Goal: Task Accomplishment & Management: Use online tool/utility

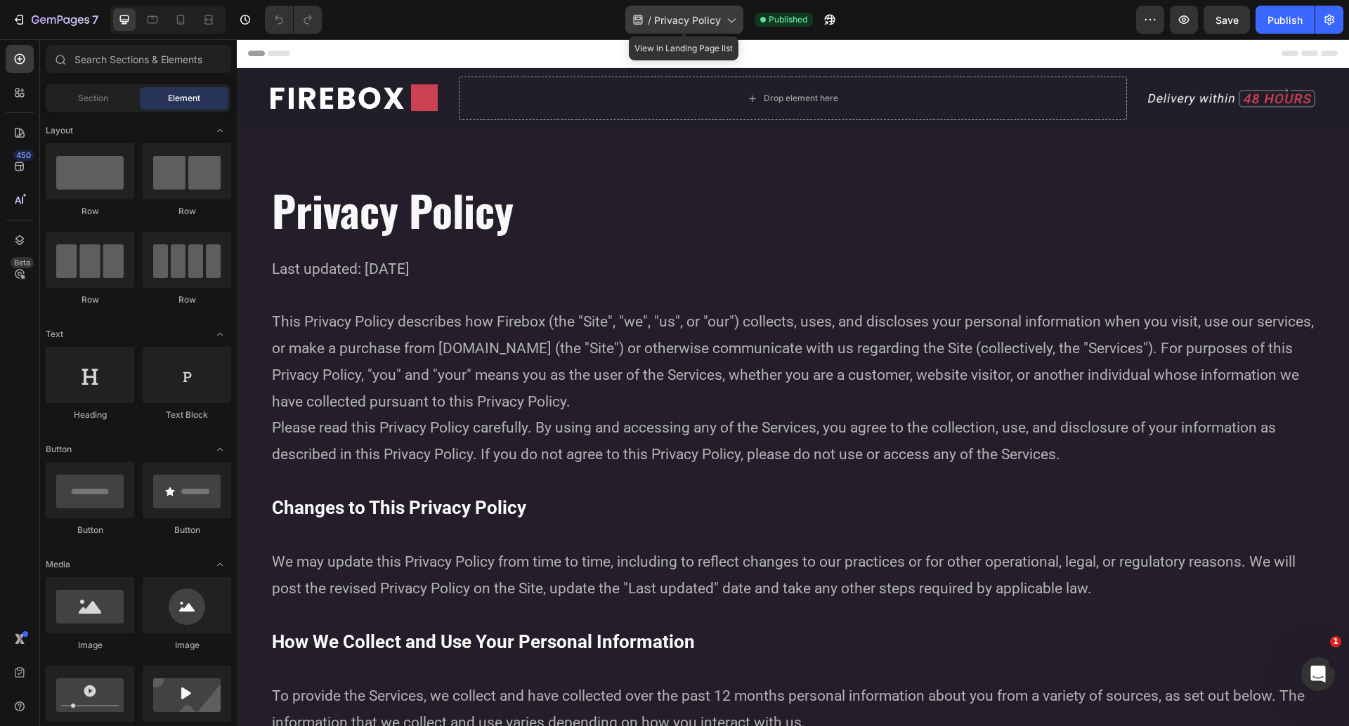
click at [718, 26] on span "Privacy Policy" at bounding box center [687, 20] width 67 height 15
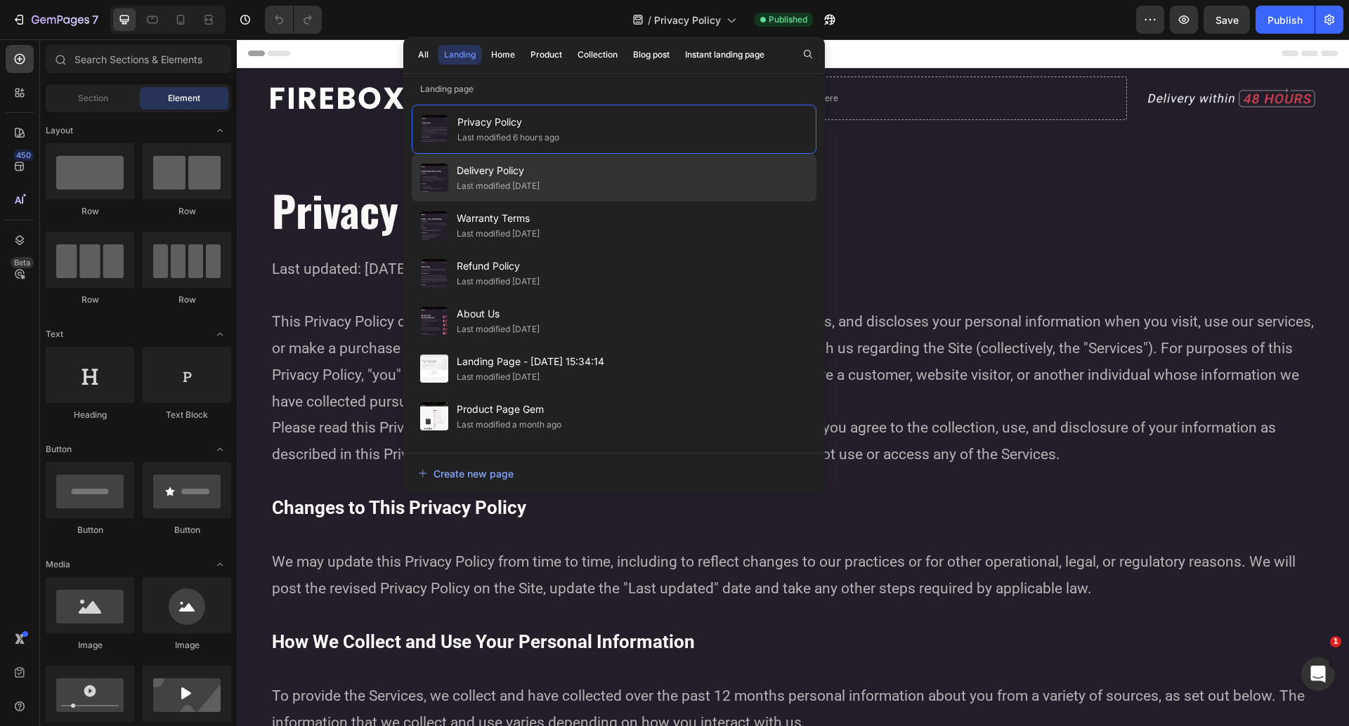
click at [565, 202] on div "Delivery Policy Last modified 2 days ago" at bounding box center [614, 226] width 405 height 48
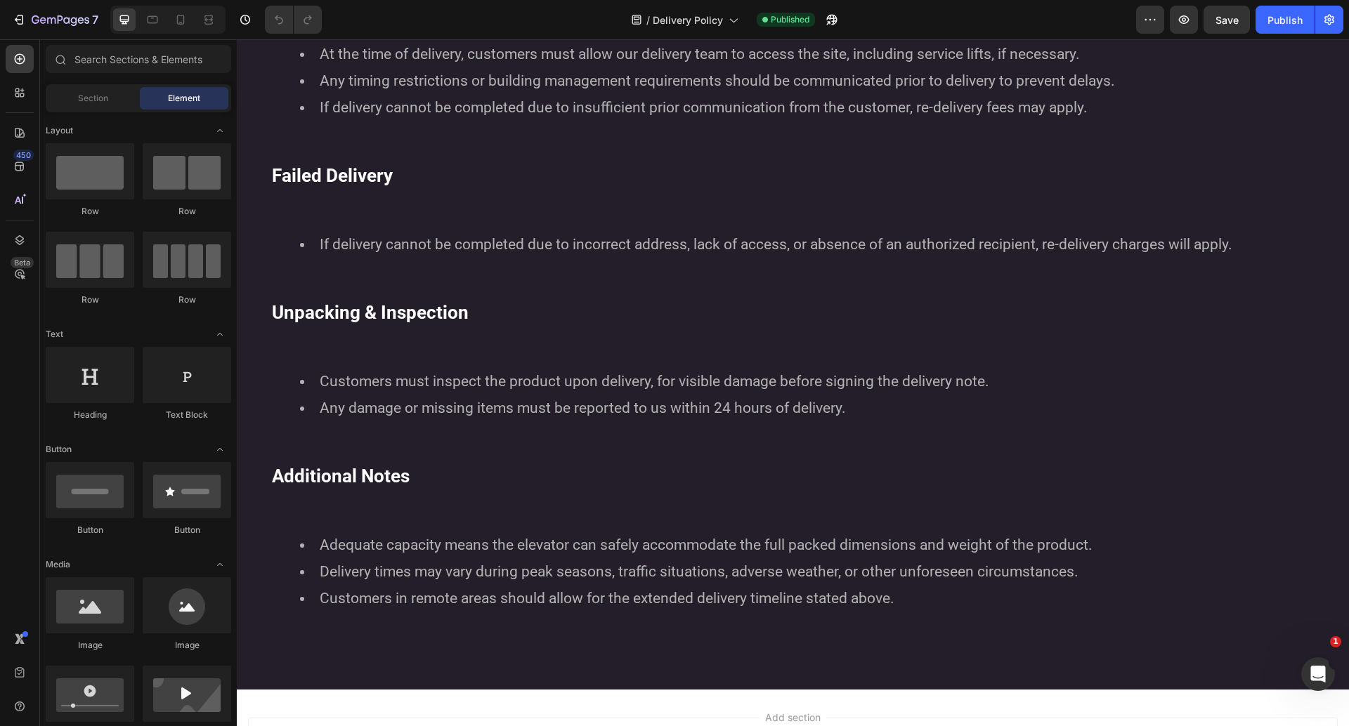
scroll to position [1179, 0]
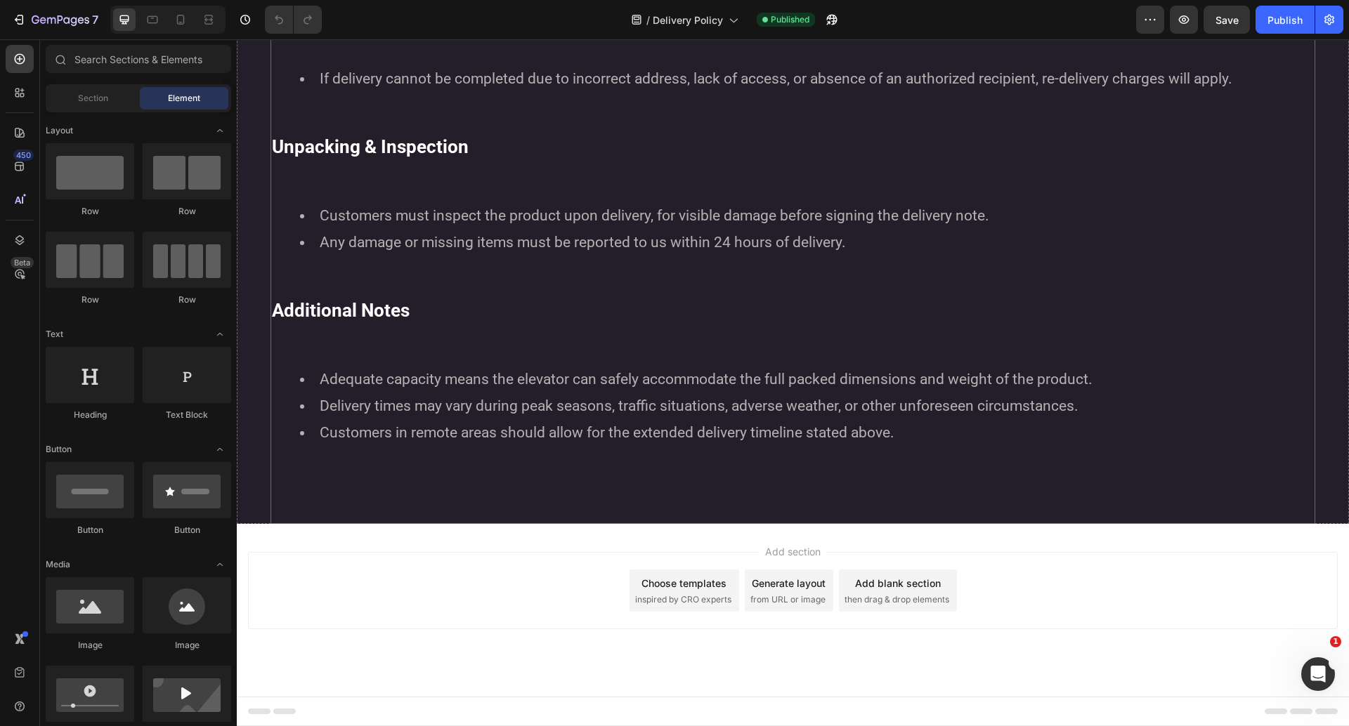
click at [728, 504] on p at bounding box center [793, 501] width 1042 height 27
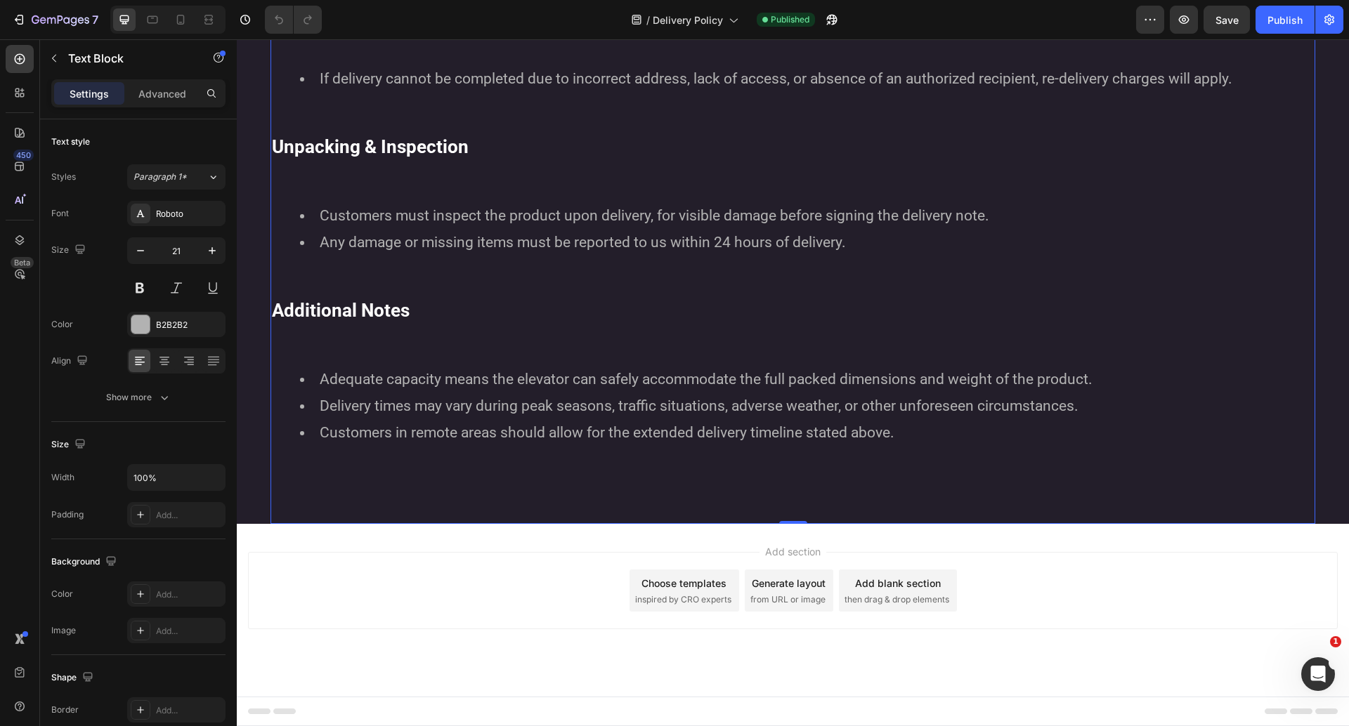
click at [918, 587] on div "Add blank section" at bounding box center [898, 583] width 86 height 15
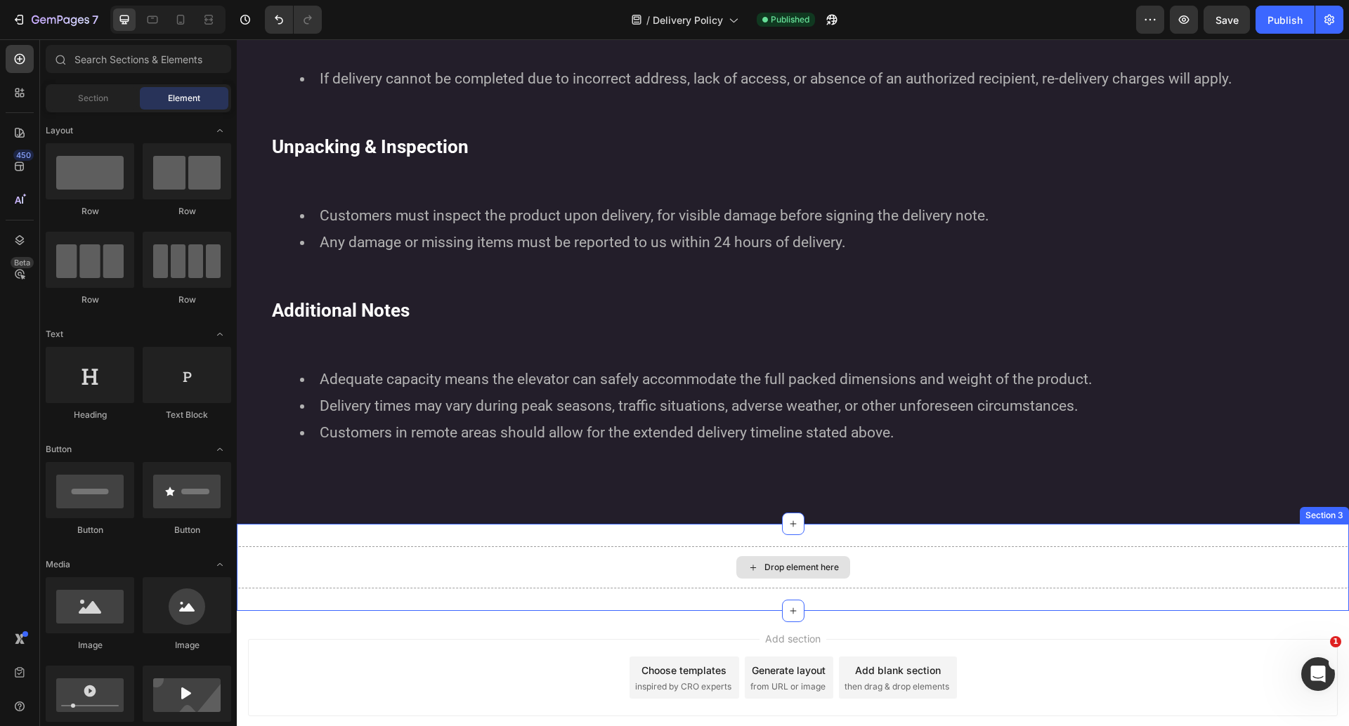
click at [781, 572] on div "Drop element here" at bounding box center [801, 567] width 74 height 11
click at [121, 60] on input "text" at bounding box center [138, 59] width 185 height 28
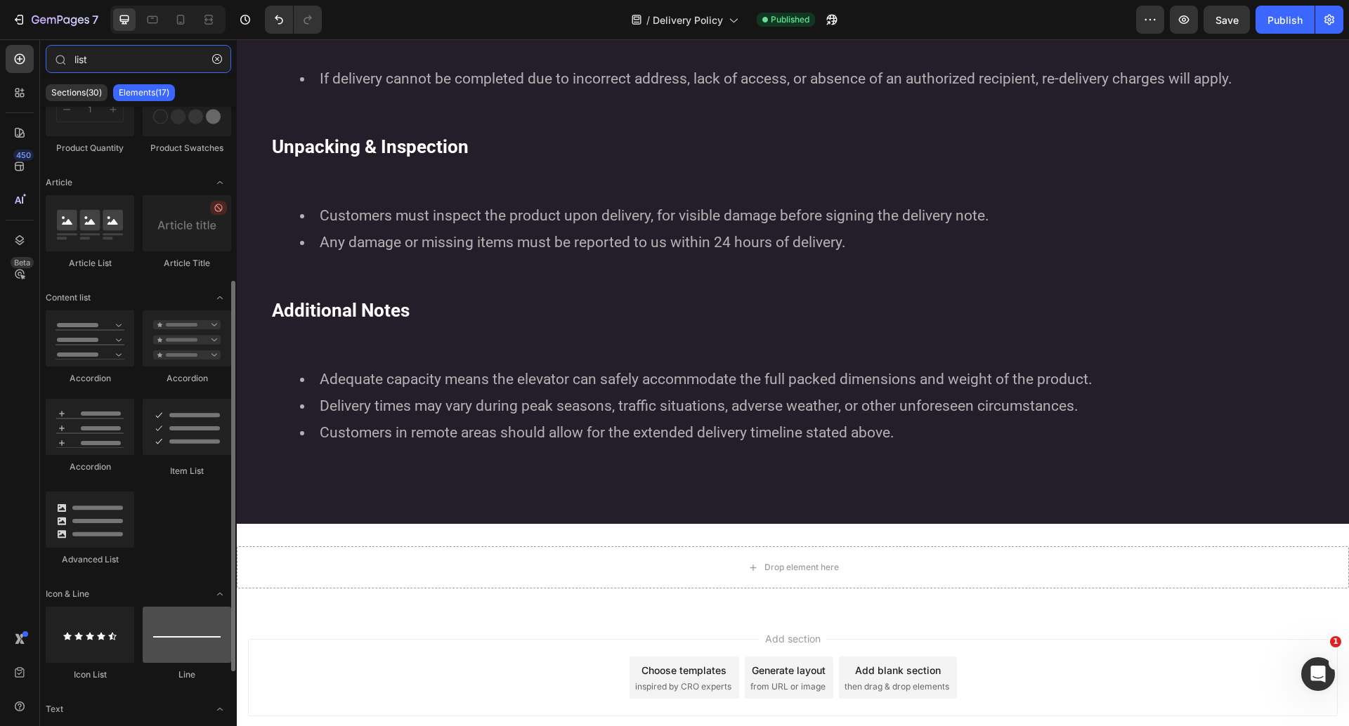
scroll to position [343, 0]
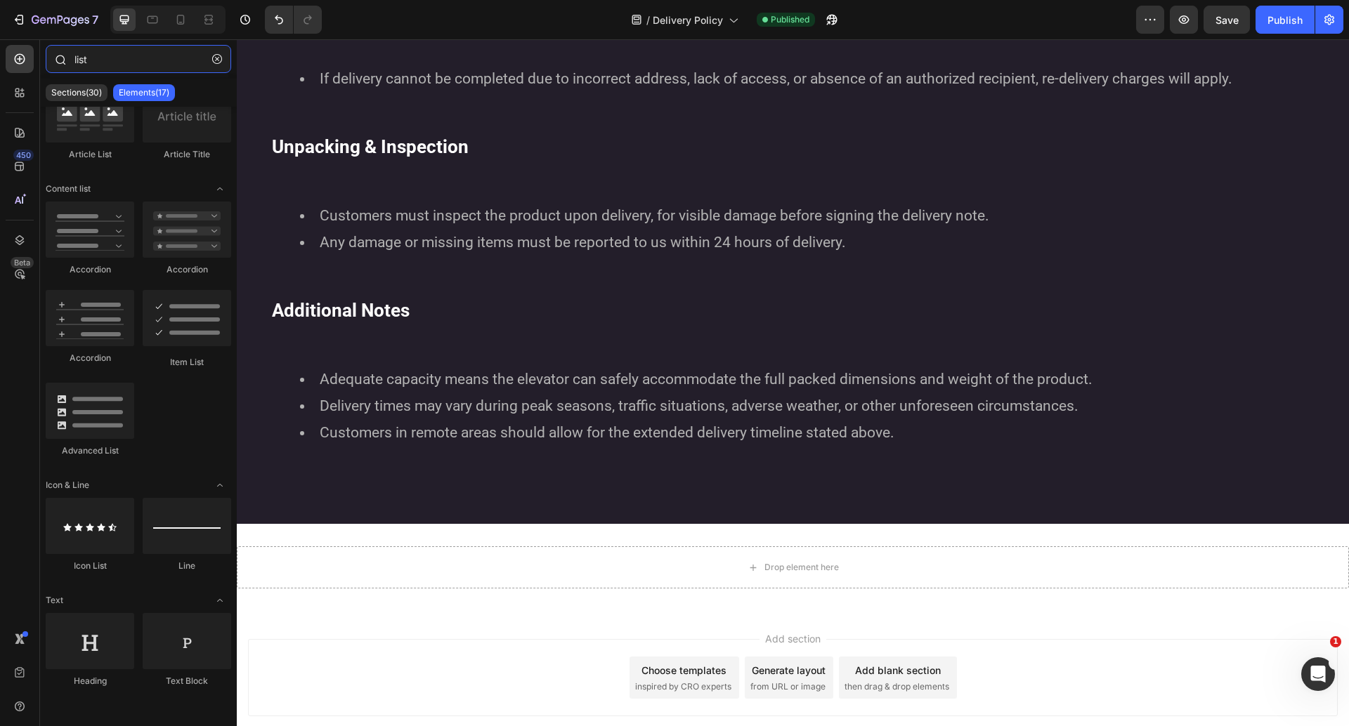
click at [112, 63] on input "list" at bounding box center [138, 59] width 185 height 28
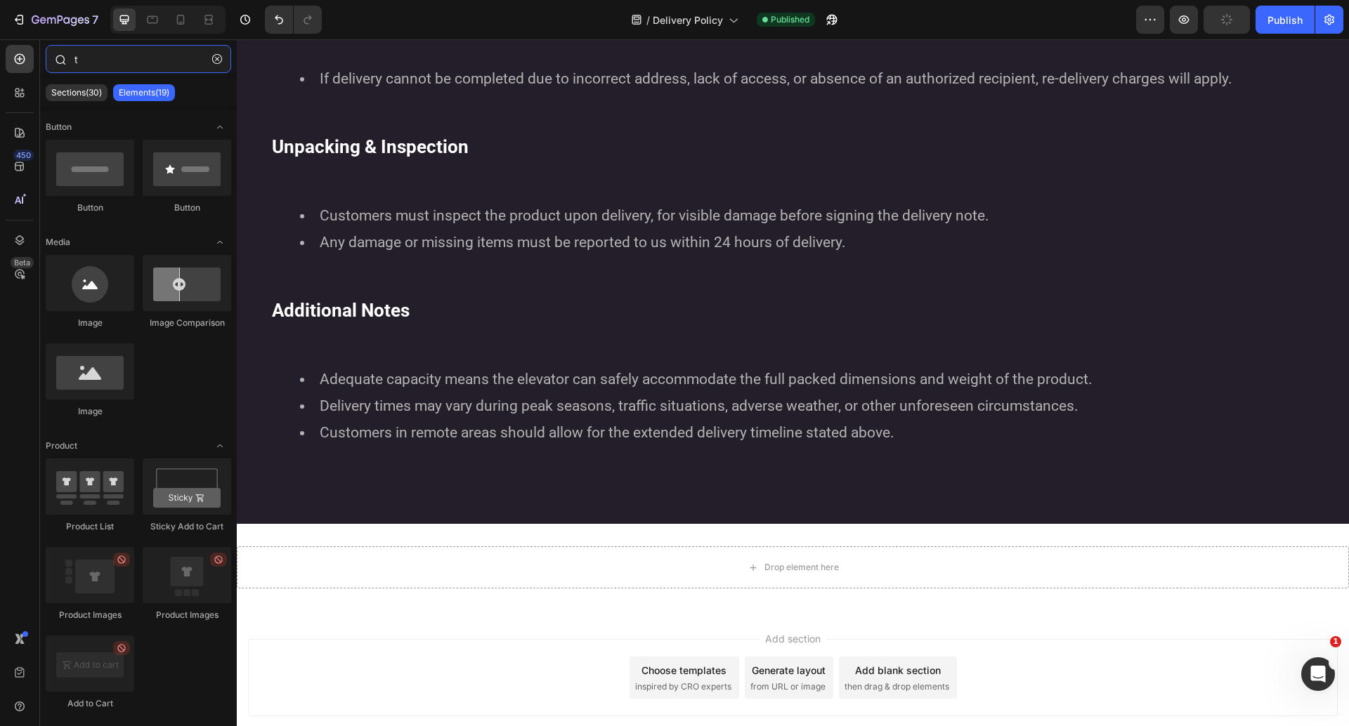
scroll to position [0, 0]
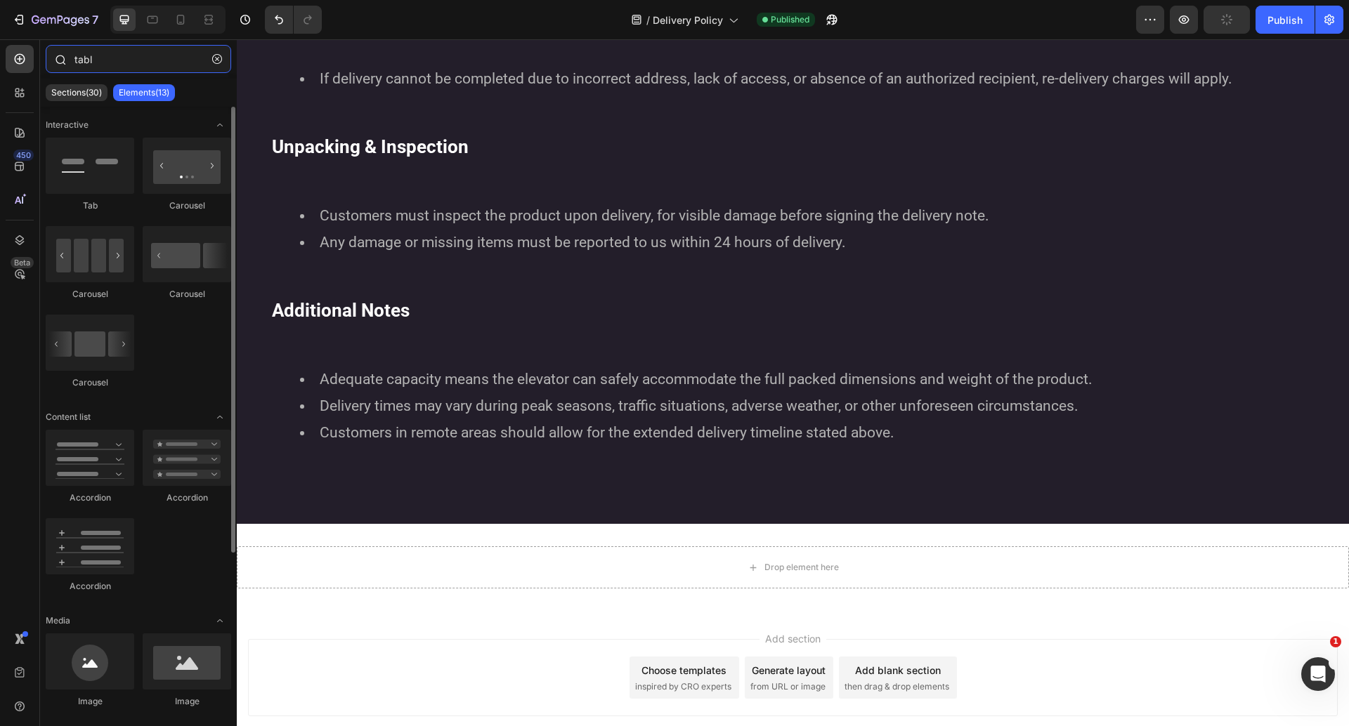
type input "table"
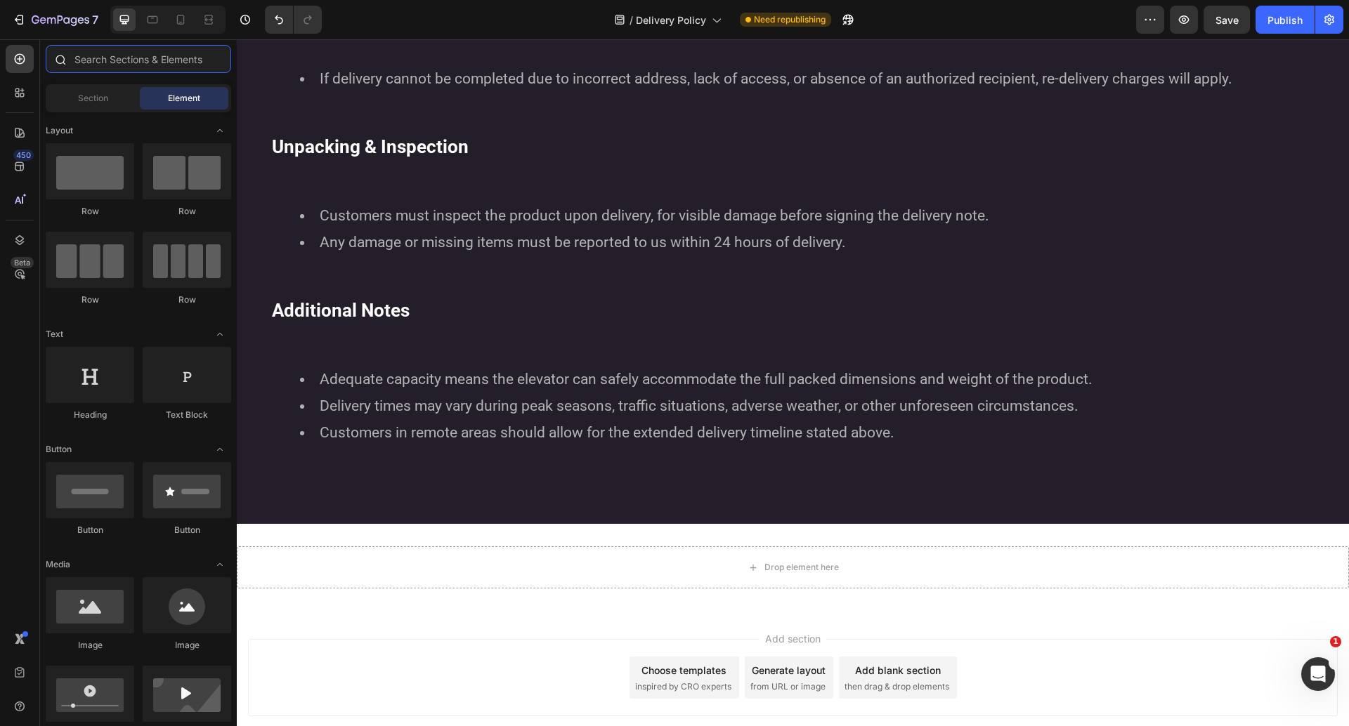
click at [182, 60] on input "text" at bounding box center [138, 59] width 185 height 28
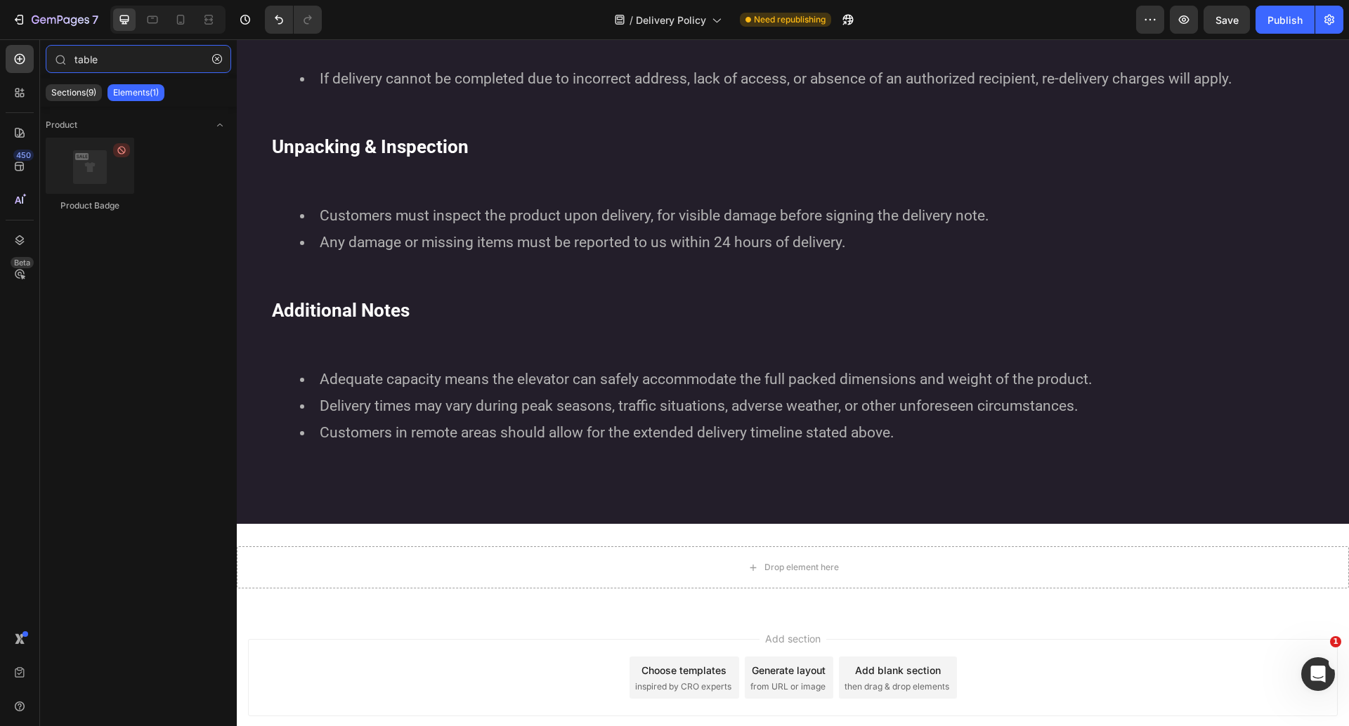
type input "table"
click at [775, 572] on div "Drop element here" at bounding box center [801, 567] width 74 height 11
click at [220, 58] on icon "button" at bounding box center [217, 59] width 10 height 10
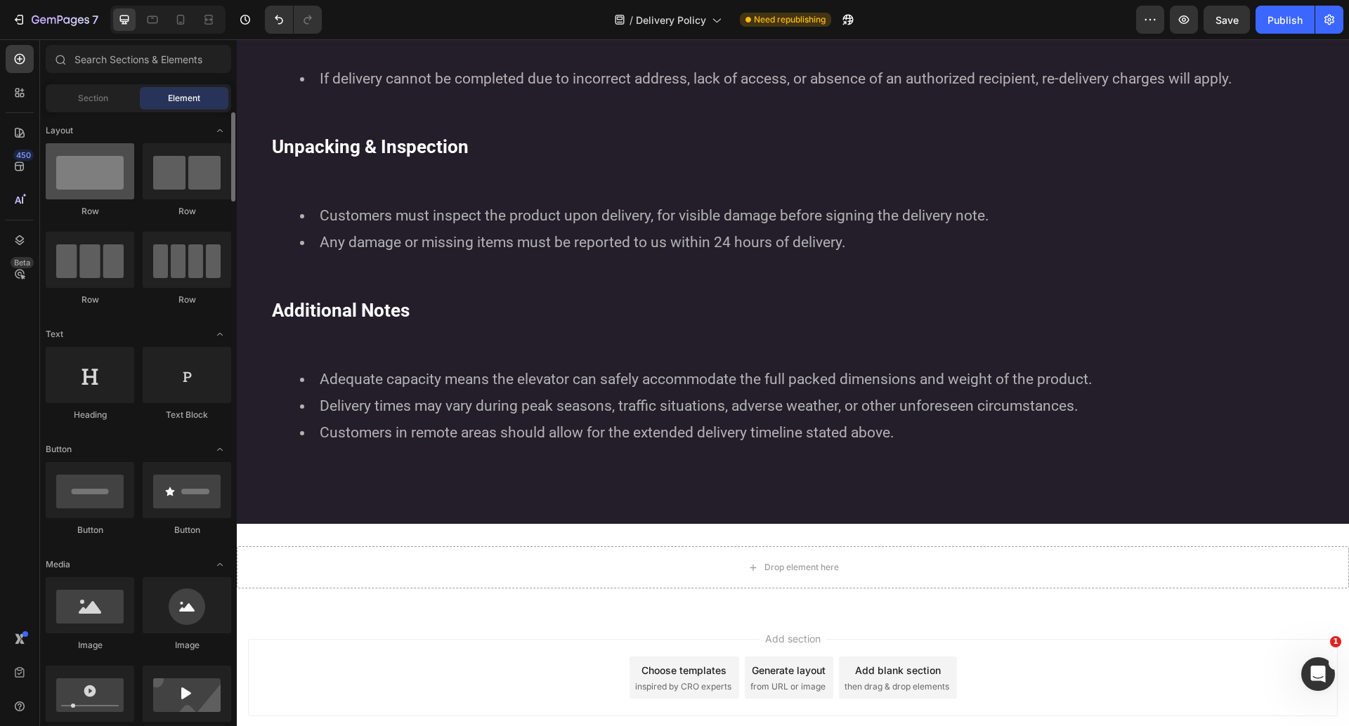
click at [107, 179] on div at bounding box center [90, 171] width 89 height 56
click at [192, 255] on div at bounding box center [187, 260] width 89 height 56
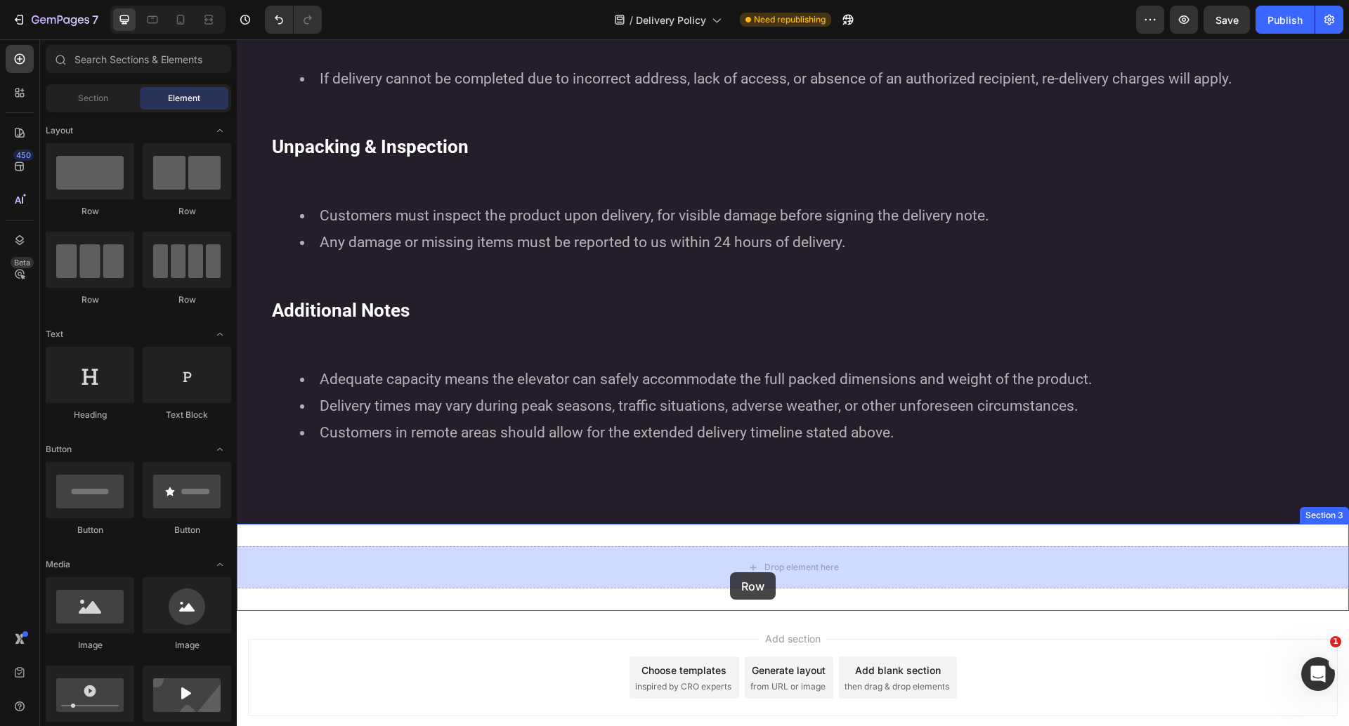
drag, startPoint x: 418, startPoint y: 299, endPoint x: 727, endPoint y: 592, distance: 425.8
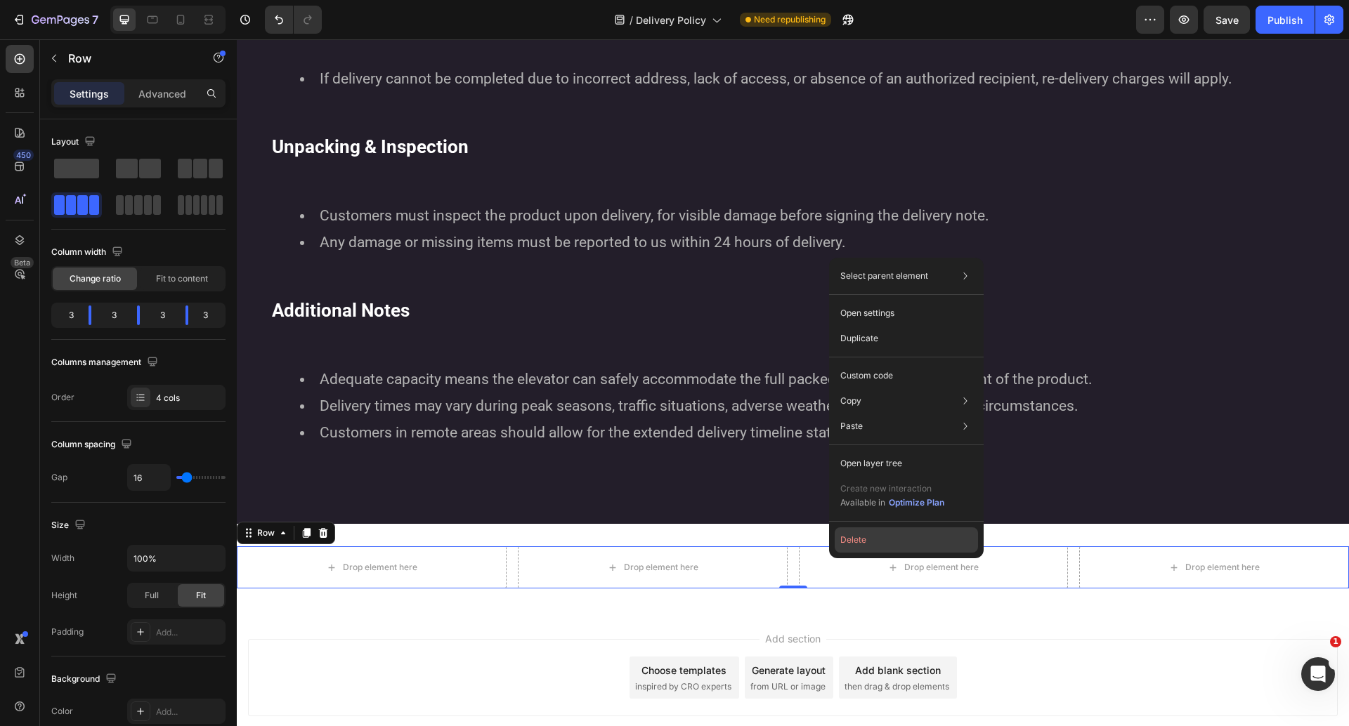
click at [866, 535] on button "Delete" at bounding box center [905, 540] width 143 height 25
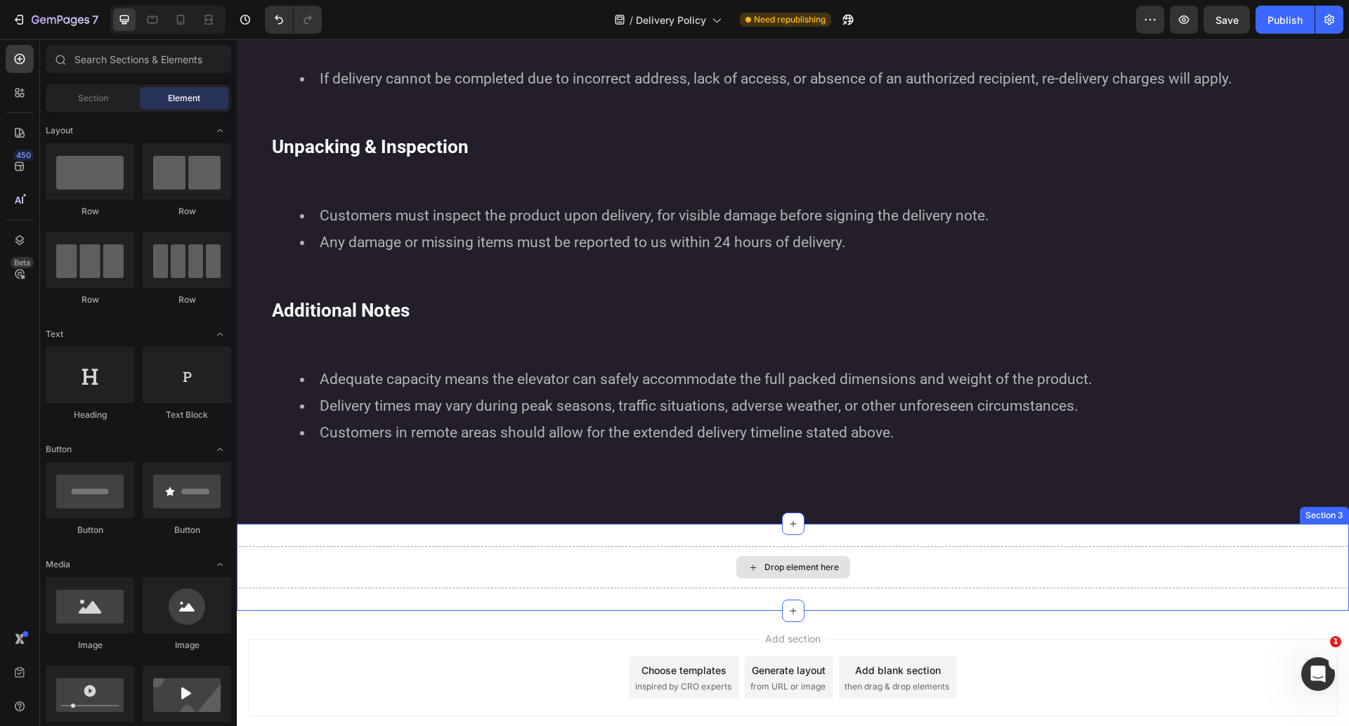
click at [789, 580] on div "Drop element here" at bounding box center [793, 567] width 1112 height 42
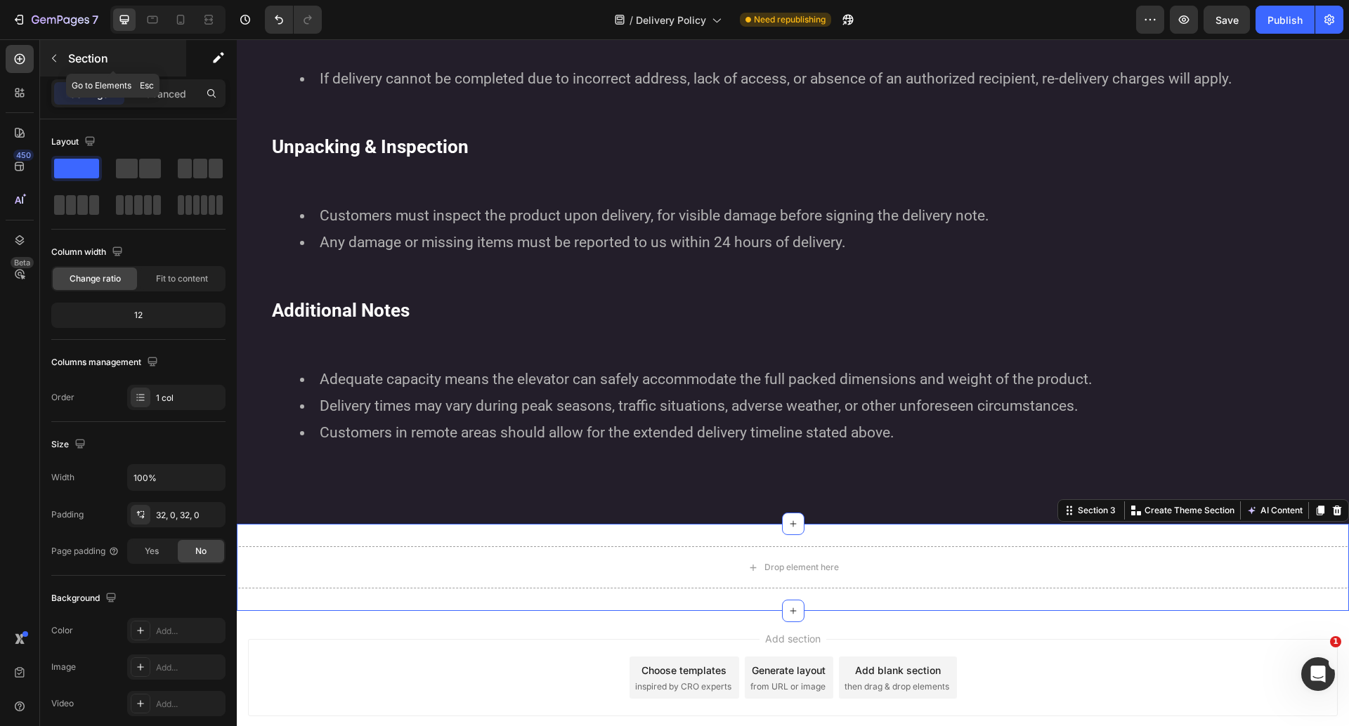
click at [62, 62] on button "button" at bounding box center [54, 58] width 22 height 22
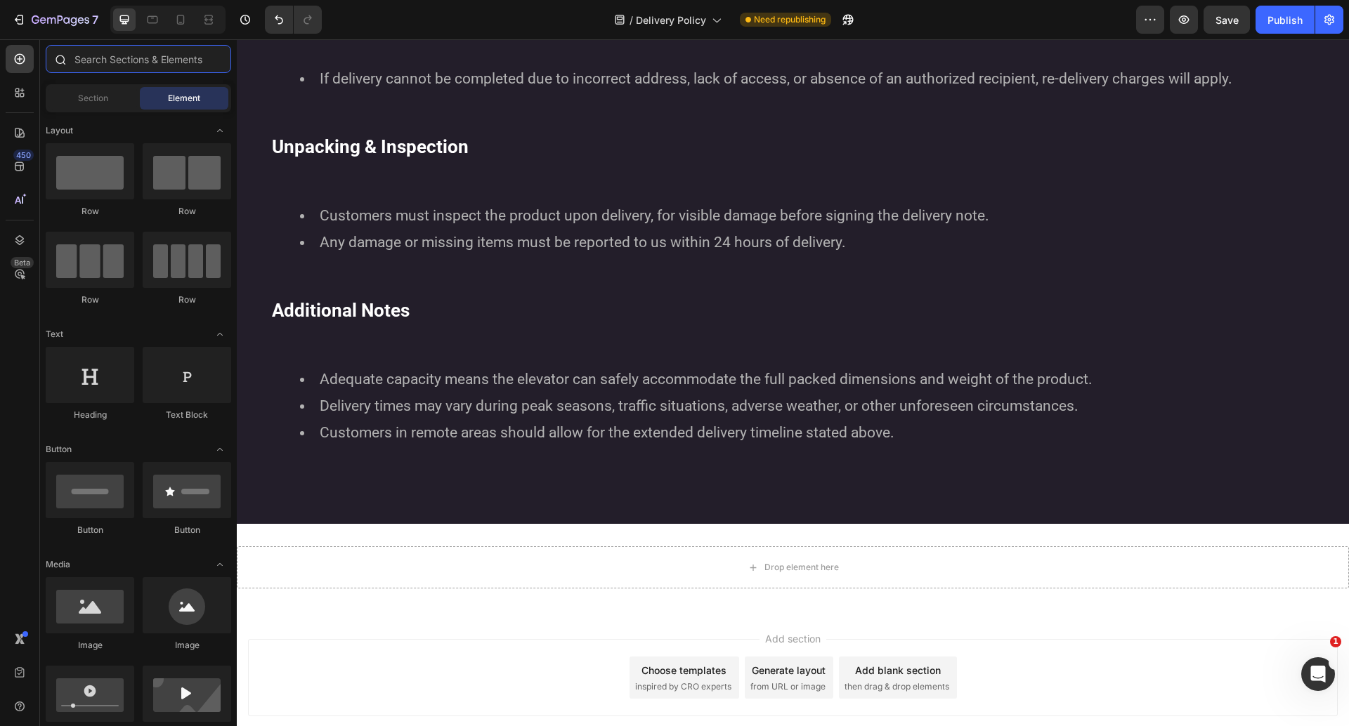
click at [110, 68] on input "text" at bounding box center [138, 59] width 185 height 28
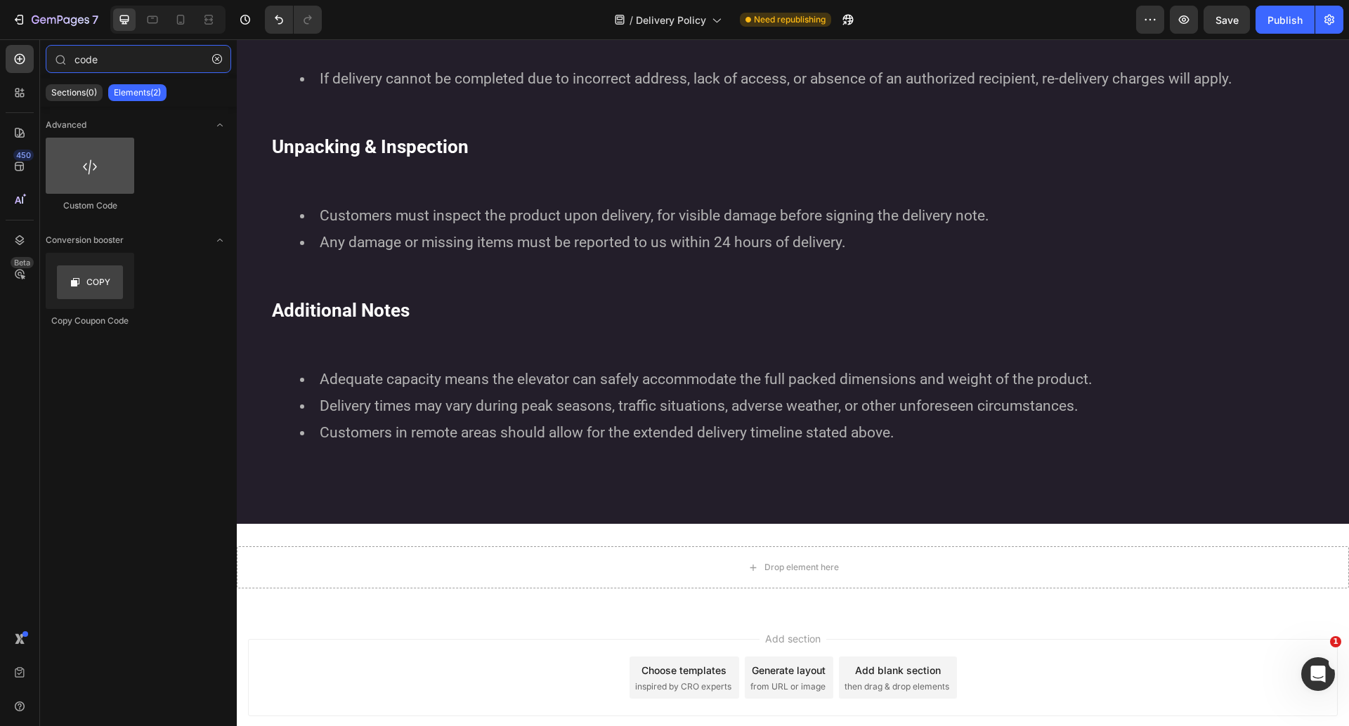
type input "code"
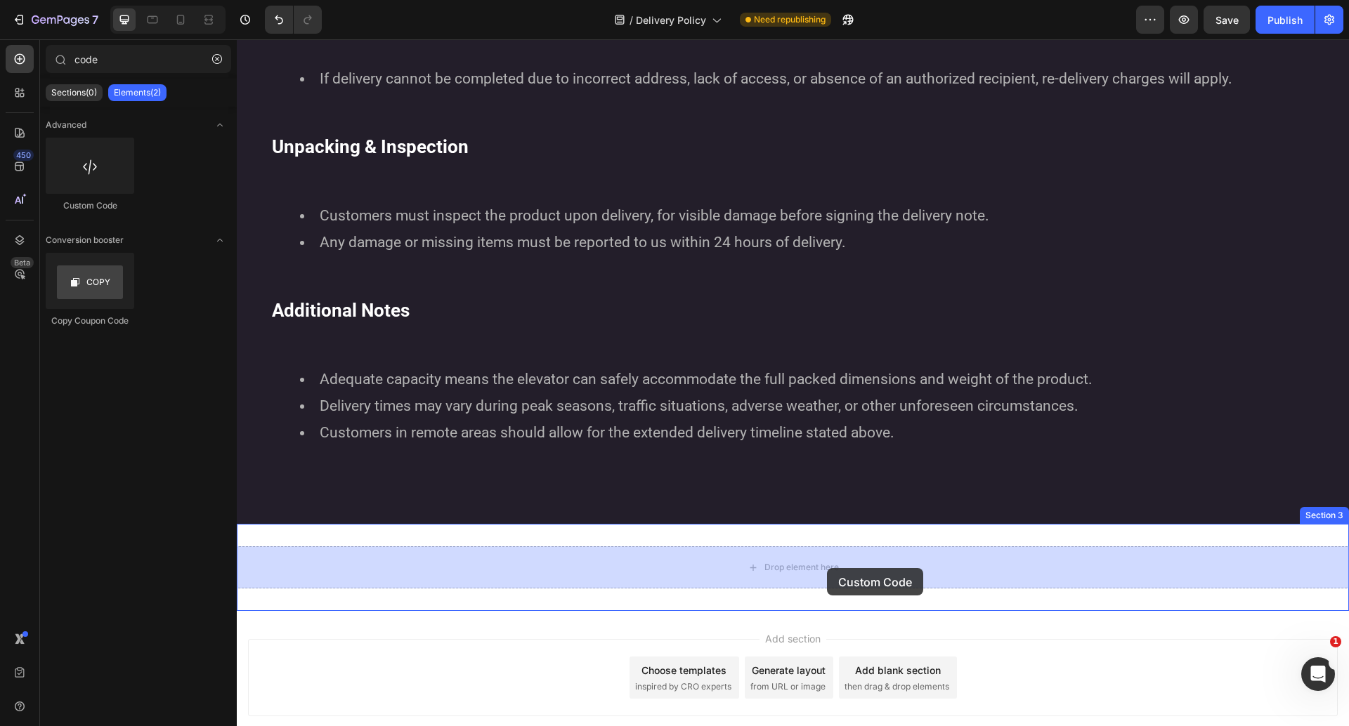
drag, startPoint x: 332, startPoint y: 210, endPoint x: 824, endPoint y: 568, distance: 608.9
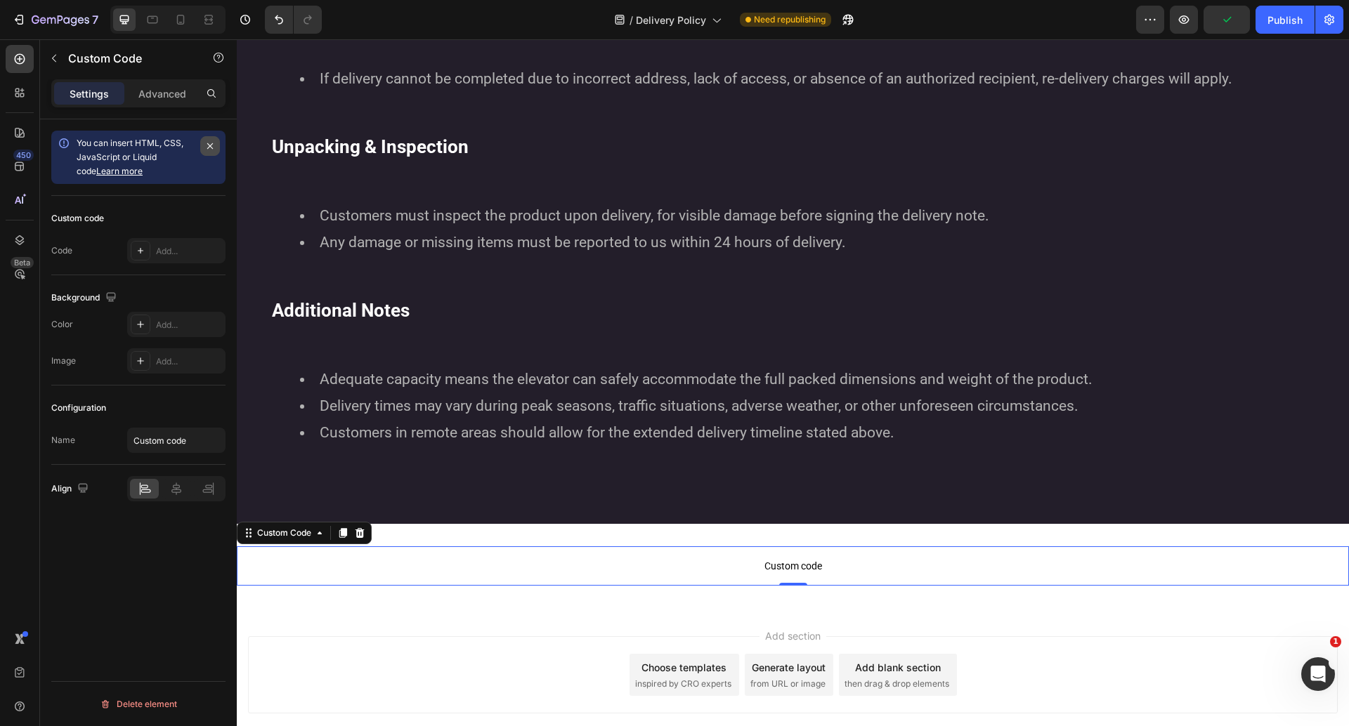
click at [210, 145] on icon "button" at bounding box center [209, 145] width 11 height 11
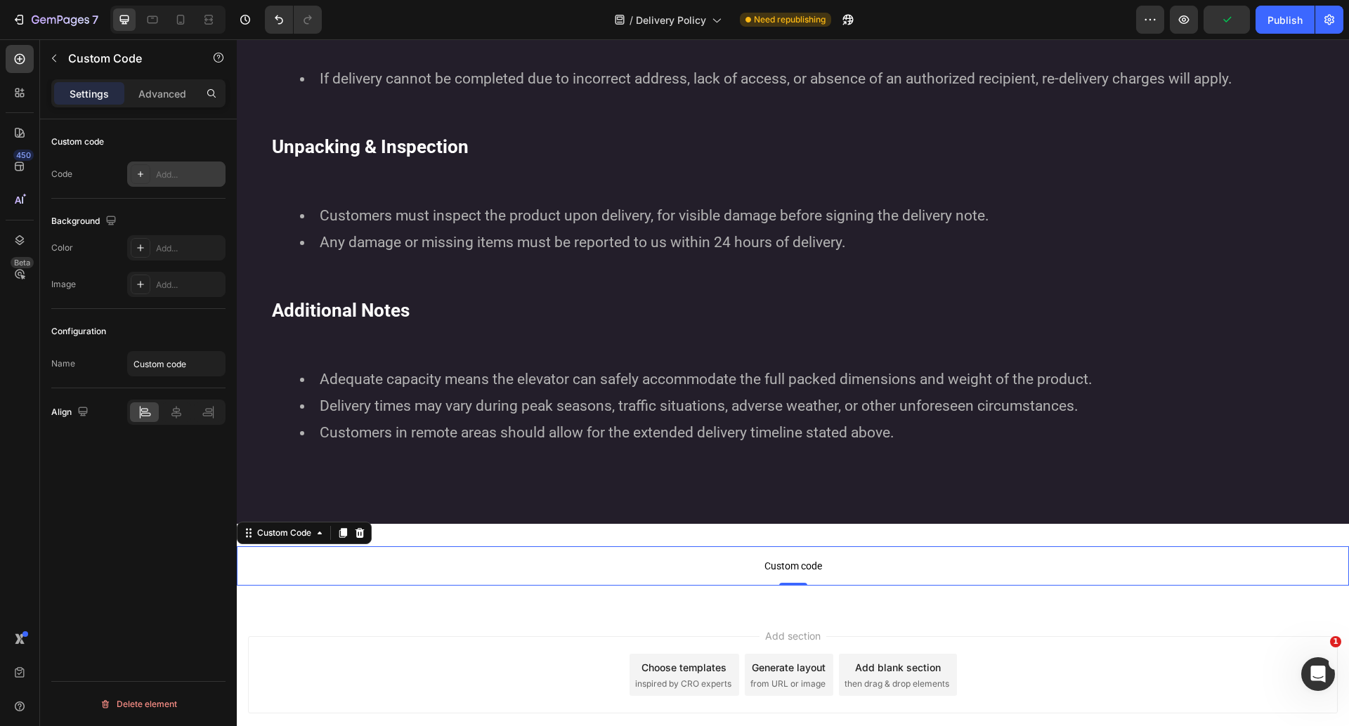
click at [177, 179] on div "Add..." at bounding box center [189, 175] width 66 height 13
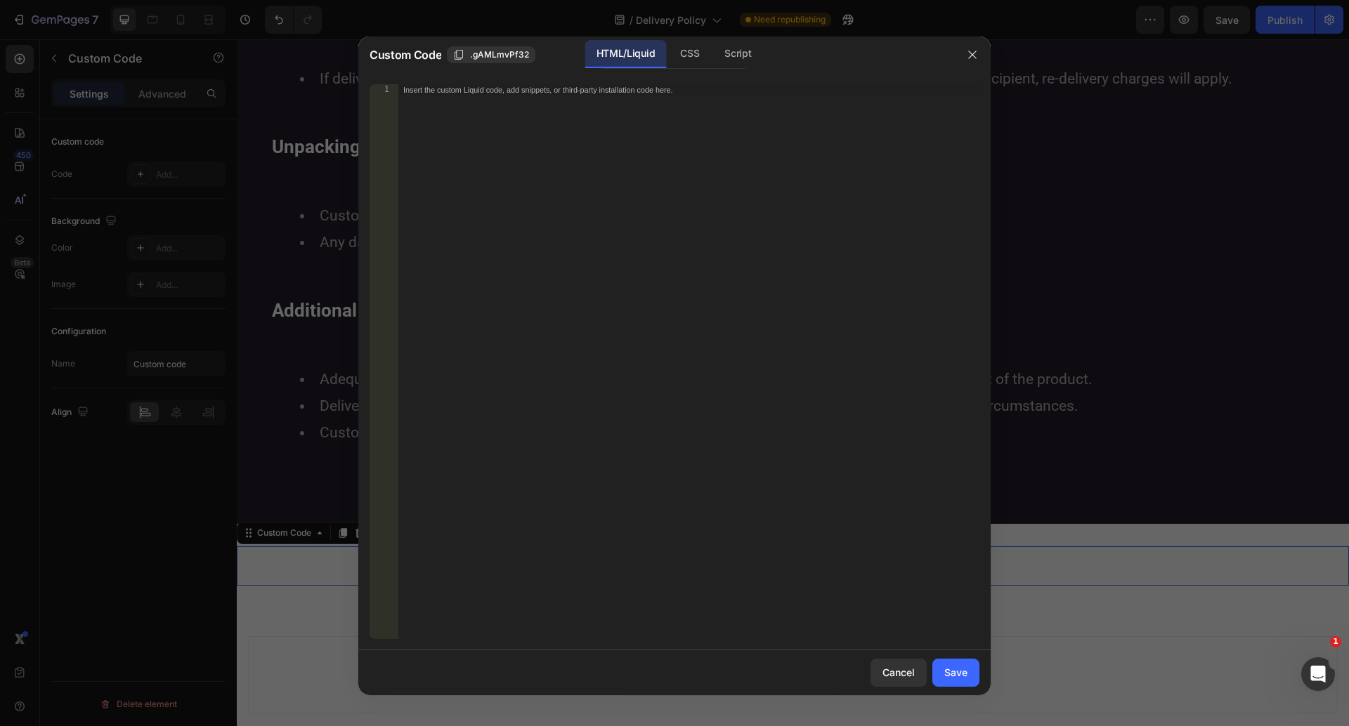
click at [702, 339] on div "Insert the custom Liquid code, add snippets, or third-party installation code h…" at bounding box center [689, 372] width 582 height 577
paste textarea "AUH"
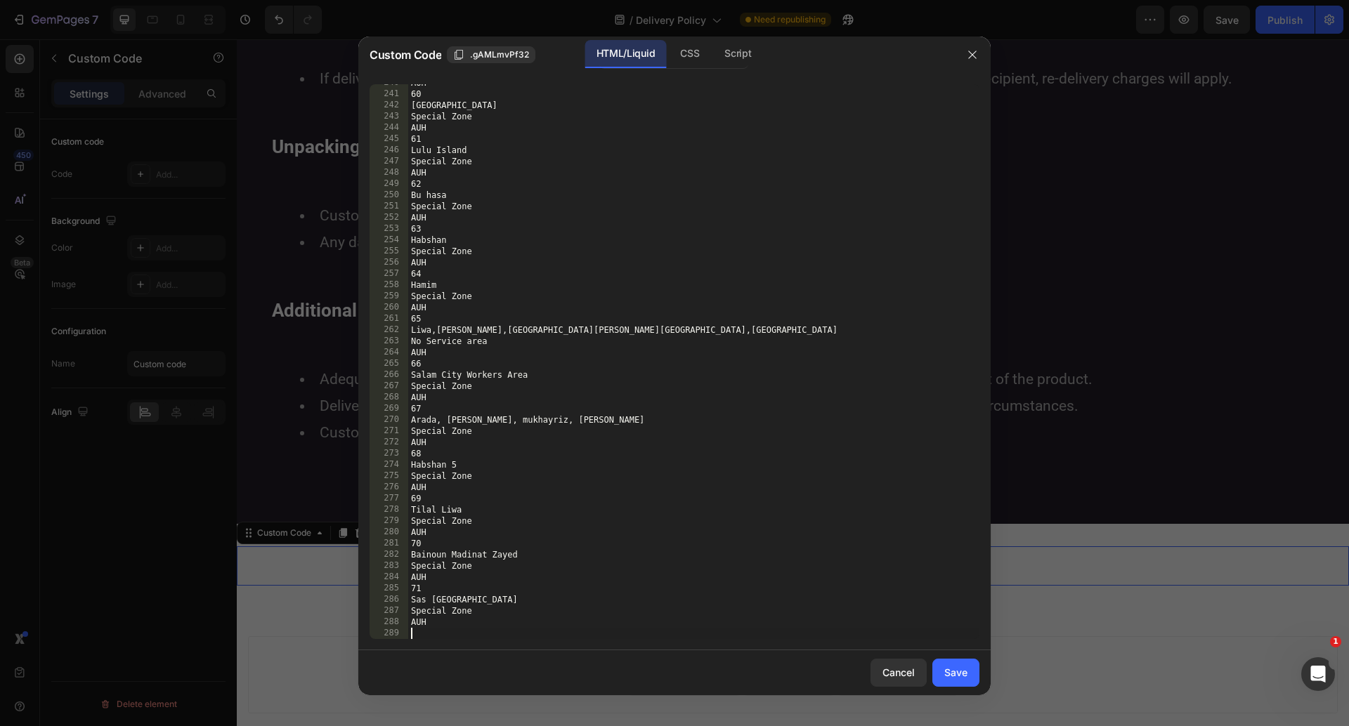
scroll to position [2693, 0]
type textarea "AUH"
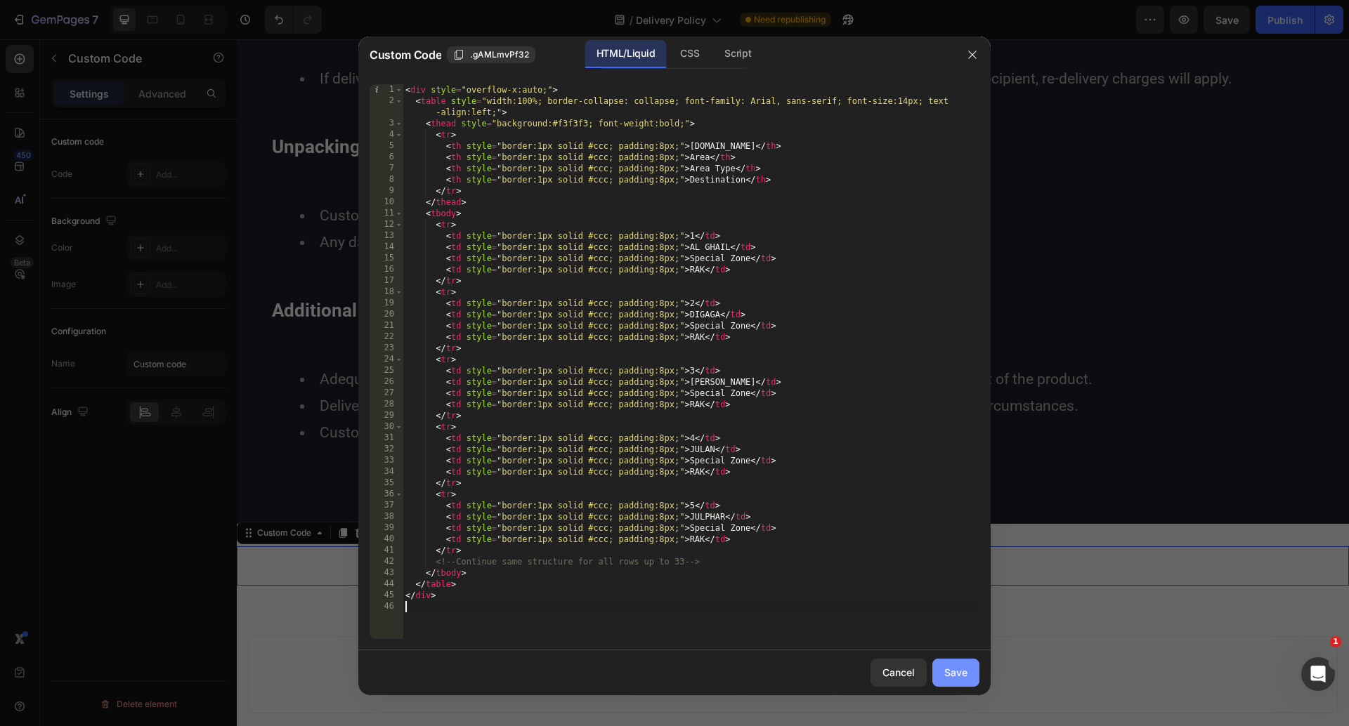
click at [967, 667] on div "Save" at bounding box center [955, 672] width 23 height 15
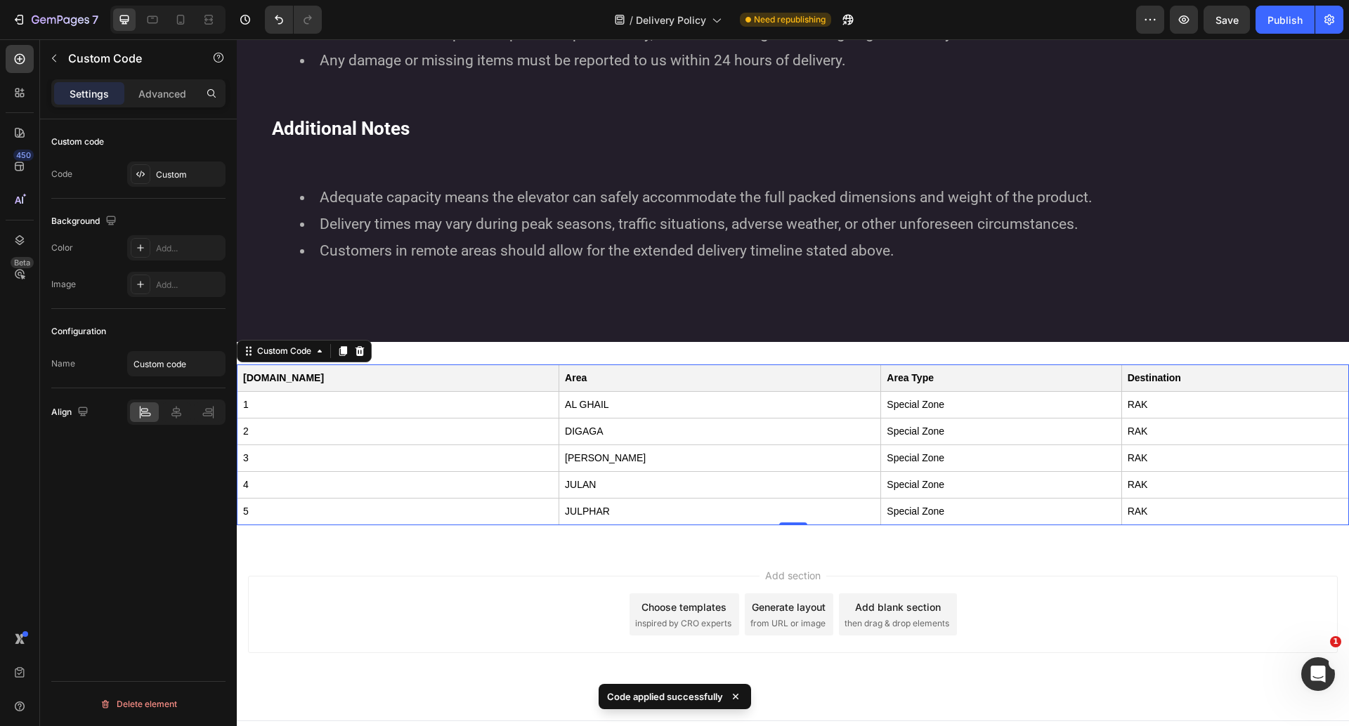
scroll to position [1385, 0]
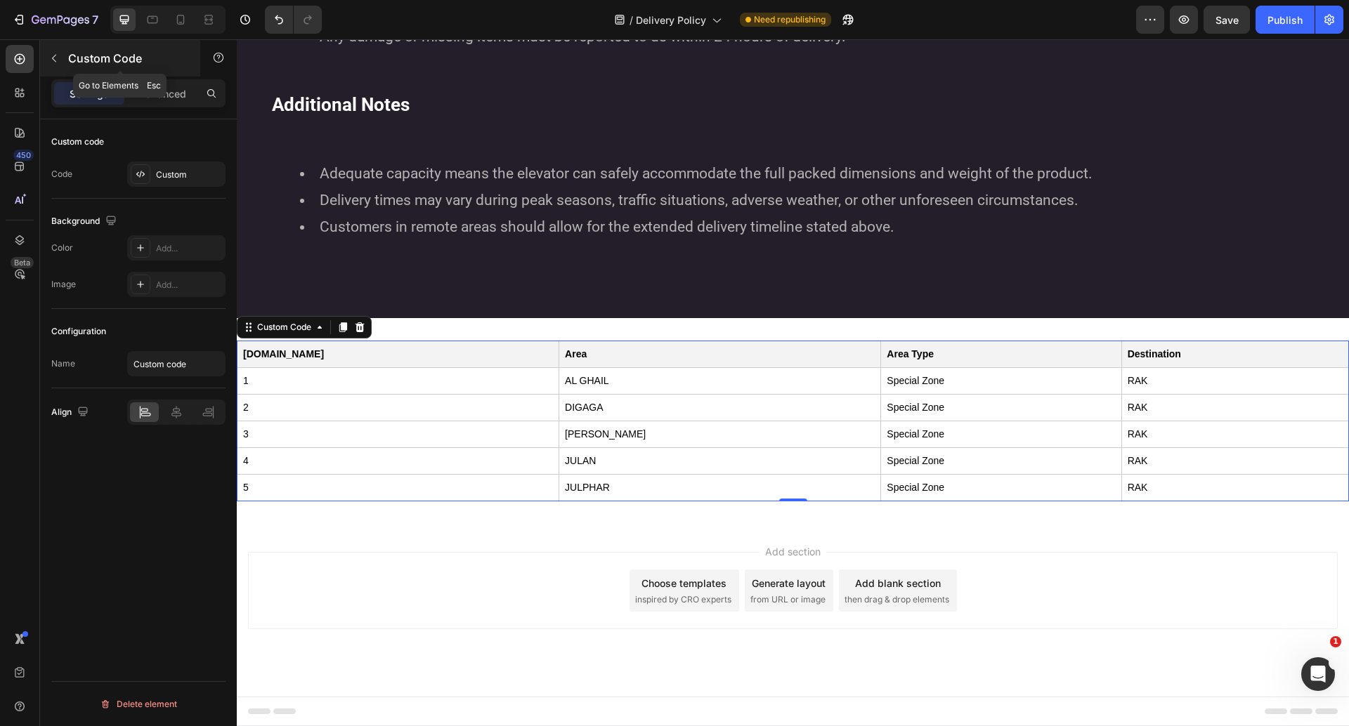
click at [58, 60] on icon "button" at bounding box center [53, 58] width 11 height 11
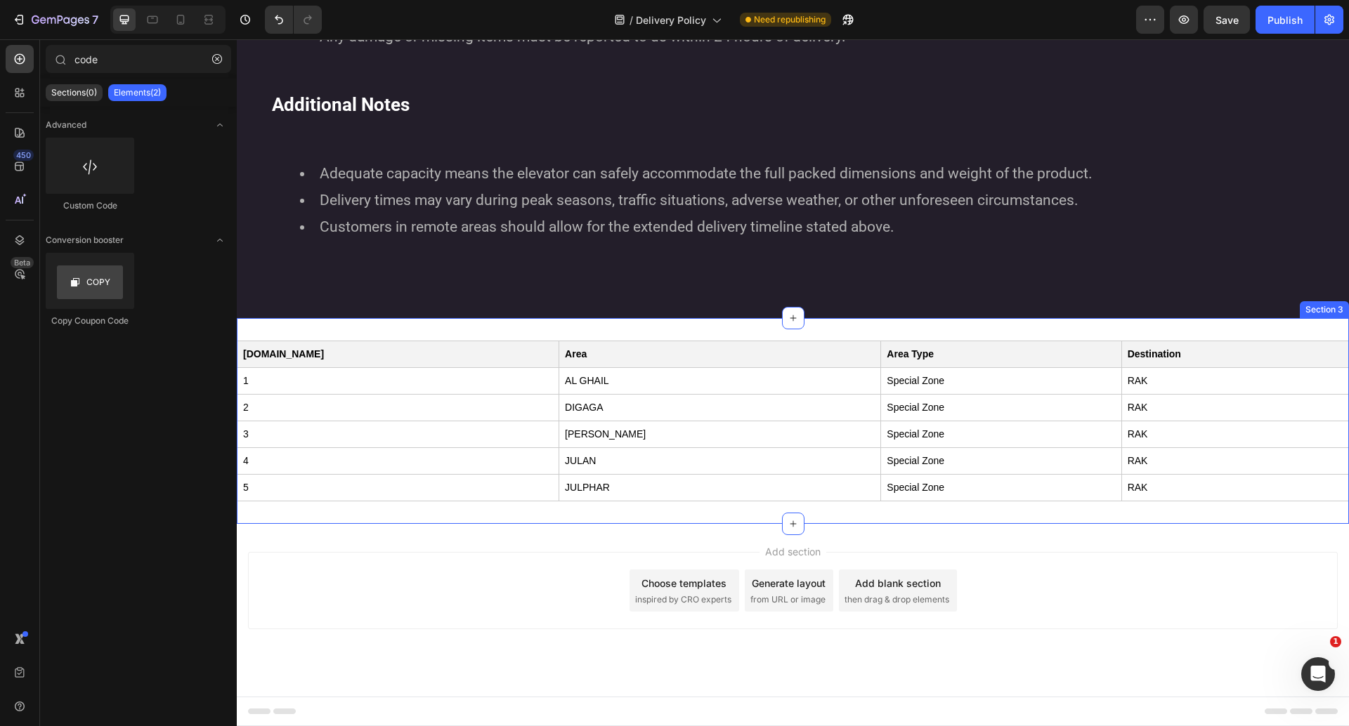
click at [768, 334] on div "Sl.No Area Area Type Destination 1 AL GHAIL Special Zone RAK 2 DIGAGA Special Z…" at bounding box center [793, 421] width 1112 height 206
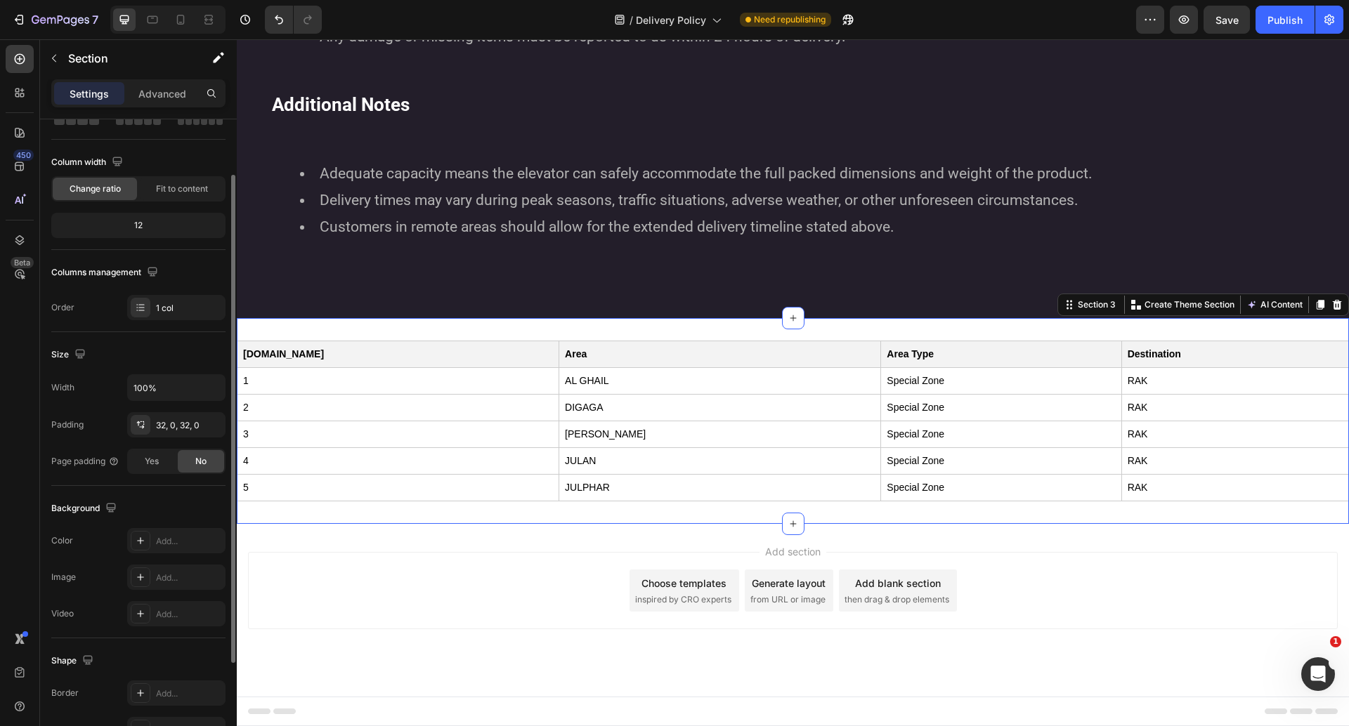
scroll to position [122, 0]
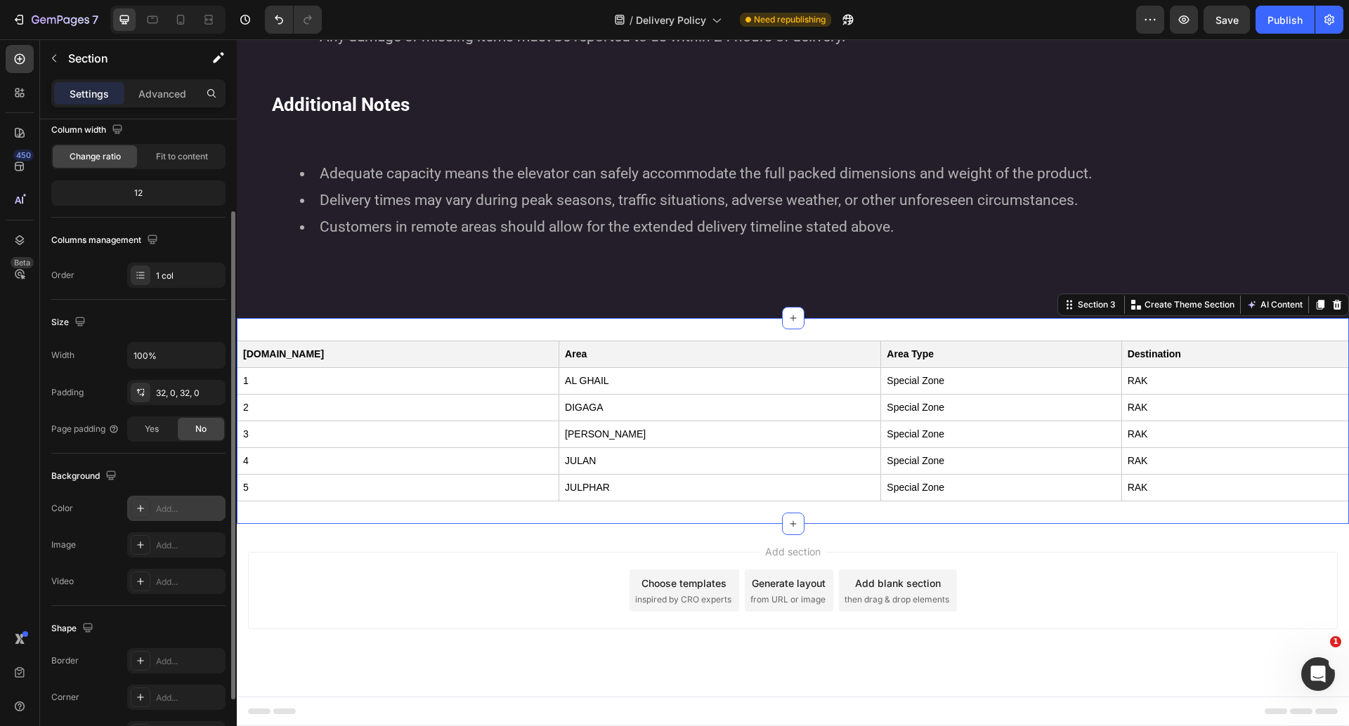
click at [141, 504] on icon at bounding box center [140, 508] width 11 height 11
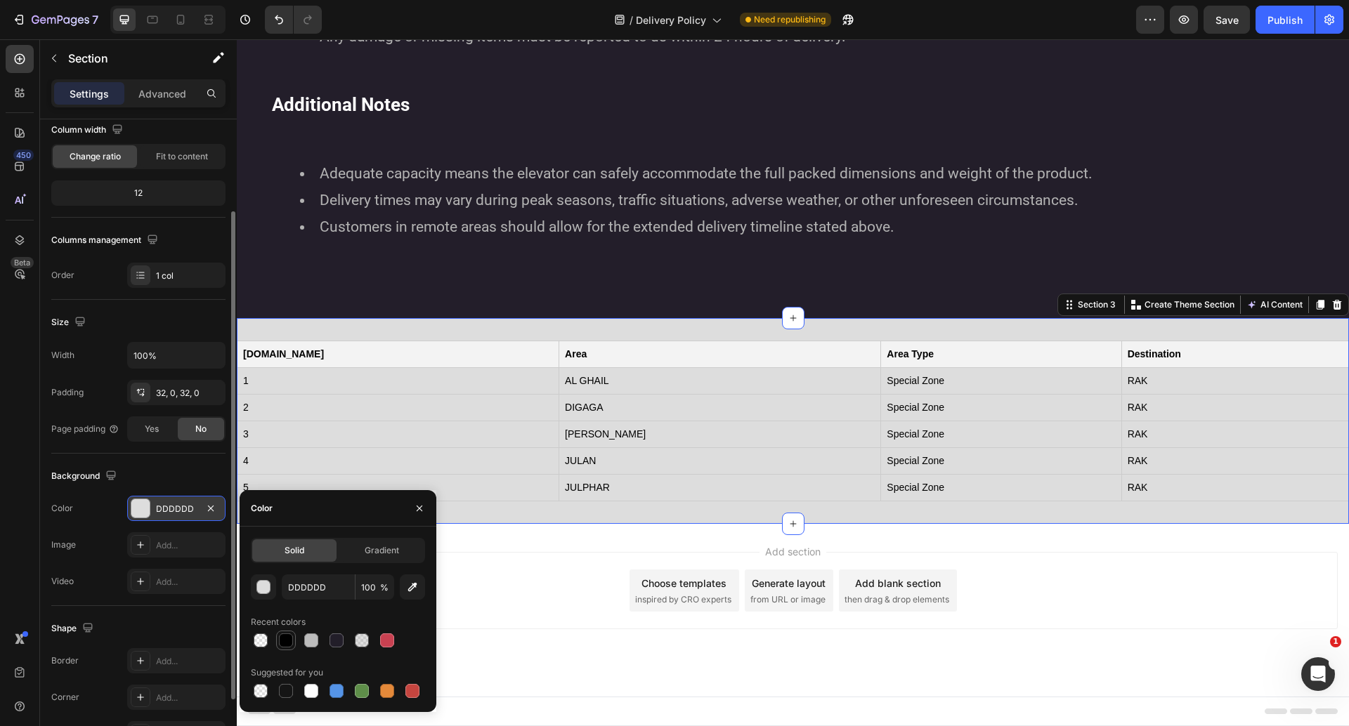
click at [287, 641] on div at bounding box center [286, 641] width 14 height 14
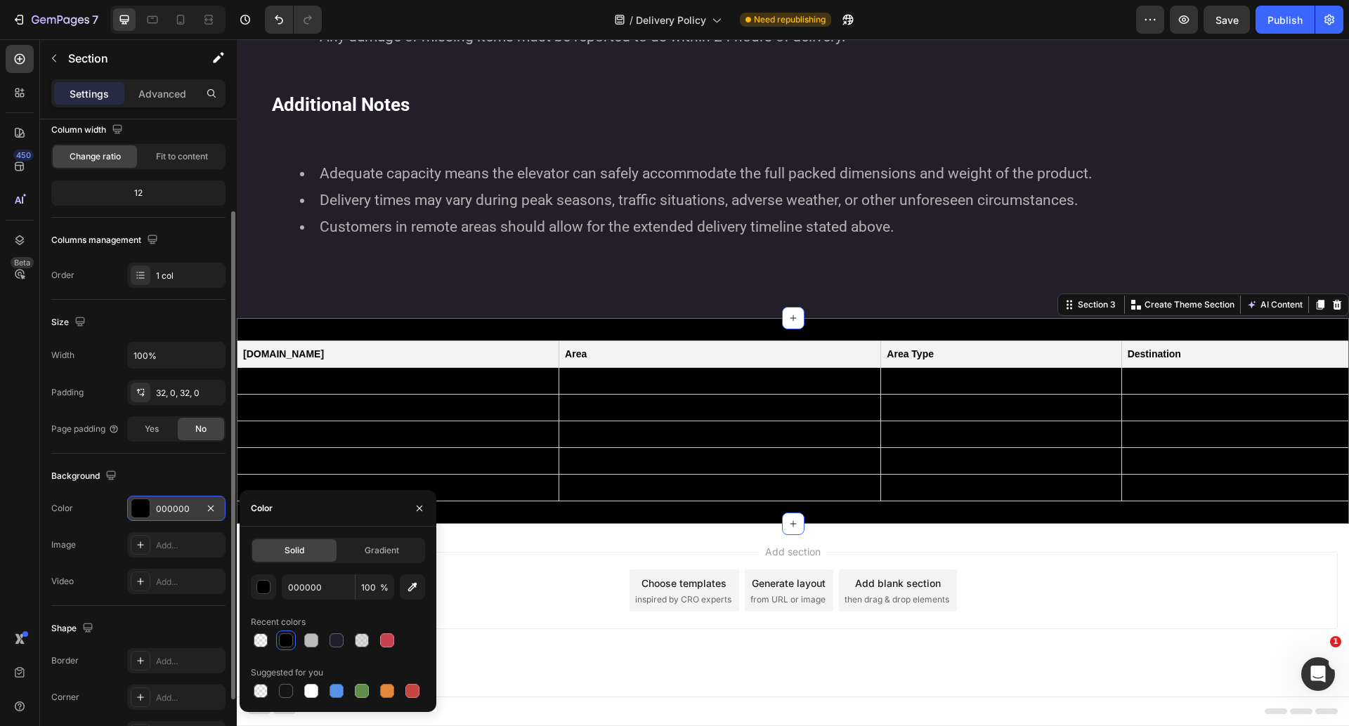
click at [105, 525] on div "The changes might be hidden by the video. Color 000000 Image Add... Video Add..." at bounding box center [138, 545] width 174 height 98
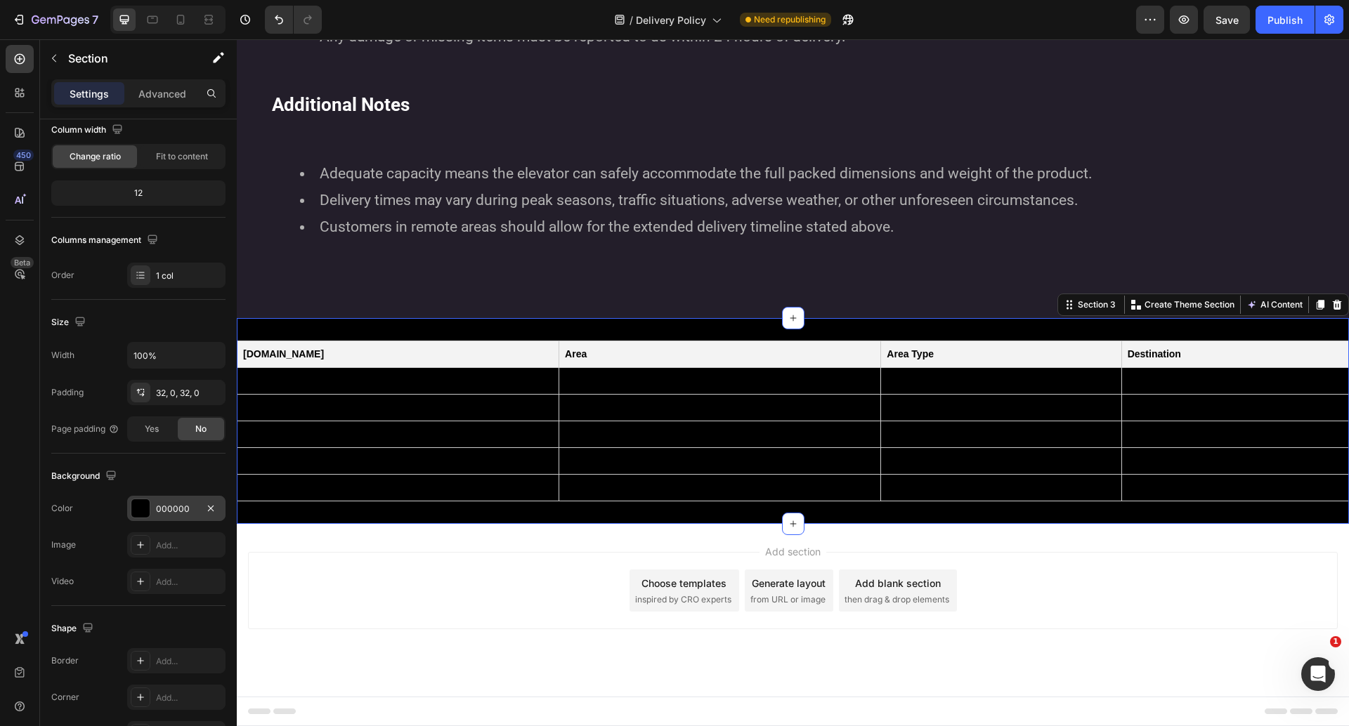
click at [145, 513] on div at bounding box center [140, 508] width 18 height 18
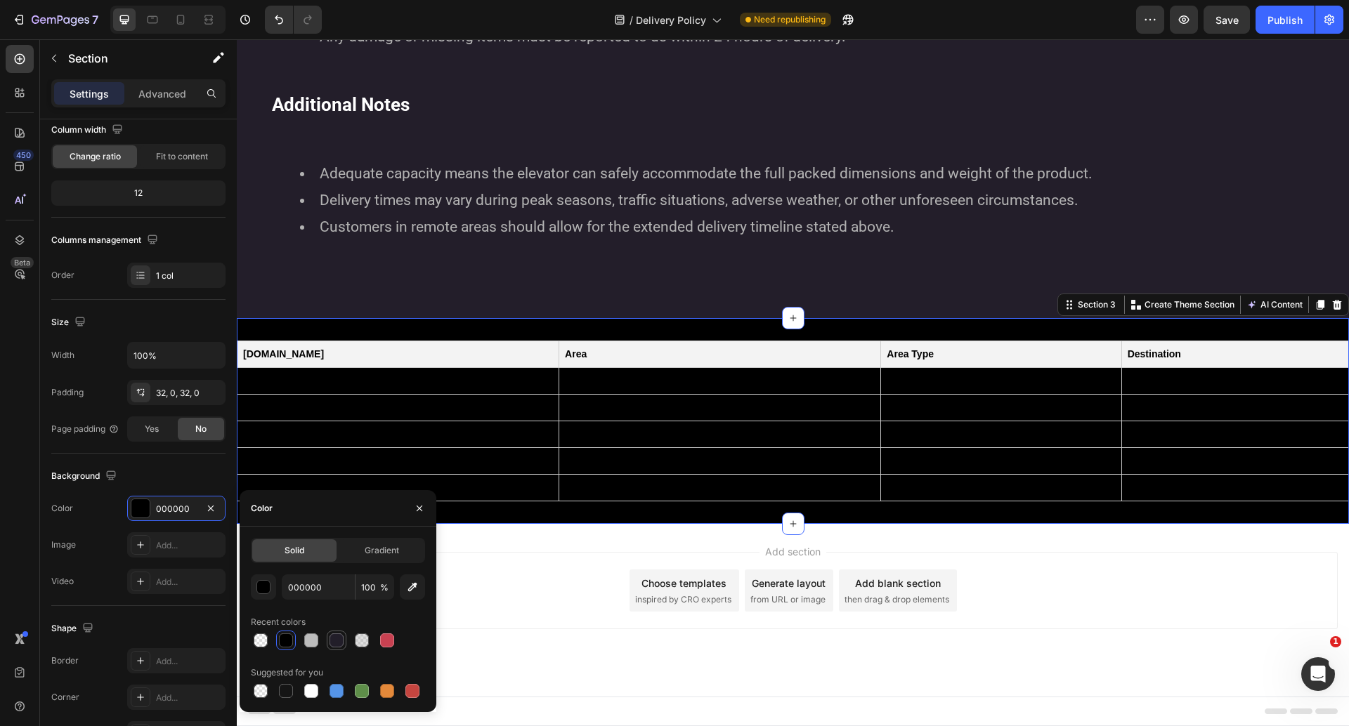
click at [339, 645] on div at bounding box center [336, 641] width 14 height 14
type input "221E29"
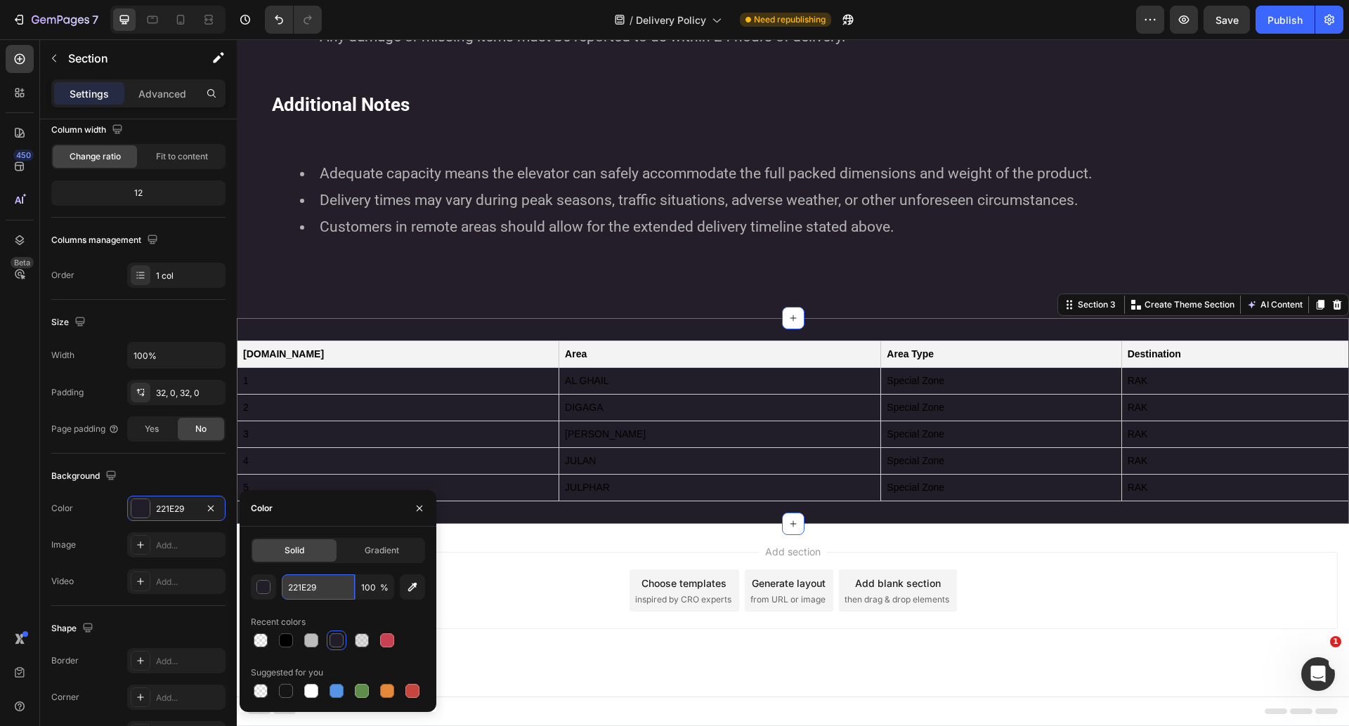
click at [329, 589] on input "221E29" at bounding box center [318, 587] width 73 height 25
click at [881, 434] on td "Special Zone" at bounding box center [1001, 434] width 240 height 27
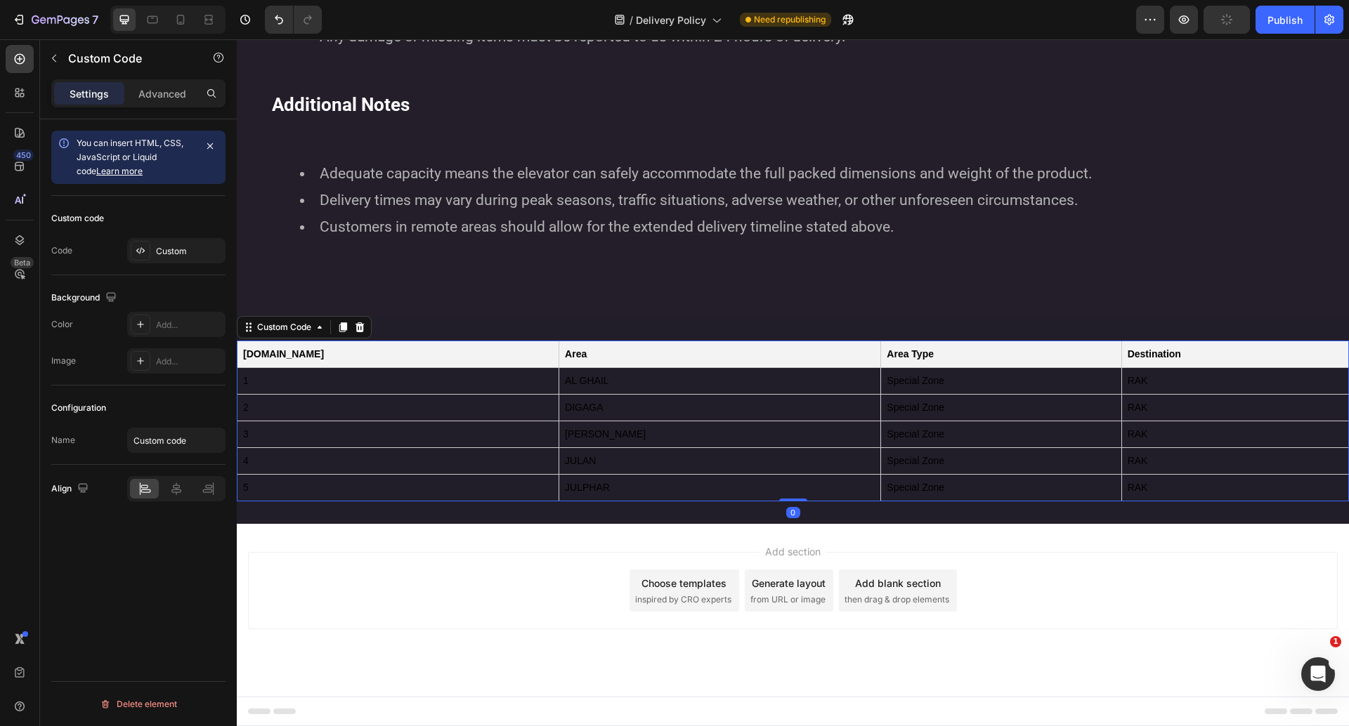
scroll to position [0, 0]
click at [621, 421] on td "SHUHAILA" at bounding box center [720, 434] width 322 height 27
click at [159, 250] on div "Custom" at bounding box center [189, 251] width 66 height 13
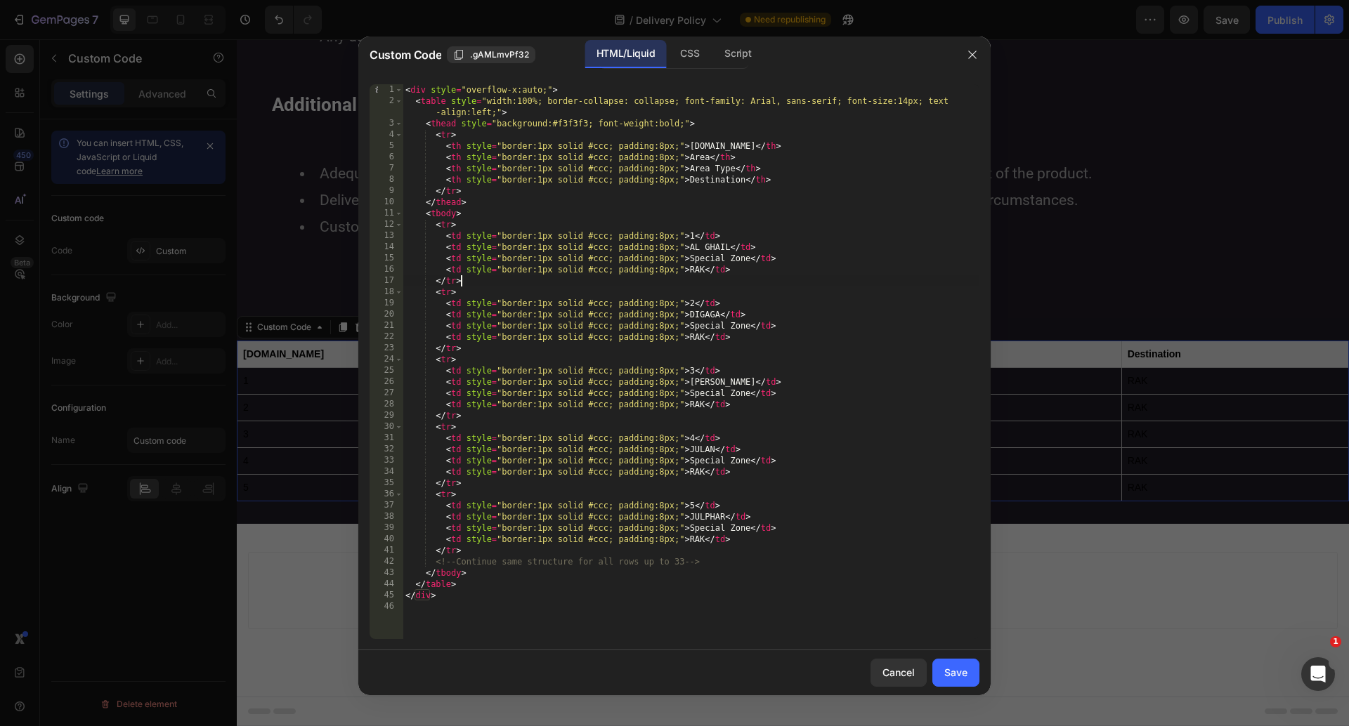
click at [716, 275] on div "< div style = "overflow-x:auto;" > < table style = "width:100%; border-collapse…" at bounding box center [690, 372] width 577 height 577
type textarea "</div>"
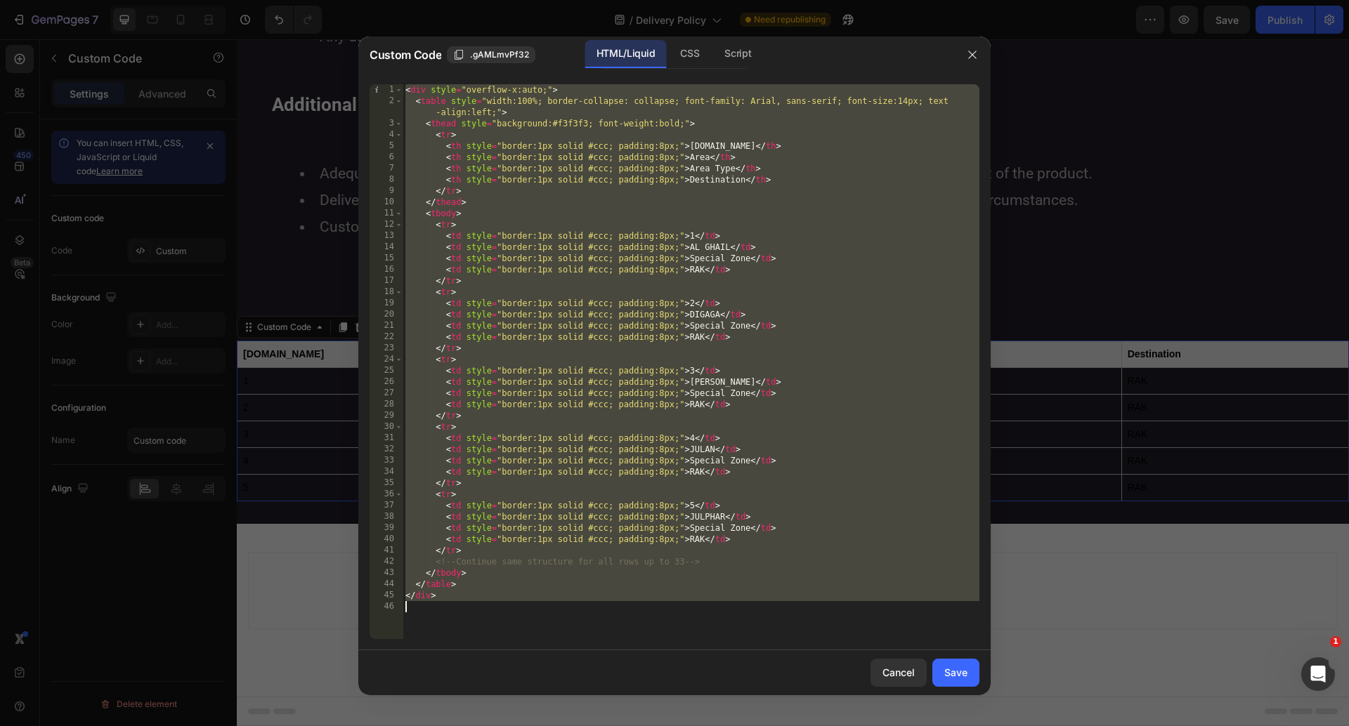
paste textarea
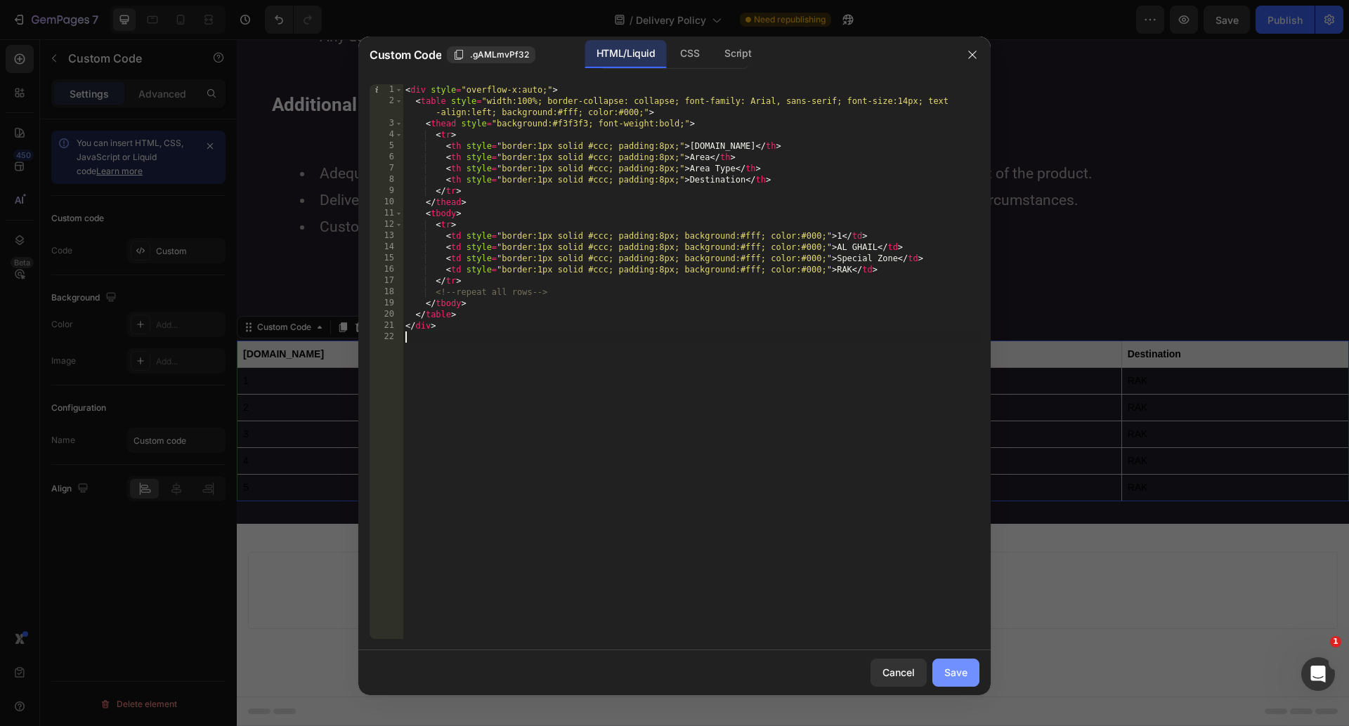
click at [956, 676] on div "Save" at bounding box center [955, 672] width 23 height 15
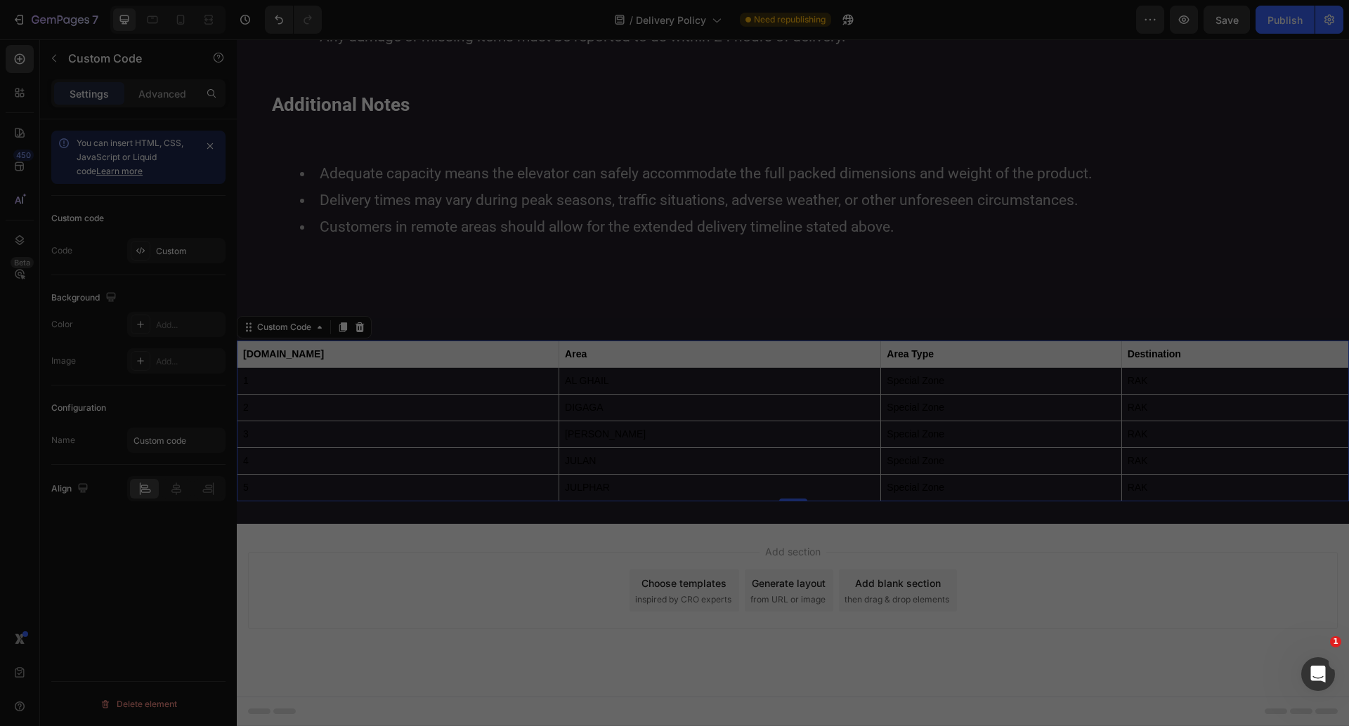
scroll to position [1278, 0]
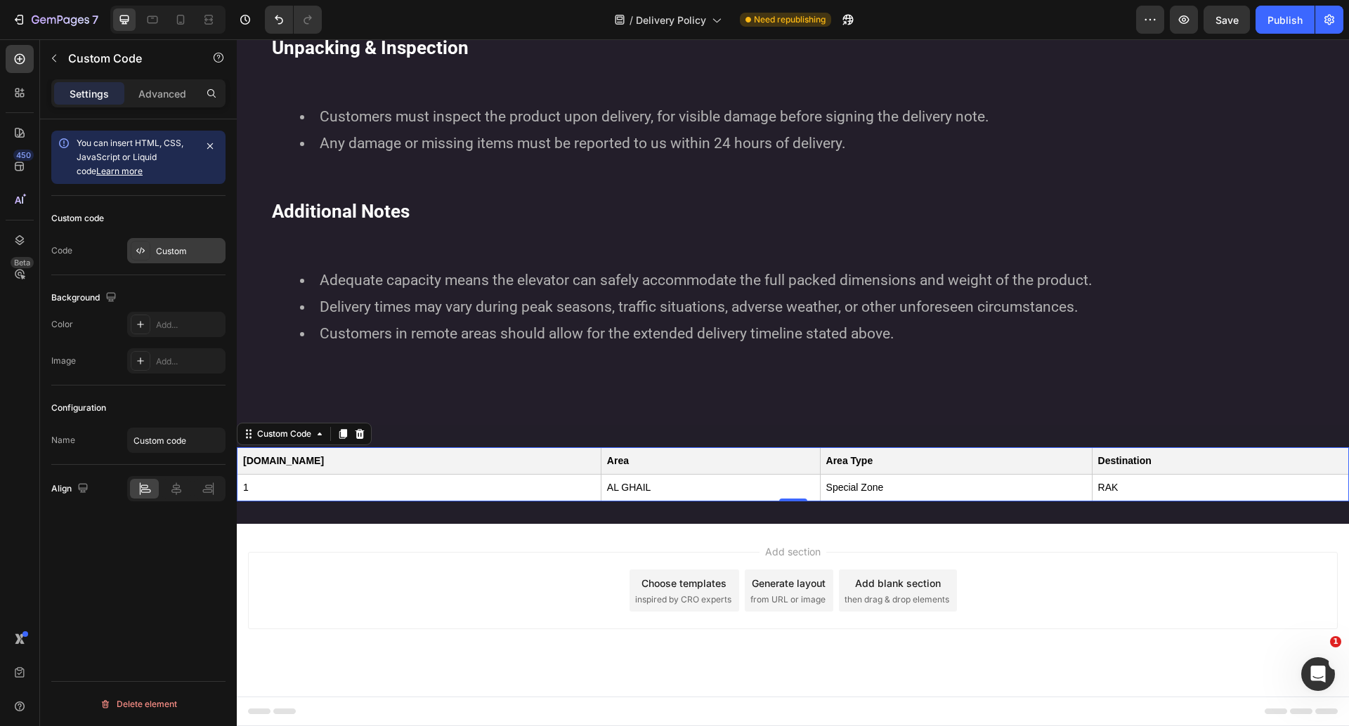
click at [185, 255] on div "Custom" at bounding box center [189, 251] width 66 height 13
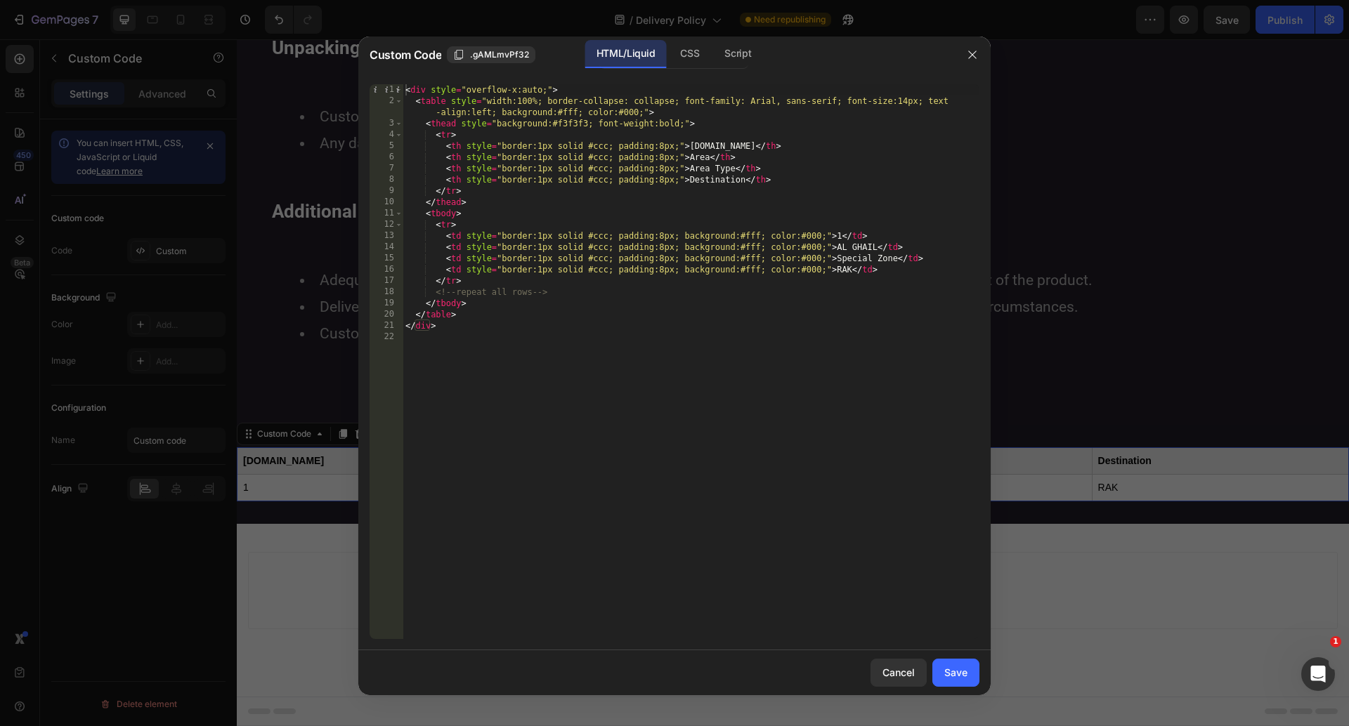
click at [673, 410] on div "< div style = "overflow-x:auto;" > < table style = "width:100%; border-collapse…" at bounding box center [690, 372] width 577 height 577
type textarea "</div>"
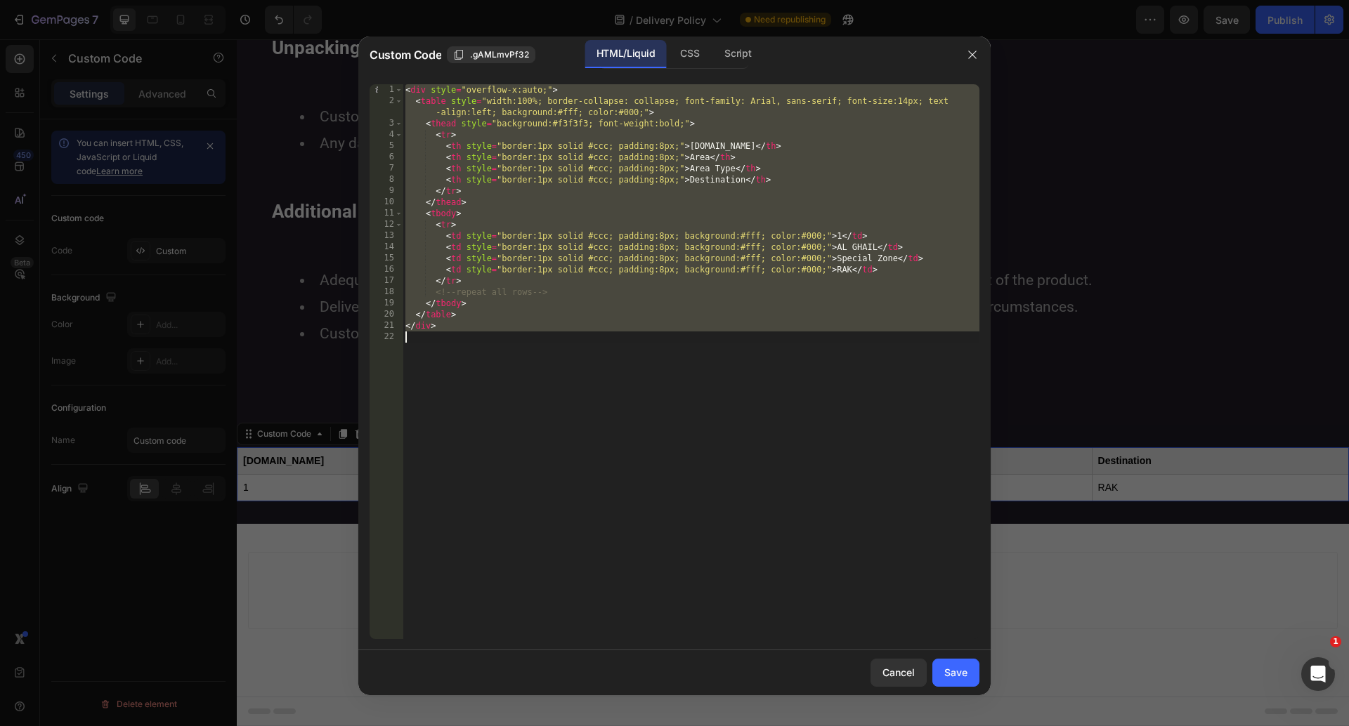
paste textarea
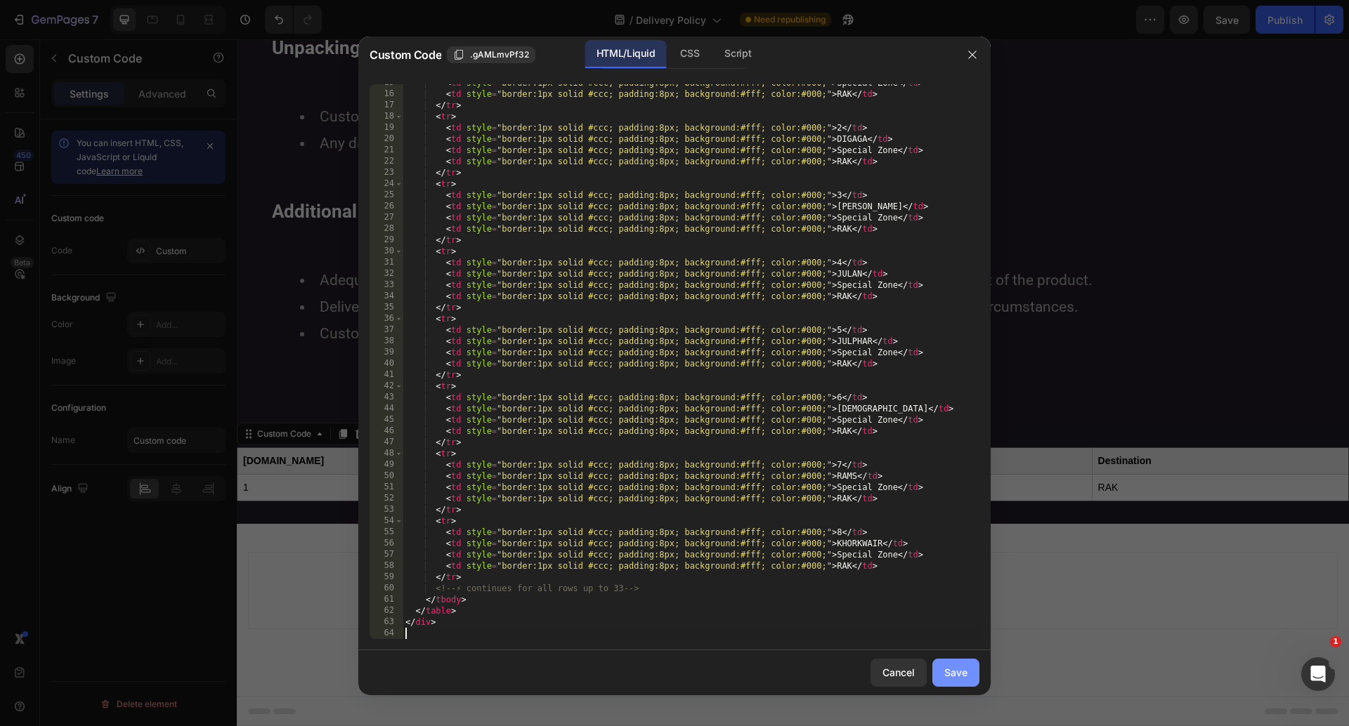
click at [959, 680] on button "Save" at bounding box center [955, 673] width 47 height 28
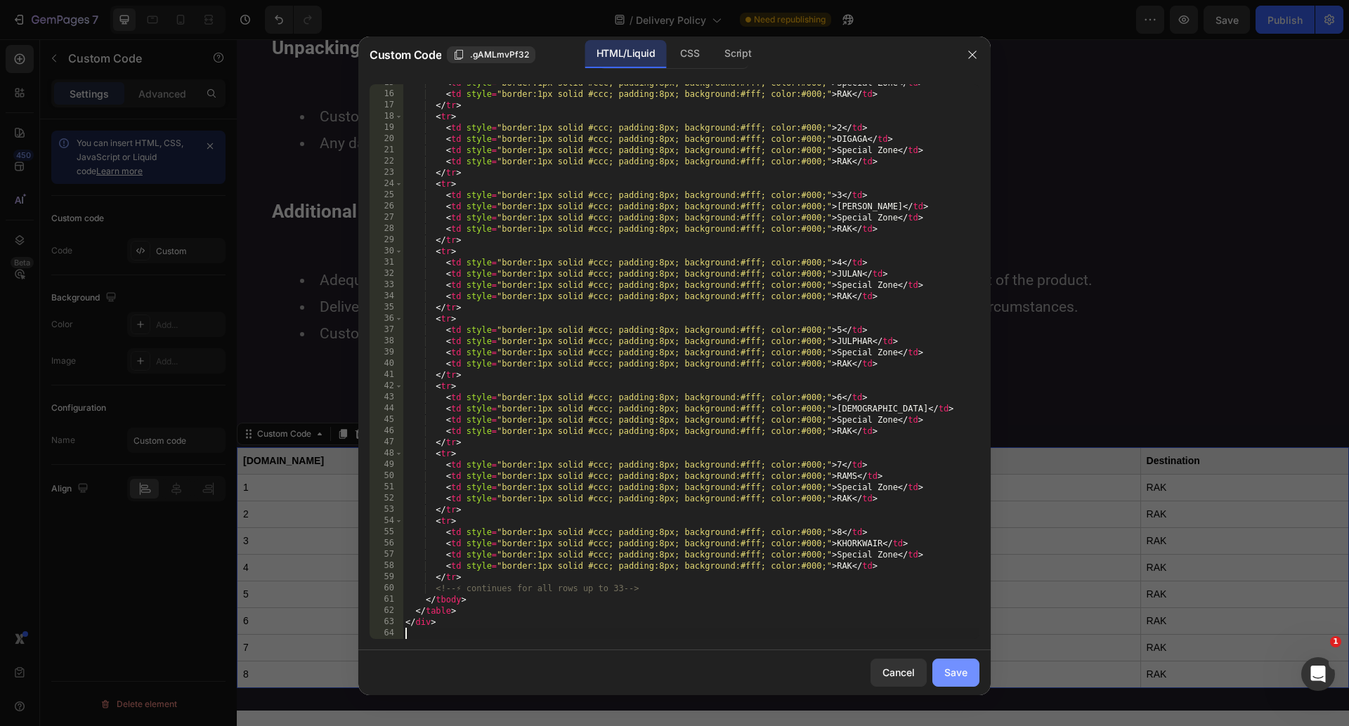
scroll to position [1385, 0]
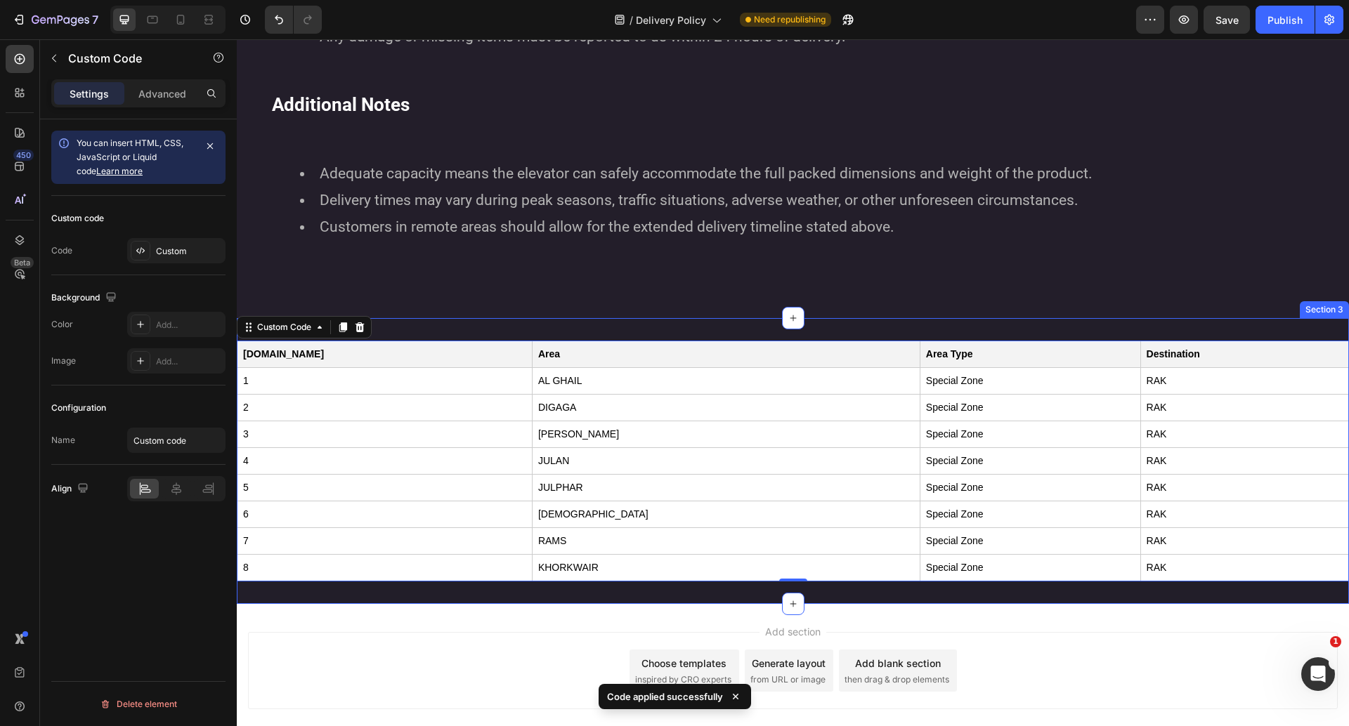
click at [680, 329] on div "Sl.No Area Area Type Destination 1 AL GHAIL Special Zone RAK 2 DIGAGA Special Z…" at bounding box center [793, 461] width 1112 height 286
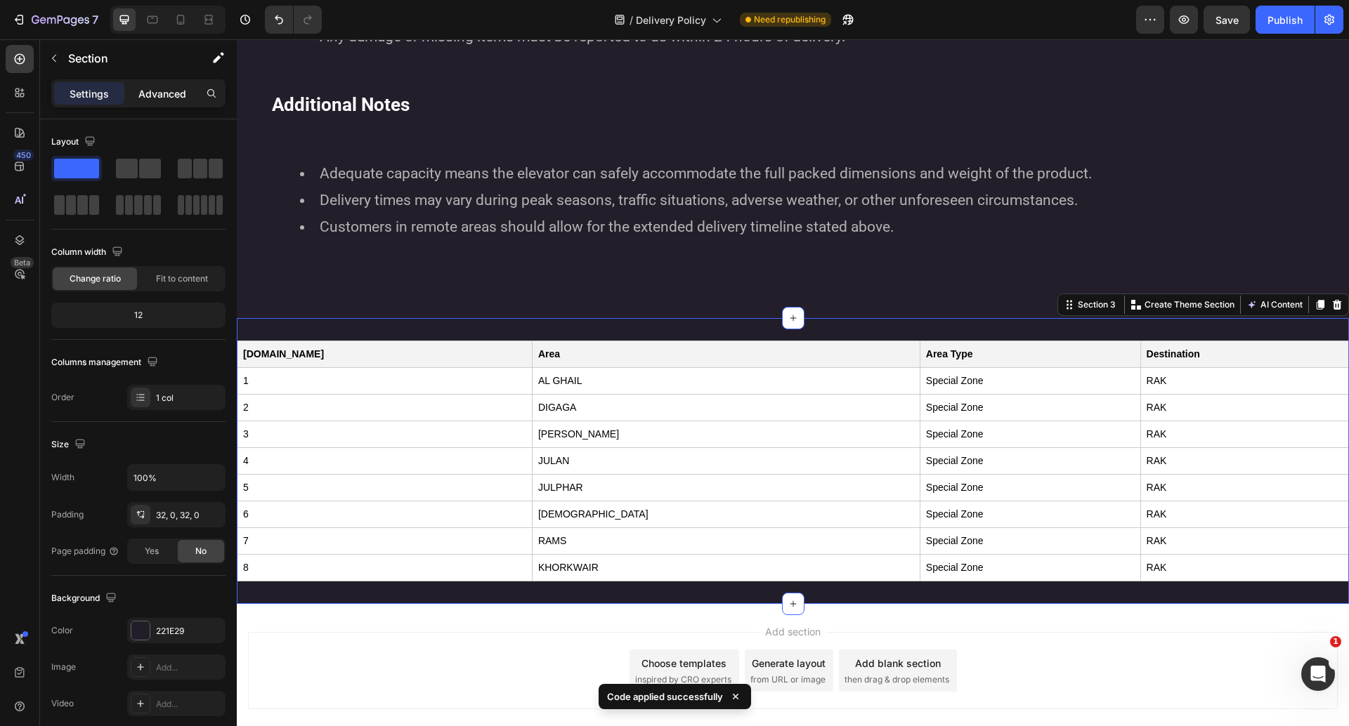
click at [171, 98] on p "Advanced" at bounding box center [162, 93] width 48 height 15
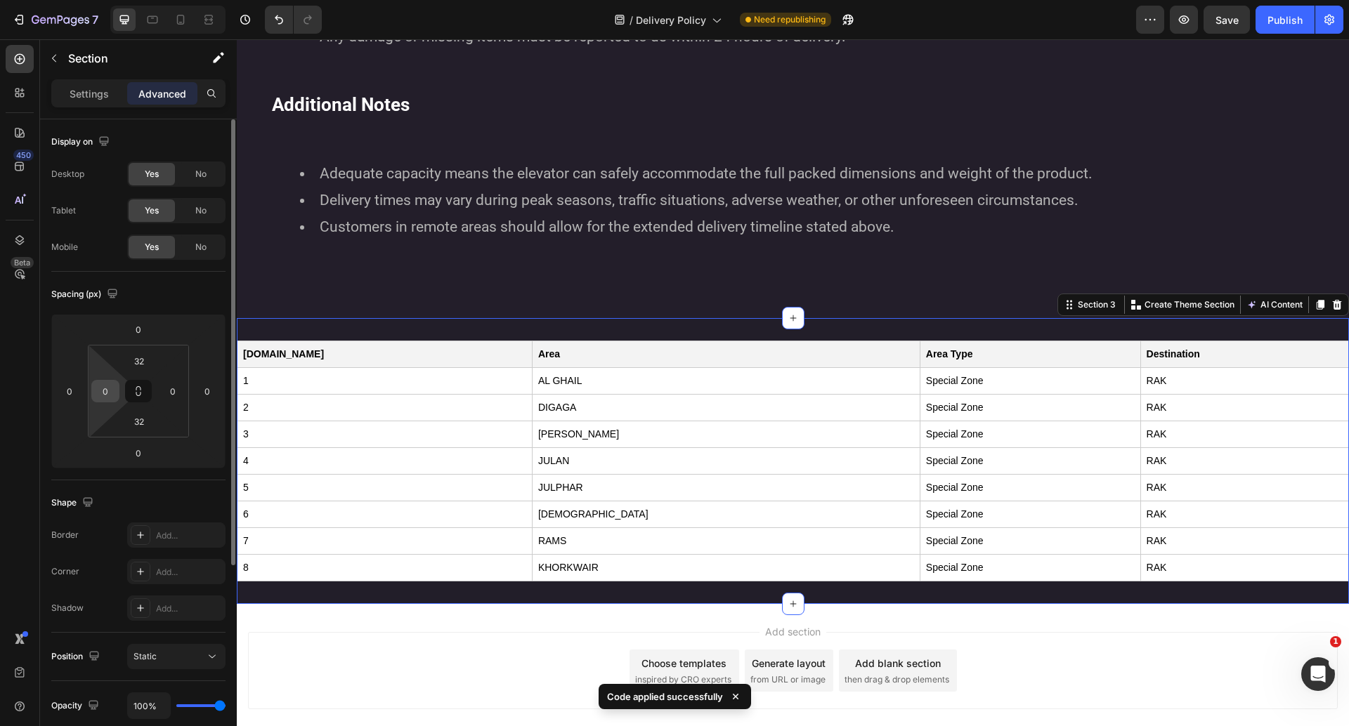
click at [106, 386] on input "0" at bounding box center [105, 391] width 21 height 21
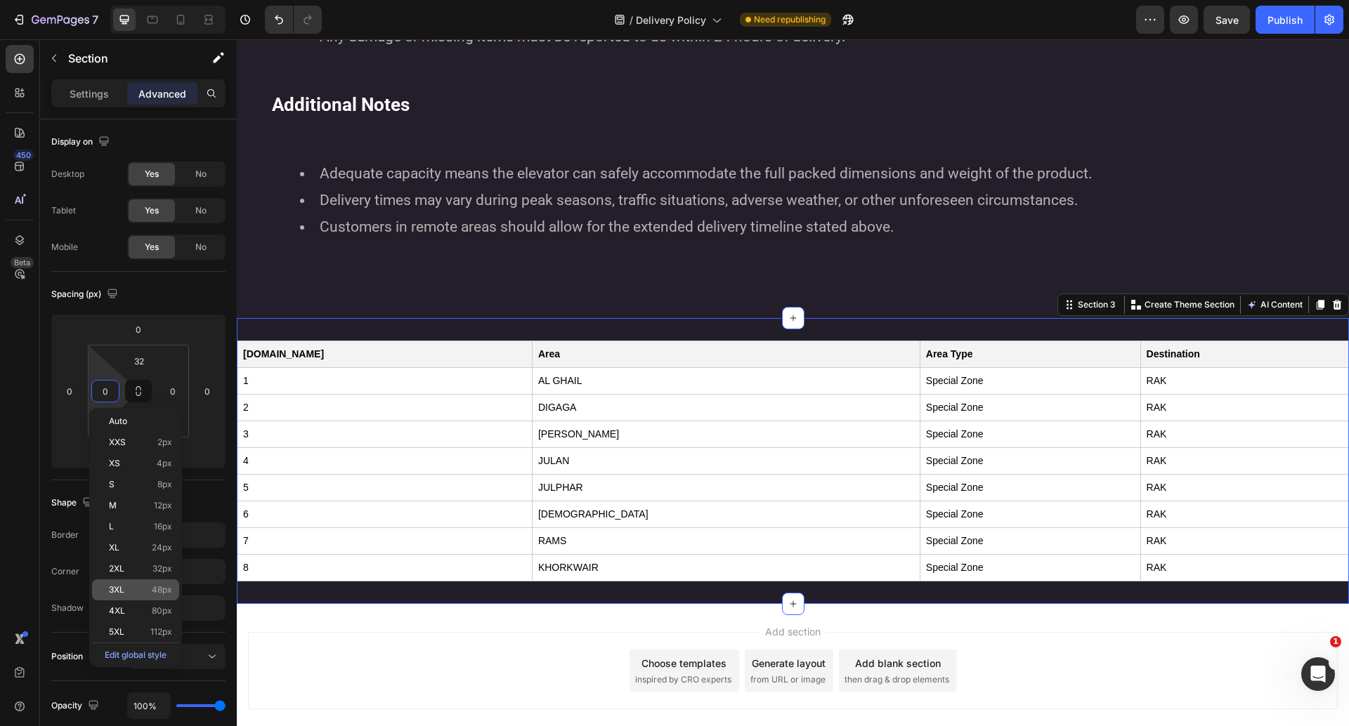
click at [109, 592] on span "3XL" at bounding box center [116, 590] width 15 height 10
type input "48"
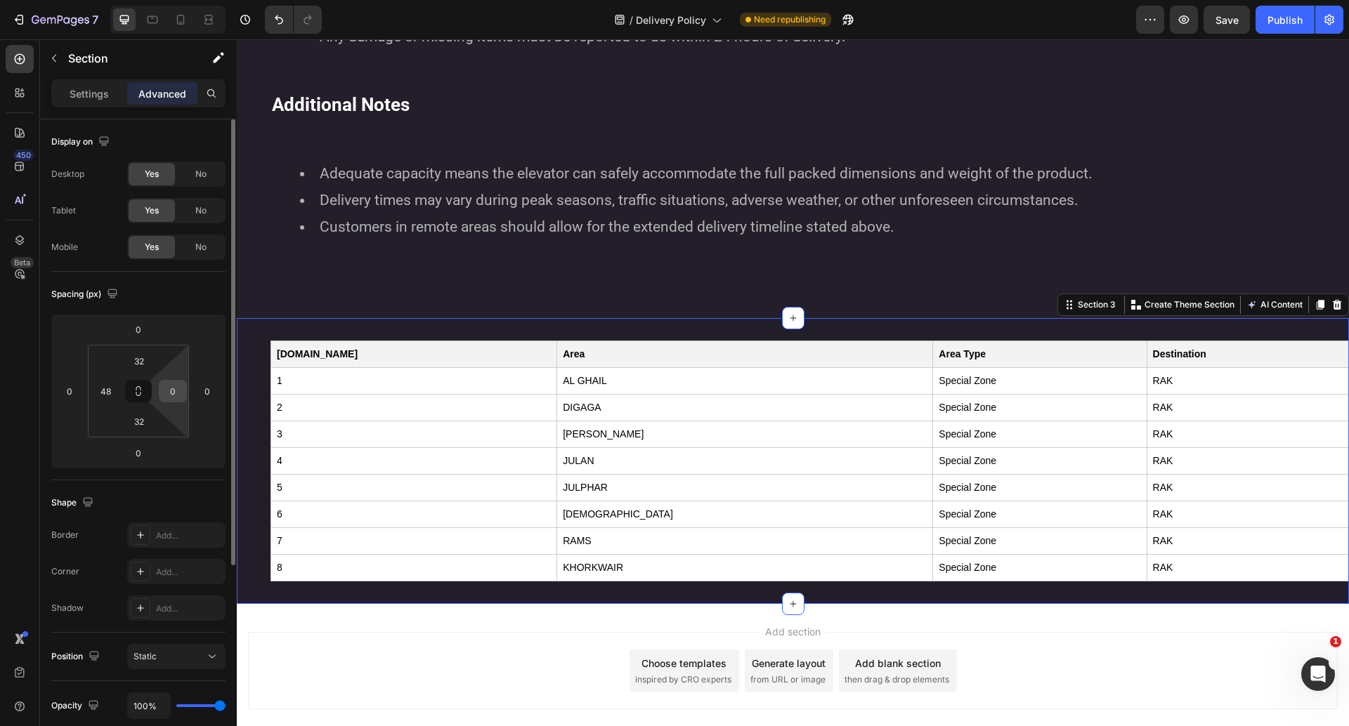
click at [170, 393] on input "0" at bounding box center [172, 391] width 21 height 21
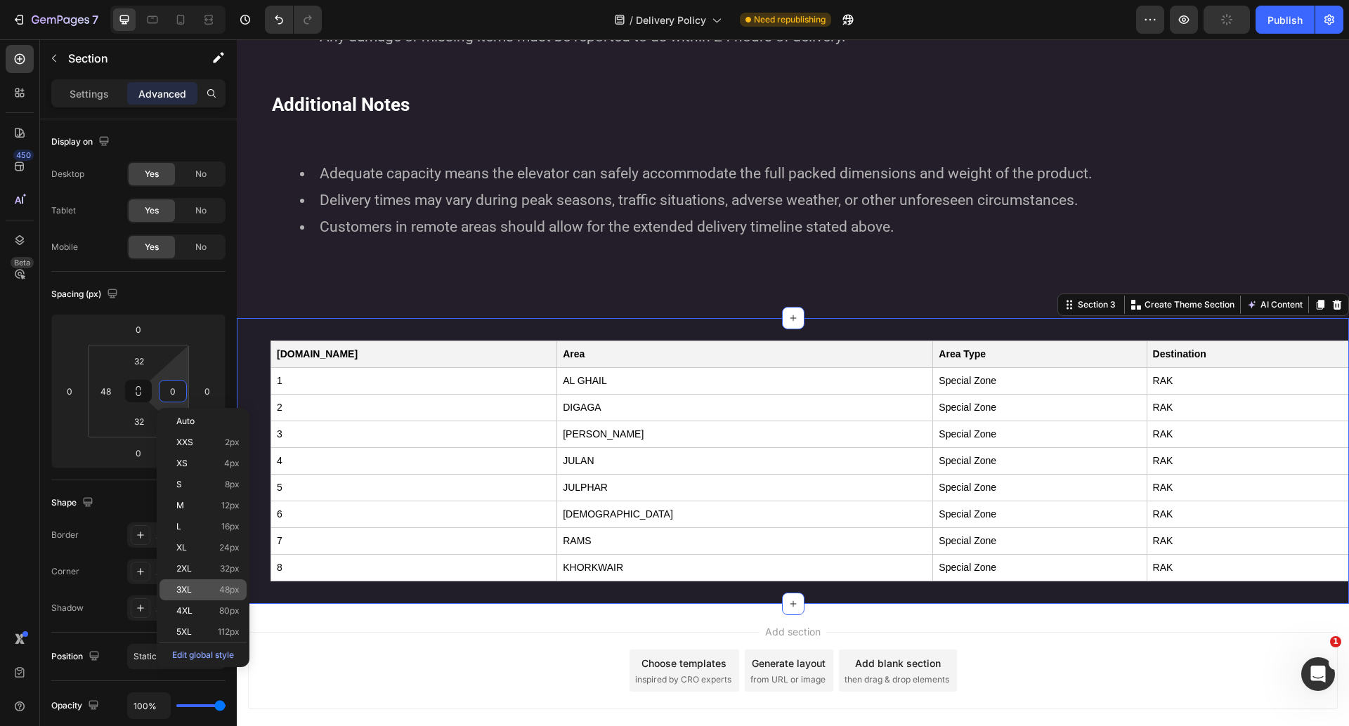
click at [205, 596] on div "3XL 48px" at bounding box center [202, 590] width 87 height 21
type input "48"
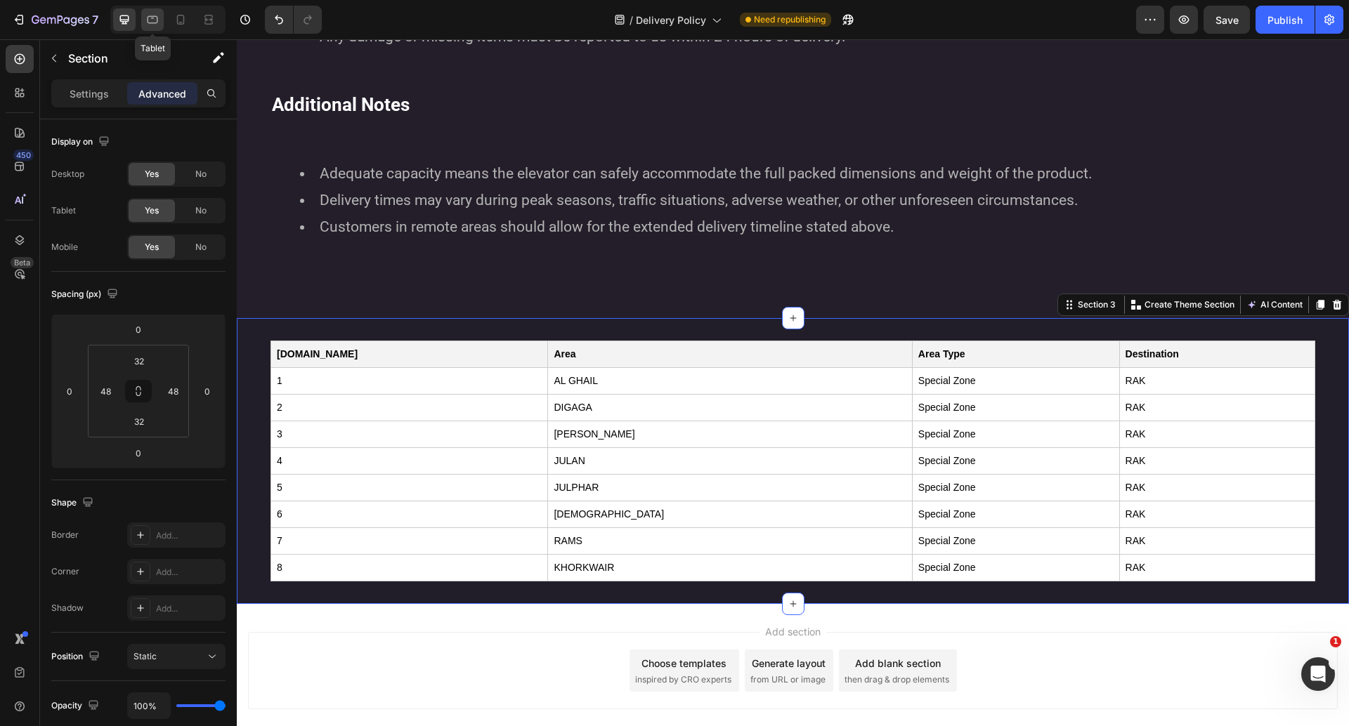
click at [154, 22] on icon at bounding box center [153, 20] width 11 height 8
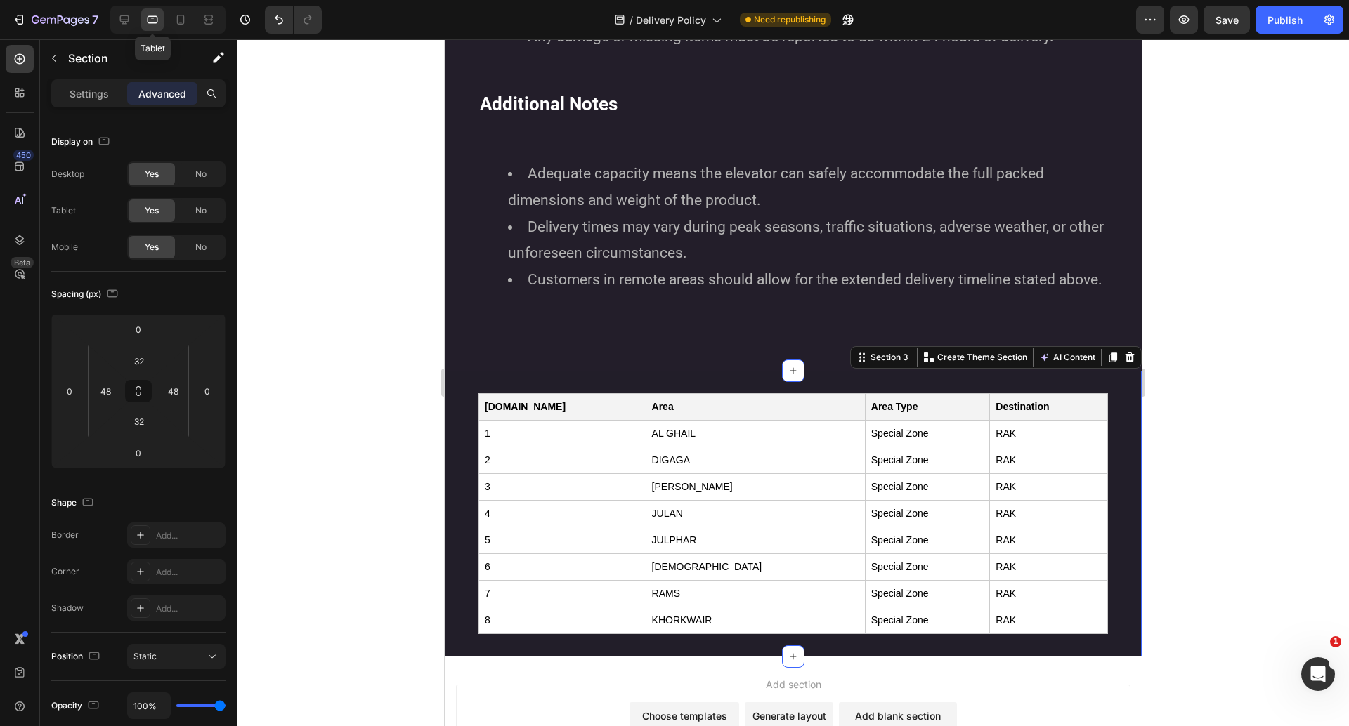
scroll to position [1705, 0]
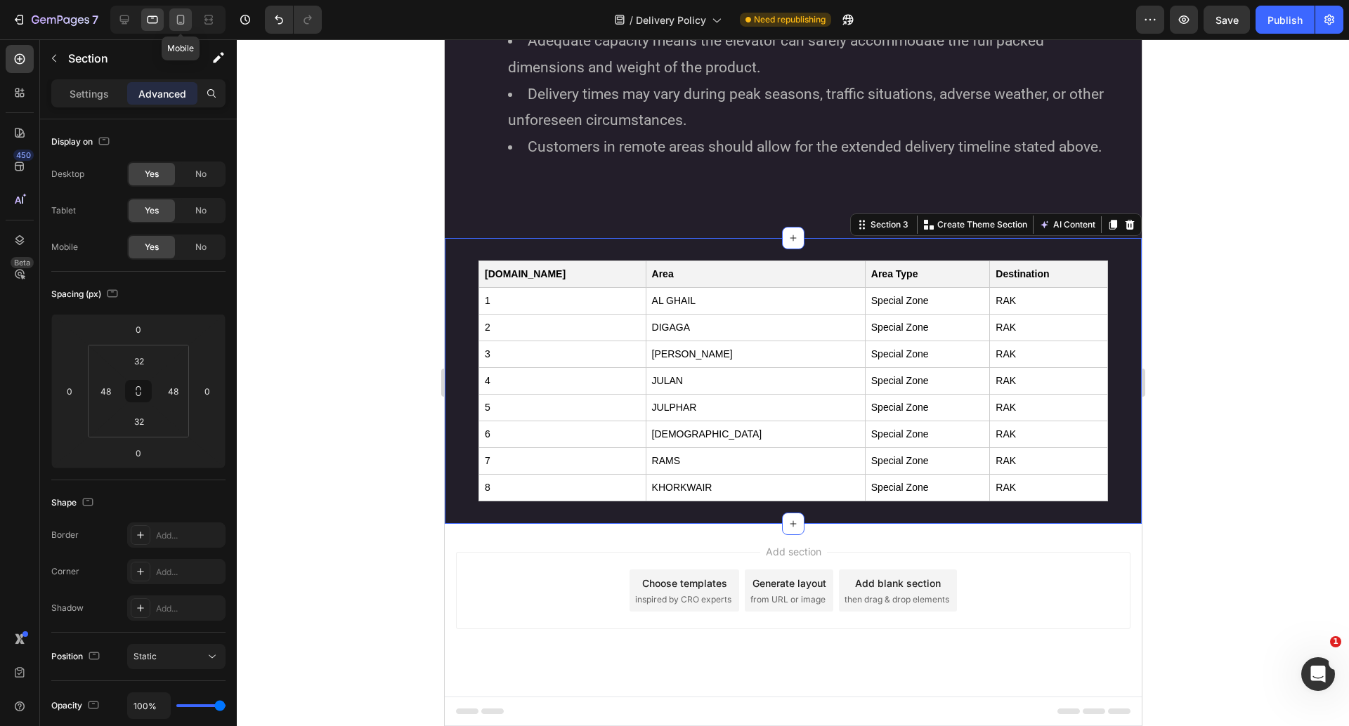
click at [176, 14] on icon at bounding box center [181, 20] width 14 height 14
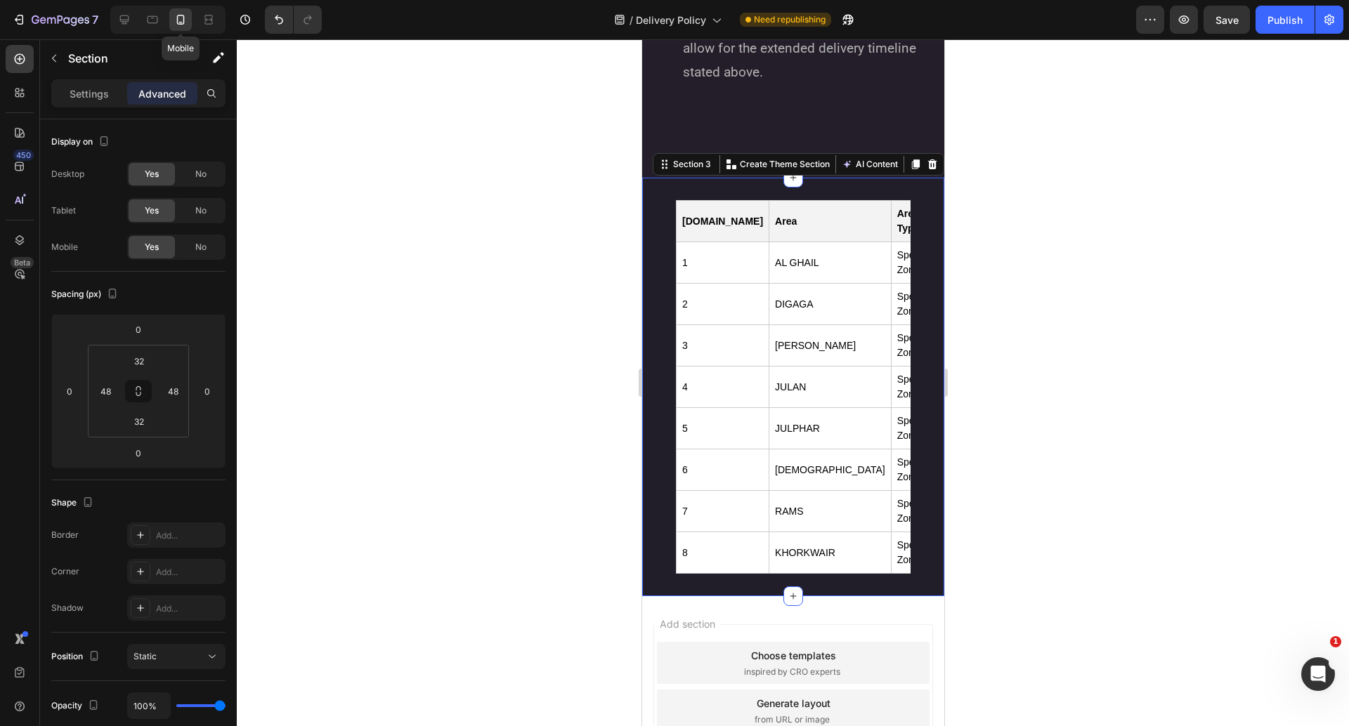
scroll to position [2610, 0]
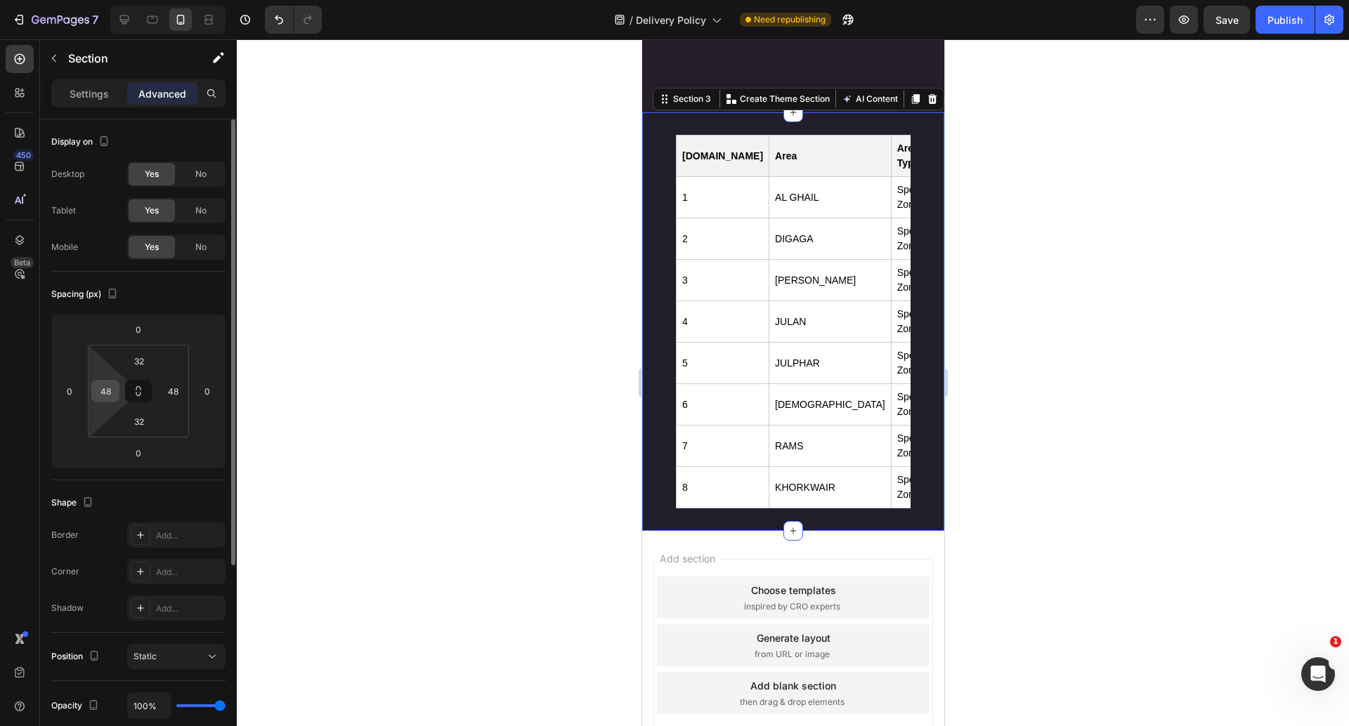
click at [110, 387] on input "48" at bounding box center [105, 391] width 21 height 21
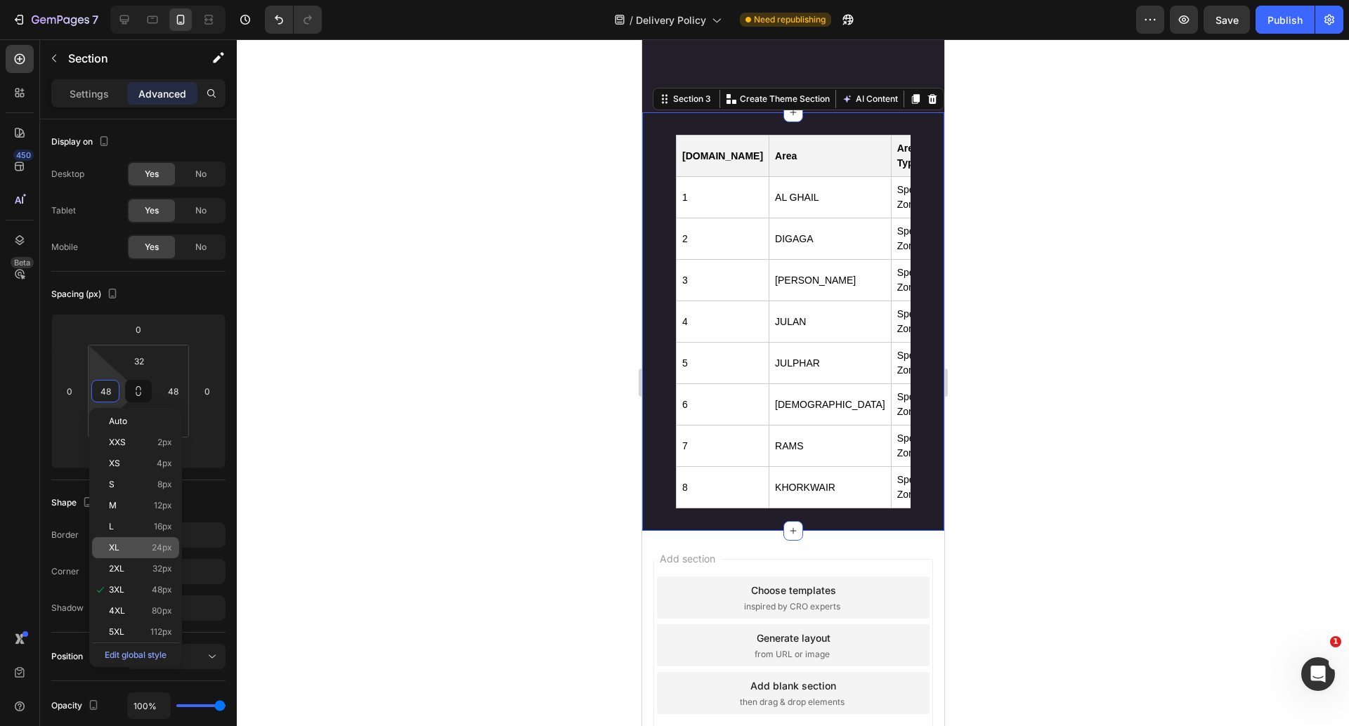
click at [127, 547] on p "XL 24px" at bounding box center [140, 548] width 63 height 10
type input "24"
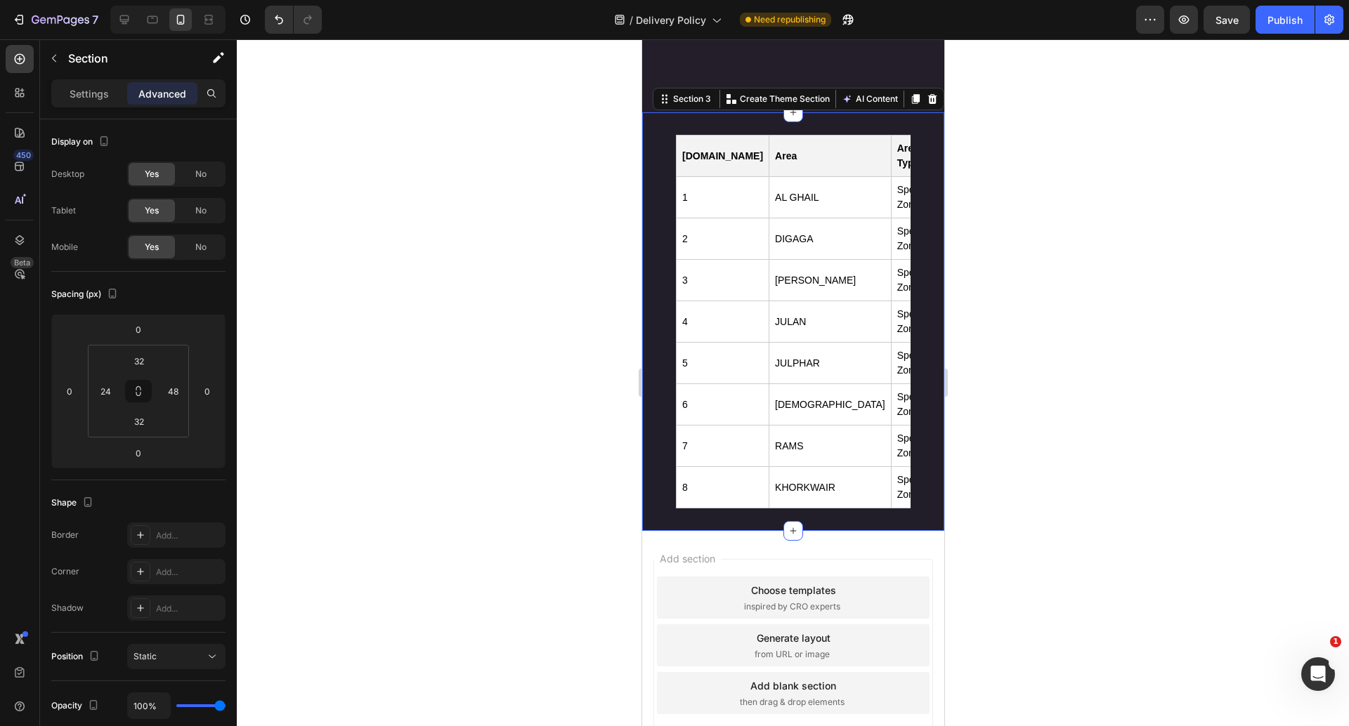
scroll to position [2555, 0]
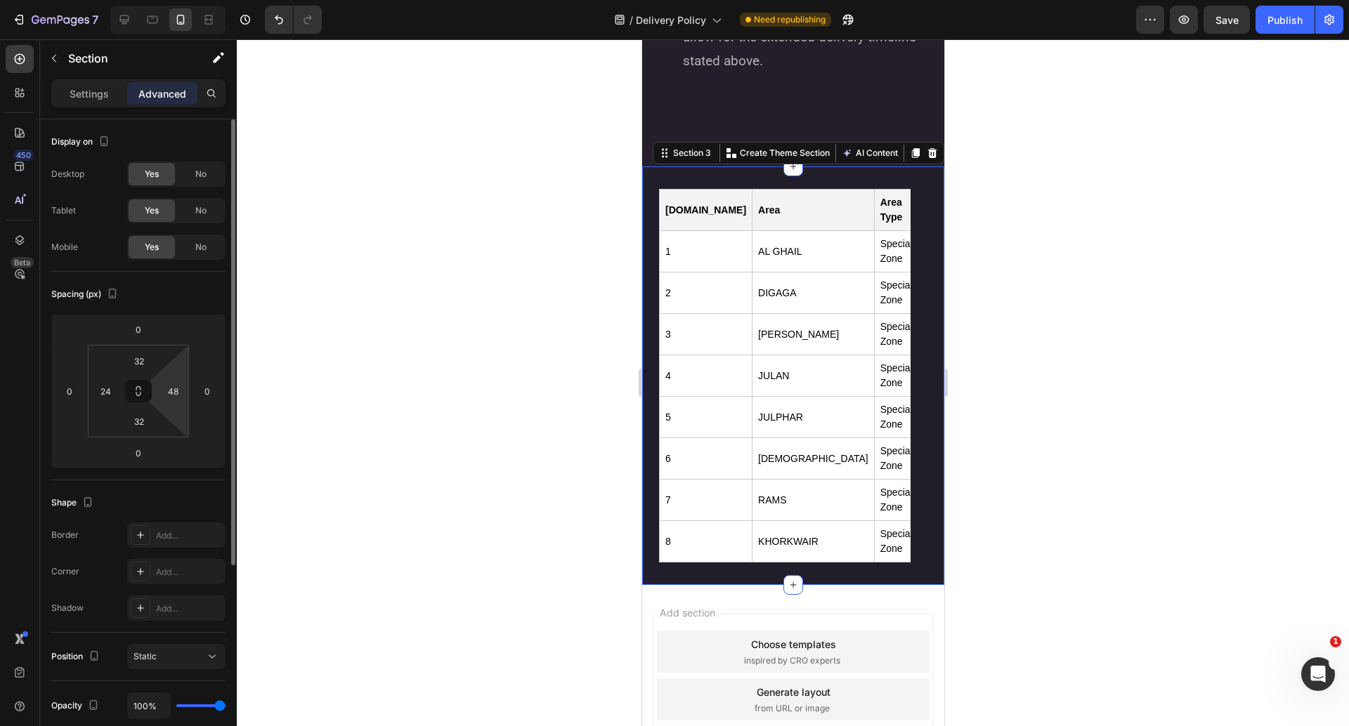
click at [171, 0] on html "7 Version history / Delivery Policy Need republishing Preview Save Publish 450 …" at bounding box center [674, 0] width 1349 height 0
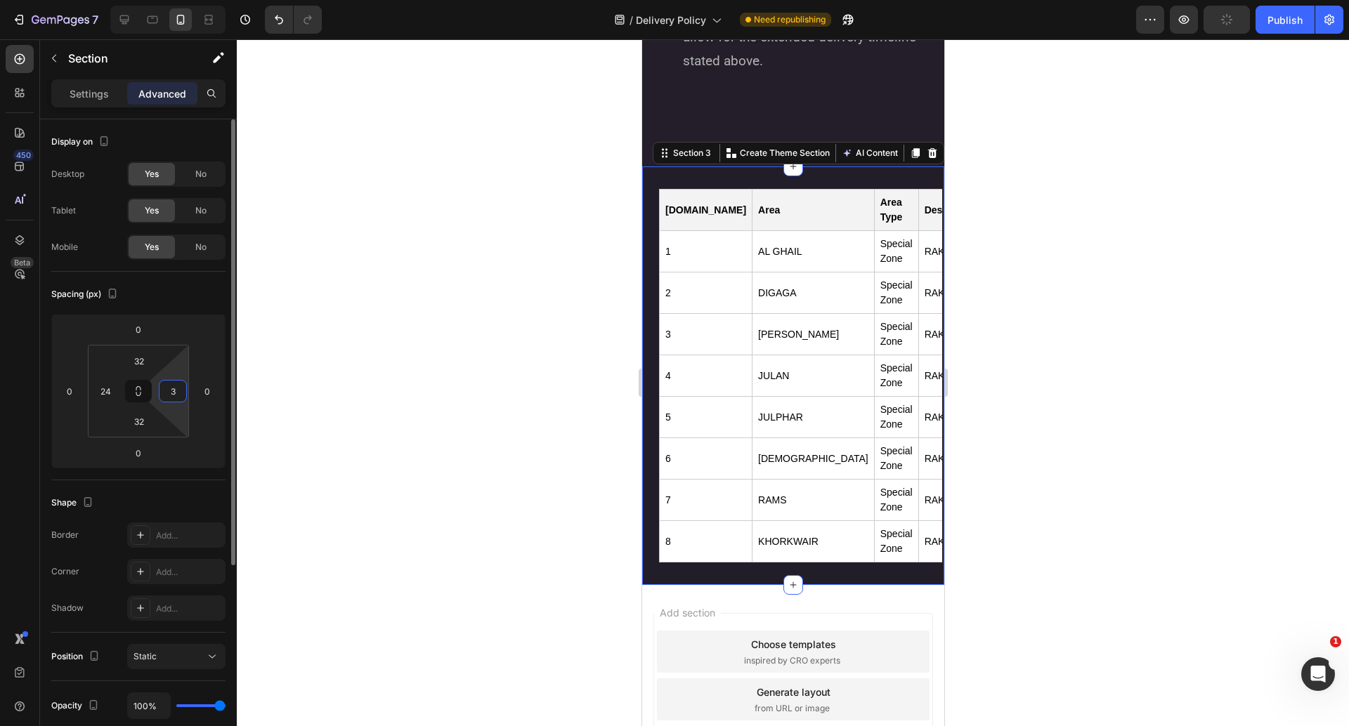
click at [171, 388] on input "3" at bounding box center [172, 391] width 21 height 21
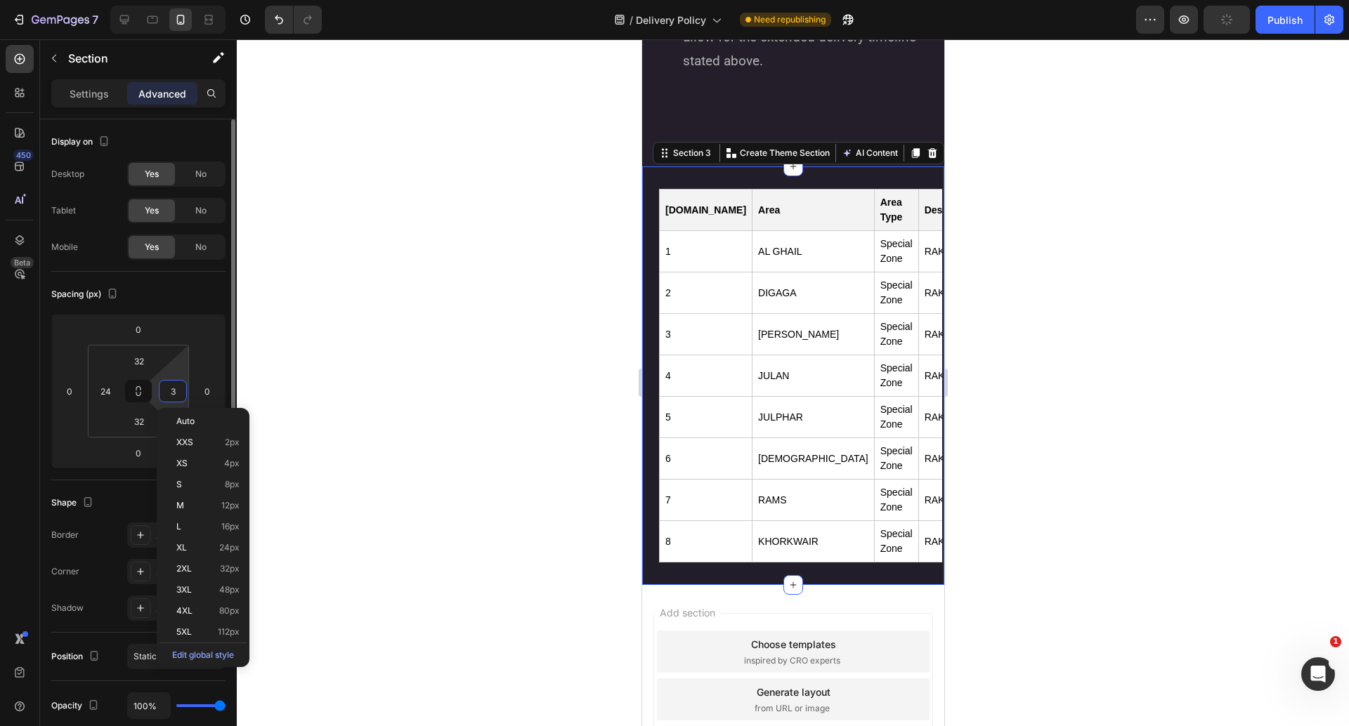
click at [171, 388] on input "3" at bounding box center [172, 391] width 21 height 21
click at [196, 549] on p "XL 24px" at bounding box center [207, 548] width 63 height 10
type input "24"
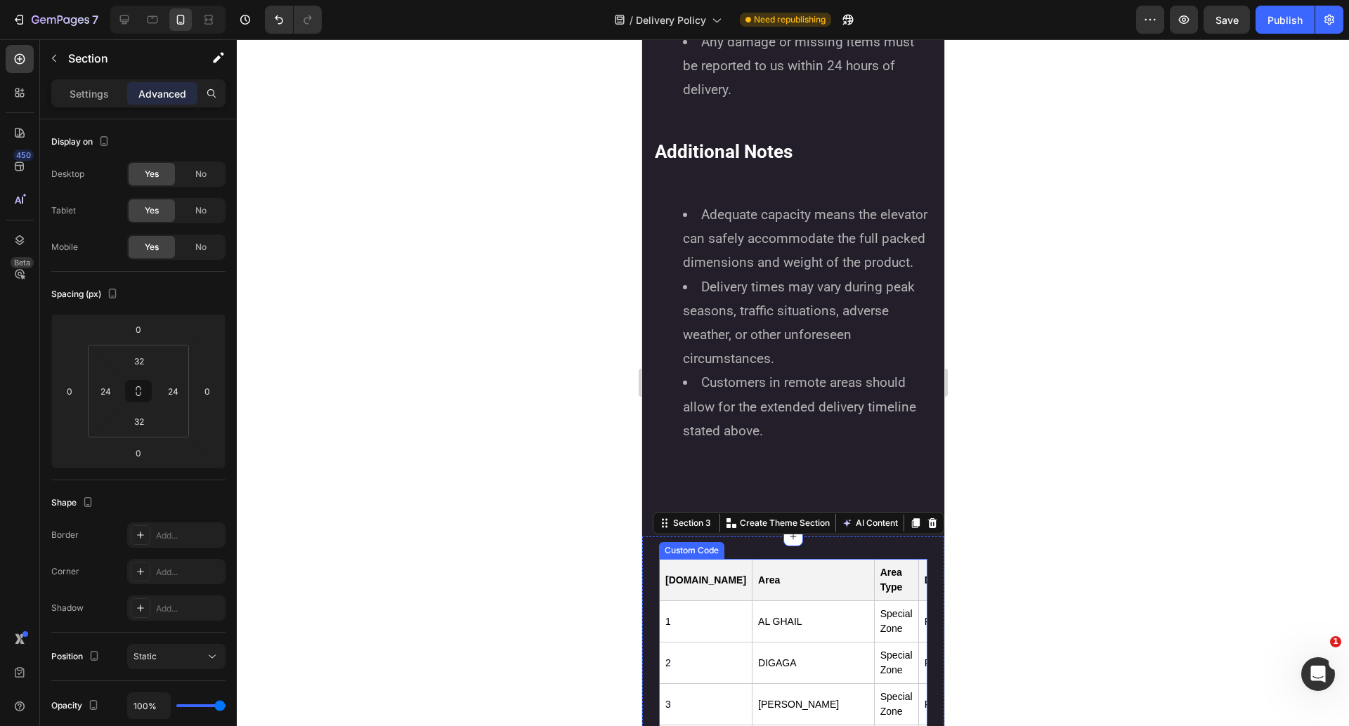
scroll to position [2170, 0]
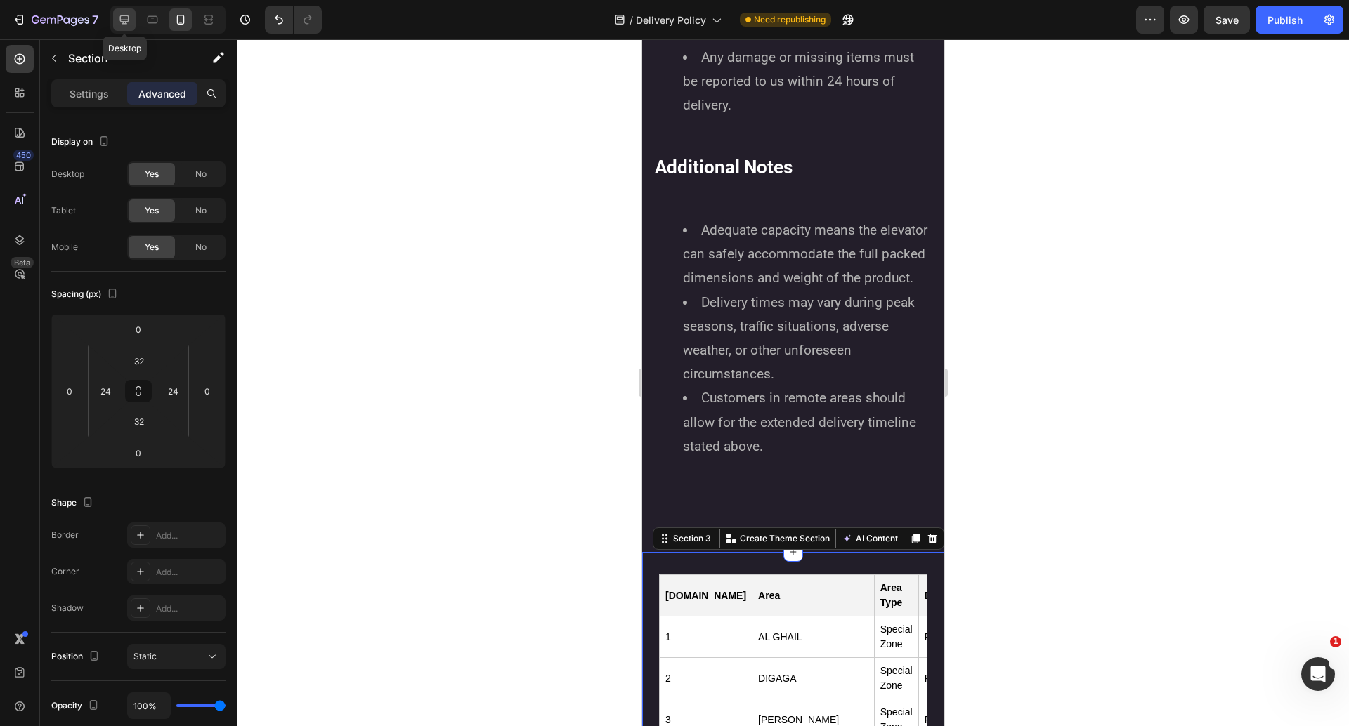
click at [131, 20] on div at bounding box center [124, 19] width 22 height 22
type input "48"
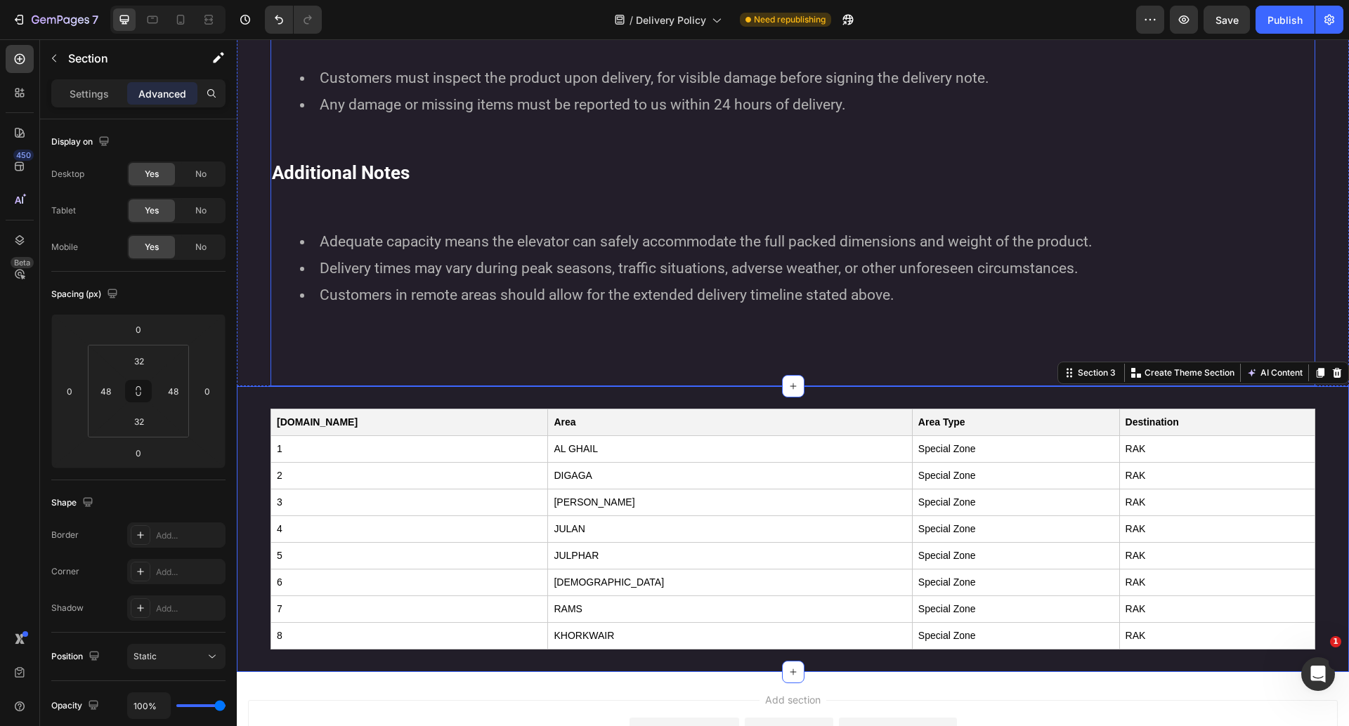
scroll to position [1465, 0]
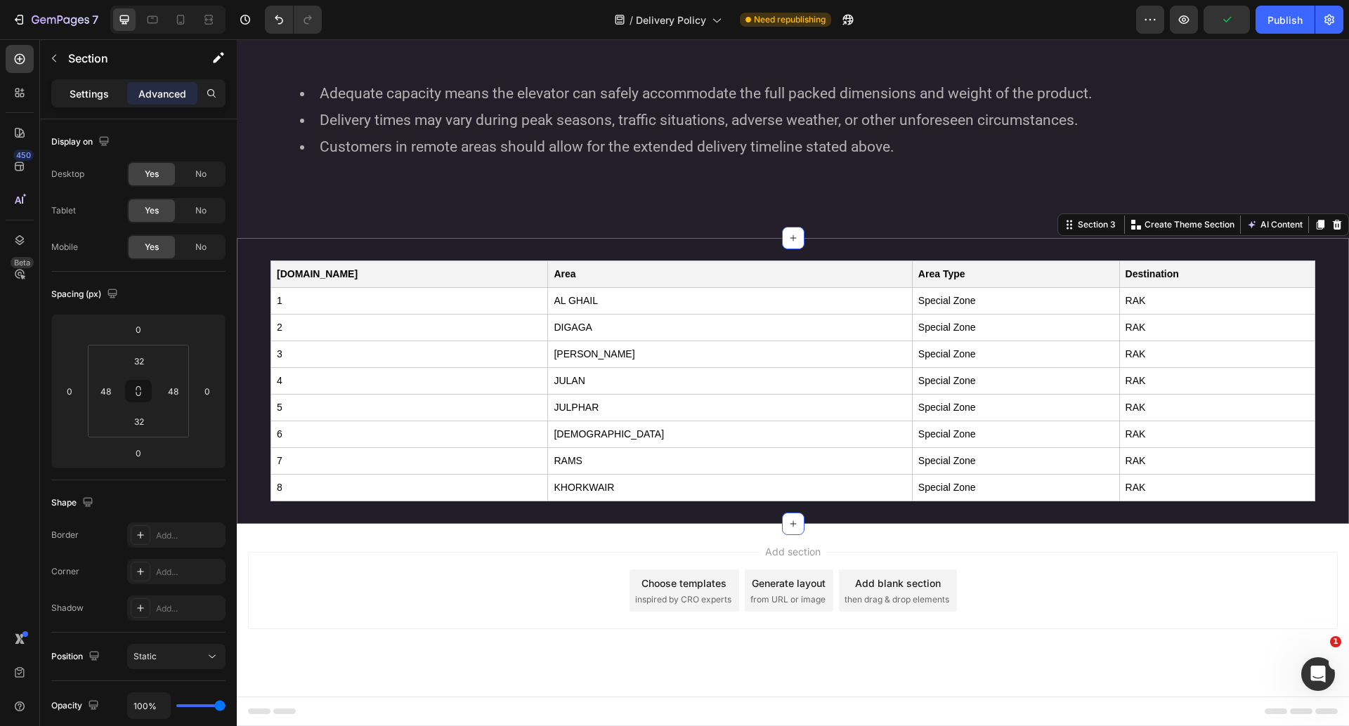
click at [81, 90] on p "Settings" at bounding box center [89, 93] width 39 height 15
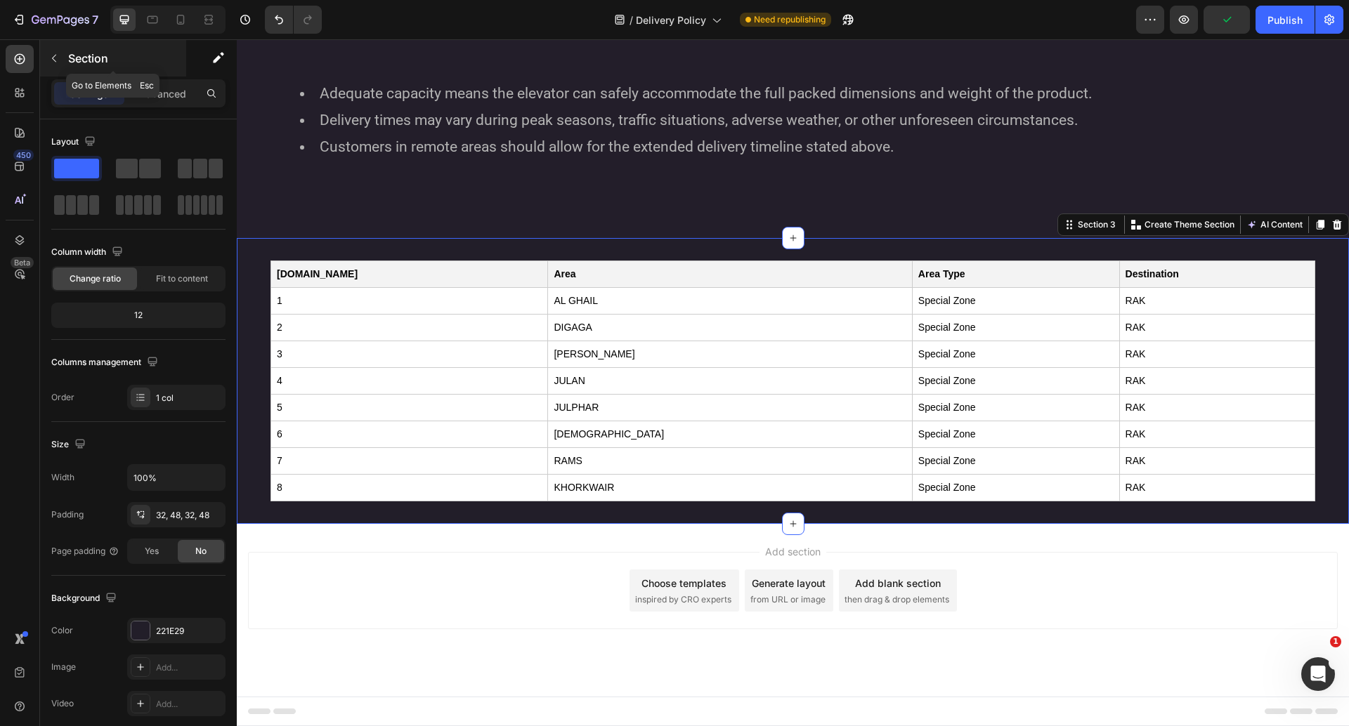
click at [56, 53] on icon "button" at bounding box center [53, 58] width 11 height 11
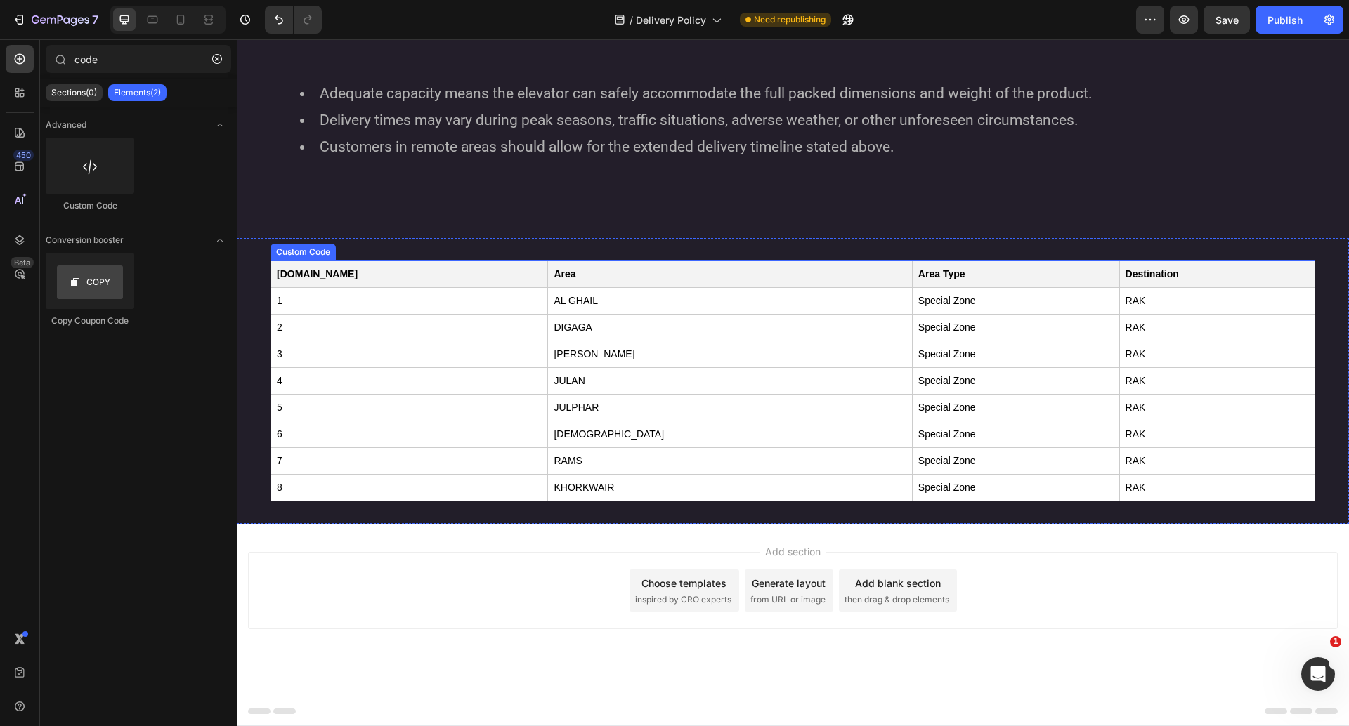
click at [548, 368] on td "JULAN" at bounding box center [730, 381] width 364 height 27
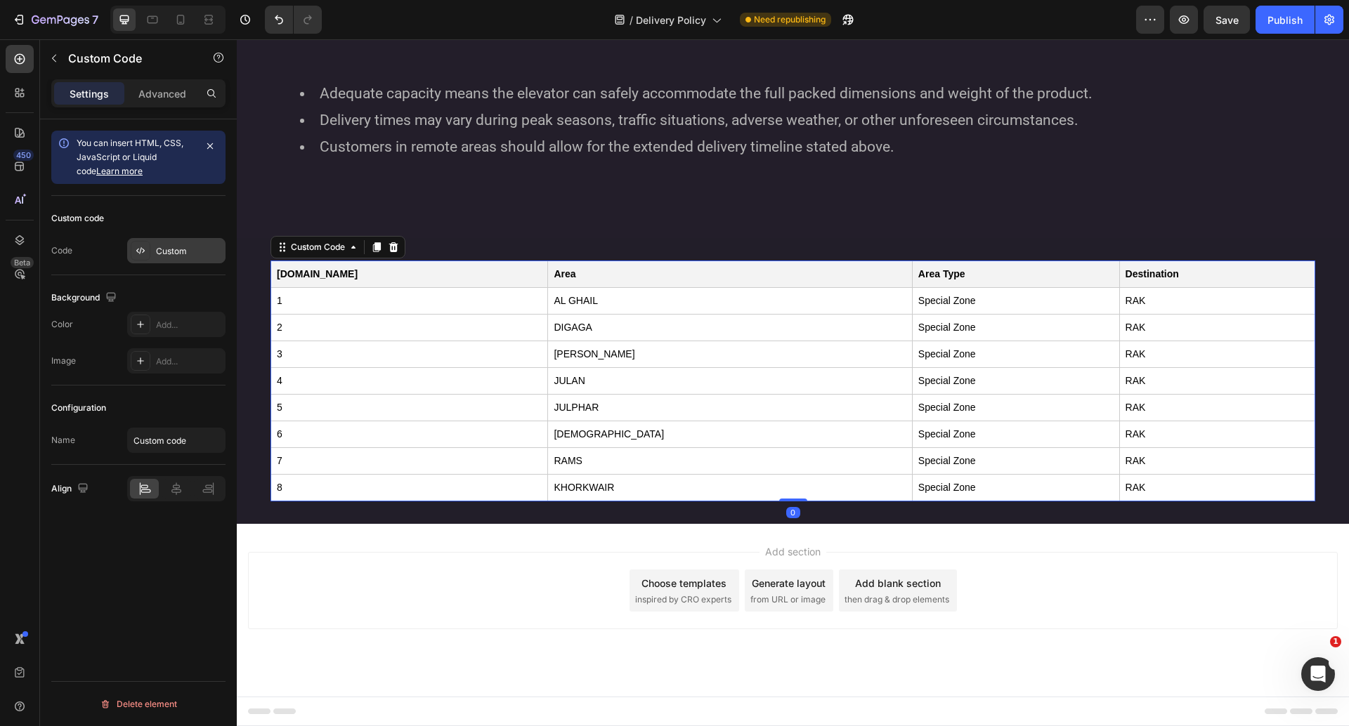
click at [182, 261] on div "Custom" at bounding box center [176, 250] width 98 height 25
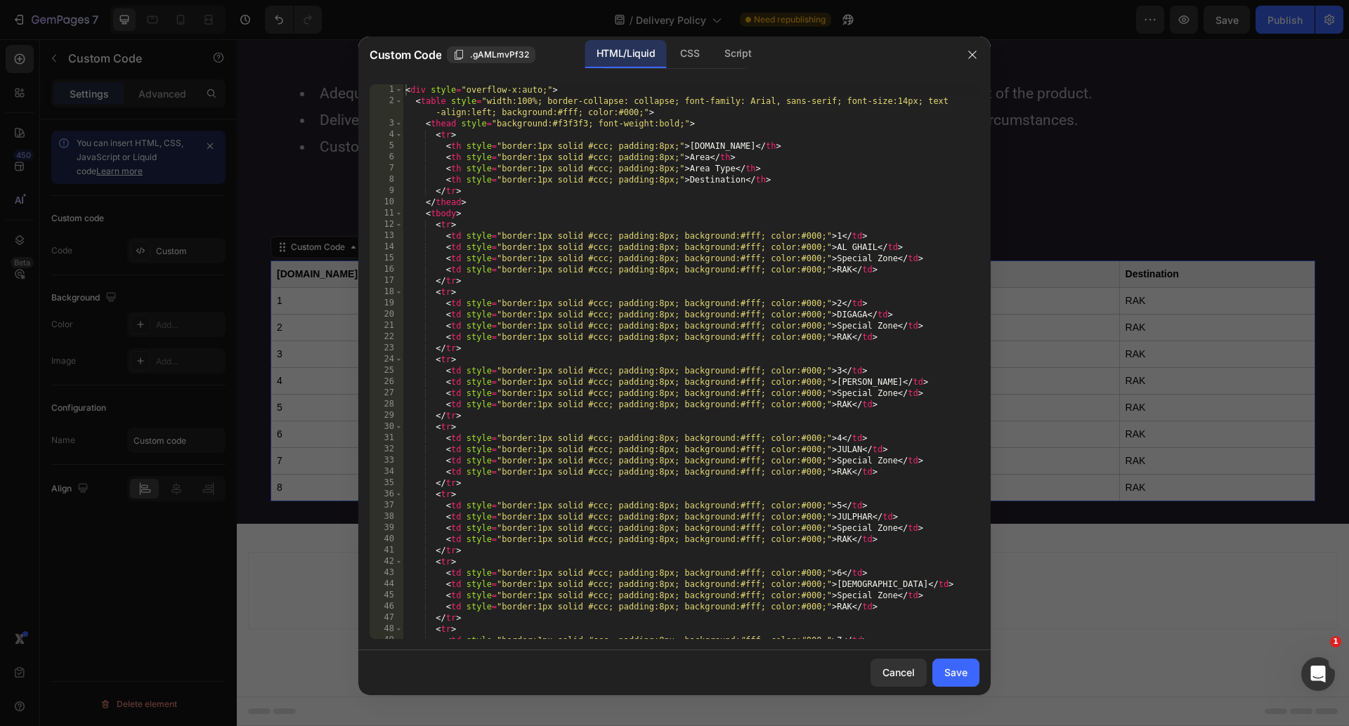
click at [693, 378] on div "< div style = "overflow-x:auto;" > < table style = "width:100%; border-collapse…" at bounding box center [690, 372] width 577 height 577
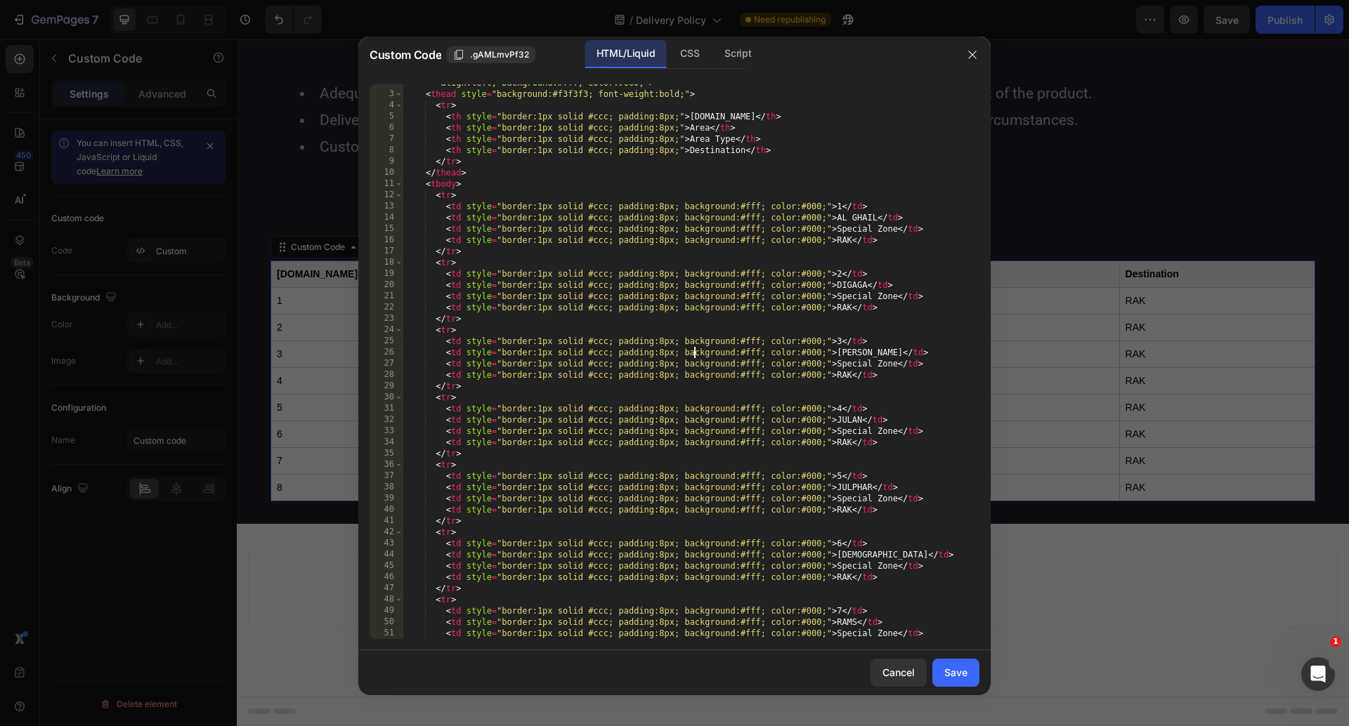
scroll to position [176, 0]
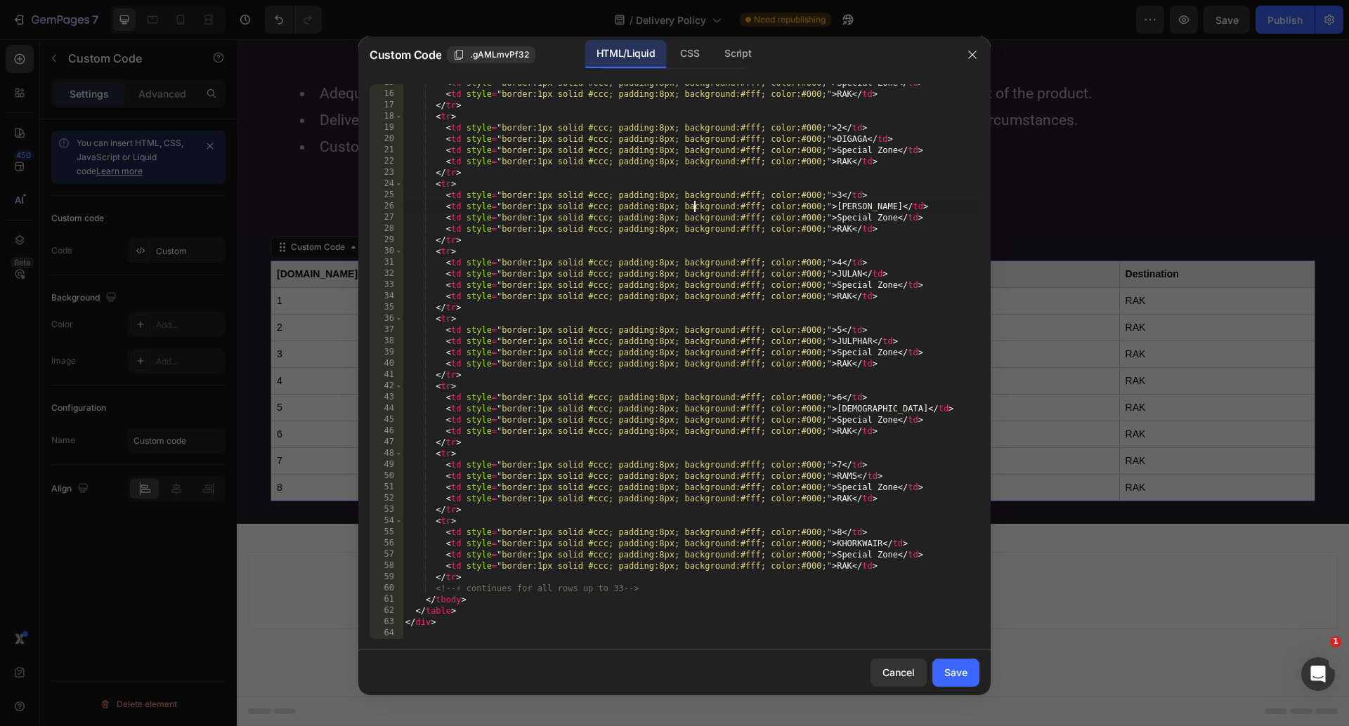
type textarea "</div>"
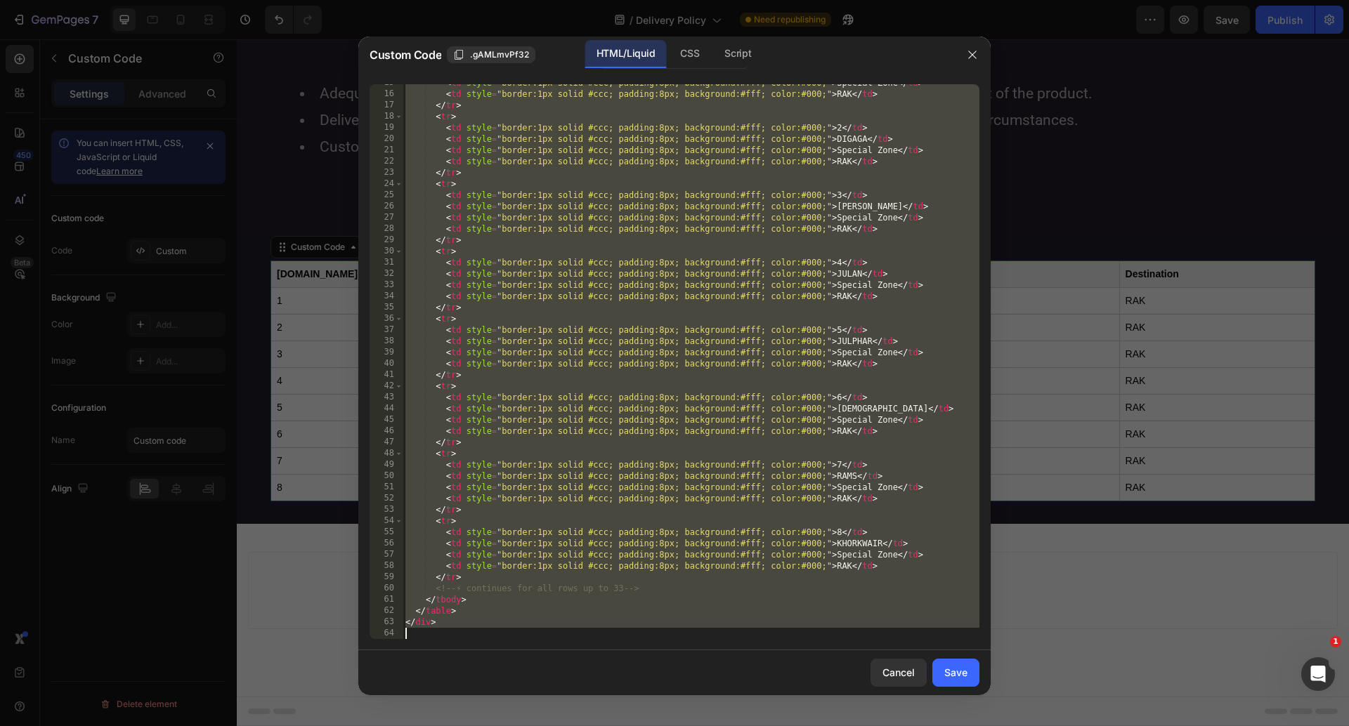
paste textarea
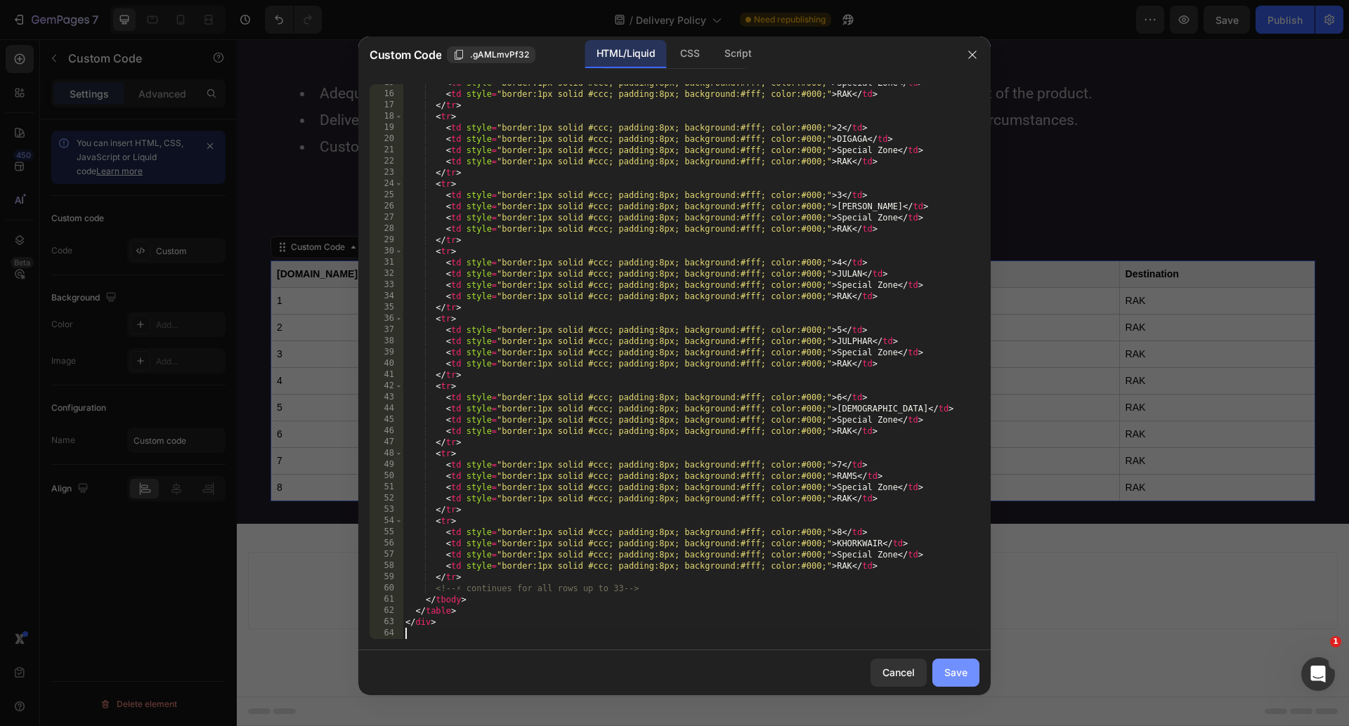
click at [968, 679] on button "Save" at bounding box center [955, 673] width 47 height 28
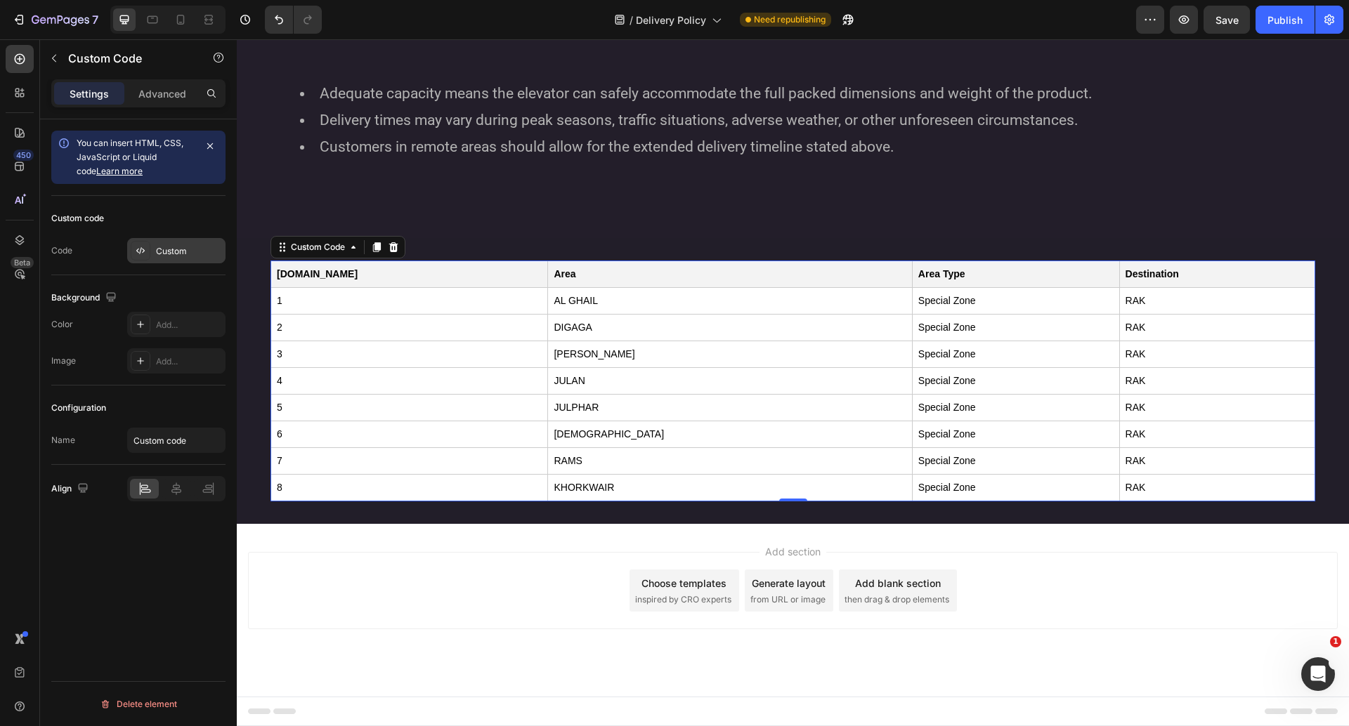
click at [202, 255] on div "Custom" at bounding box center [189, 251] width 66 height 13
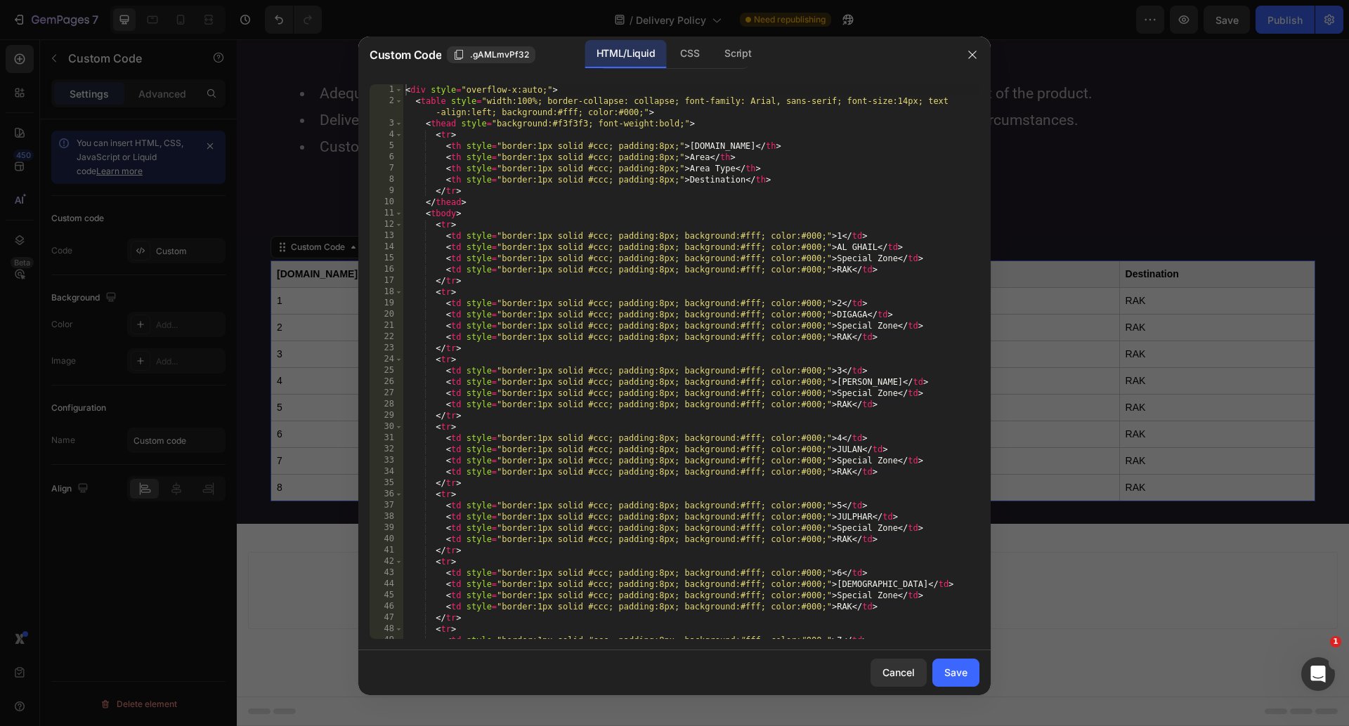
click at [633, 363] on div "< div style = "overflow-x:auto;" > < table style = "width:100%; border-collapse…" at bounding box center [690, 372] width 577 height 577
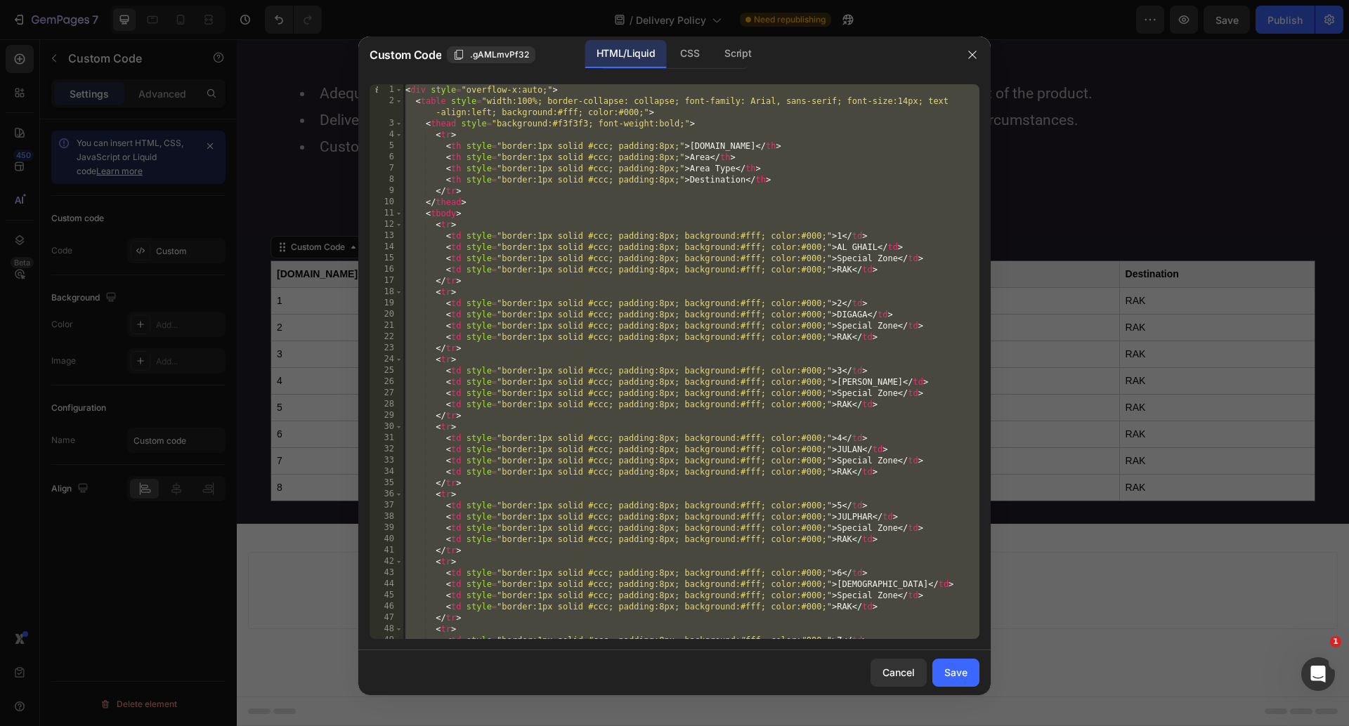
paste textarea "html>"
type textarea "</html>"
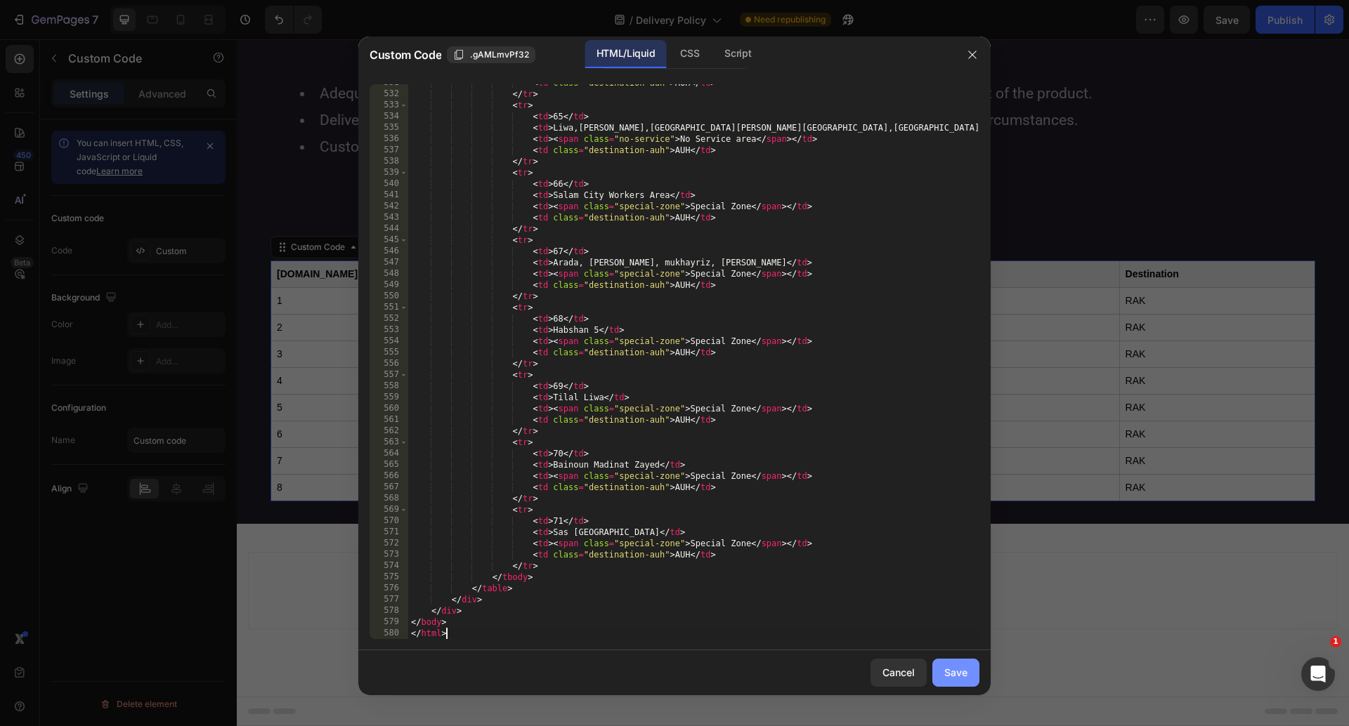
click at [950, 686] on button "Save" at bounding box center [955, 673] width 47 height 28
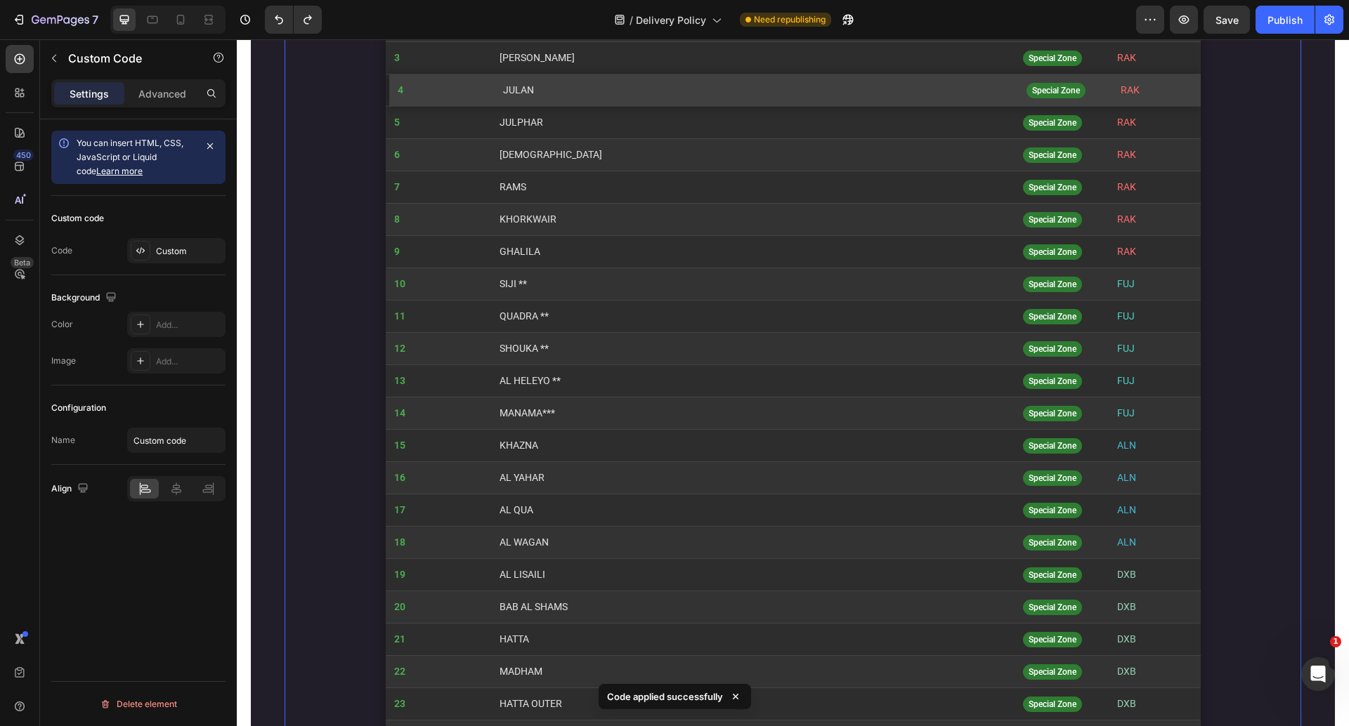
scroll to position [1465, 0]
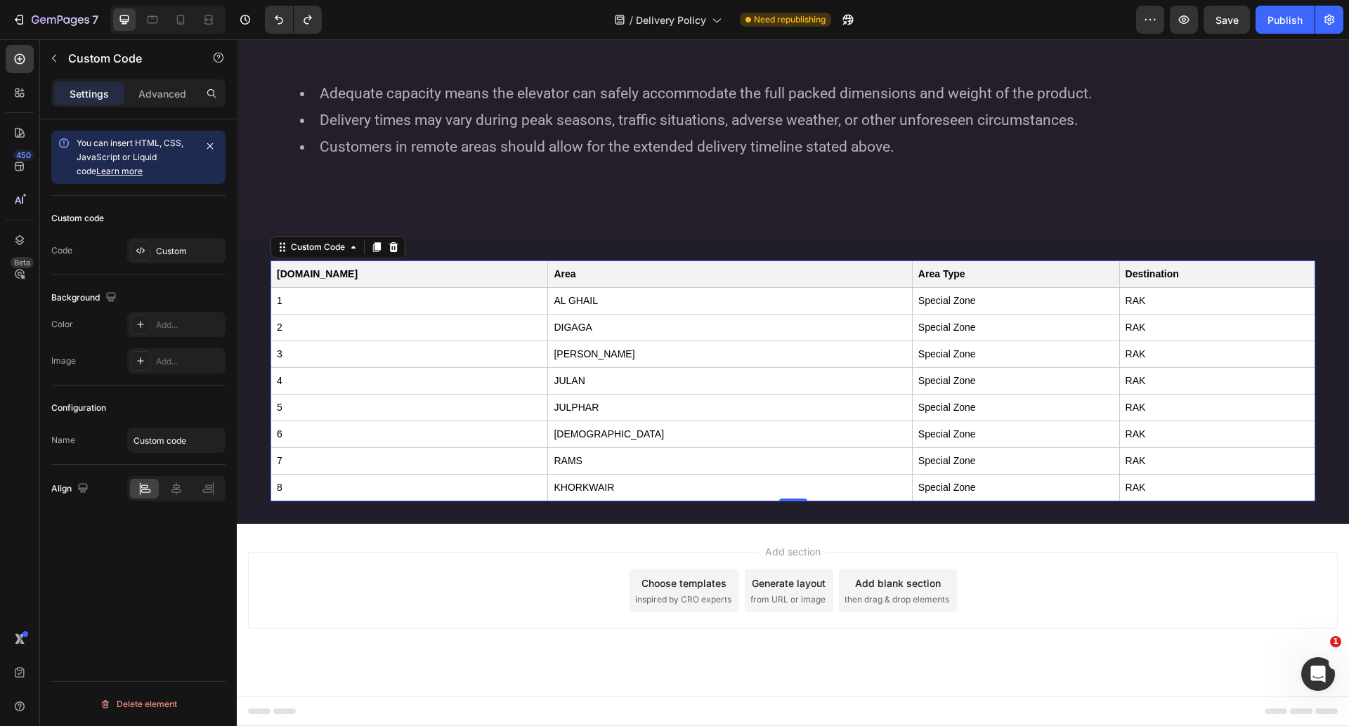
click at [912, 415] on td "Special Zone" at bounding box center [1015, 408] width 207 height 27
click at [177, 270] on div "Custom code Code Custom" at bounding box center [138, 235] width 174 height 79
click at [171, 249] on div "Custom" at bounding box center [189, 251] width 66 height 13
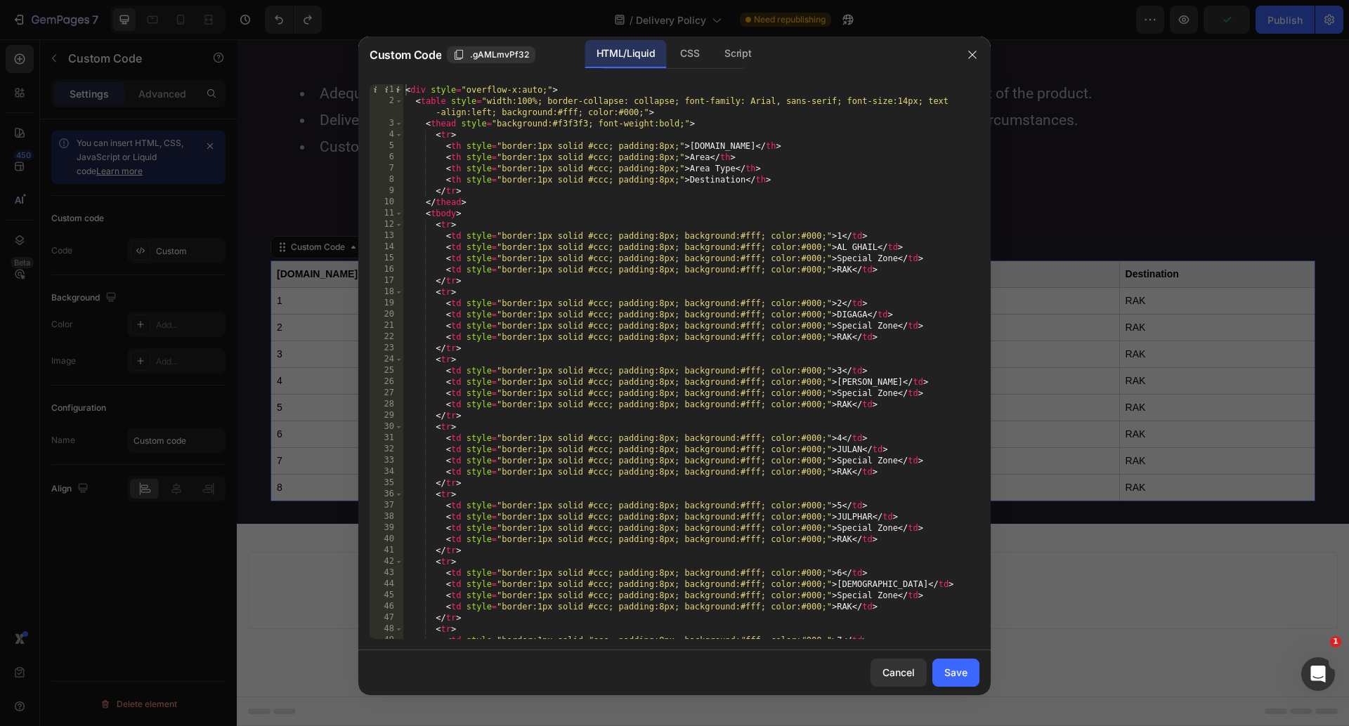
click at [491, 253] on div "< div style = "overflow-x:auto;" > < table style = "width:100%; border-collapse…" at bounding box center [690, 372] width 577 height 577
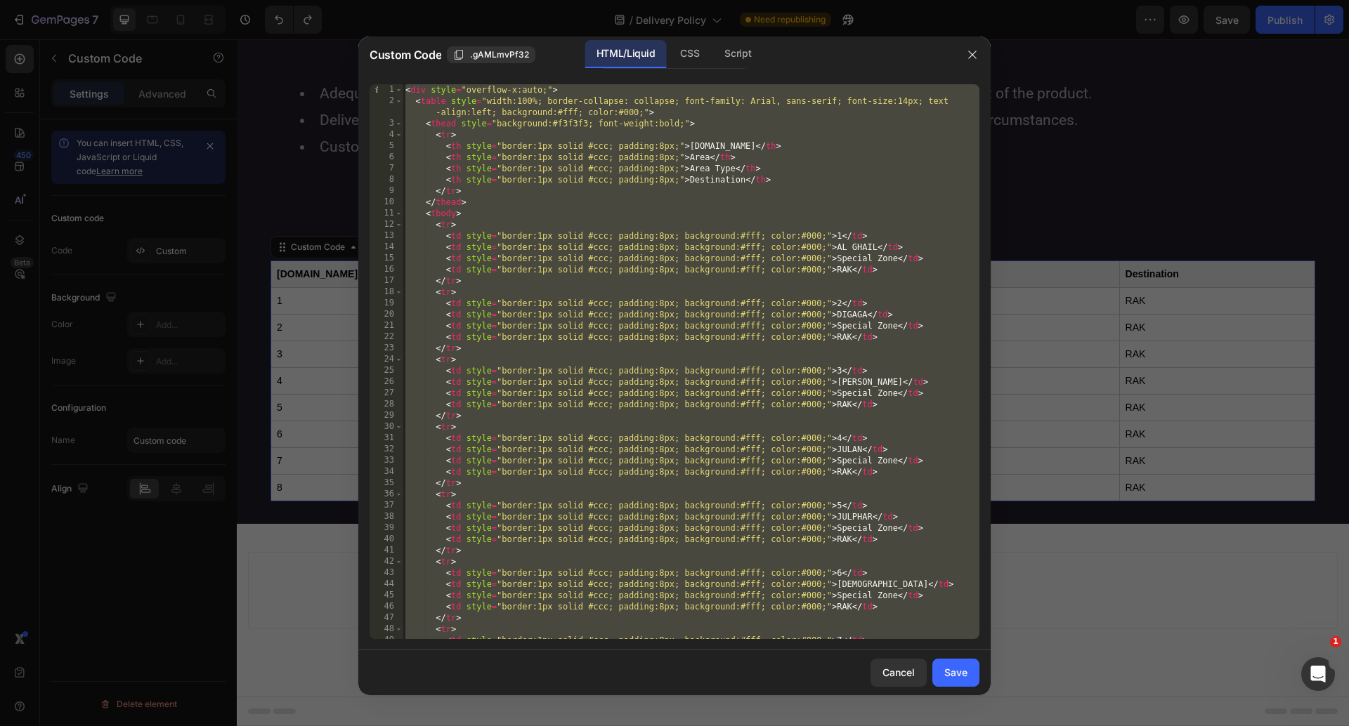
paste textarea "html>"
type textarea "</html>"
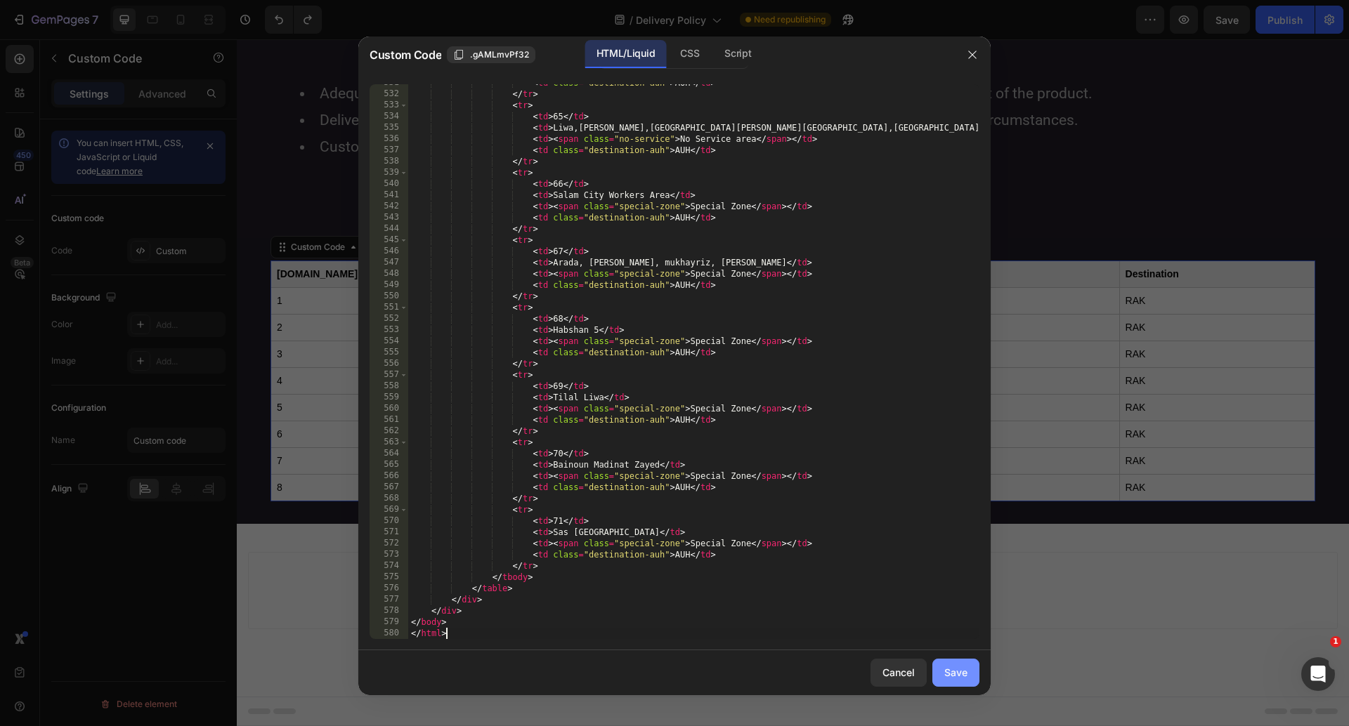
click at [954, 662] on button "Save" at bounding box center [955, 673] width 47 height 28
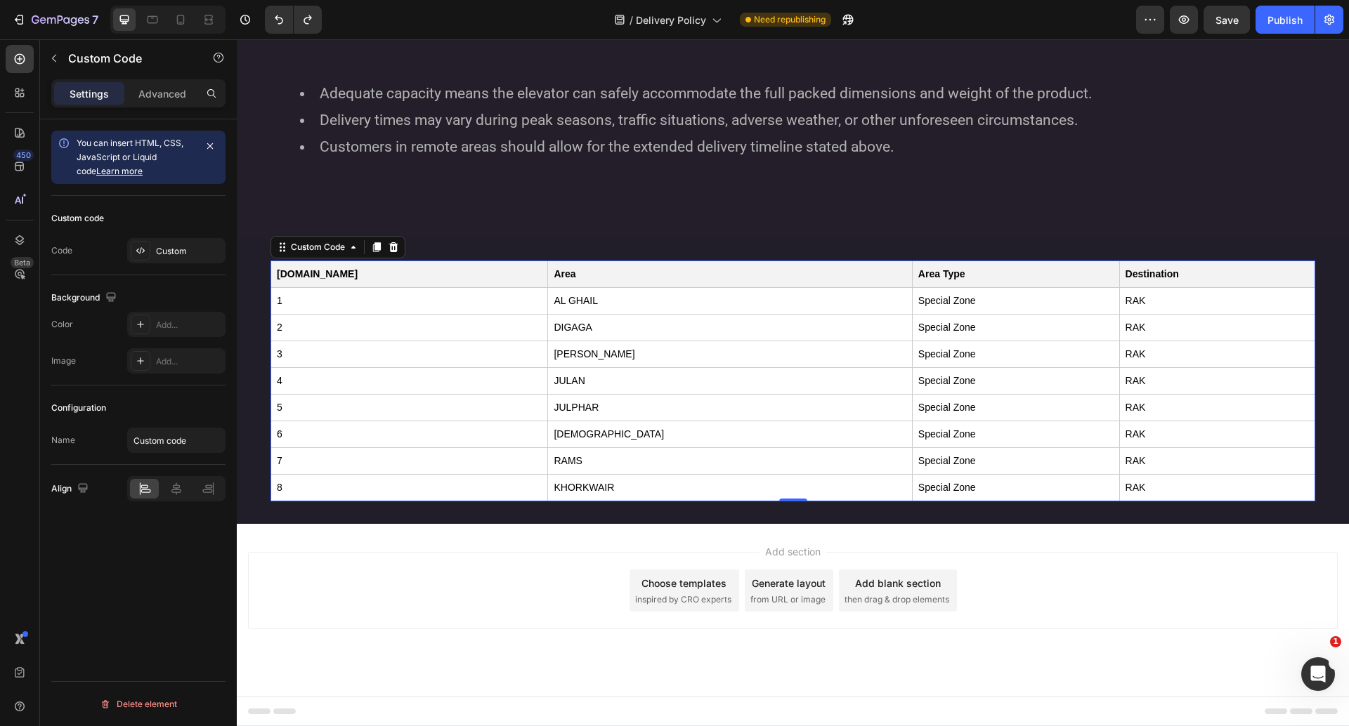
click at [912, 369] on td "Special Zone" at bounding box center [1015, 381] width 207 height 27
click at [142, 251] on icon at bounding box center [140, 250] width 11 height 11
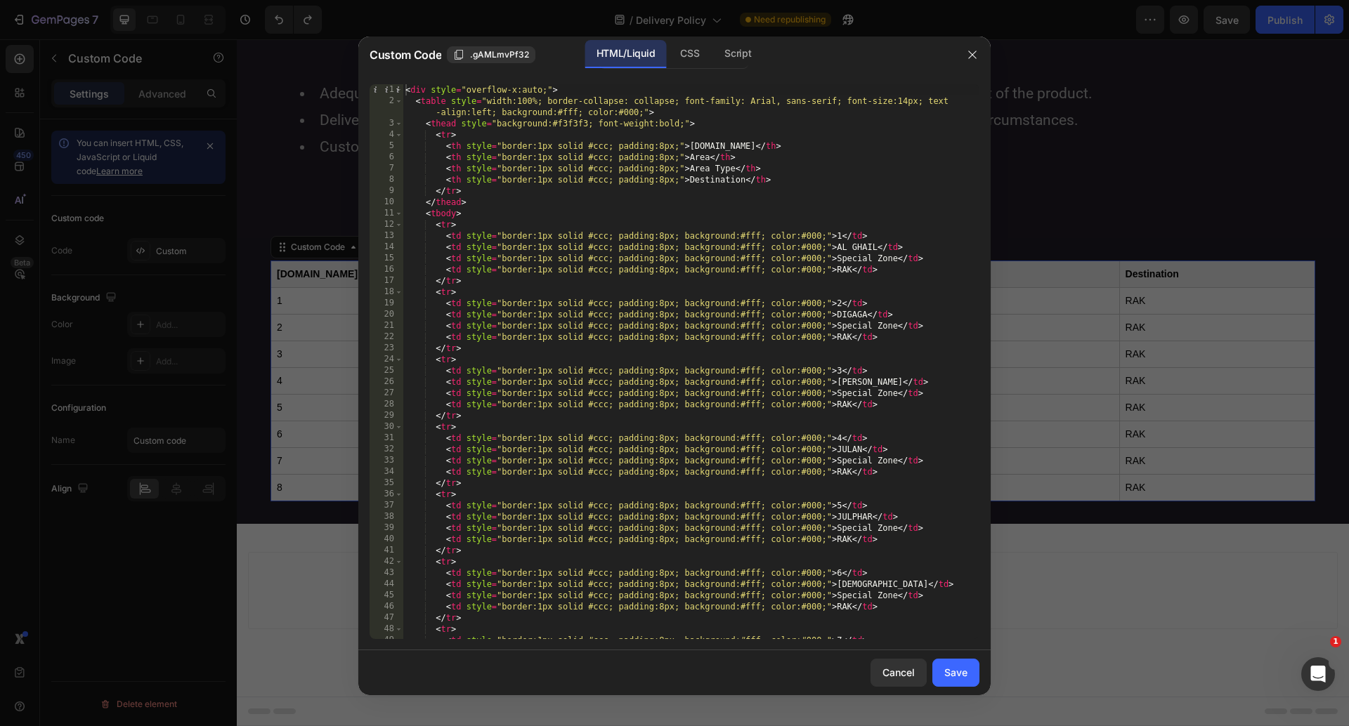
click at [508, 313] on div "< div style = "overflow-x:auto;" > < table style = "width:100%; border-collapse…" at bounding box center [690, 372] width 577 height 577
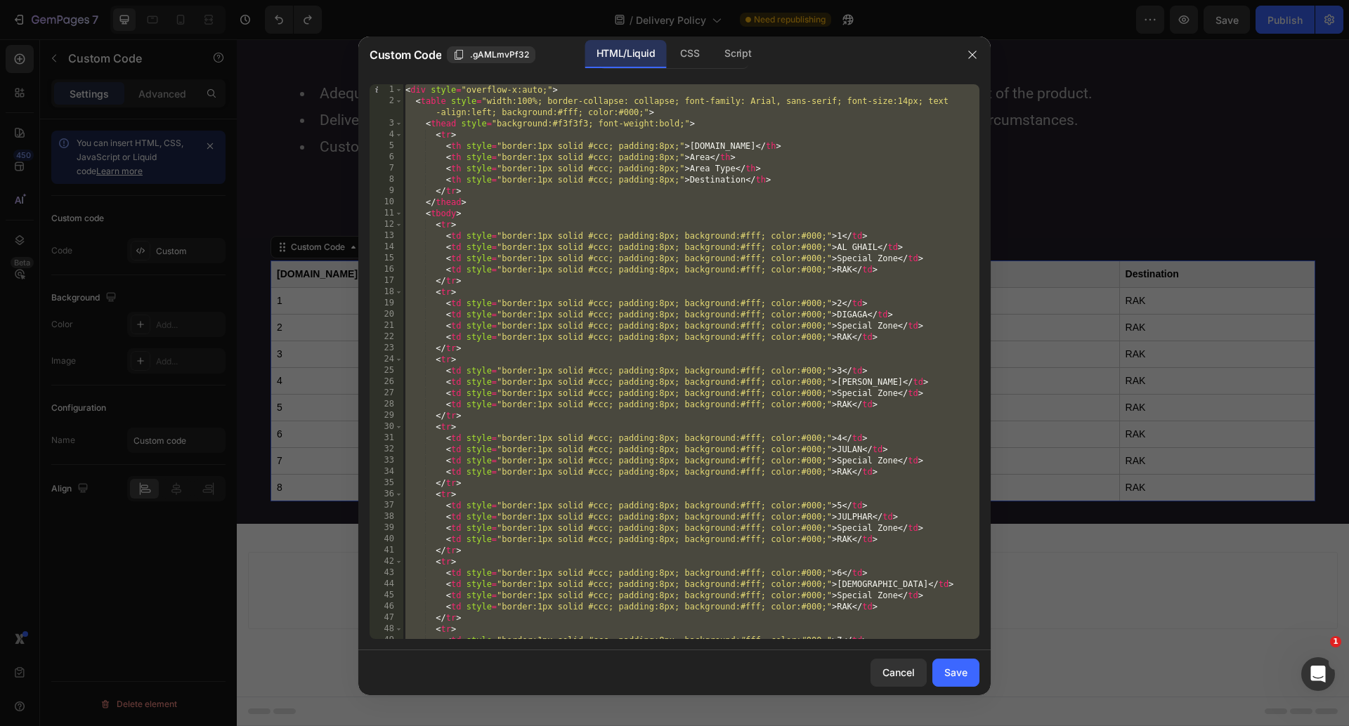
paste textarea "html>"
type textarea "</html>"
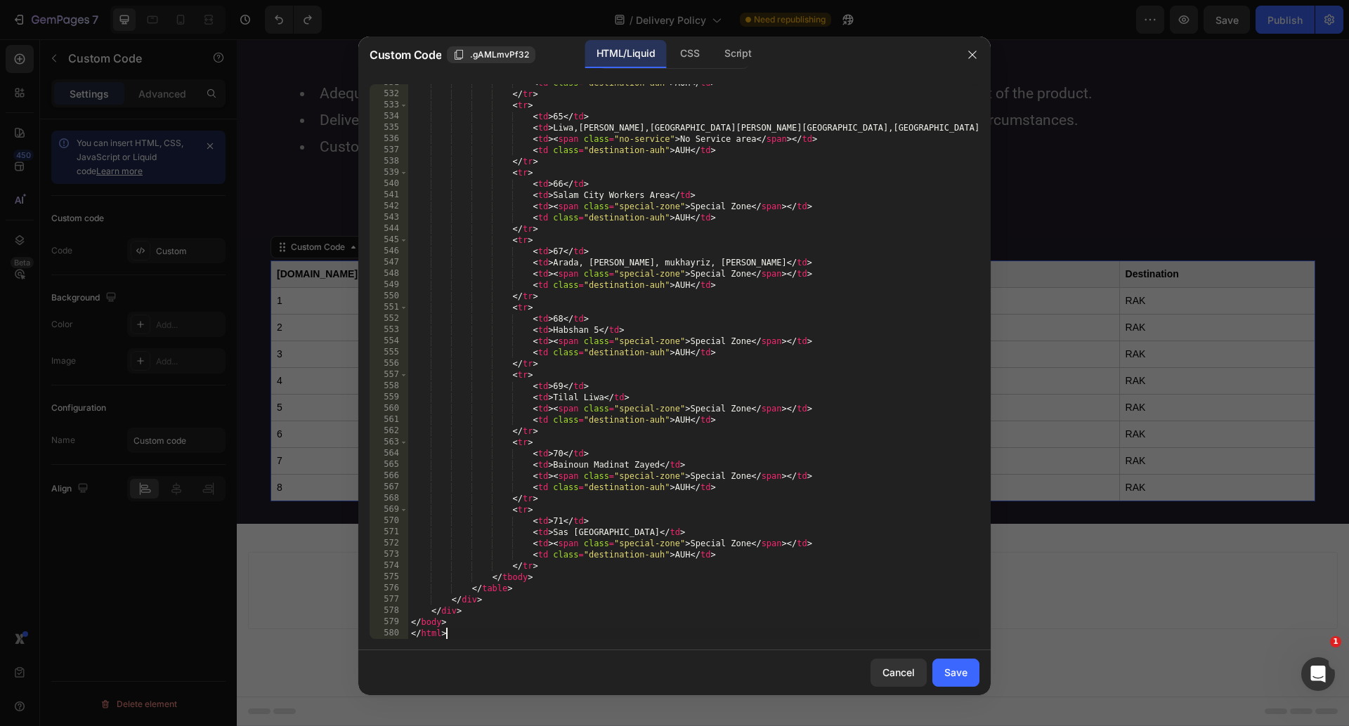
click at [981, 682] on div "Cancel Save" at bounding box center [674, 672] width 632 height 45
click at [972, 684] on button "Save" at bounding box center [955, 673] width 47 height 28
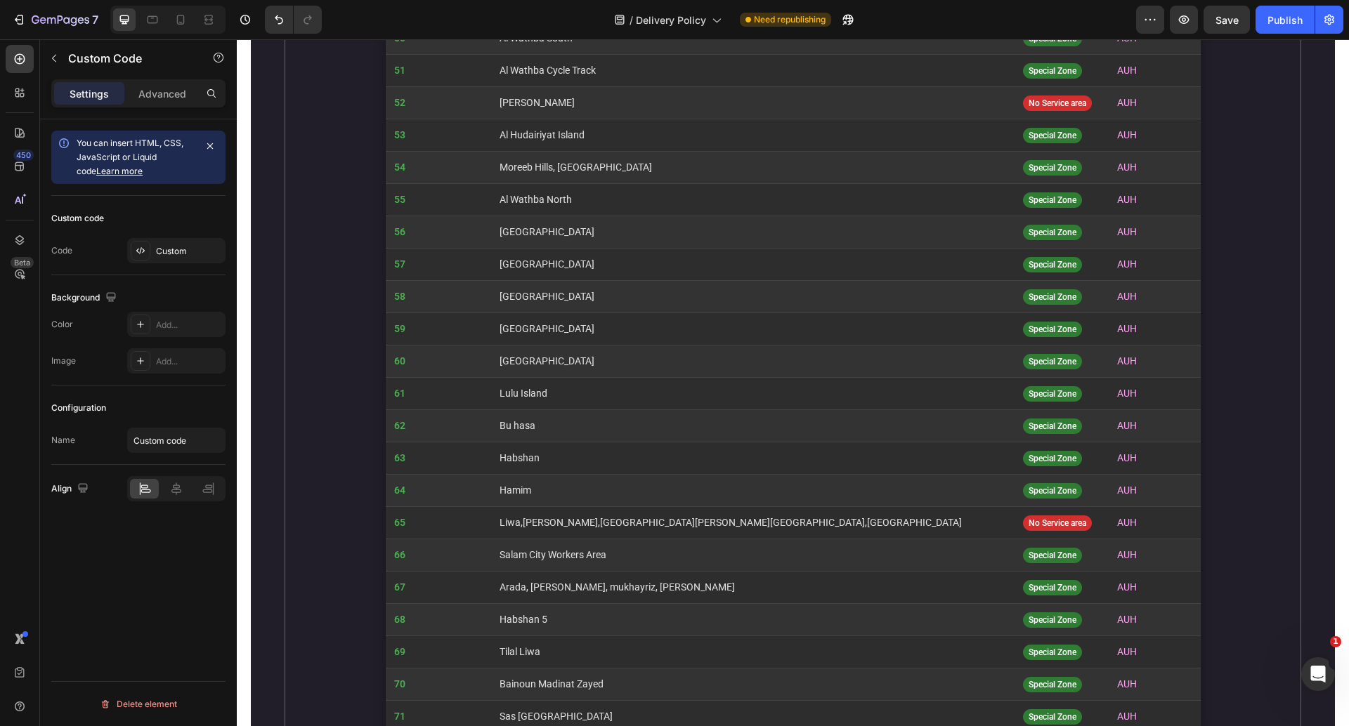
scroll to position [2858, 0]
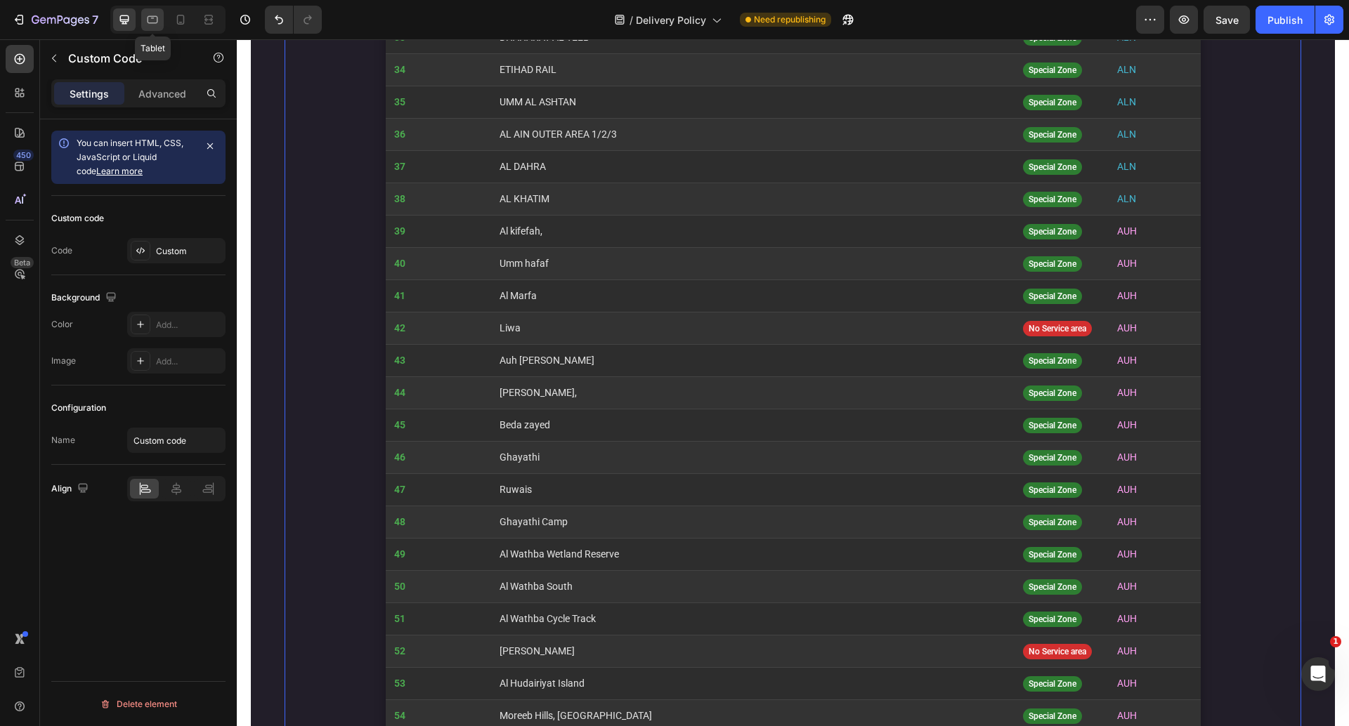
click at [153, 16] on icon at bounding box center [153, 20] width 11 height 8
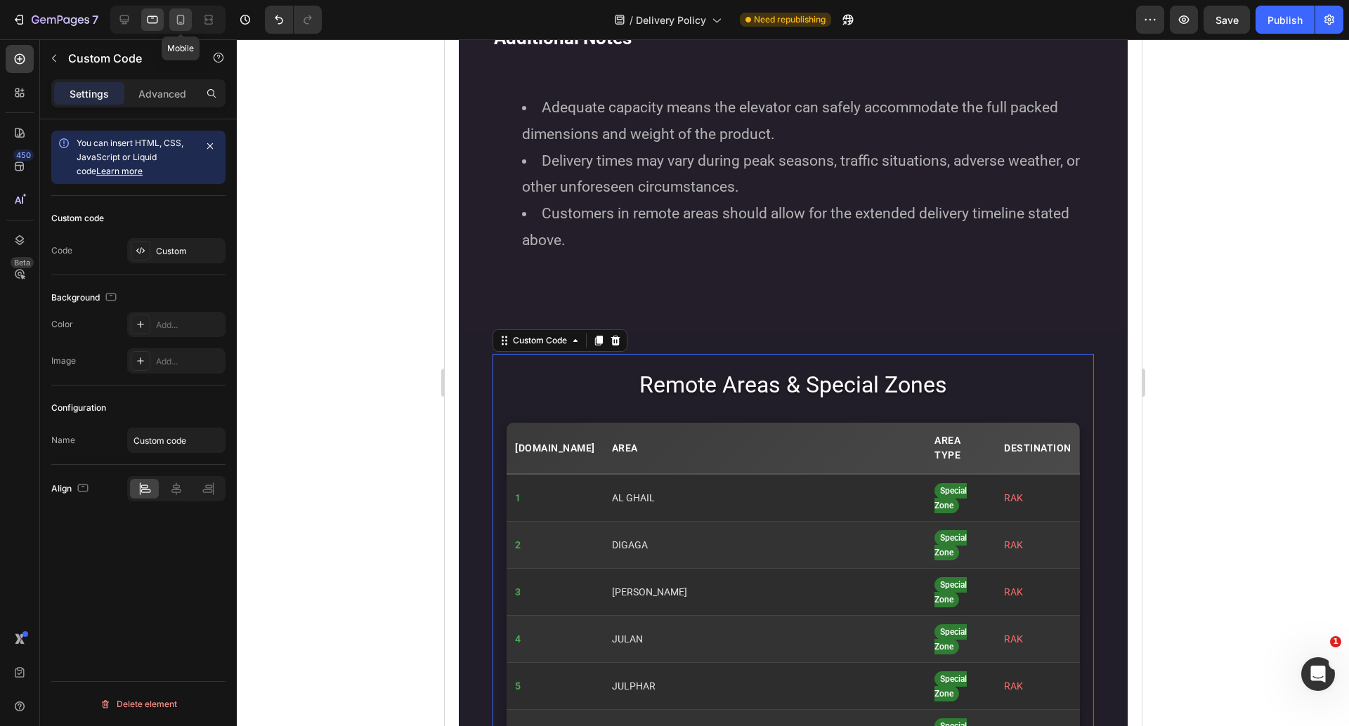
click at [183, 16] on icon at bounding box center [181, 20] width 8 height 10
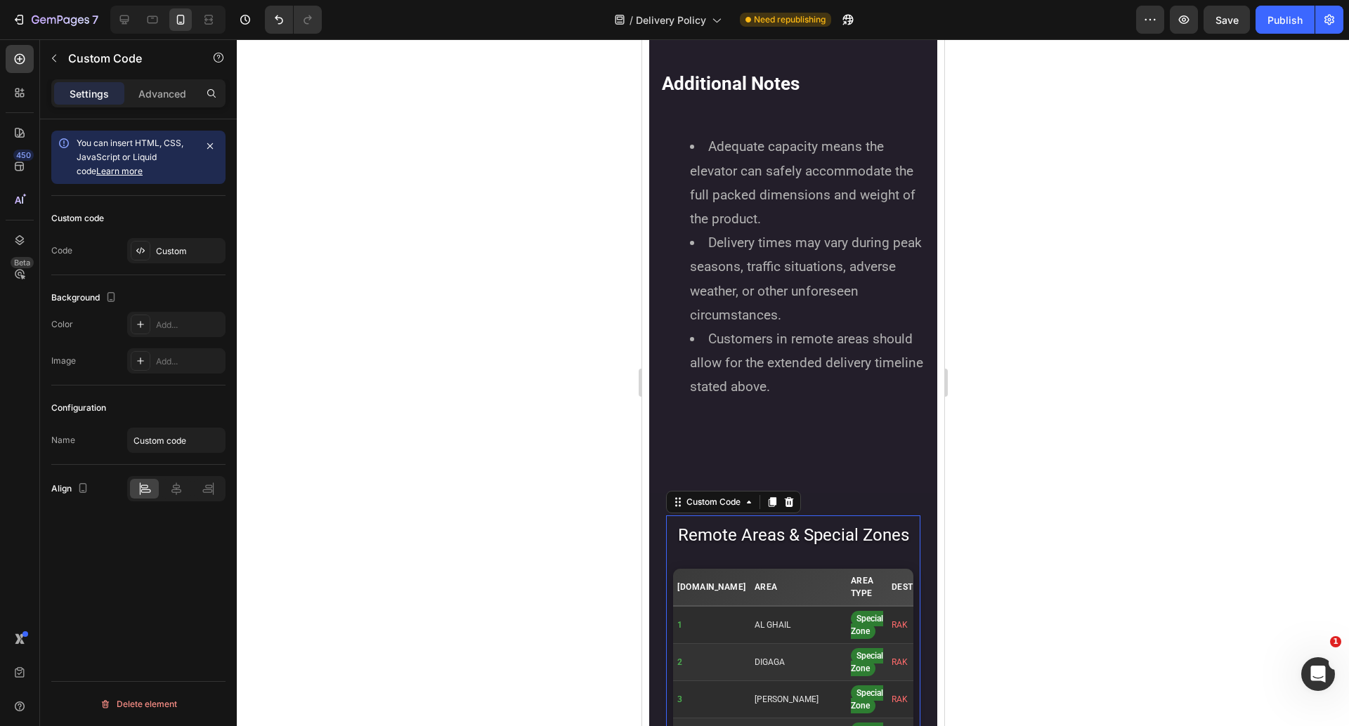
scroll to position [2239, 0]
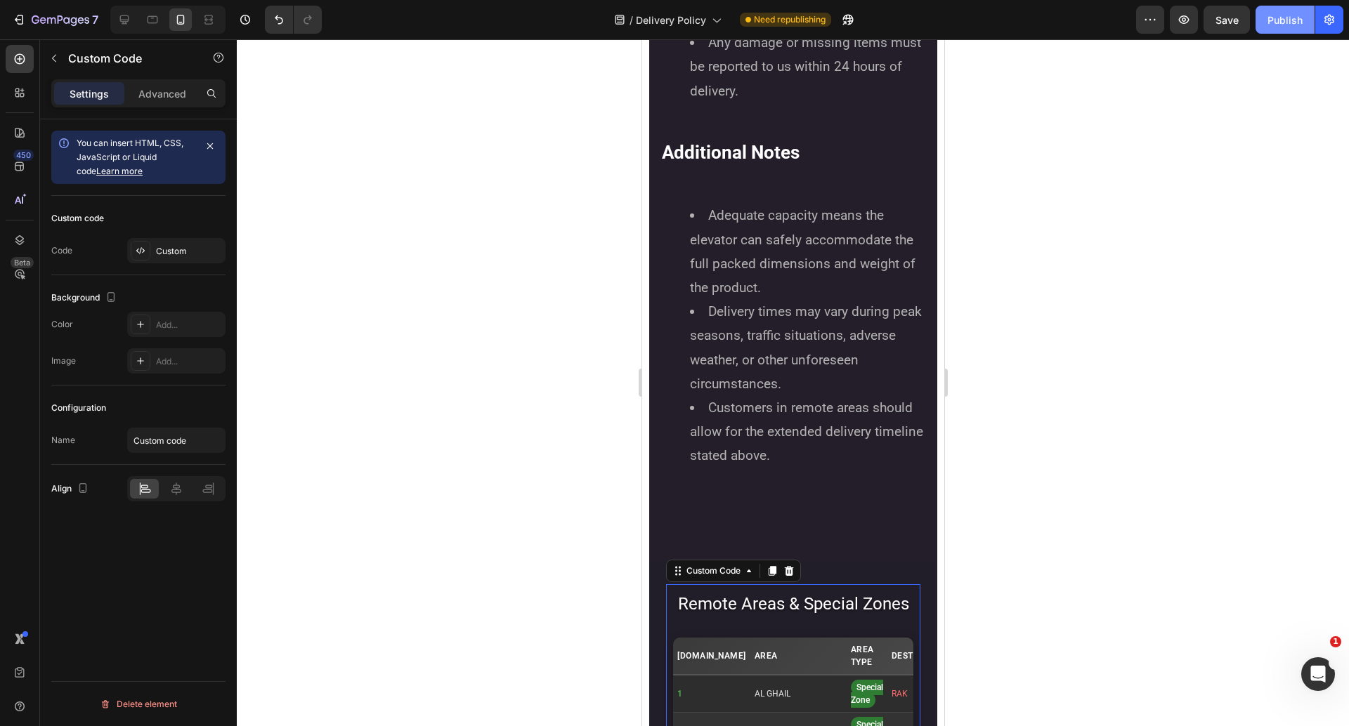
click at [1283, 27] on button "Publish" at bounding box center [1284, 20] width 59 height 28
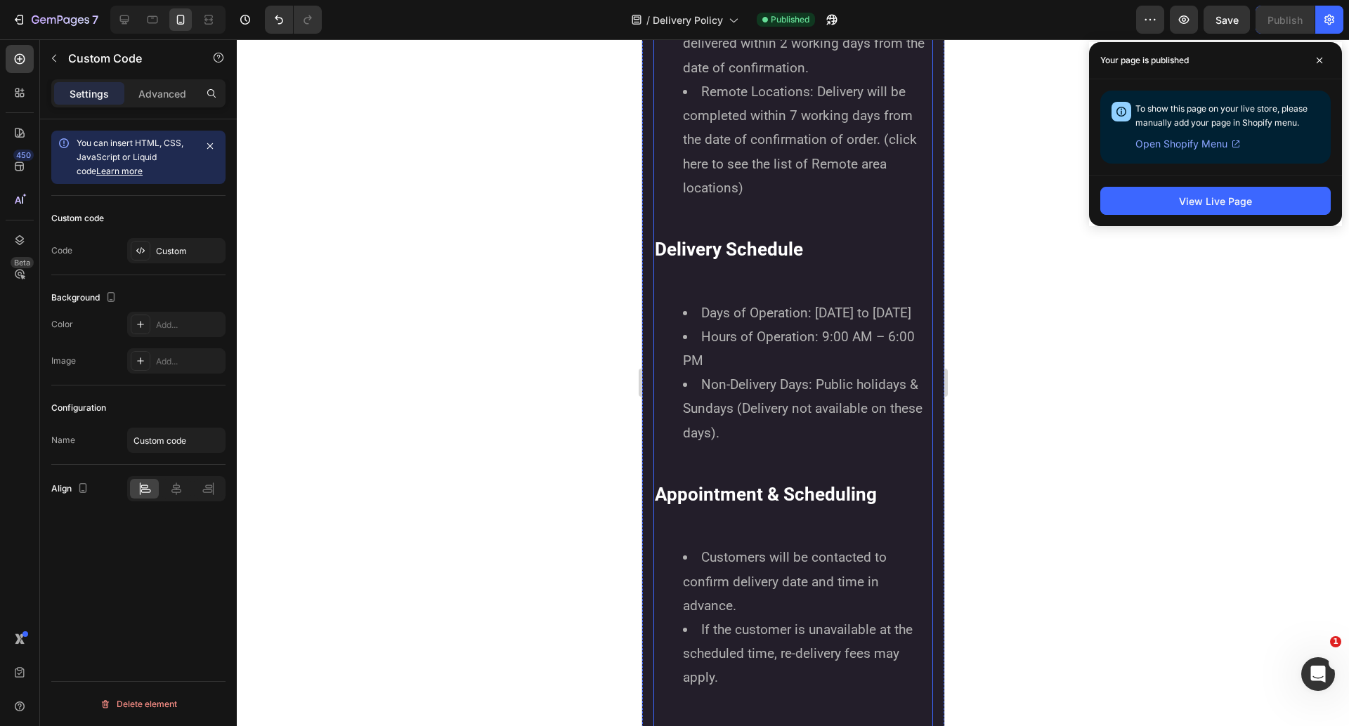
scroll to position [0, 0]
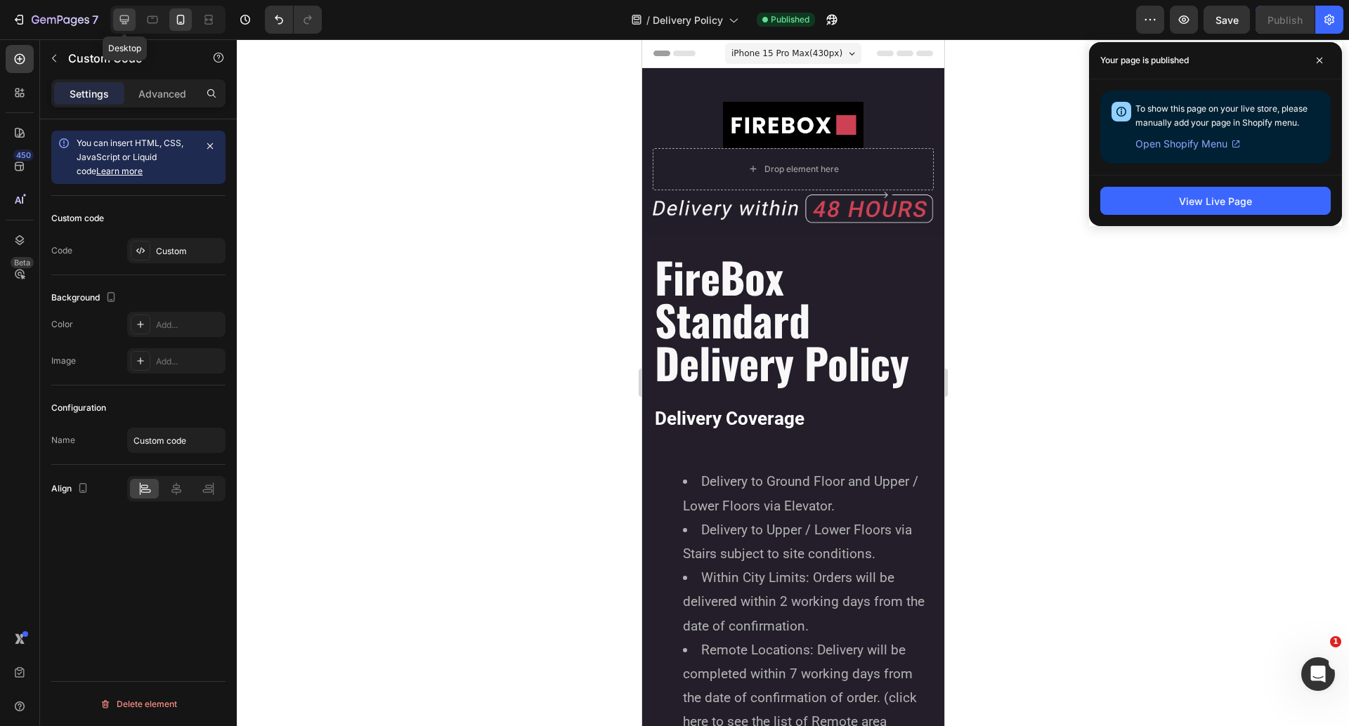
click at [123, 19] on icon at bounding box center [124, 20] width 14 height 14
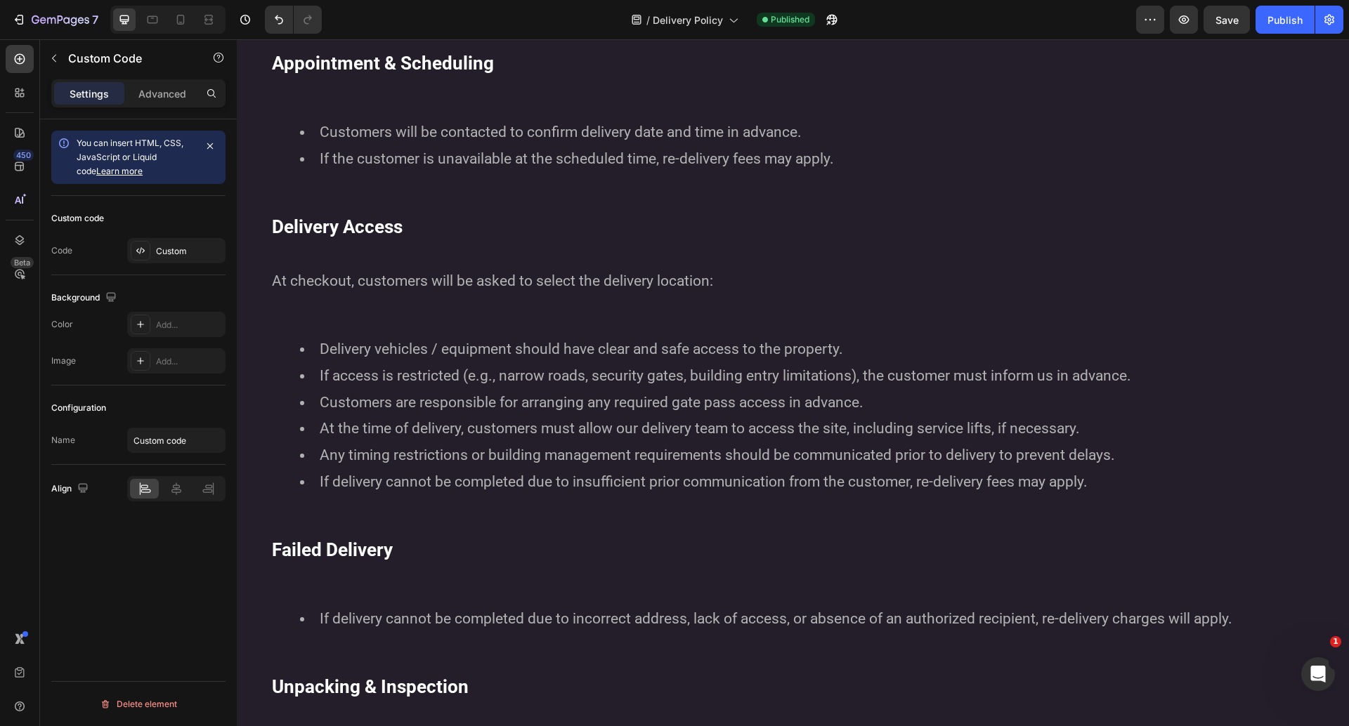
scroll to position [785, 0]
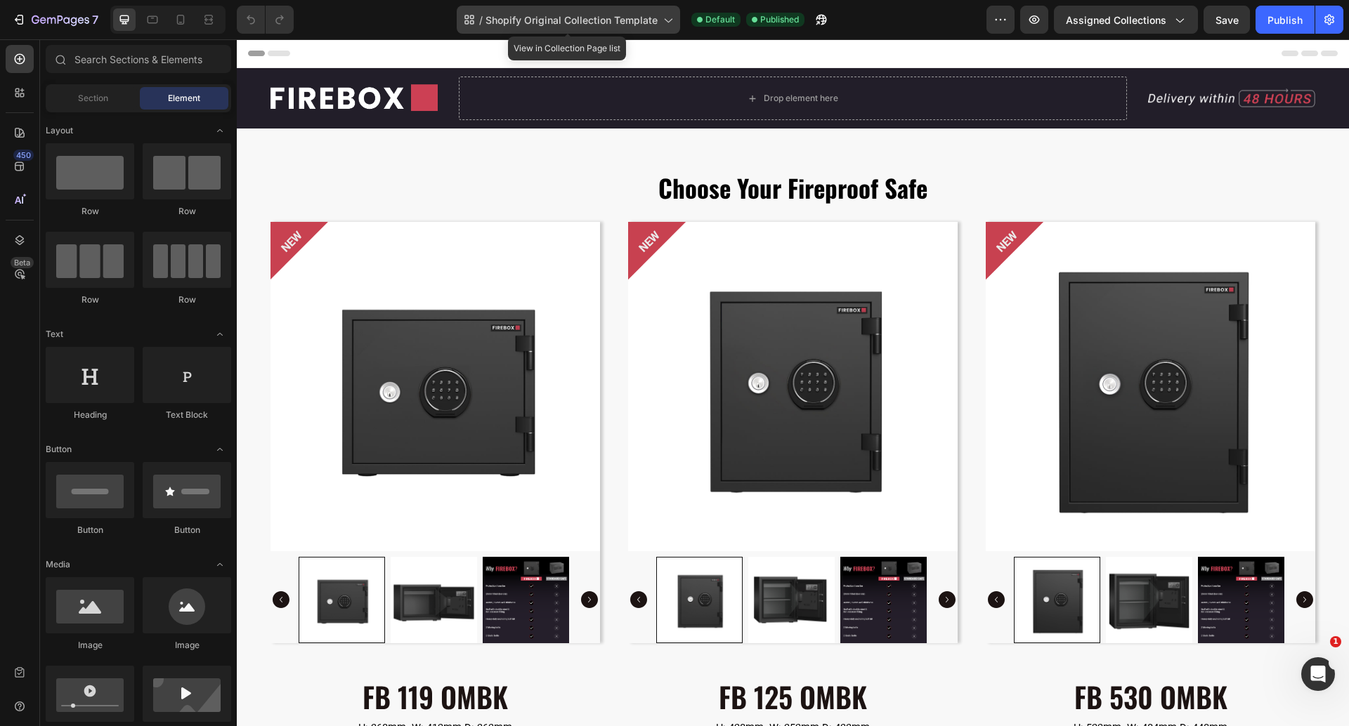
click at [615, 33] on div "/ Shopify Original Collection Template" at bounding box center [568, 20] width 223 height 28
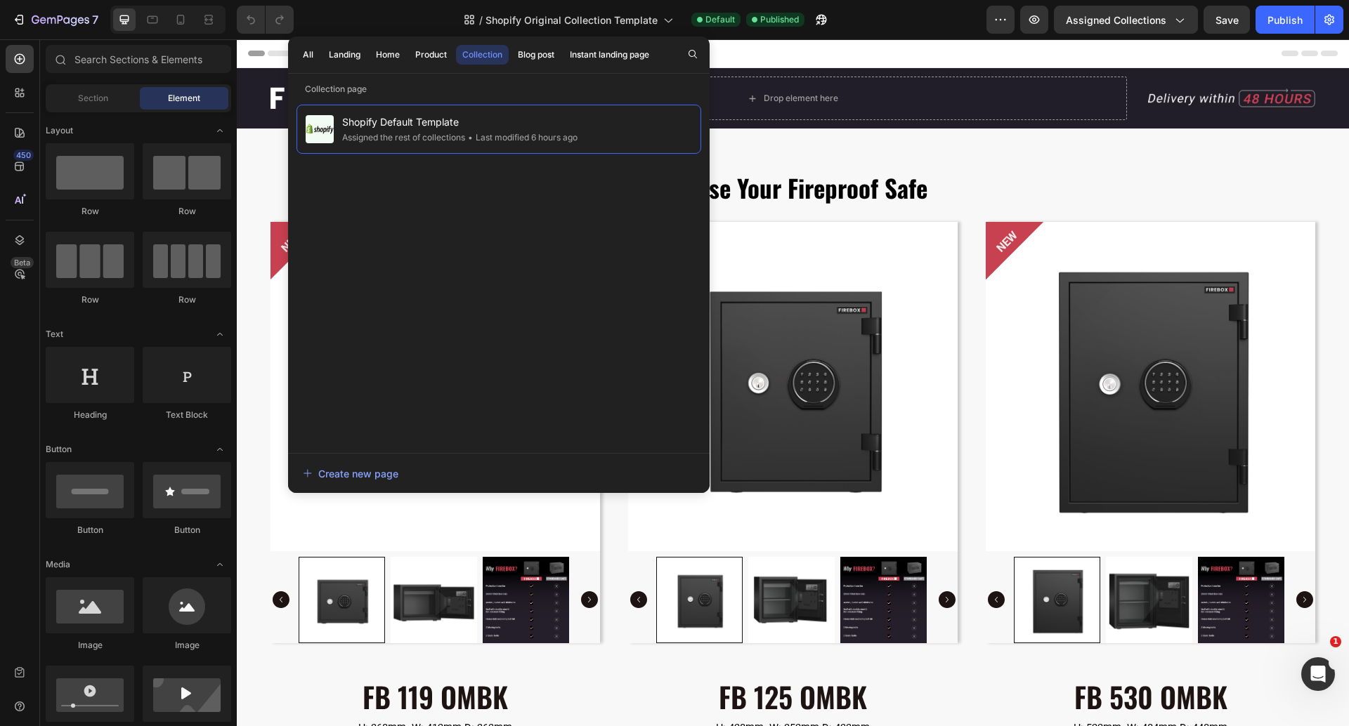
click at [303, 65] on div "All Landing Home Product Collection Blog post Instant landing page" at bounding box center [476, 55] width 376 height 37
click at [322, 51] on button "All" at bounding box center [344, 55] width 44 height 20
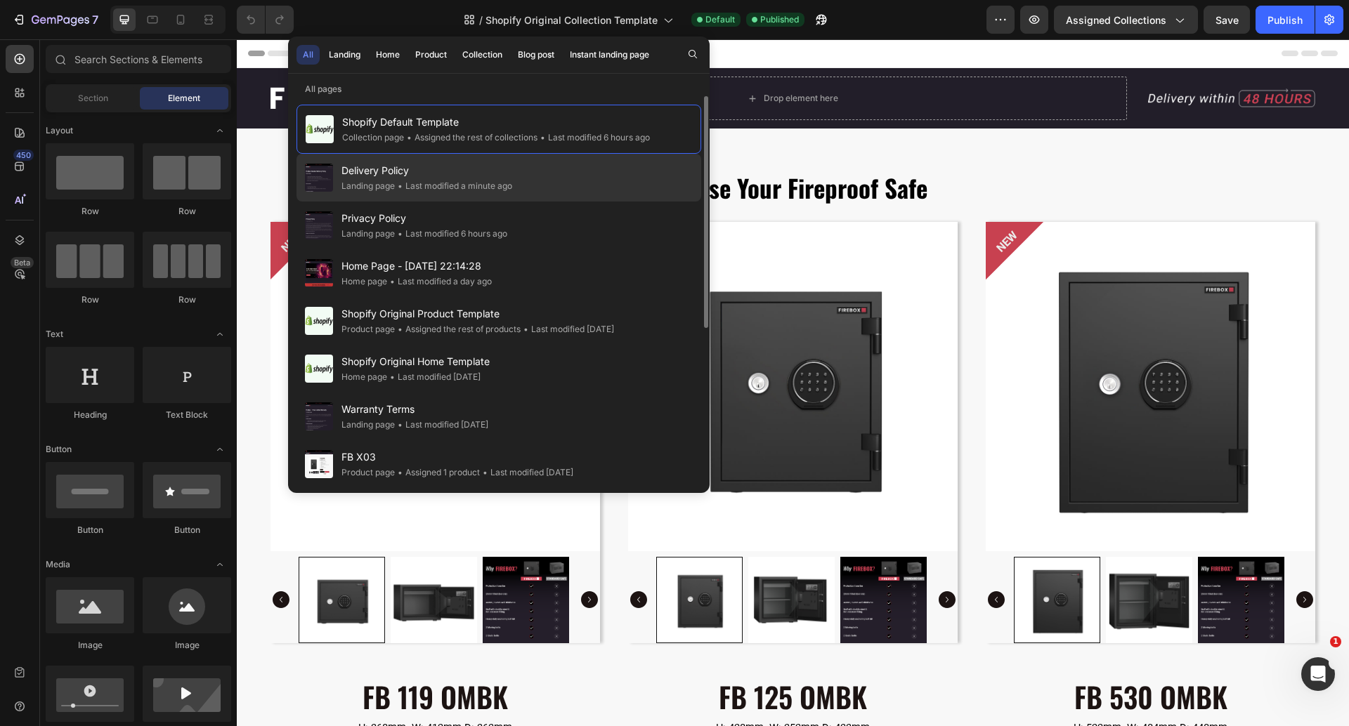
click at [487, 185] on div "• Last modified a minute ago" at bounding box center [453, 186] width 117 height 14
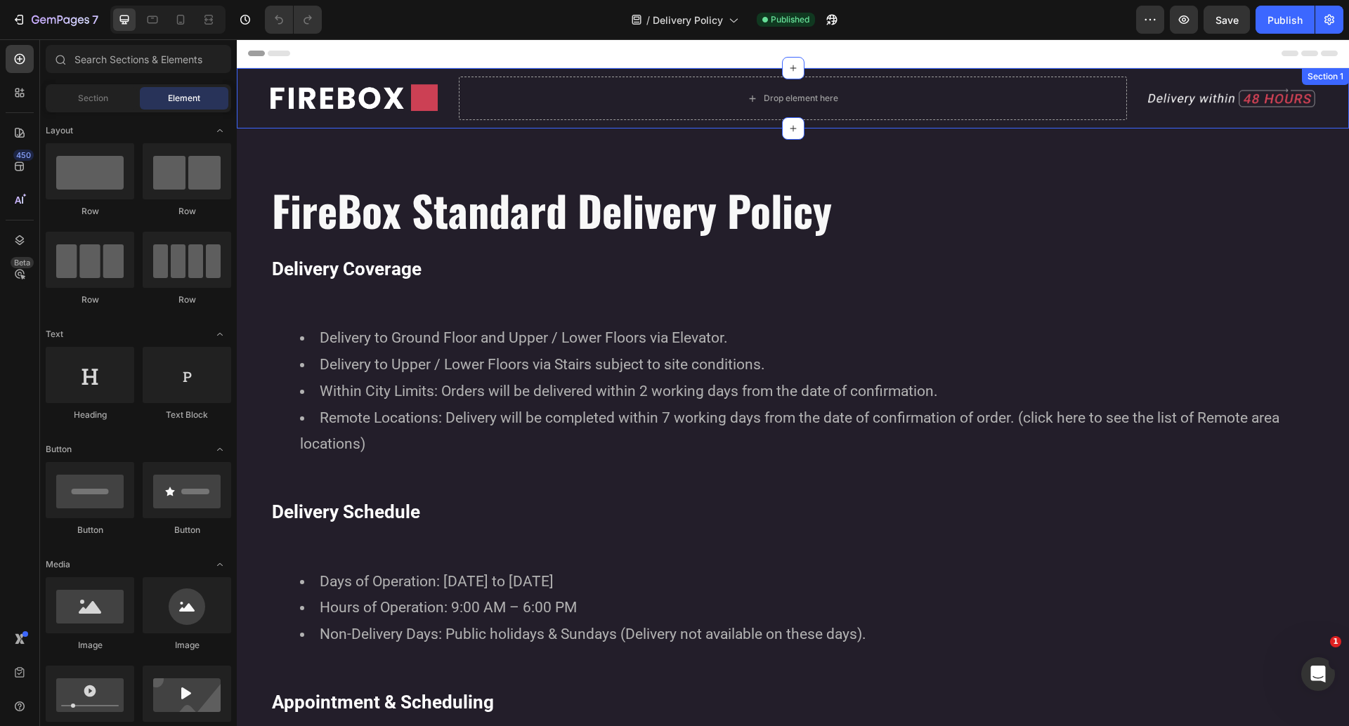
click at [256, 100] on div "Image Drop element here Image Section 1" at bounding box center [793, 98] width 1112 height 60
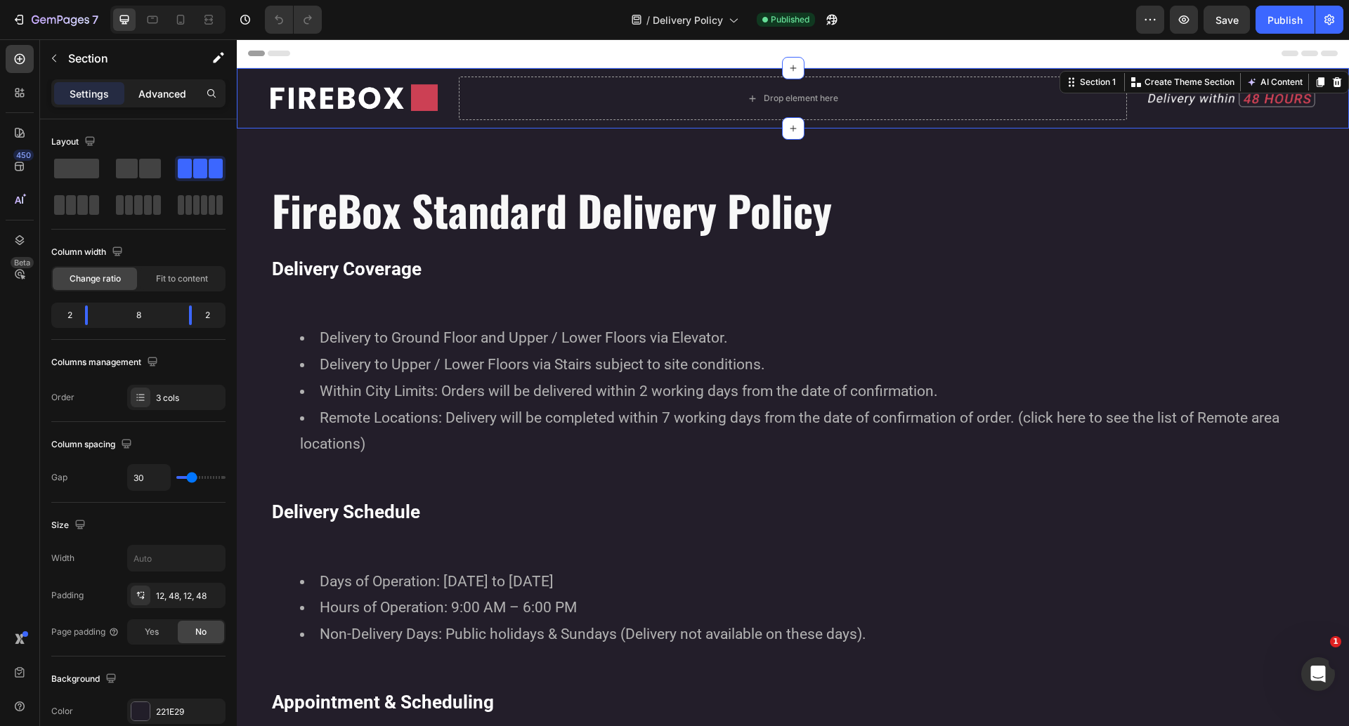
click at [154, 95] on p "Advanced" at bounding box center [162, 93] width 48 height 15
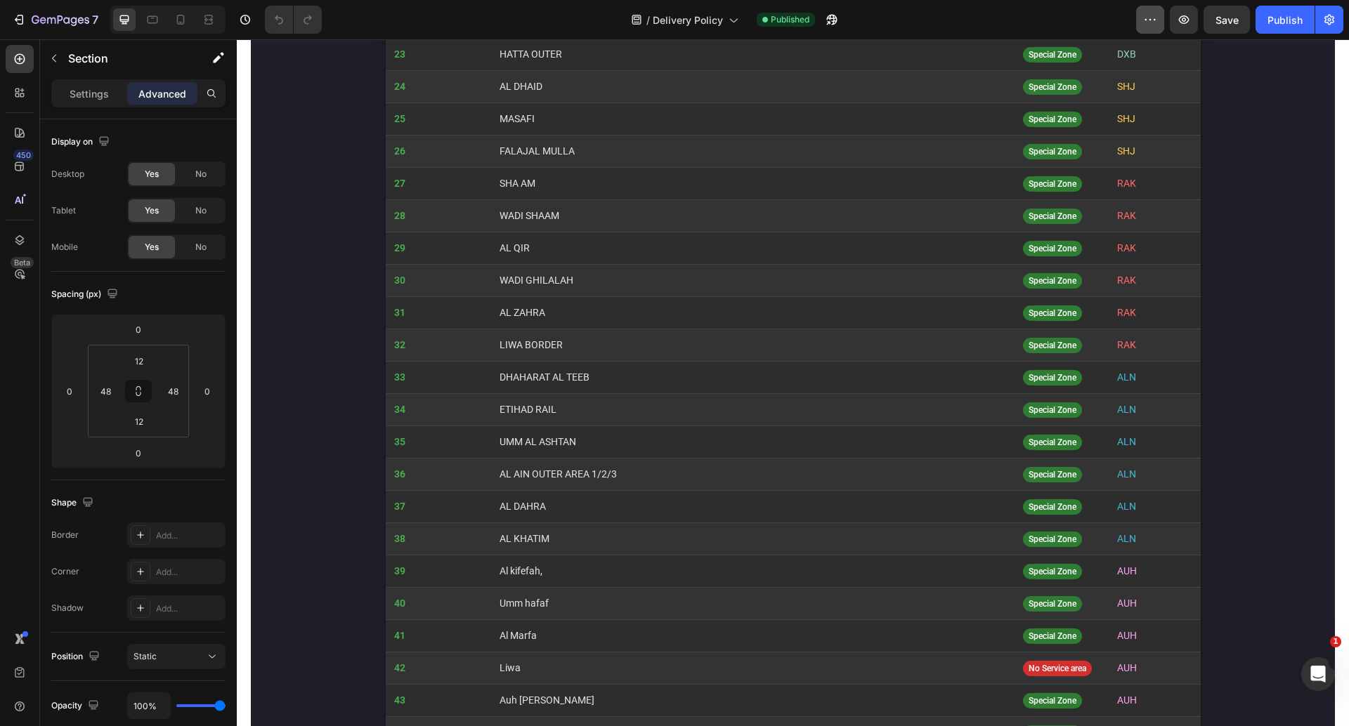
scroll to position [2782, 0]
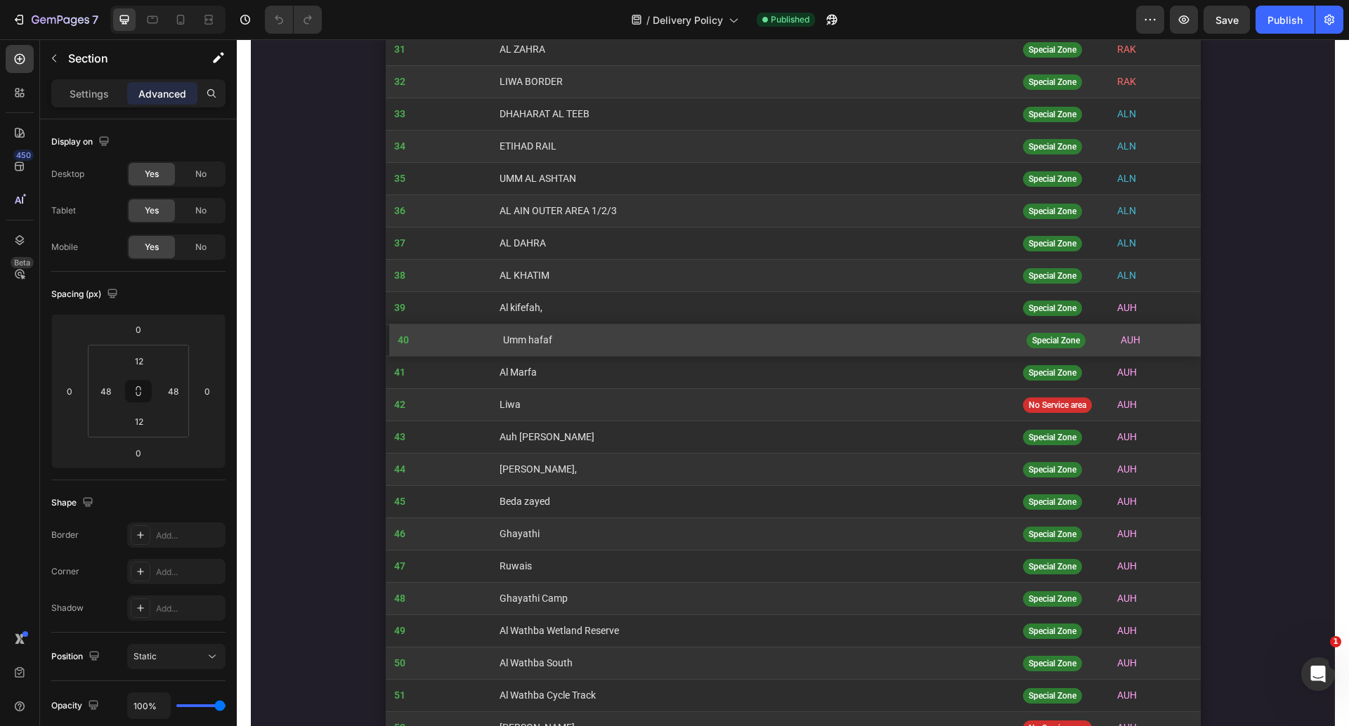
click at [773, 329] on td "Umm hafaf" at bounding box center [757, 341] width 524 height 32
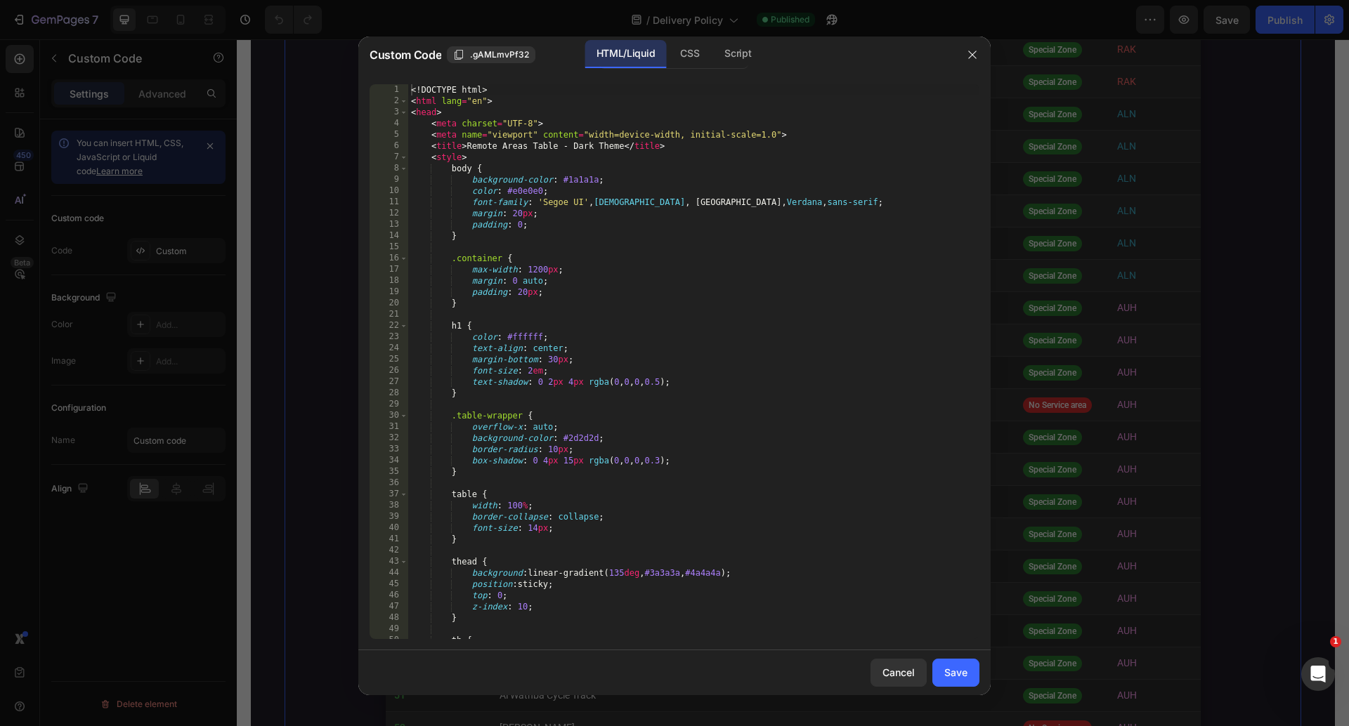
click at [631, 312] on div "<! DOCTYPE html > < html lang = "en" > < head > < meta charset = "UTF-8" > < me…" at bounding box center [693, 372] width 571 height 577
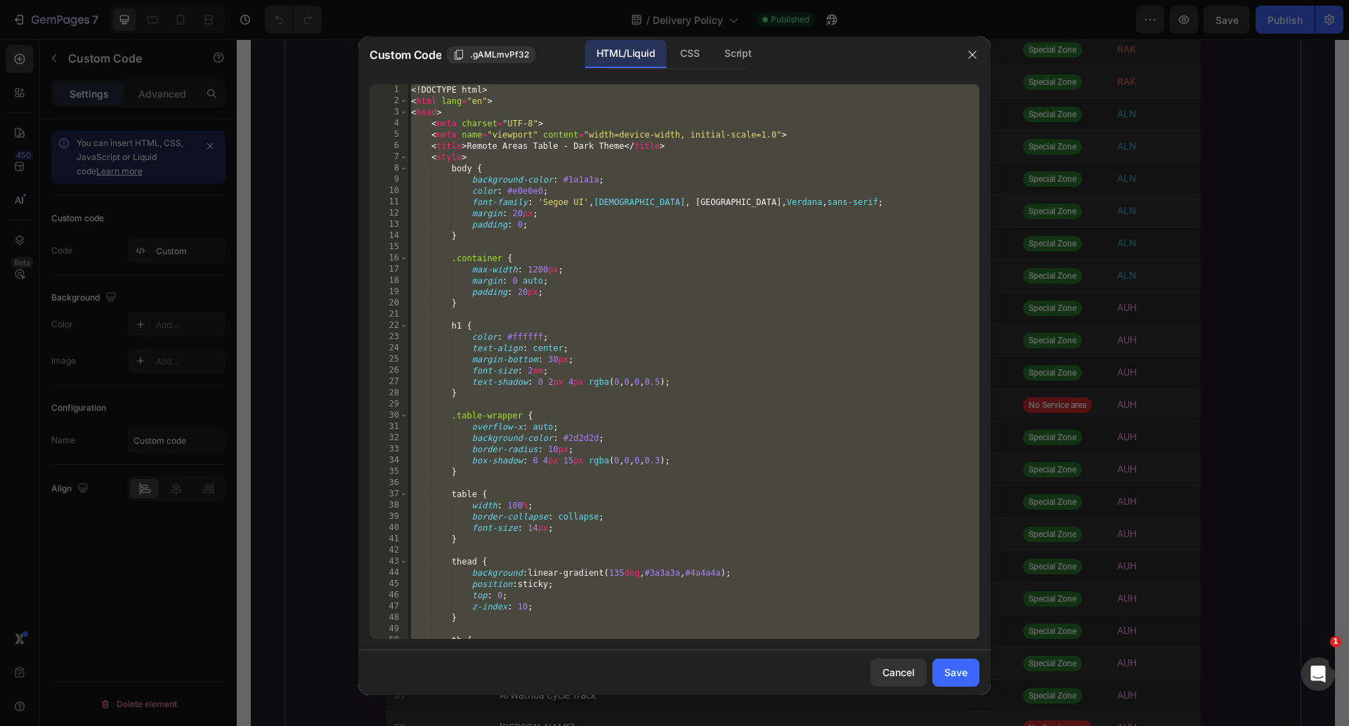
paste textarea
type textarea "</html>"
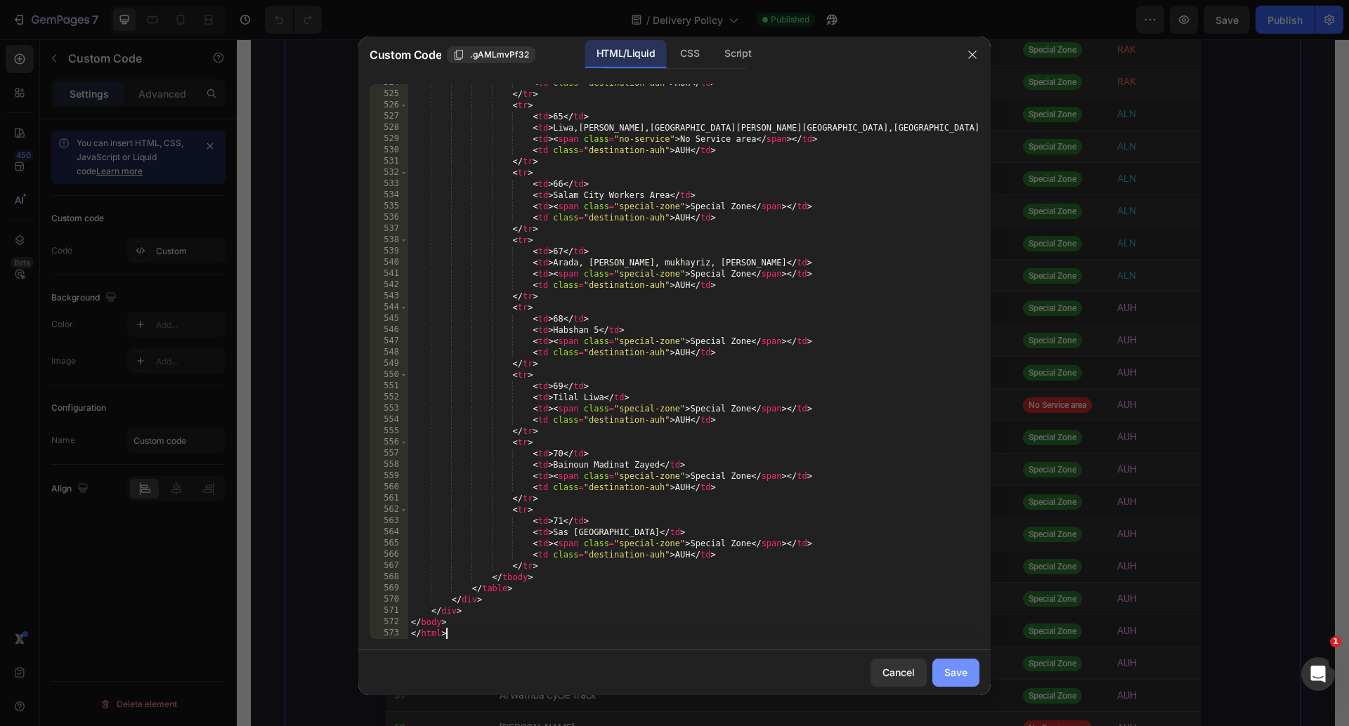
click at [960, 674] on div "Save" at bounding box center [955, 672] width 23 height 15
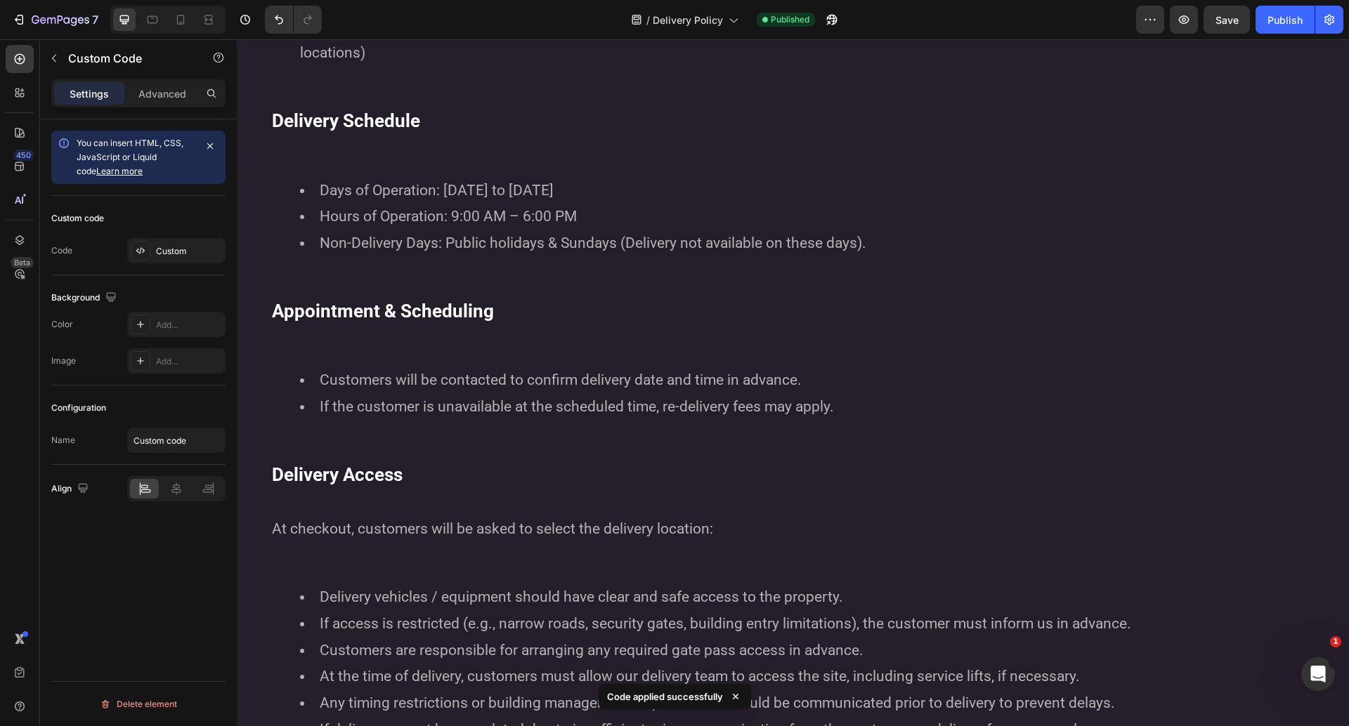
scroll to position [506, 0]
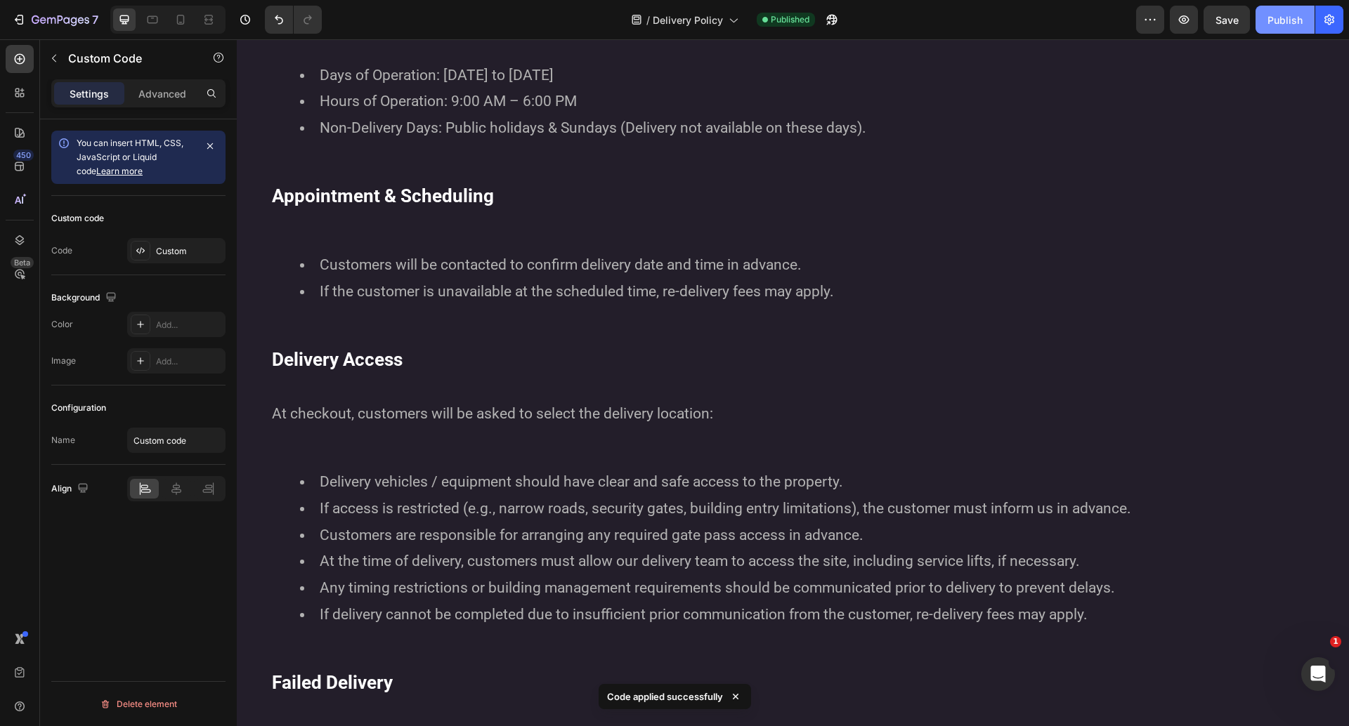
click at [1279, 13] on div "Publish" at bounding box center [1284, 20] width 35 height 15
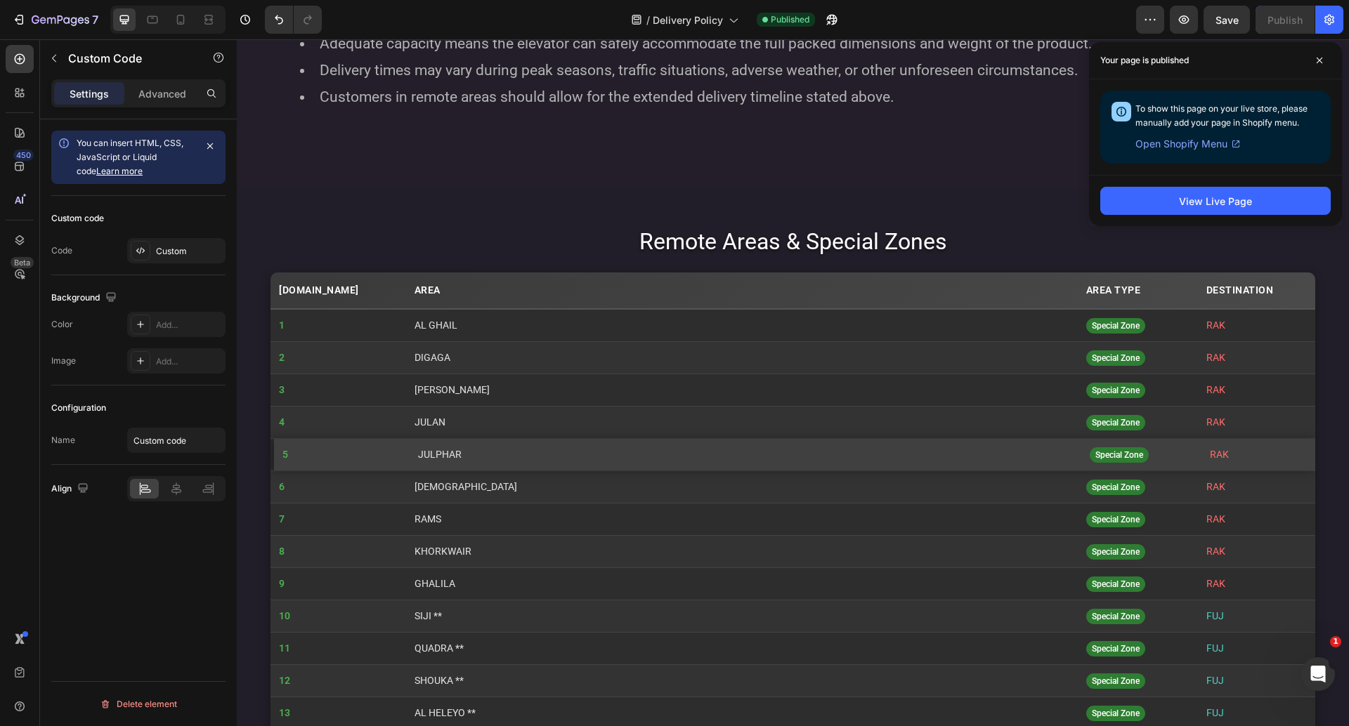
scroll to position [1451, 0]
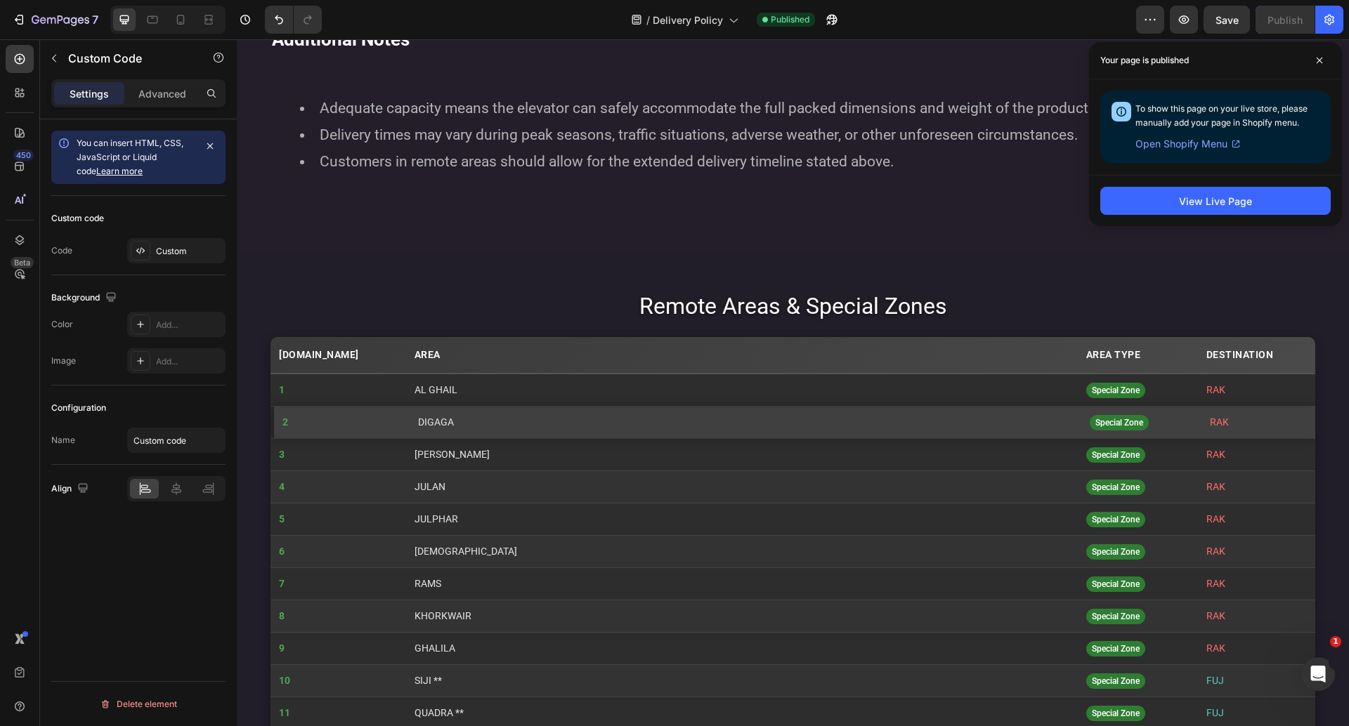
click at [1089, 424] on span "Special Zone" at bounding box center [1118, 422] width 59 height 15
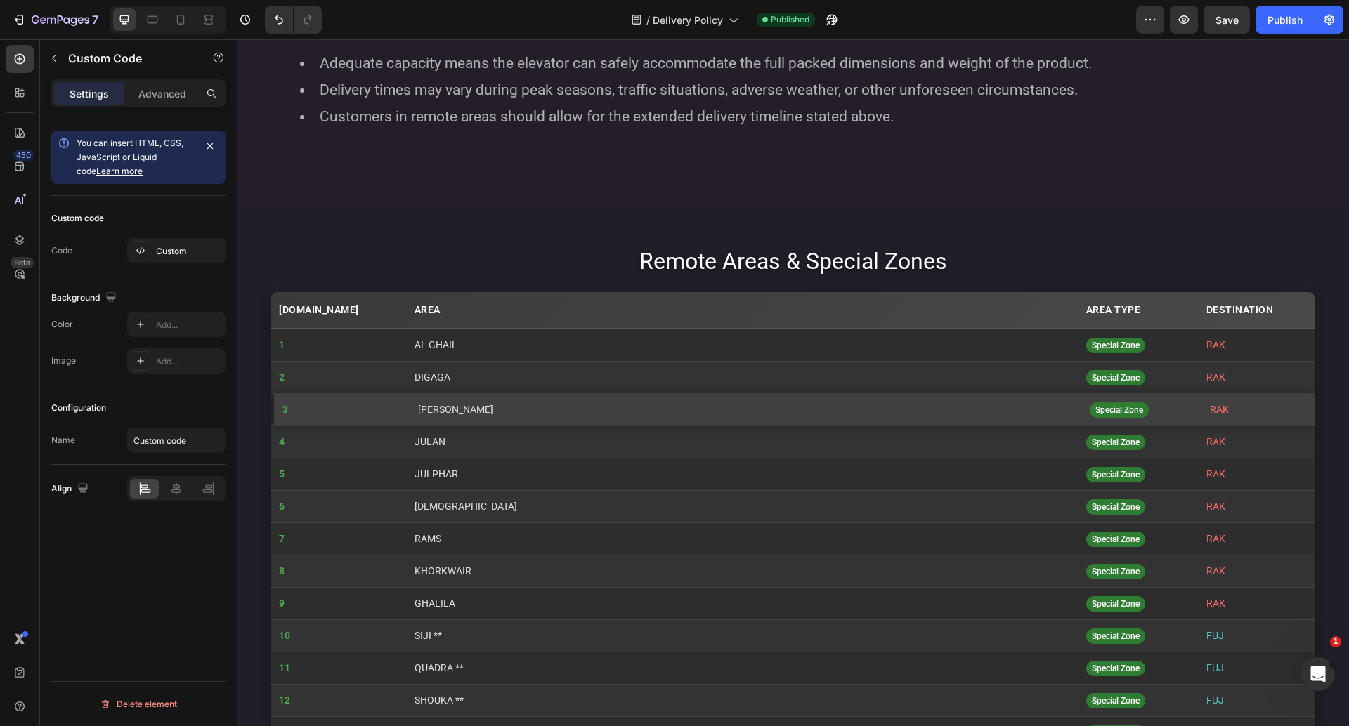
scroll to position [1329, 0]
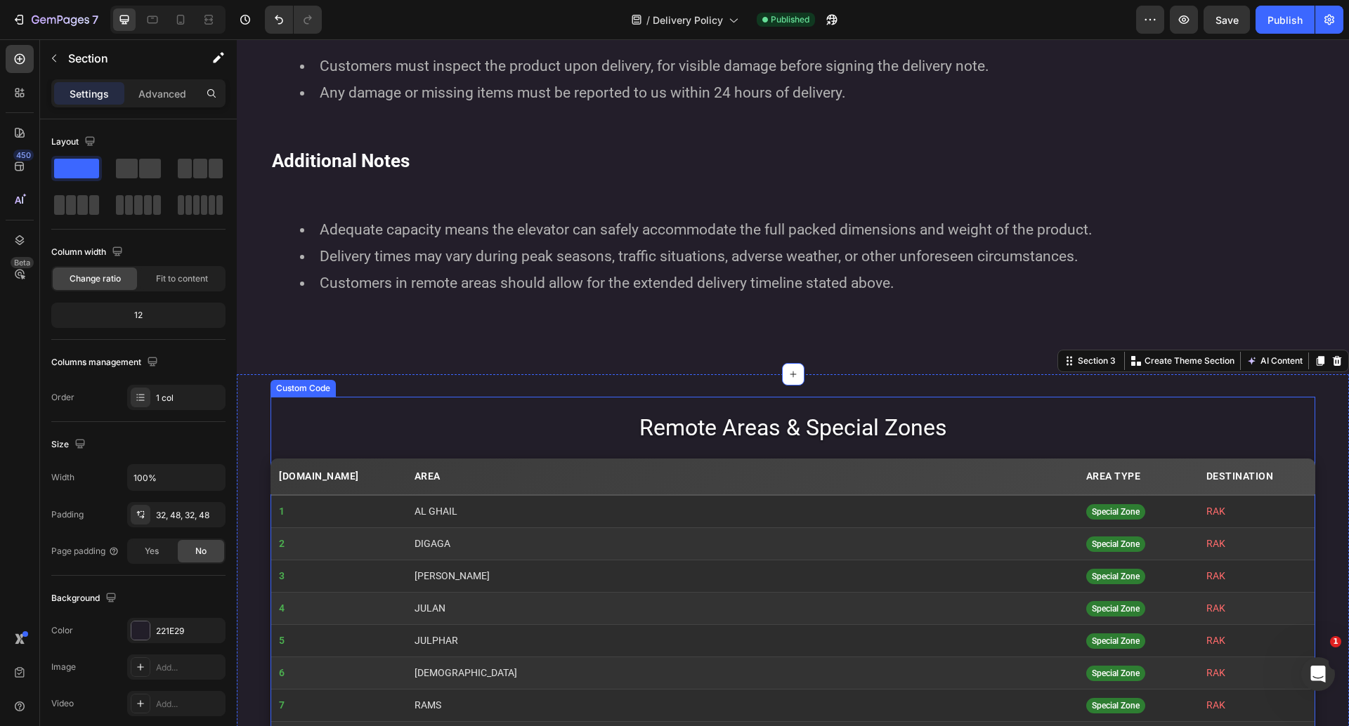
click at [682, 435] on h1 "Remote Areas & Special Zones" at bounding box center [792, 428] width 1045 height 34
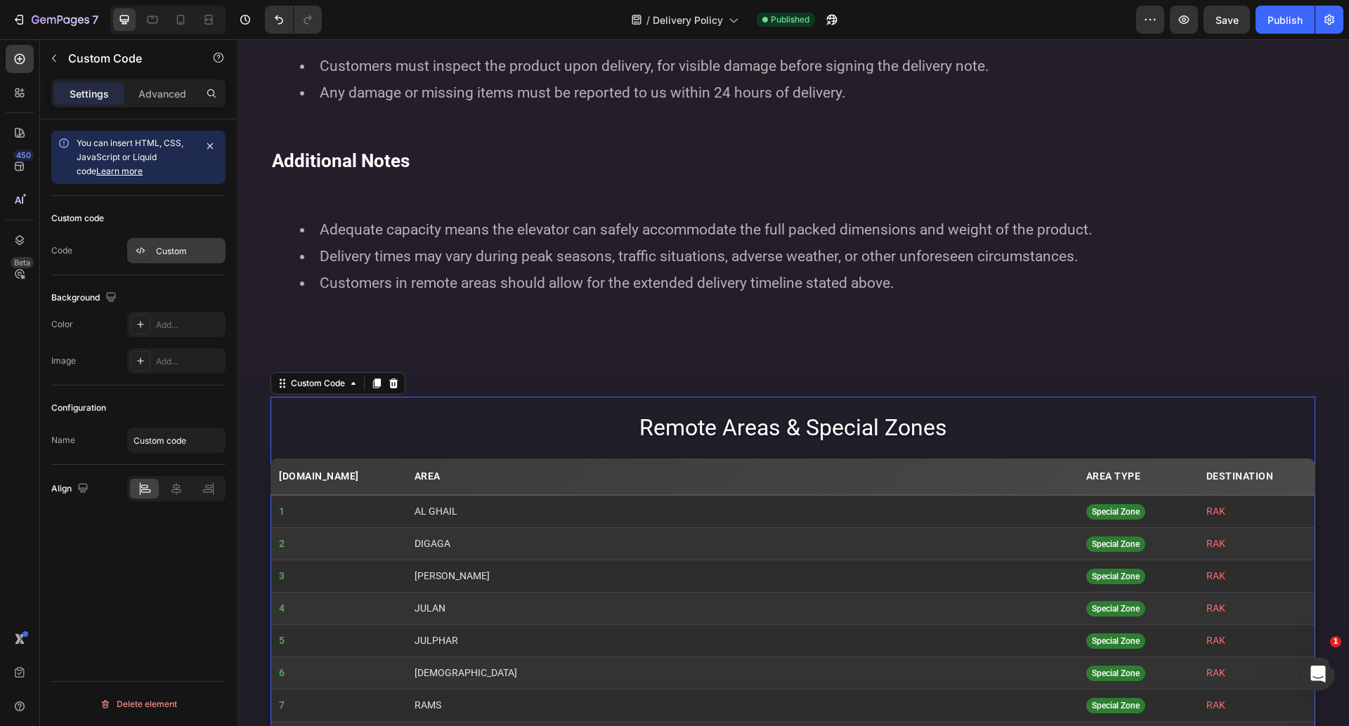
click at [178, 251] on div "Custom" at bounding box center [189, 251] width 66 height 13
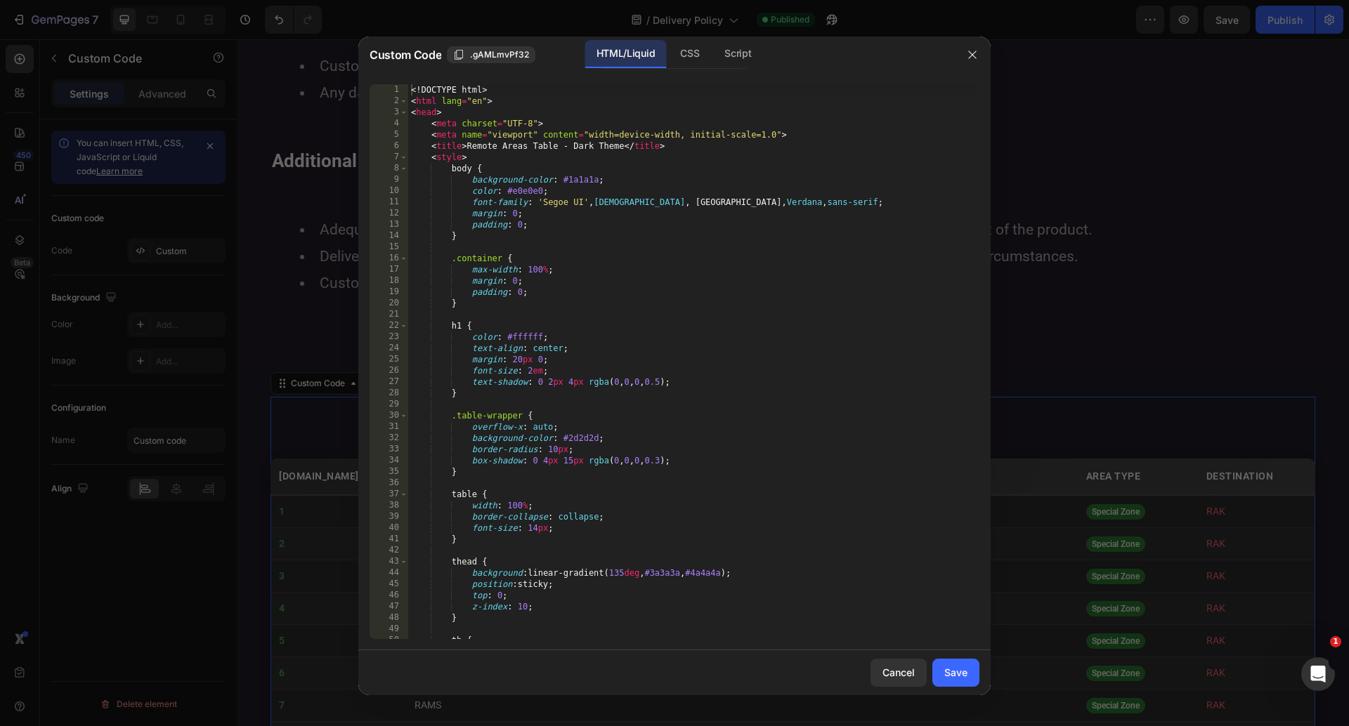
click at [705, 299] on div "<! DOCTYPE html > < html lang = "en" > < head > < meta charset = "UTF-8" > < me…" at bounding box center [693, 372] width 571 height 577
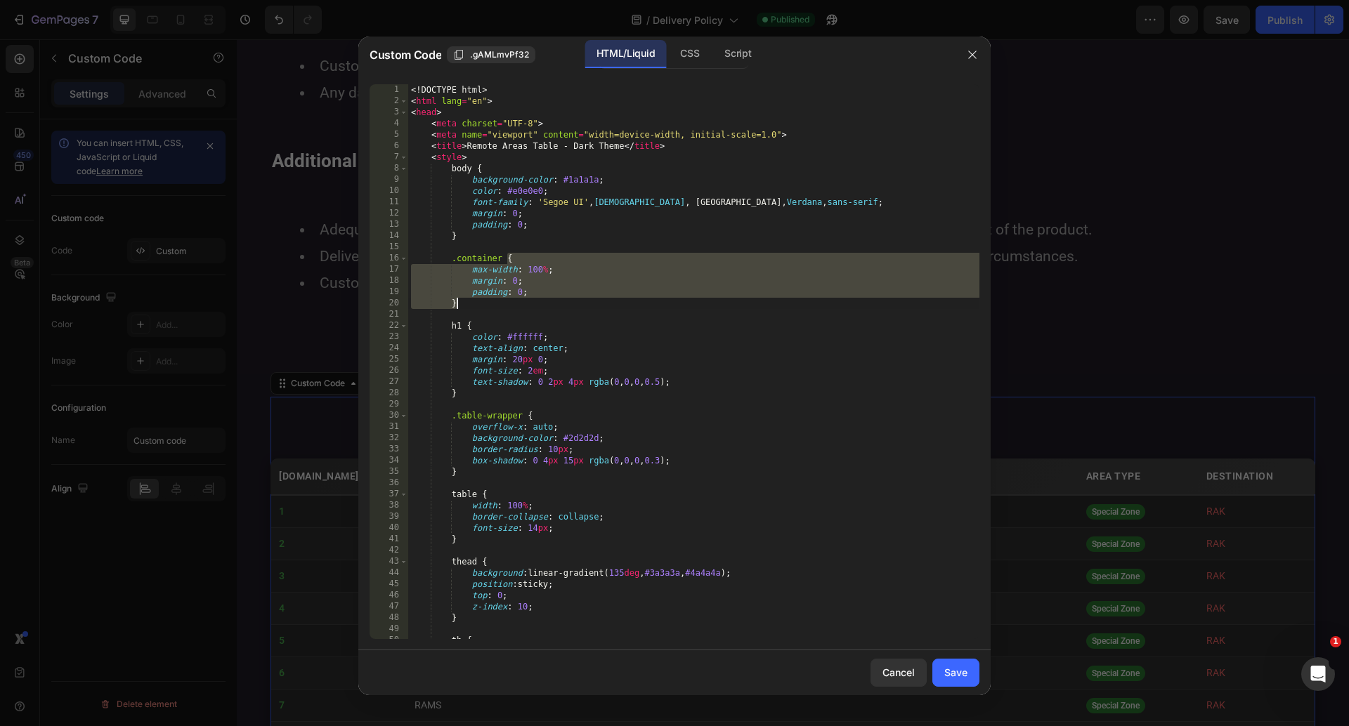
click at [705, 299] on div "<! DOCTYPE html > < html lang = "en" > < head > < meta charset = "UTF-8" > < me…" at bounding box center [693, 372] width 571 height 577
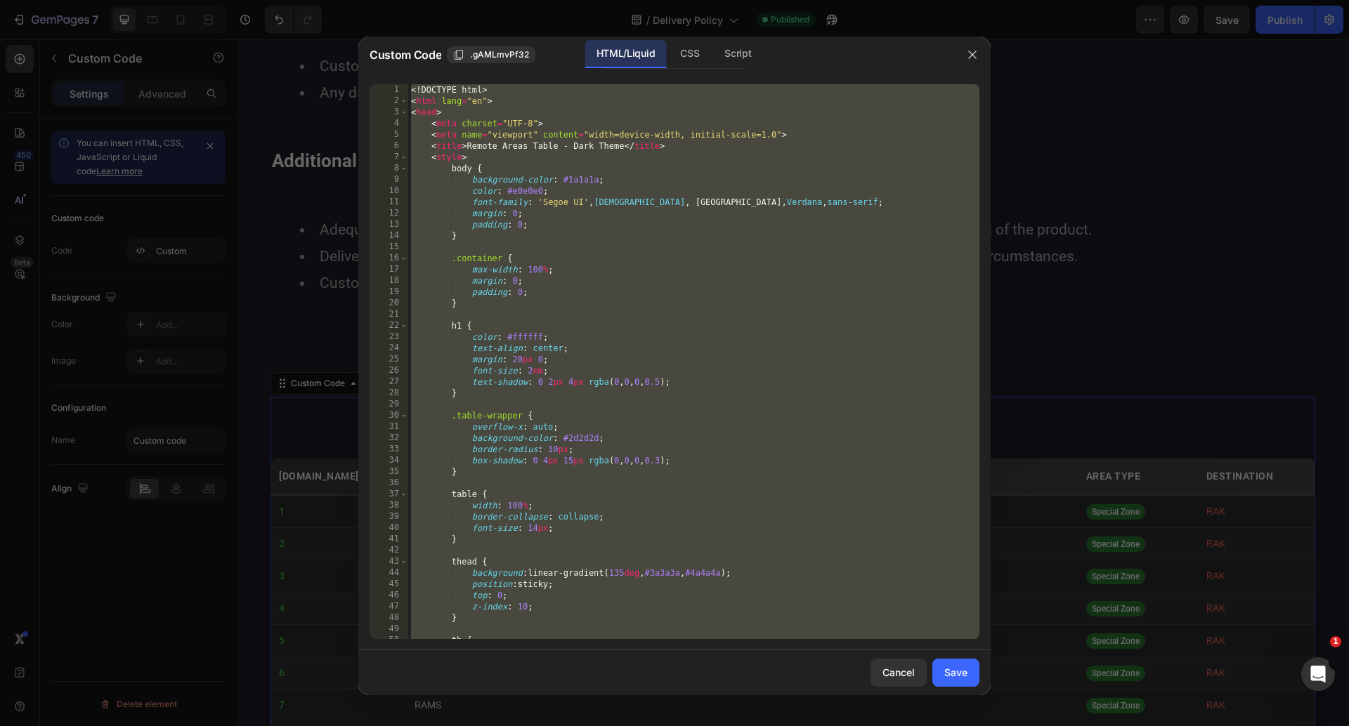
paste textarea
type textarea "</html>"
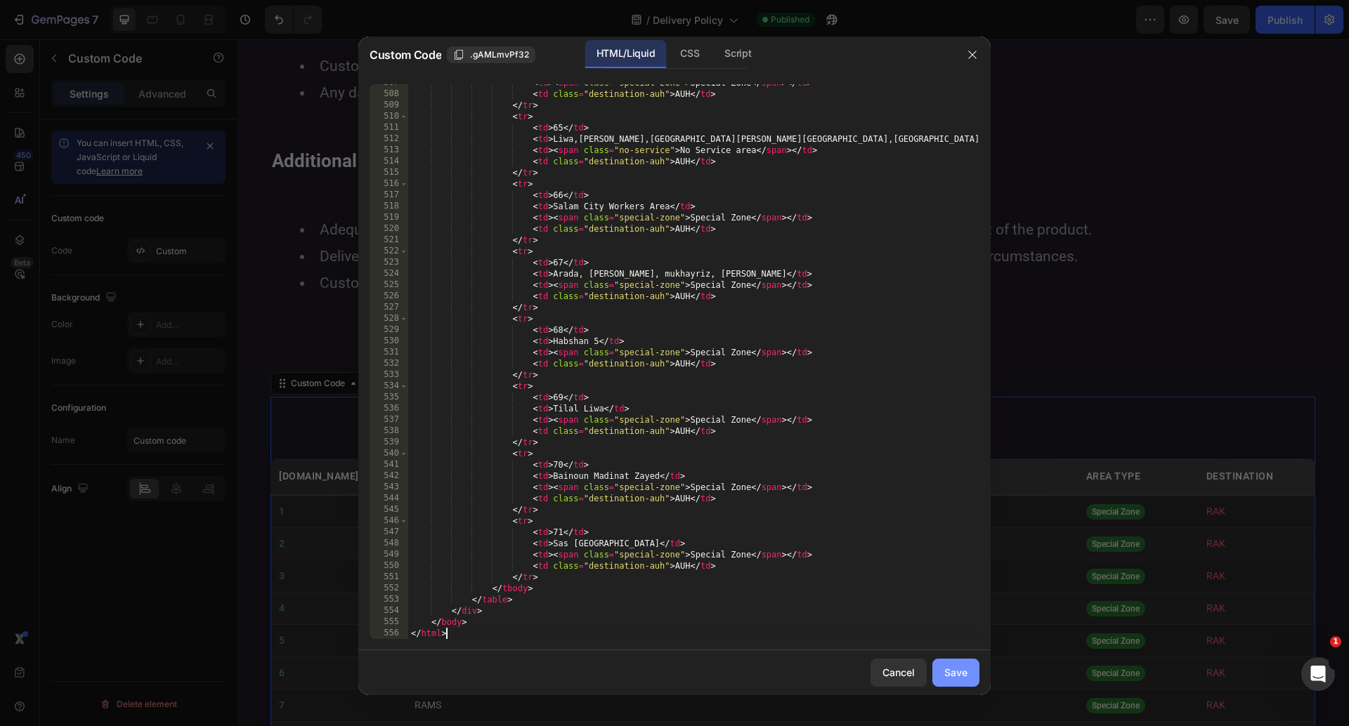
click at [962, 681] on button "Save" at bounding box center [955, 673] width 47 height 28
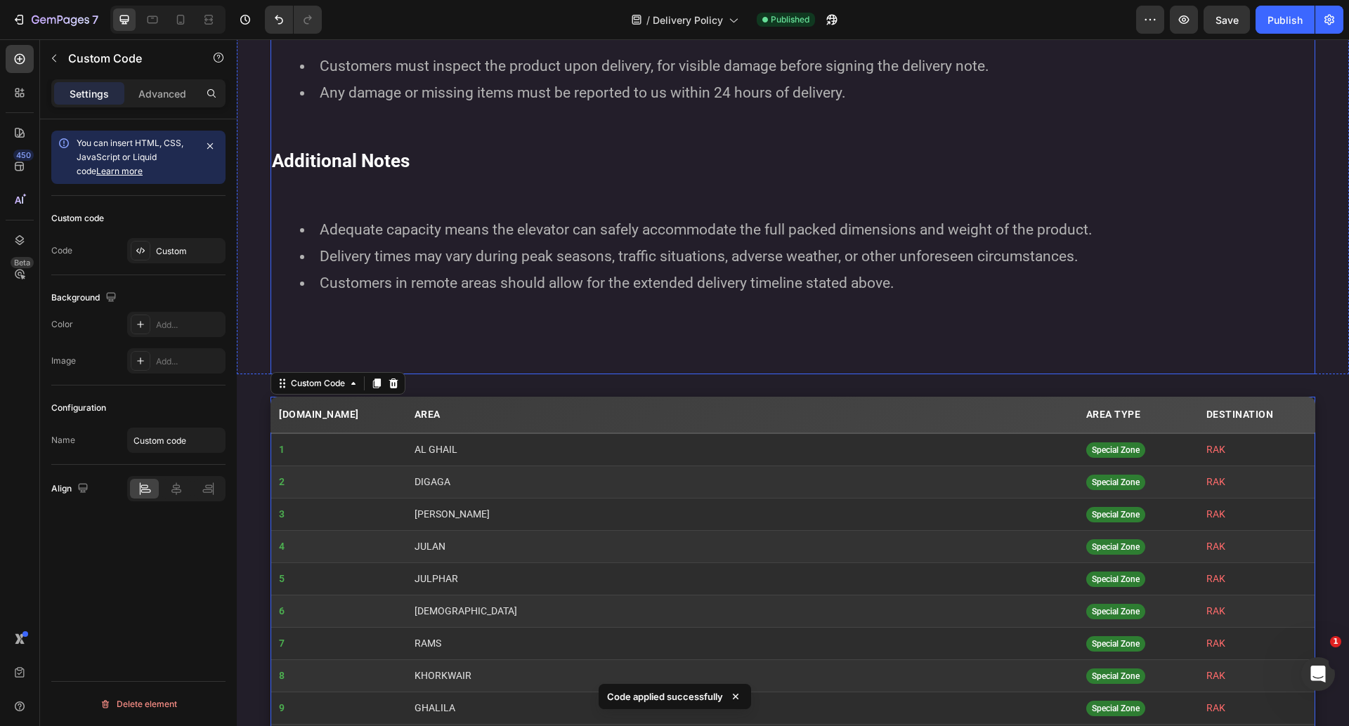
click at [370, 167] on strong "Additional Notes" at bounding box center [341, 160] width 138 height 21
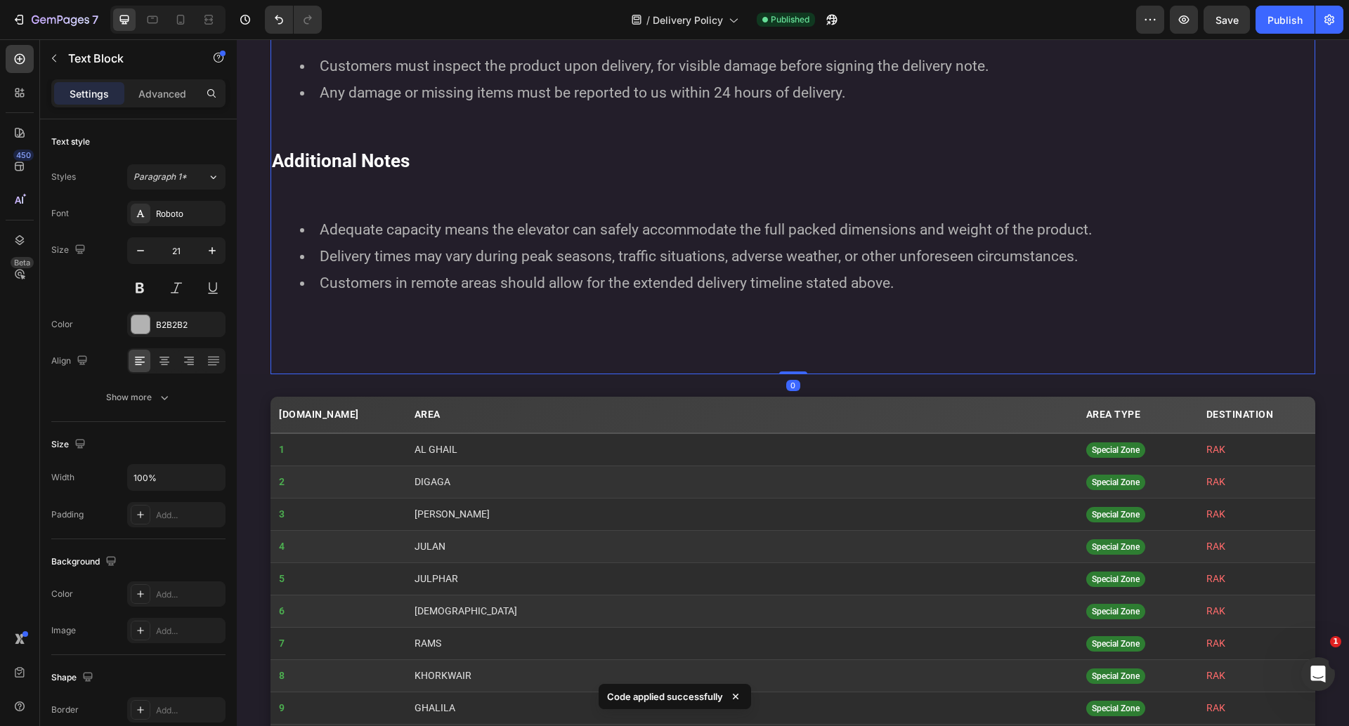
click at [402, 159] on strong "Additional Notes" at bounding box center [341, 160] width 138 height 21
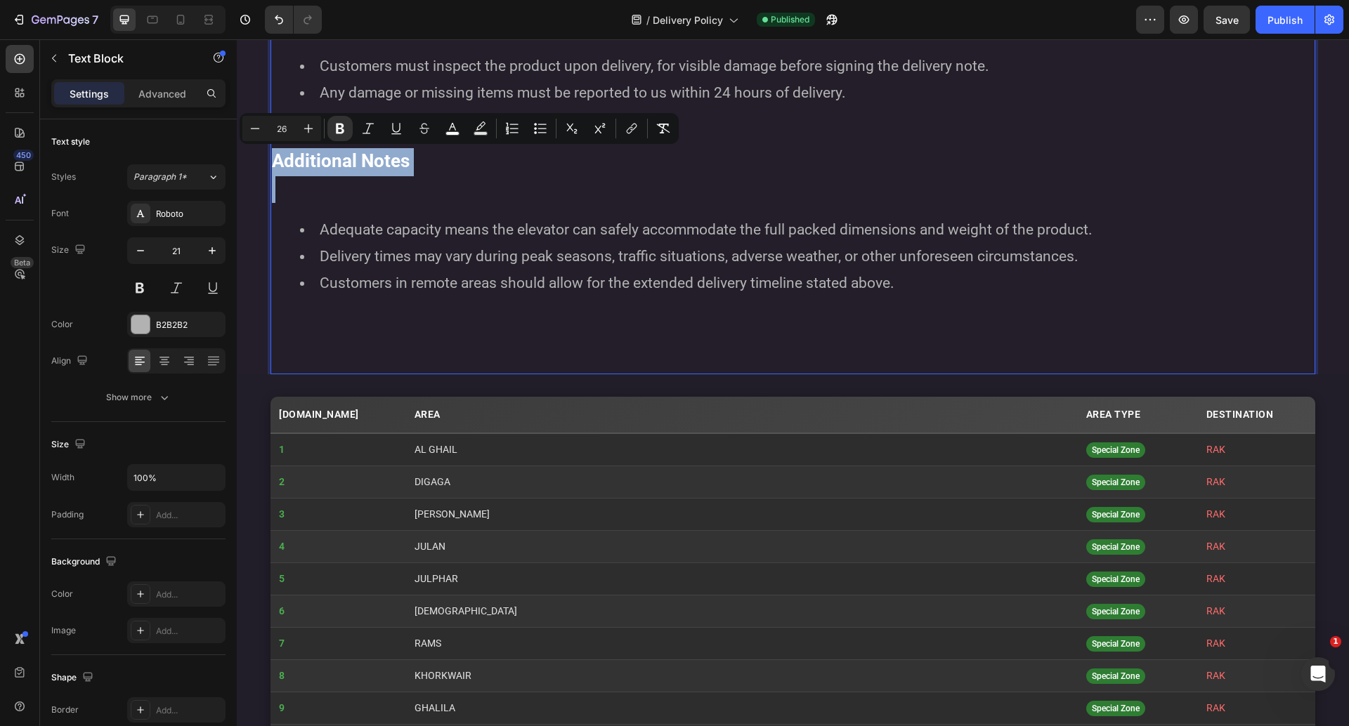
copy strong "Additional Notes"
type input "21"
click at [682, 327] on p "Rich Text Editor. Editing area: main" at bounding box center [793, 325] width 1042 height 27
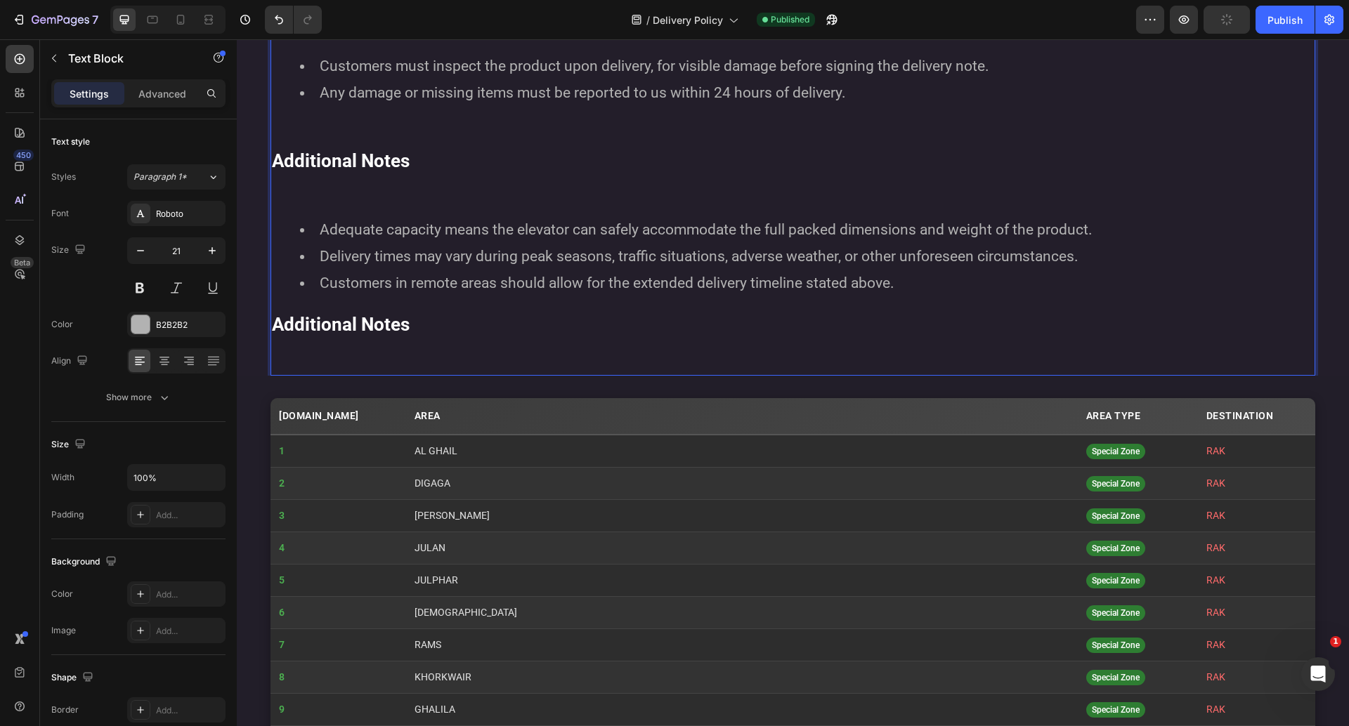
click at [374, 318] on strong "Additional Notes" at bounding box center [341, 324] width 138 height 21
click at [295, 331] on strong "Remote Areas" at bounding box center [330, 324] width 117 height 21
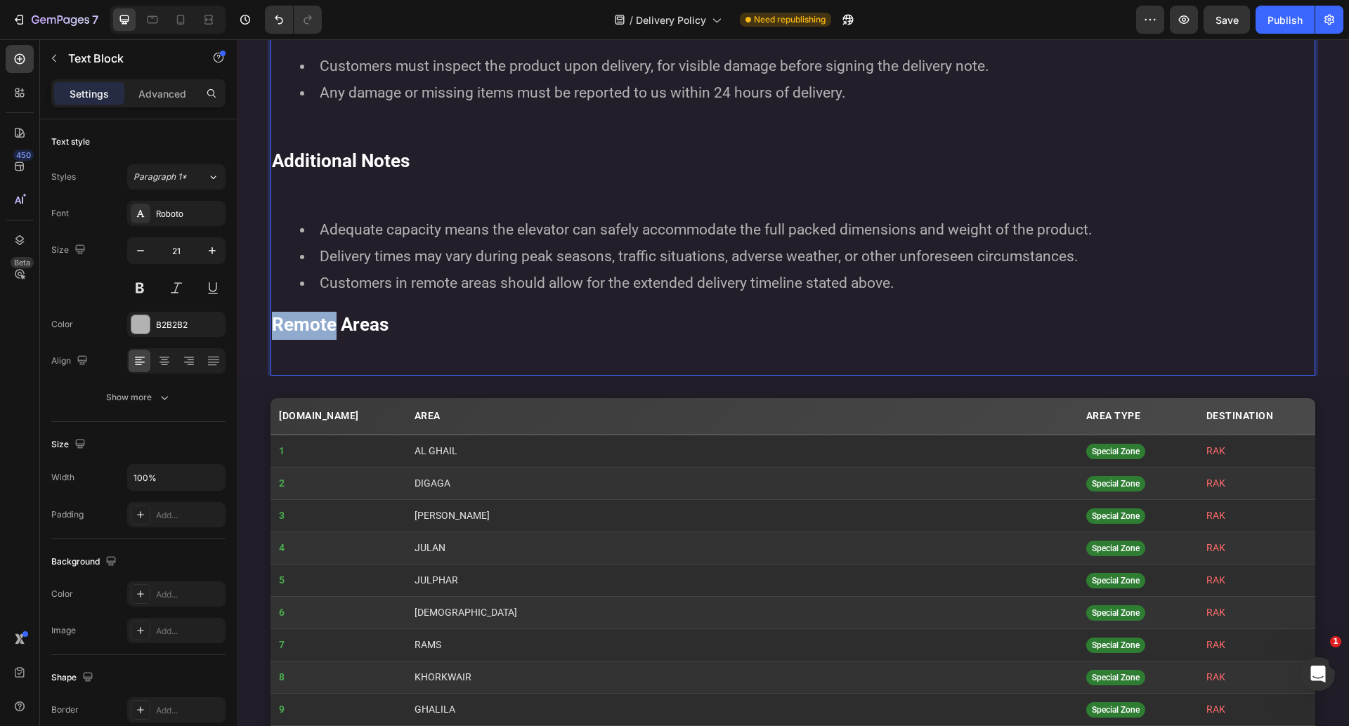
click at [295, 331] on strong "Remote Areas" at bounding box center [330, 324] width 117 height 21
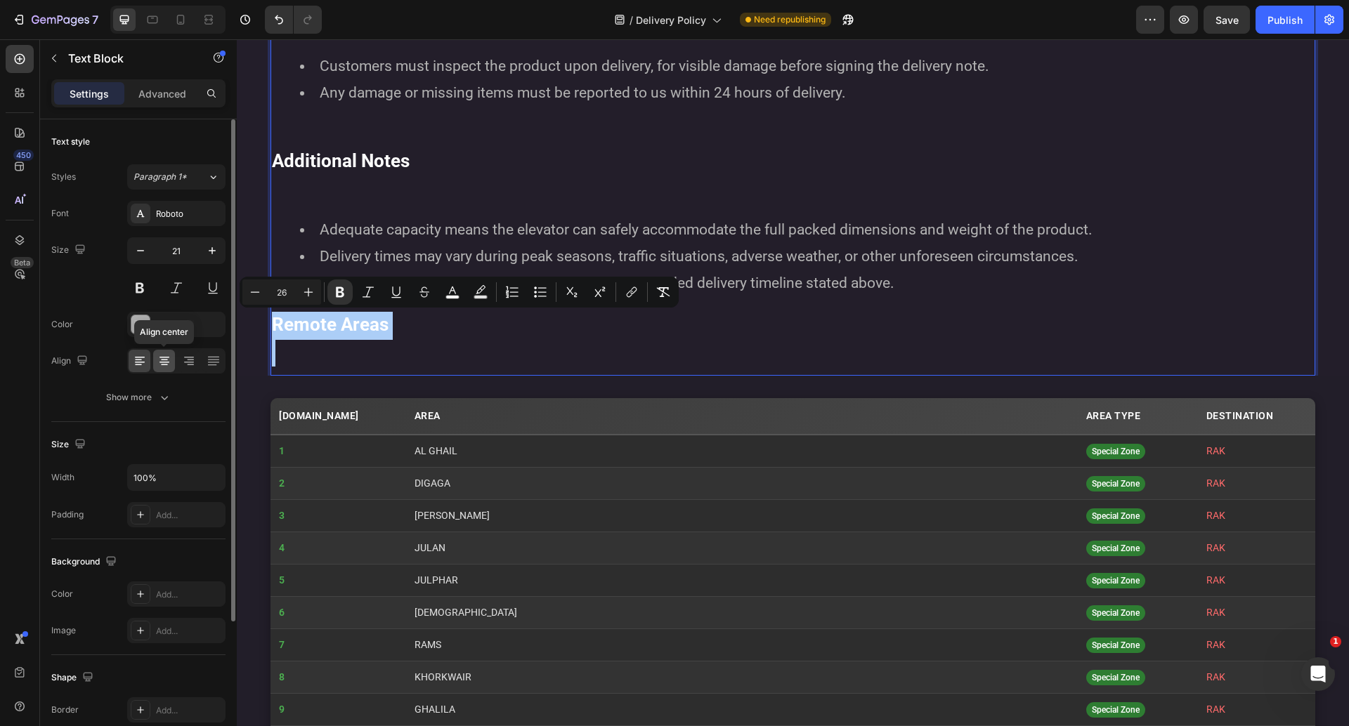
click at [164, 358] on icon at bounding box center [164, 361] width 14 height 14
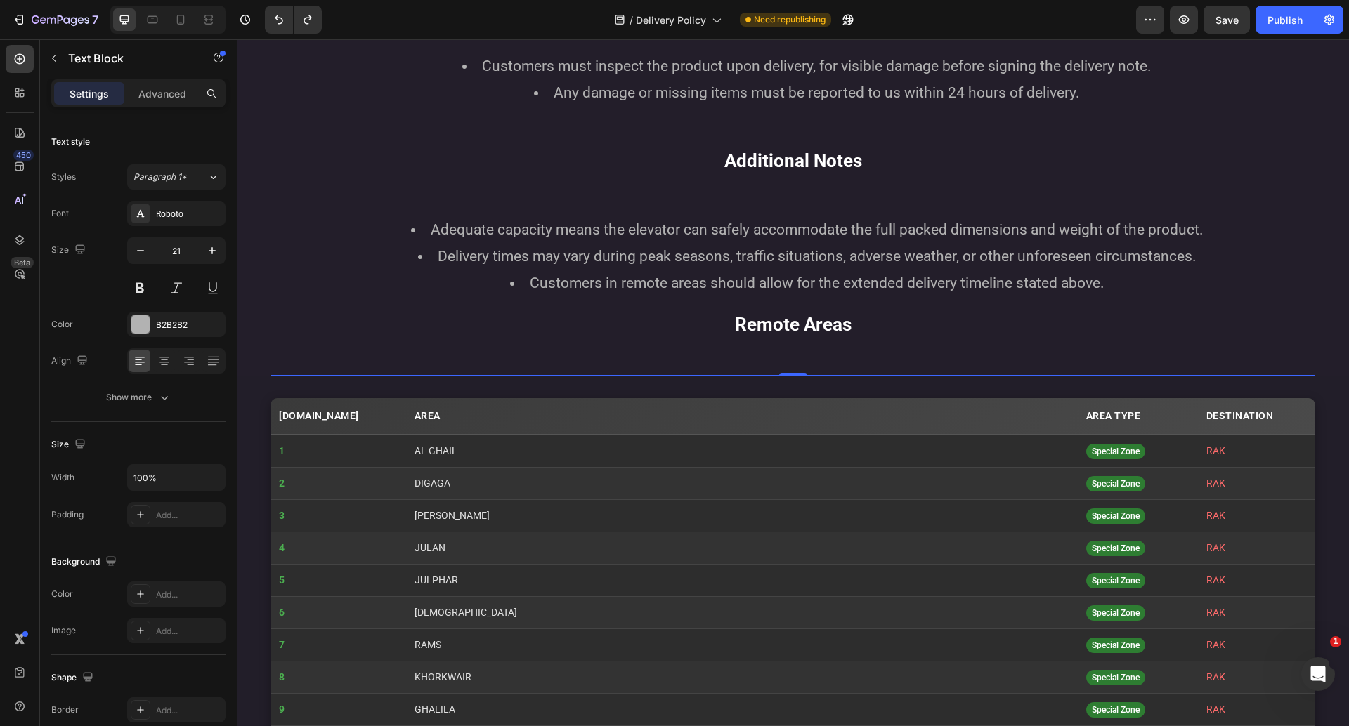
click at [643, 328] on p "Remote Areas" at bounding box center [793, 326] width 1042 height 28
click at [783, 327] on strong "Remote Areas" at bounding box center [793, 324] width 117 height 21
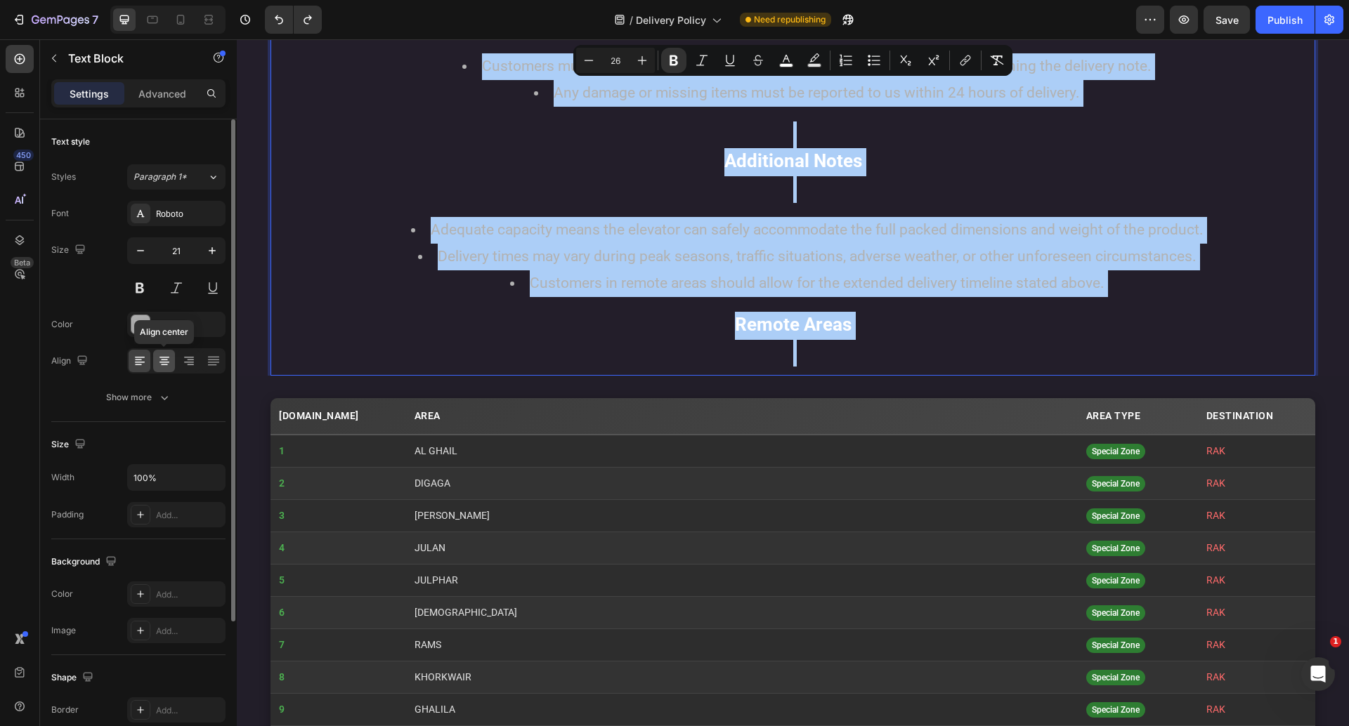
click at [171, 364] on icon at bounding box center [164, 361] width 14 height 14
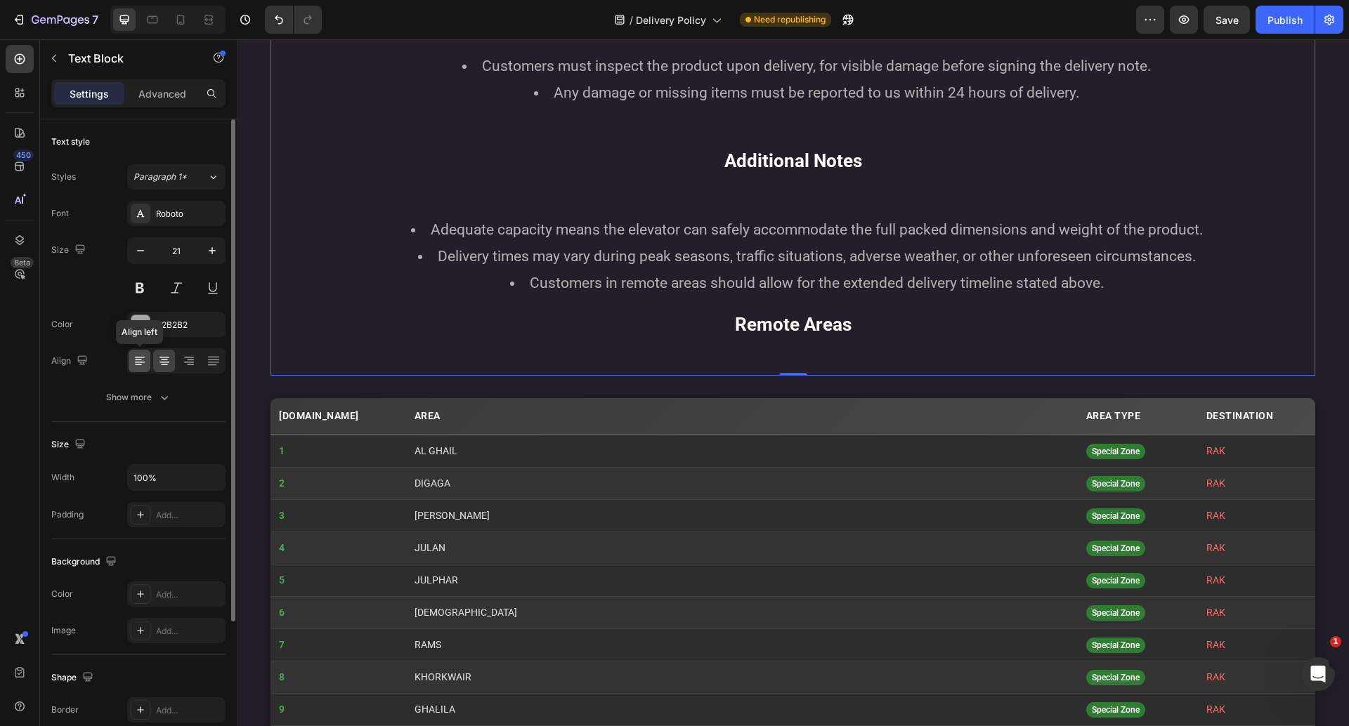
click at [140, 362] on icon at bounding box center [140, 362] width 10 height 1
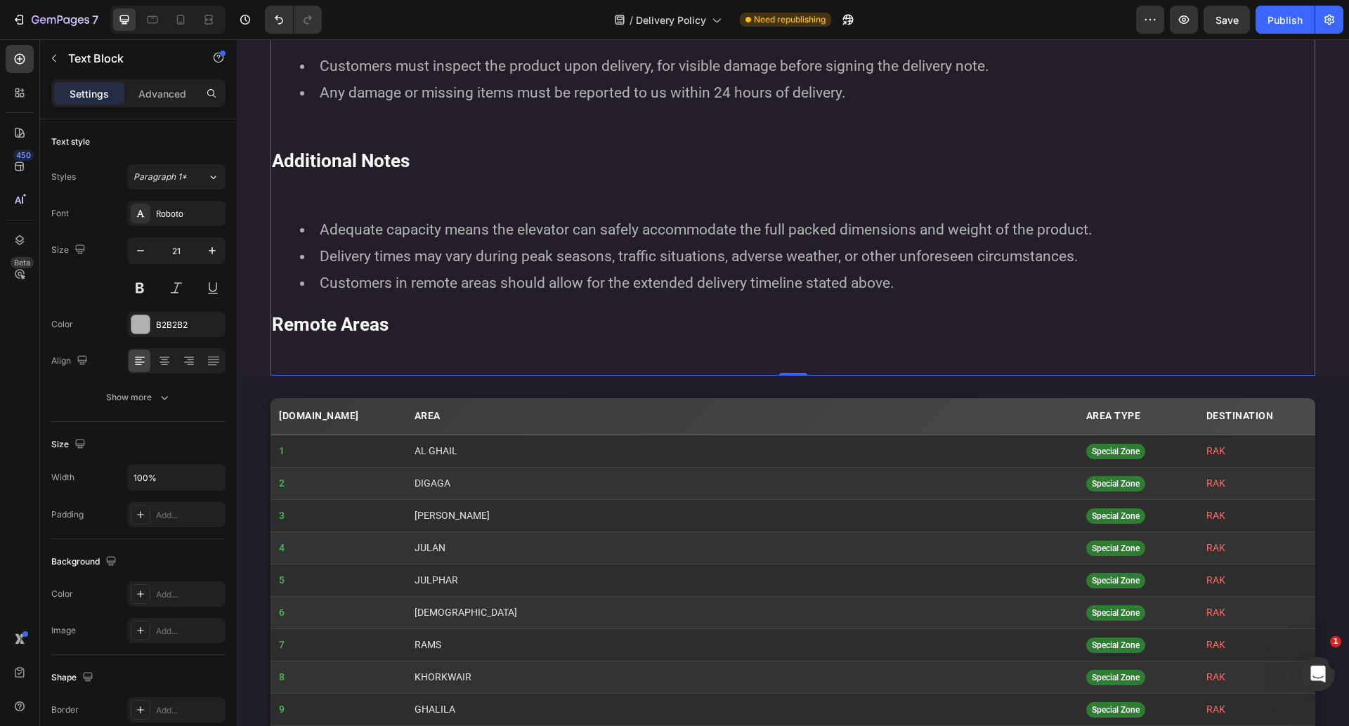
click at [377, 328] on strong "Remote Areas" at bounding box center [330, 324] width 117 height 21
drag, startPoint x: 390, startPoint y: 327, endPoint x: 271, endPoint y: 322, distance: 118.8
click at [272, 322] on strong "Remote Areas" at bounding box center [330, 324] width 117 height 21
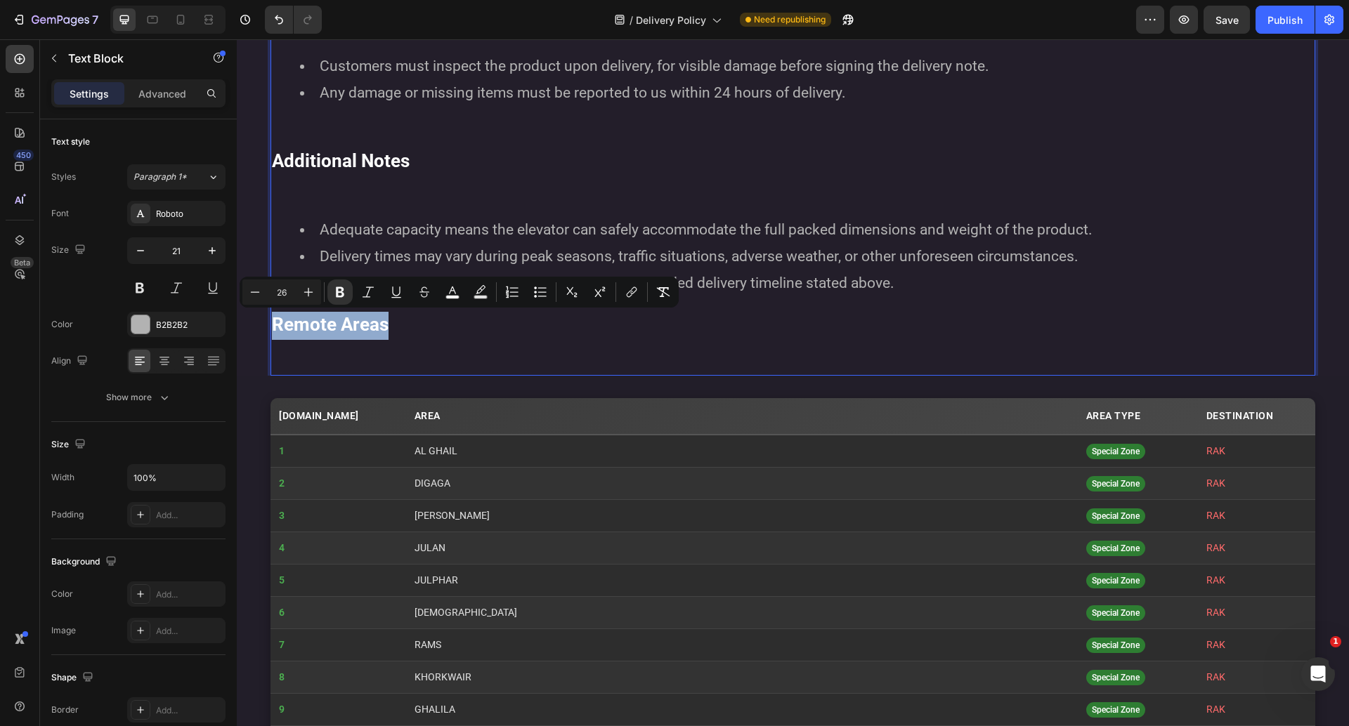
click at [333, 329] on strong "Remote Areas" at bounding box center [330, 324] width 117 height 21
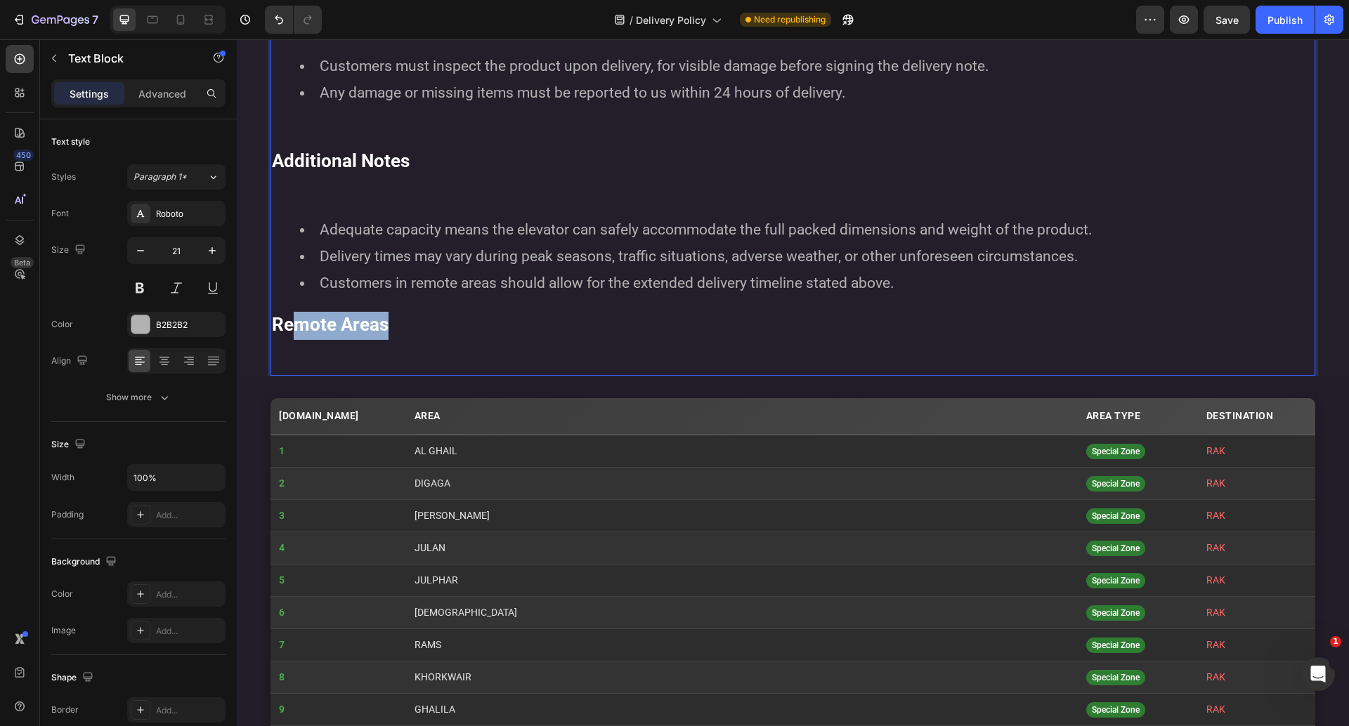
drag, startPoint x: 390, startPoint y: 332, endPoint x: 292, endPoint y: 332, distance: 98.3
click at [292, 332] on strong "Remote Areas" at bounding box center [330, 324] width 117 height 21
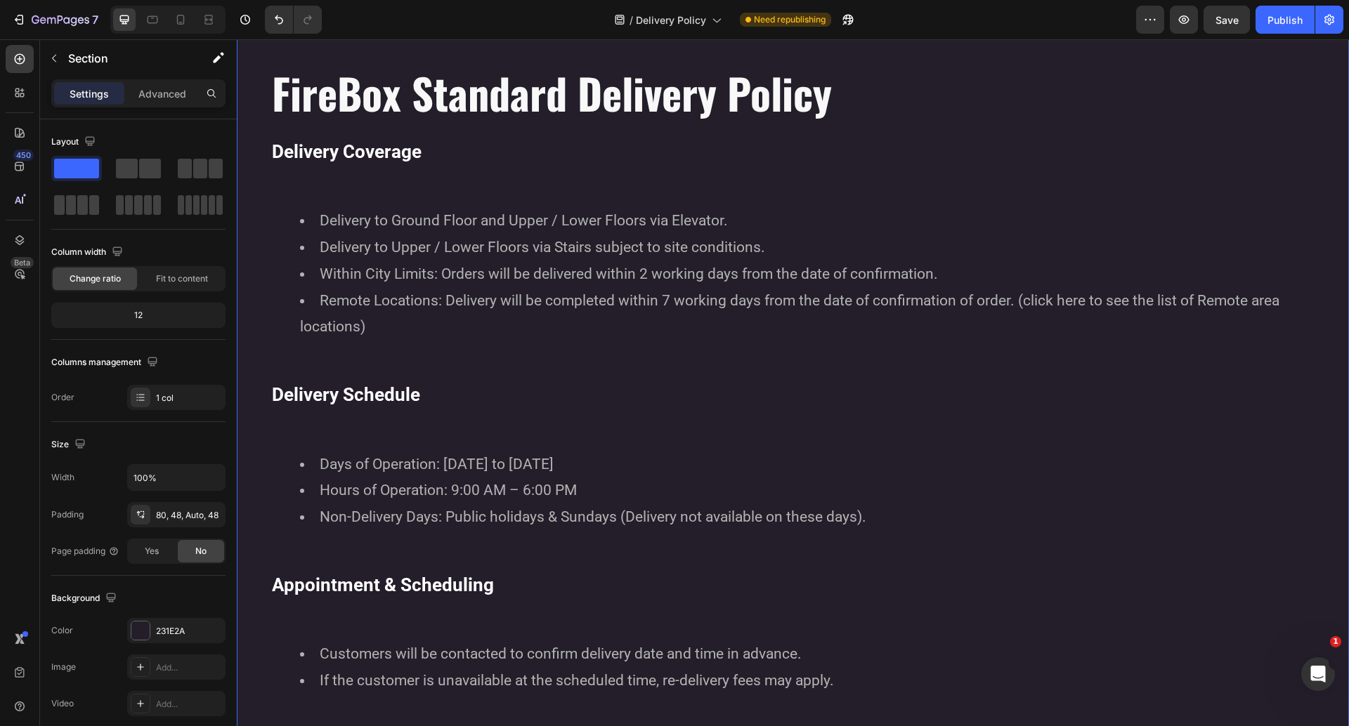
scroll to position [116, 0]
click at [1267, 19] on div "Publish" at bounding box center [1284, 20] width 35 height 15
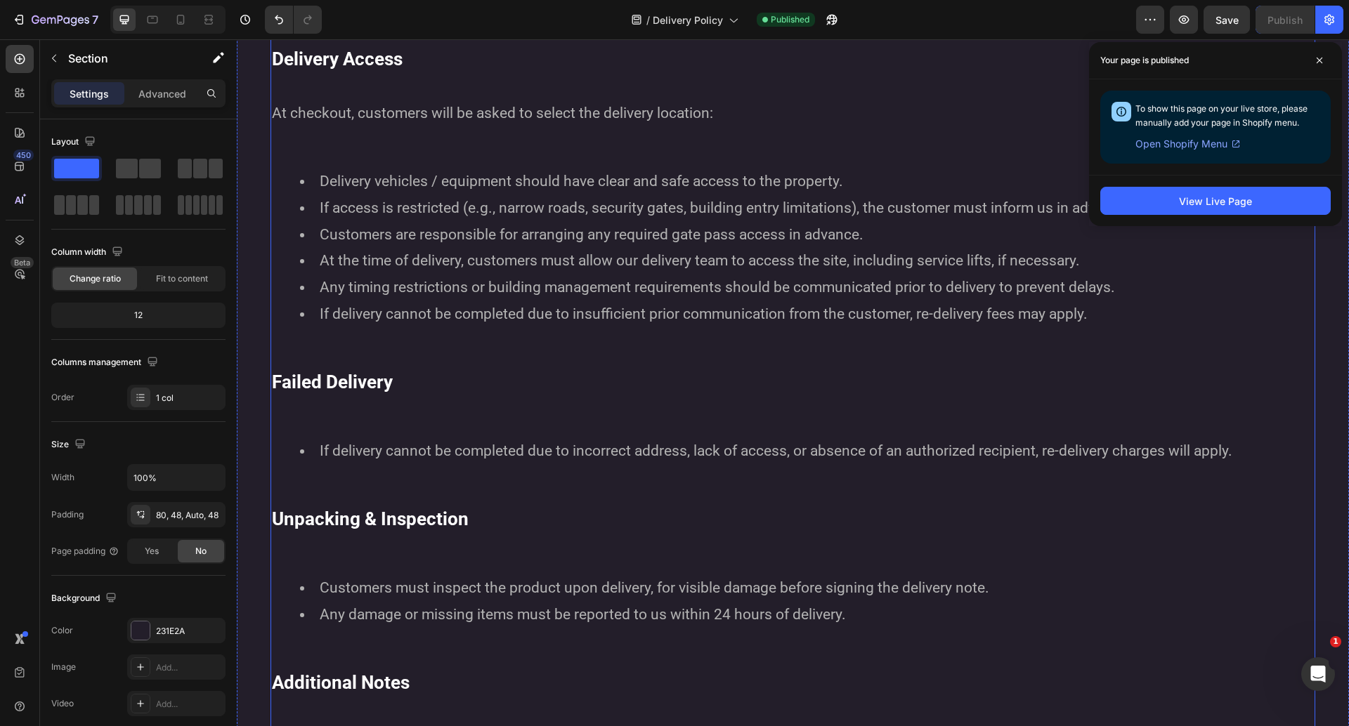
scroll to position [1275, 0]
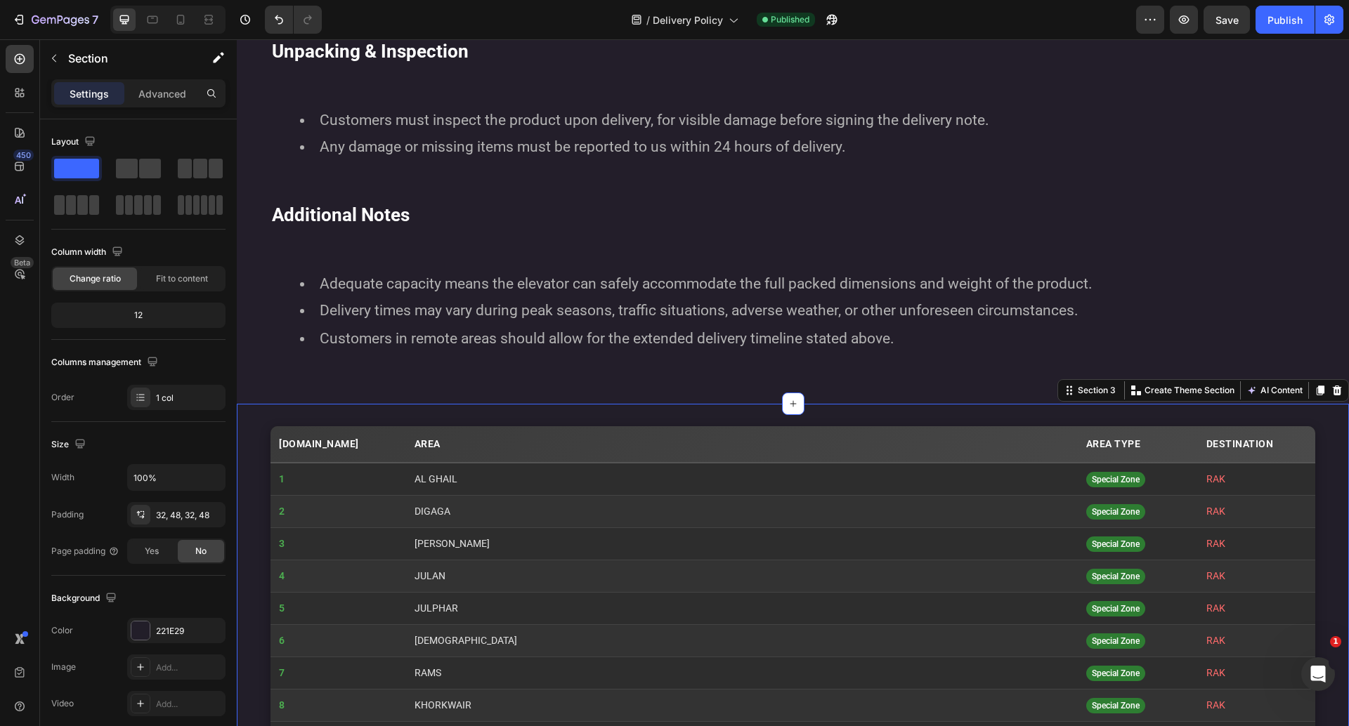
click at [166, 106] on div "Settings Advanced" at bounding box center [138, 93] width 174 height 28
click at [162, 92] on p "Advanced" at bounding box center [162, 93] width 48 height 15
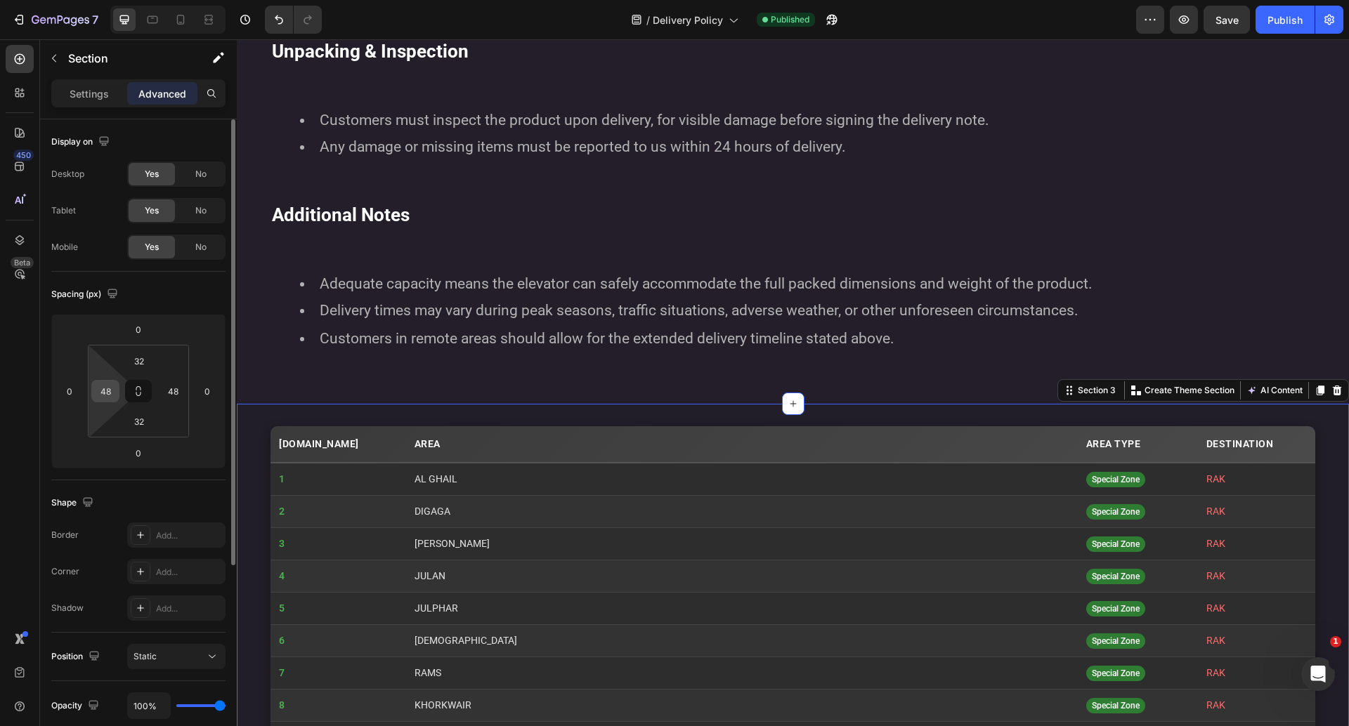
click at [105, 394] on input "48" at bounding box center [105, 391] width 21 height 21
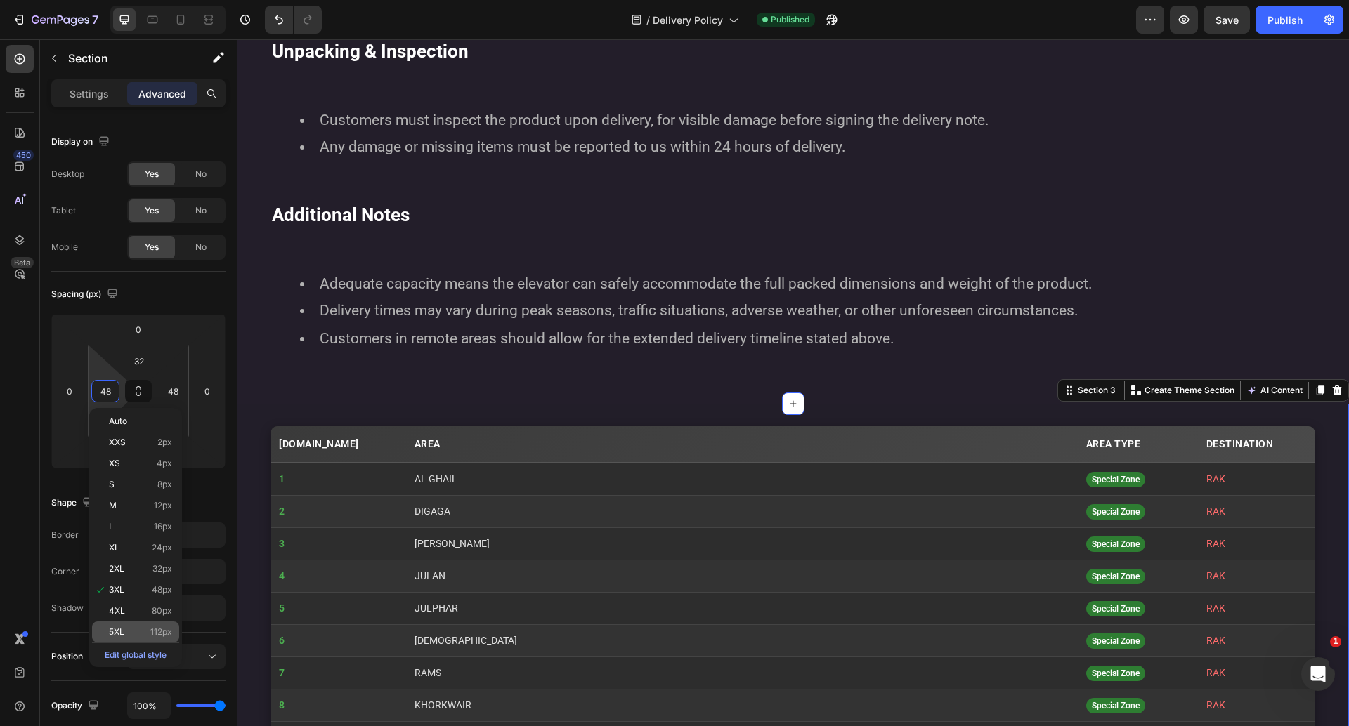
click at [126, 622] on div "5XL 112px" at bounding box center [135, 632] width 87 height 21
type input "112"
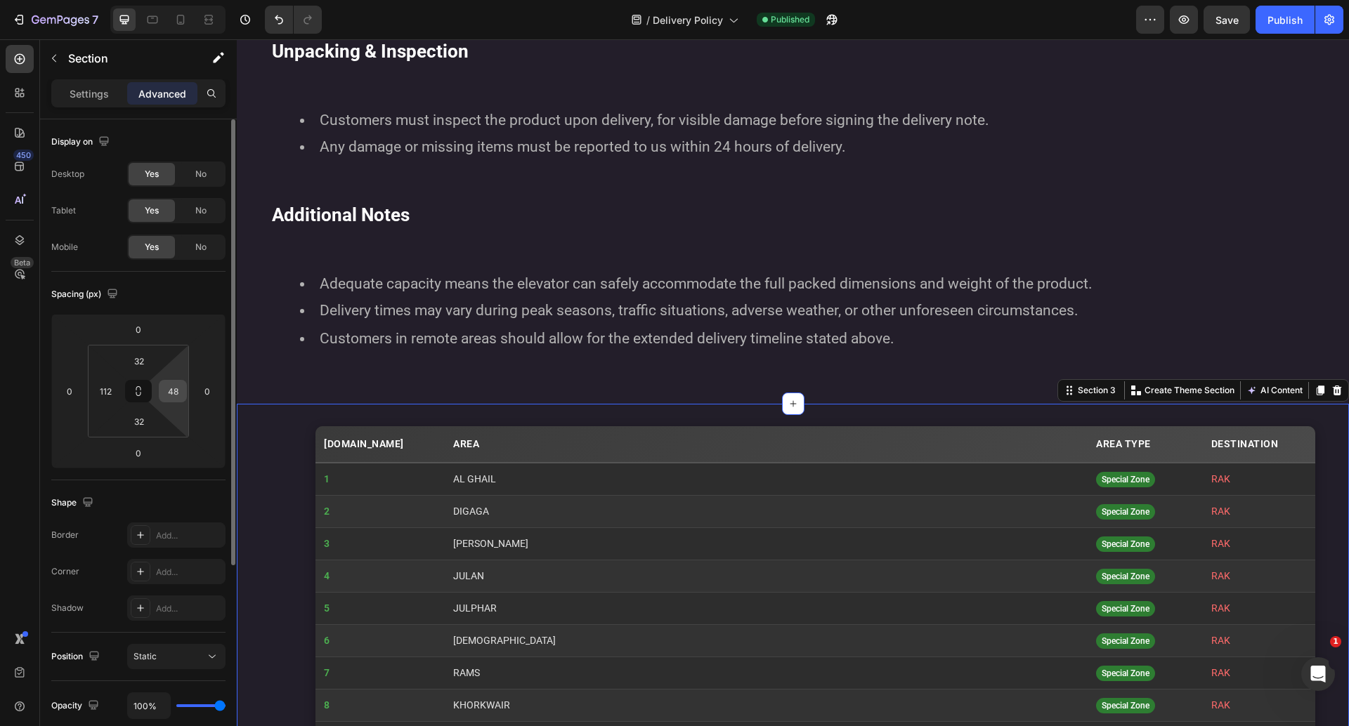
click at [174, 394] on input "48" at bounding box center [172, 391] width 21 height 21
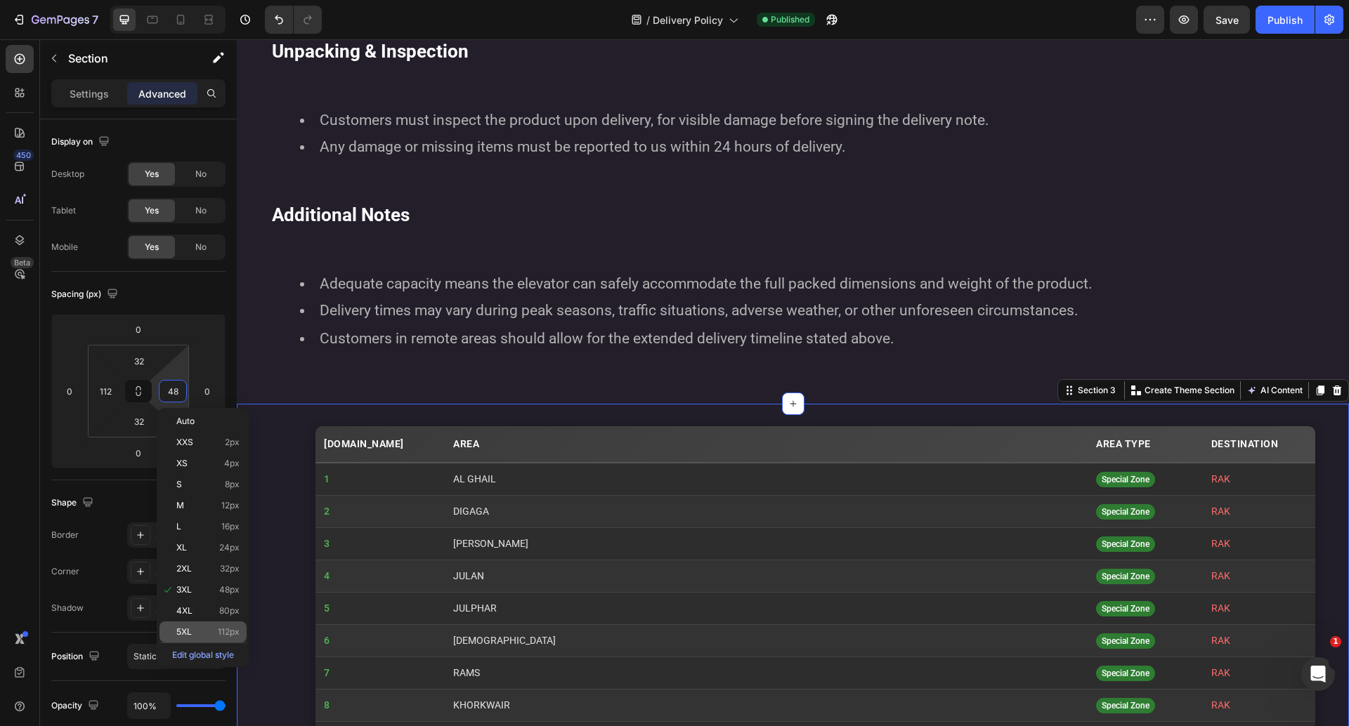
click at [194, 623] on div "5XL 112px" at bounding box center [202, 632] width 87 height 21
type input "112"
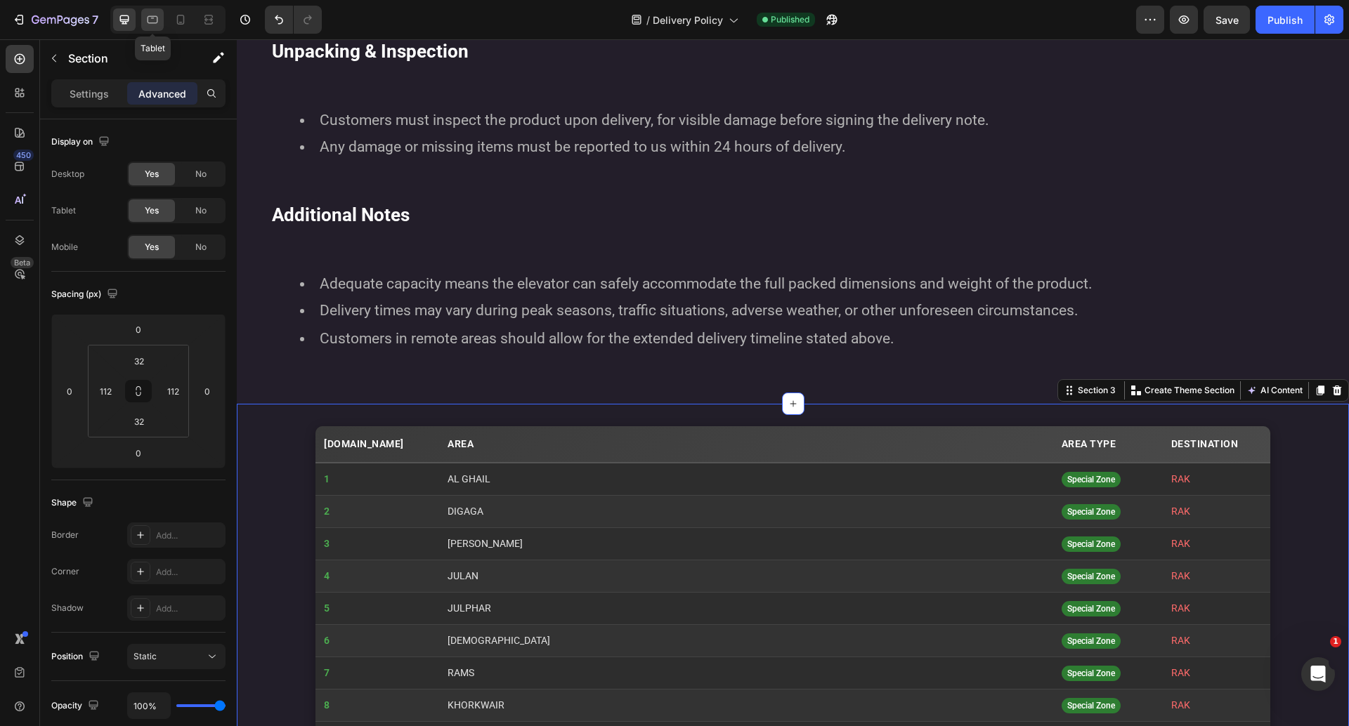
click at [151, 20] on icon at bounding box center [152, 20] width 14 height 14
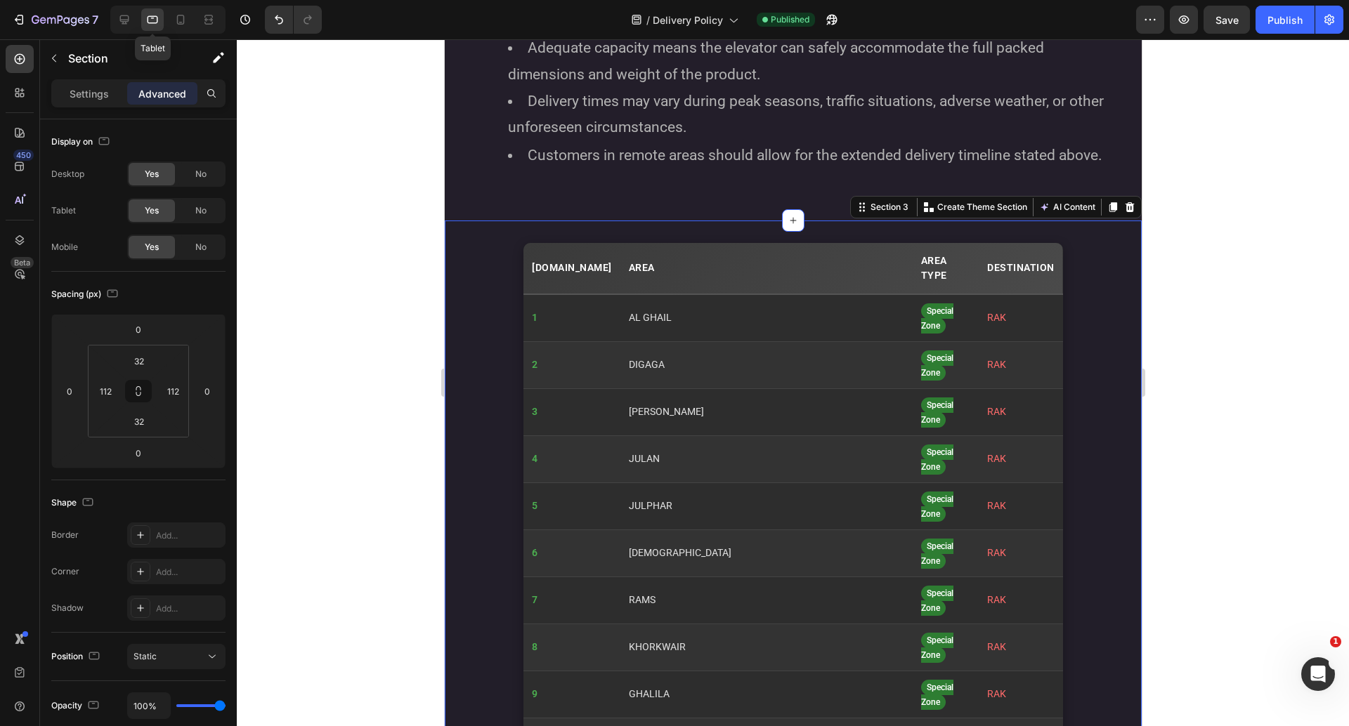
scroll to position [1856, 0]
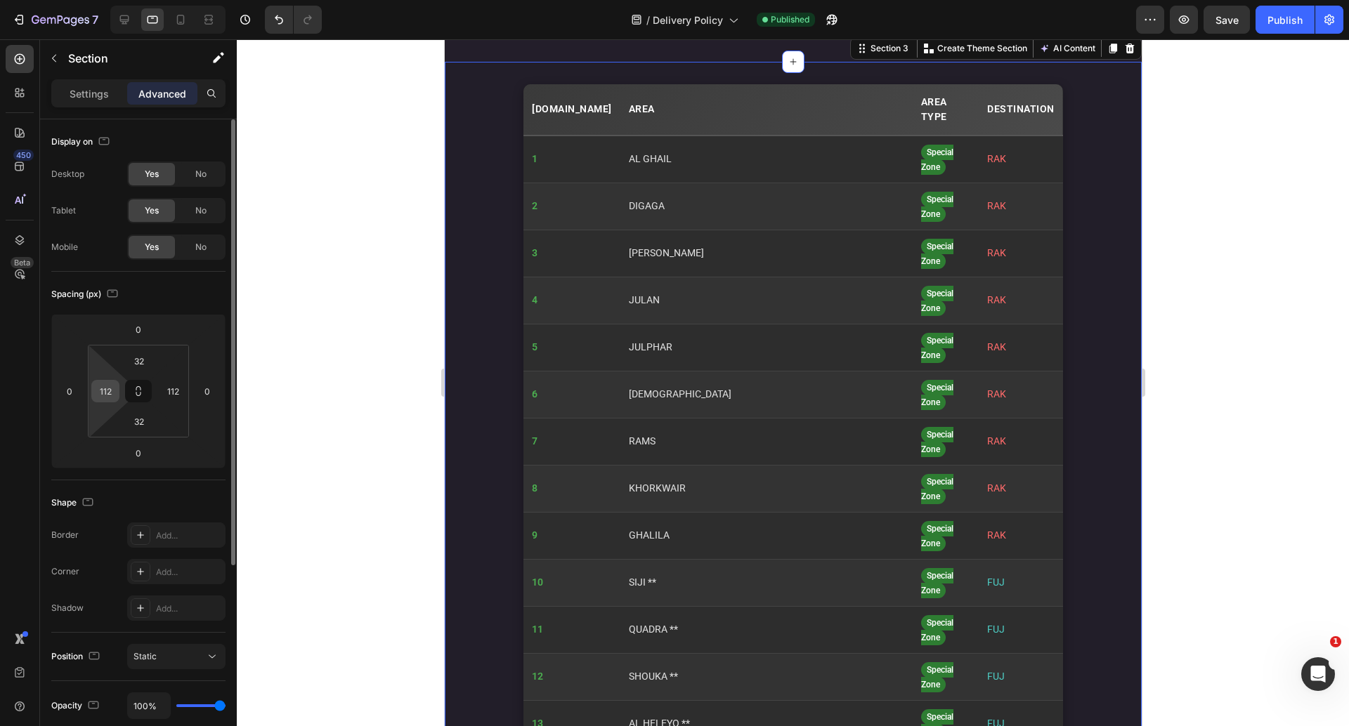
click at [108, 382] on input "112" at bounding box center [105, 391] width 21 height 21
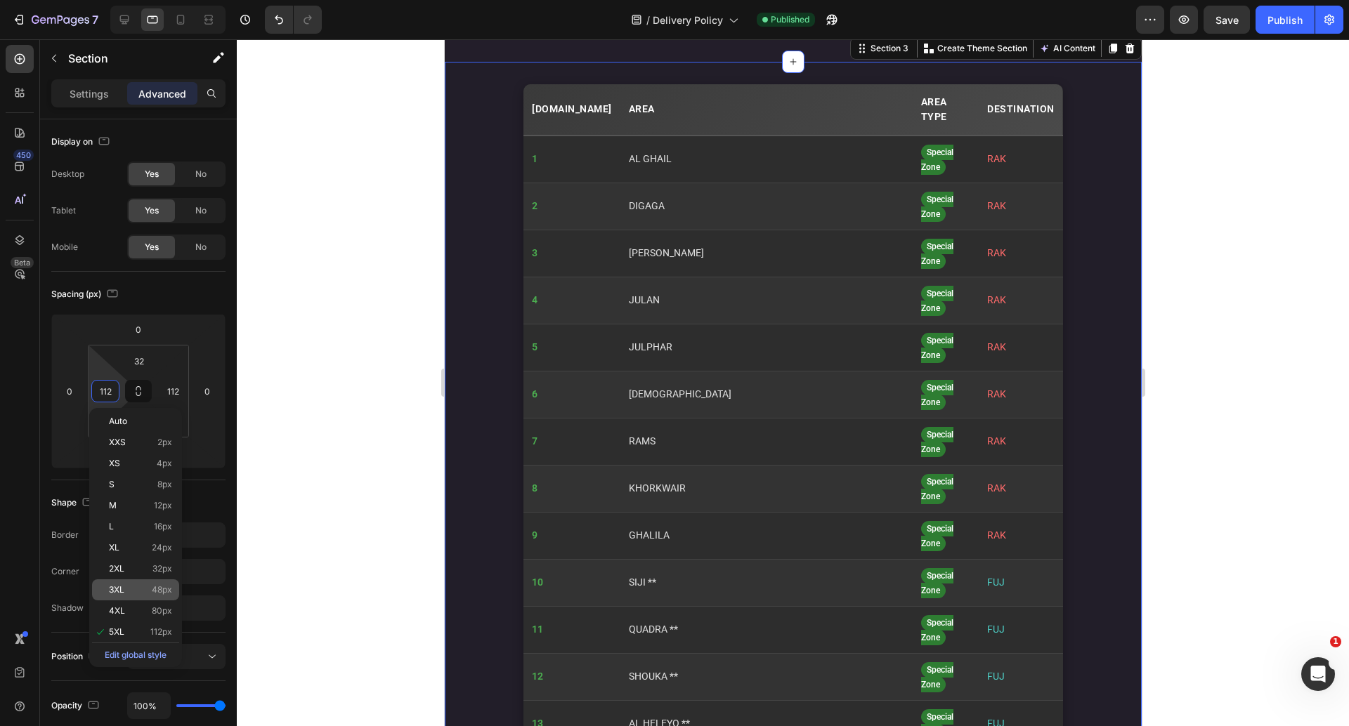
click at [122, 588] on span "3XL" at bounding box center [116, 590] width 15 height 10
type input "48"
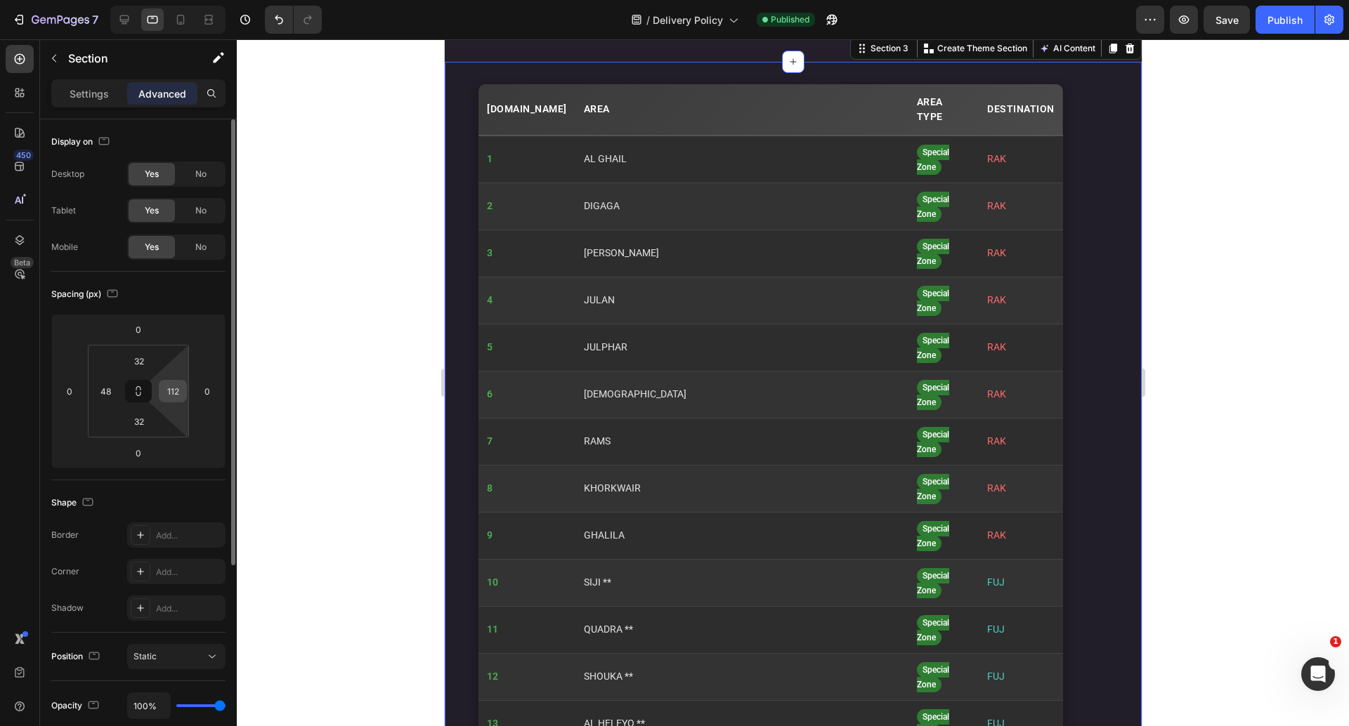
click at [171, 390] on input "112" at bounding box center [172, 391] width 21 height 21
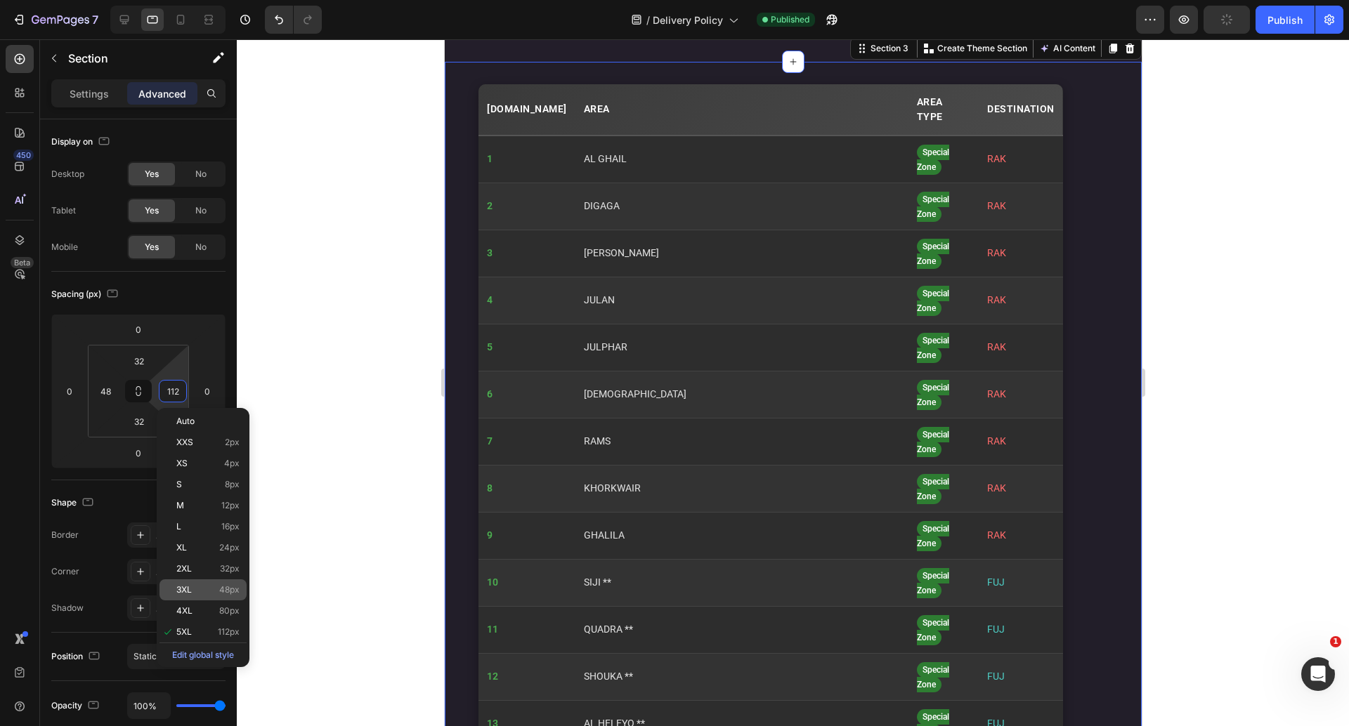
click at [188, 582] on div "3XL 48px" at bounding box center [202, 590] width 87 height 21
type input "48"
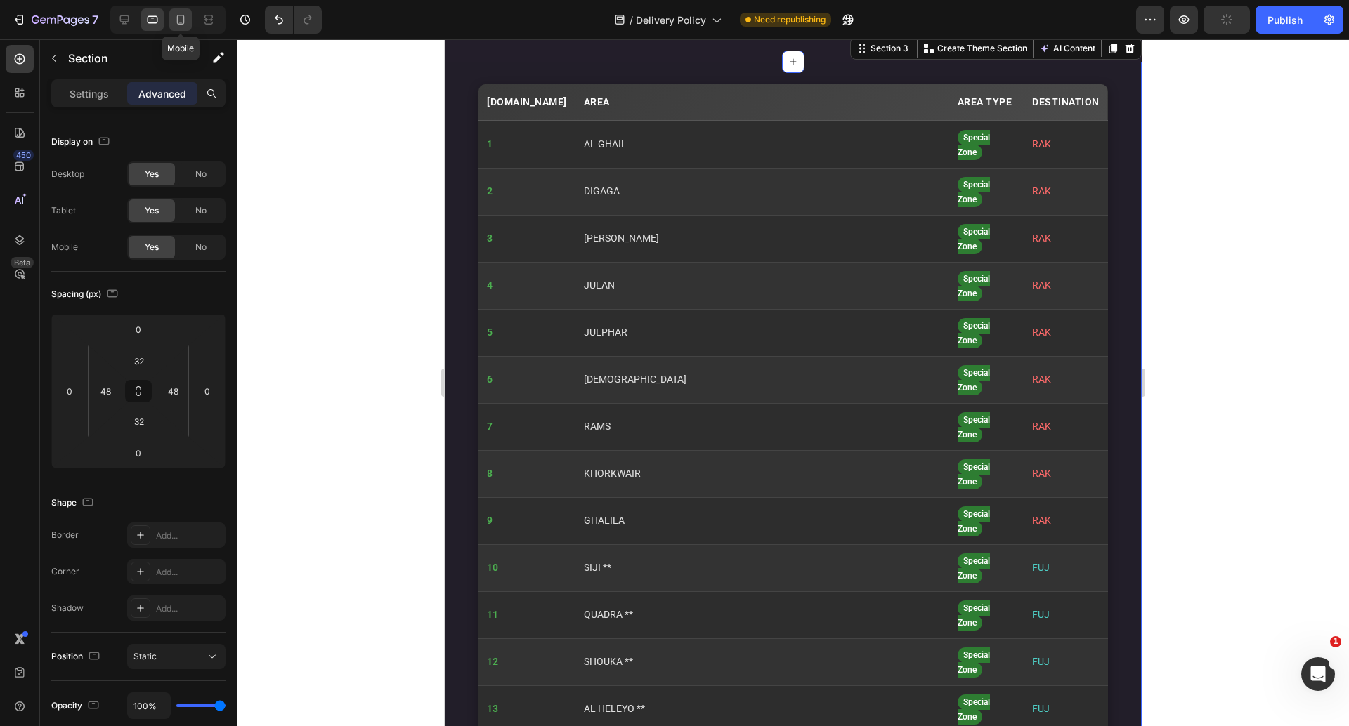
click at [176, 22] on icon at bounding box center [181, 20] width 14 height 14
type input "24"
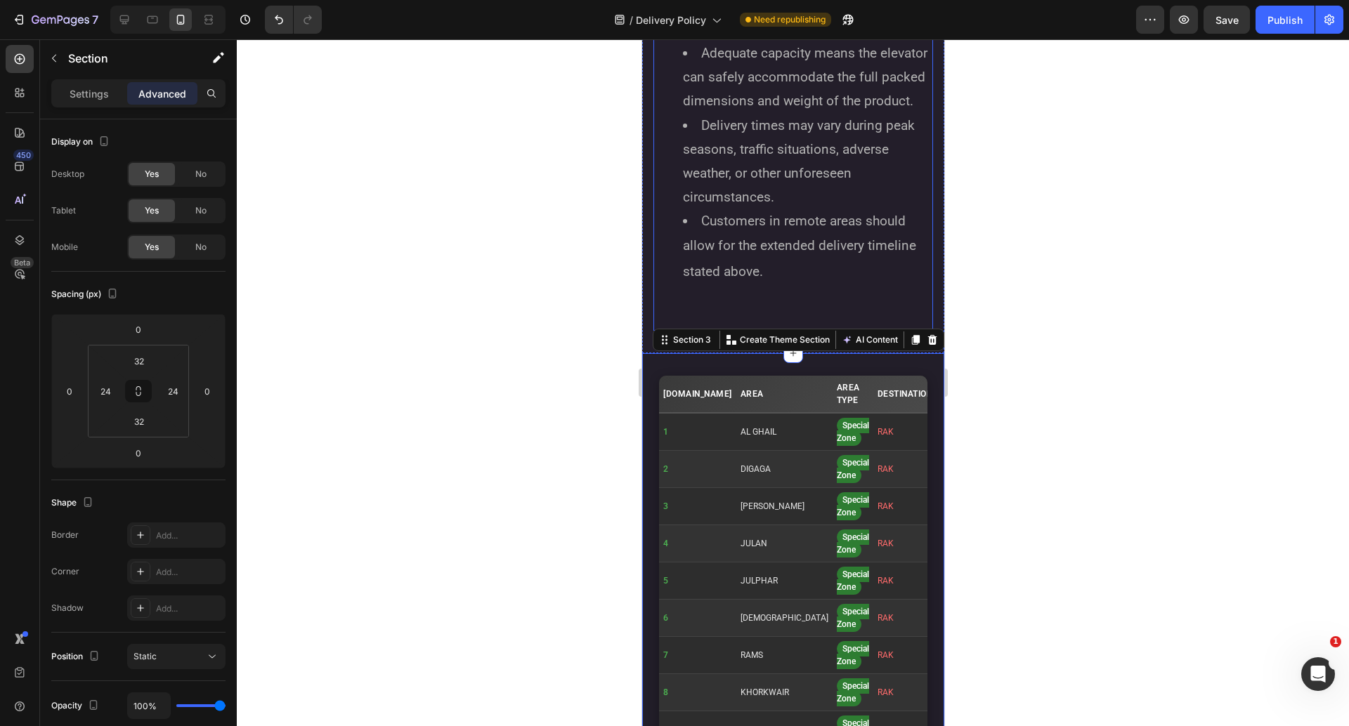
scroll to position [2350, 0]
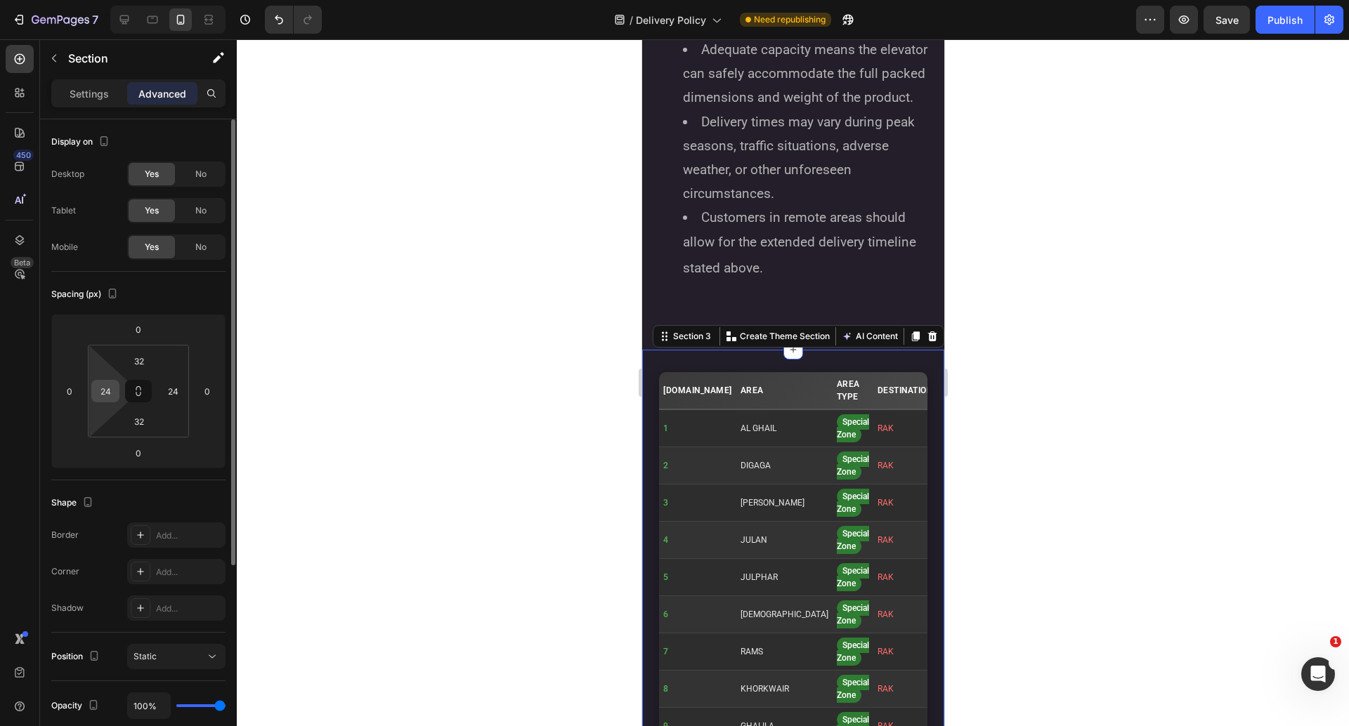
click at [109, 392] on input "24" at bounding box center [105, 391] width 21 height 21
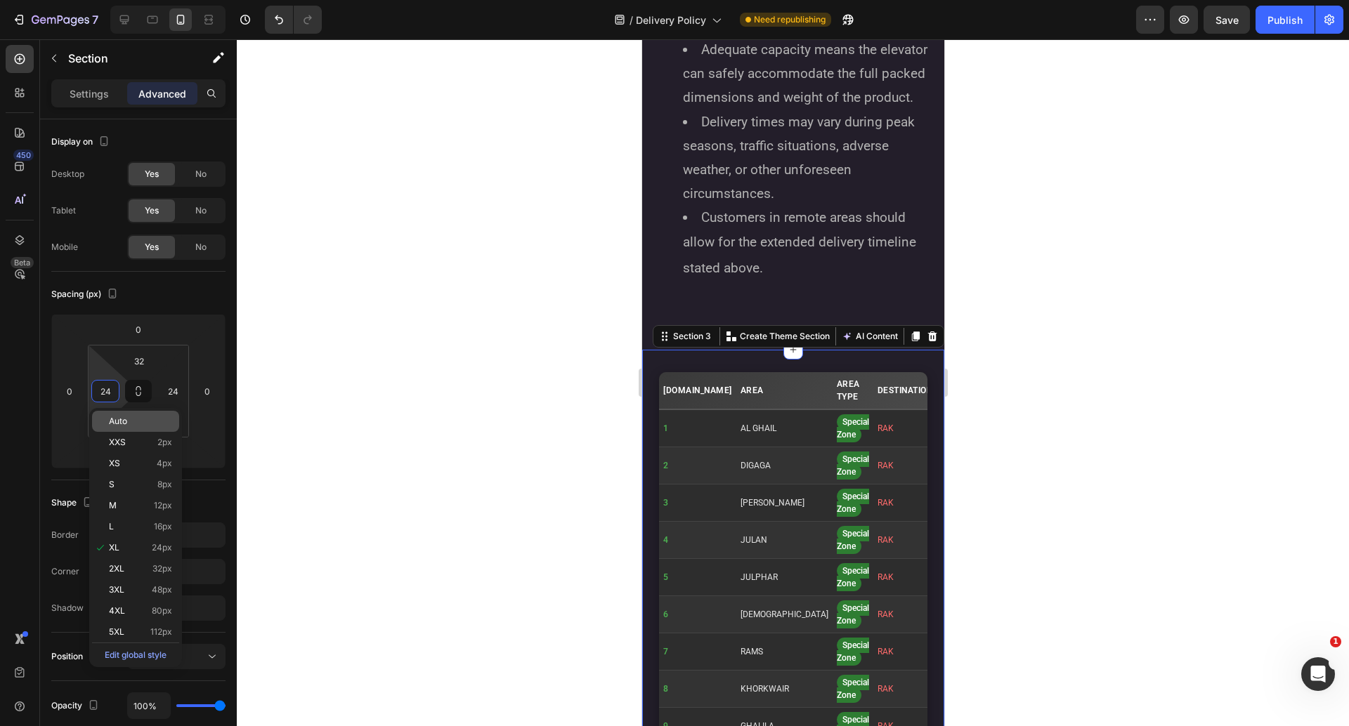
click at [136, 429] on div "Auto" at bounding box center [135, 421] width 87 height 21
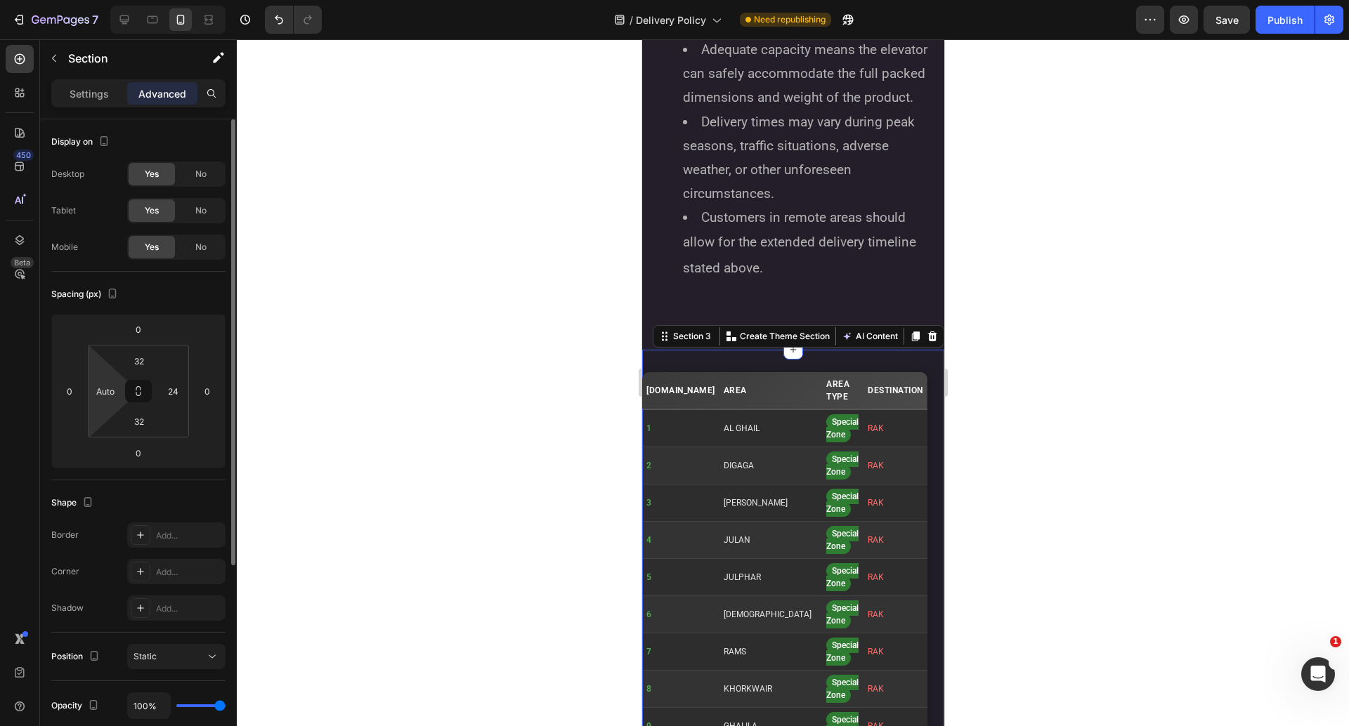
click at [106, 0] on html "7 Version history / Delivery Policy Need republishing Preview Save Publish 450 …" at bounding box center [674, 0] width 1349 height 0
click at [107, 398] on input "Auto" at bounding box center [105, 391] width 21 height 21
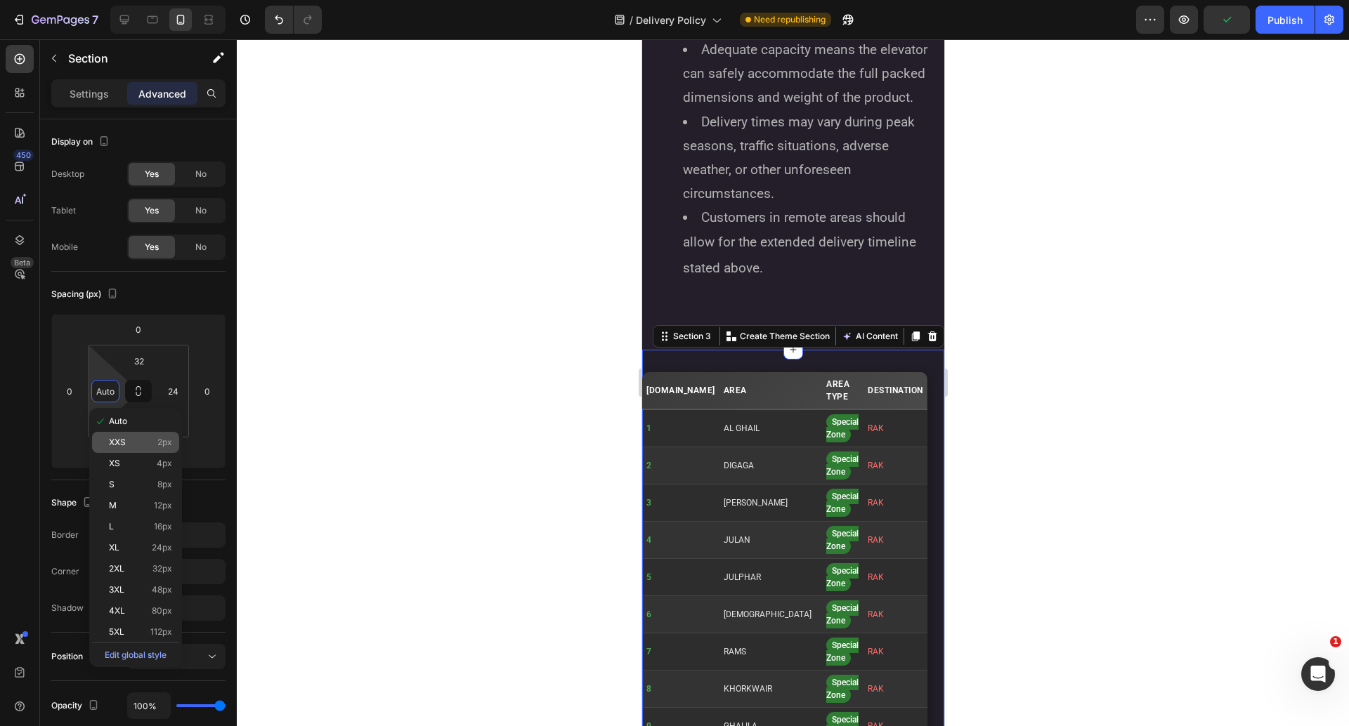
click at [127, 447] on p "XXS 2px" at bounding box center [140, 443] width 63 height 10
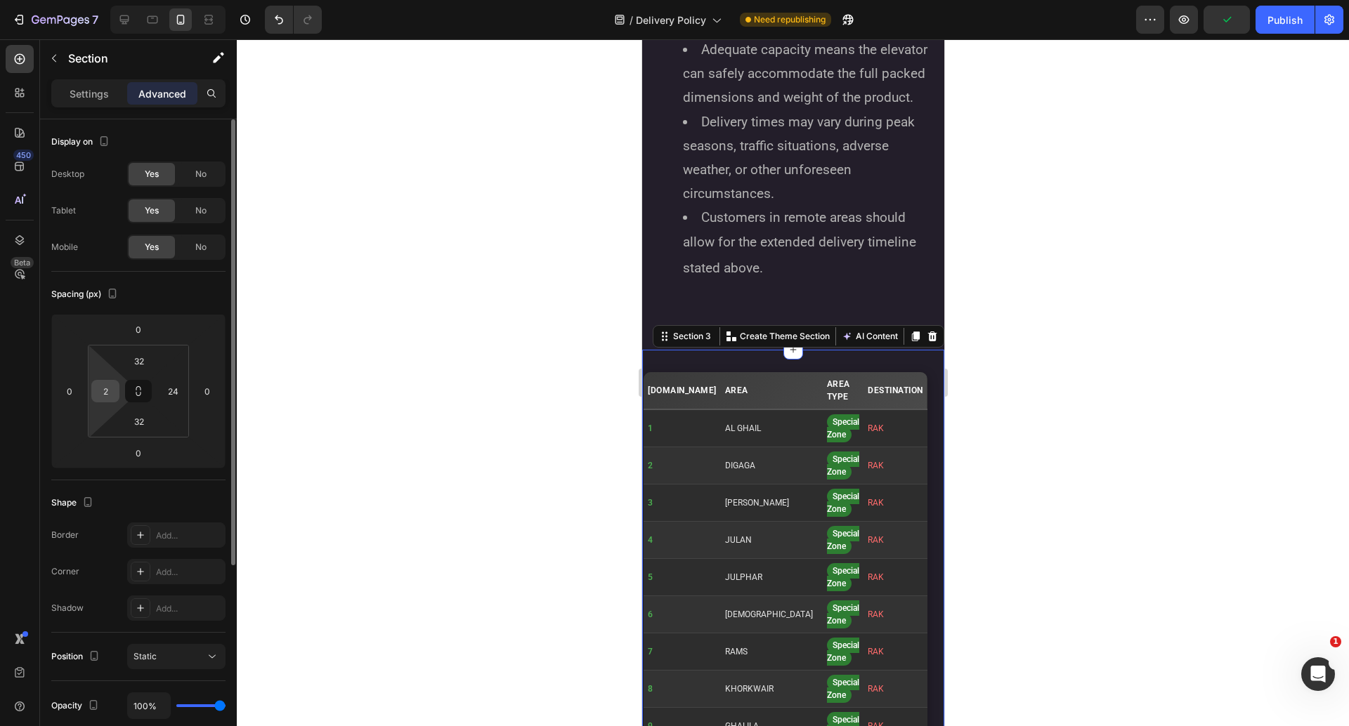
click at [109, 398] on input "2" at bounding box center [105, 391] width 21 height 21
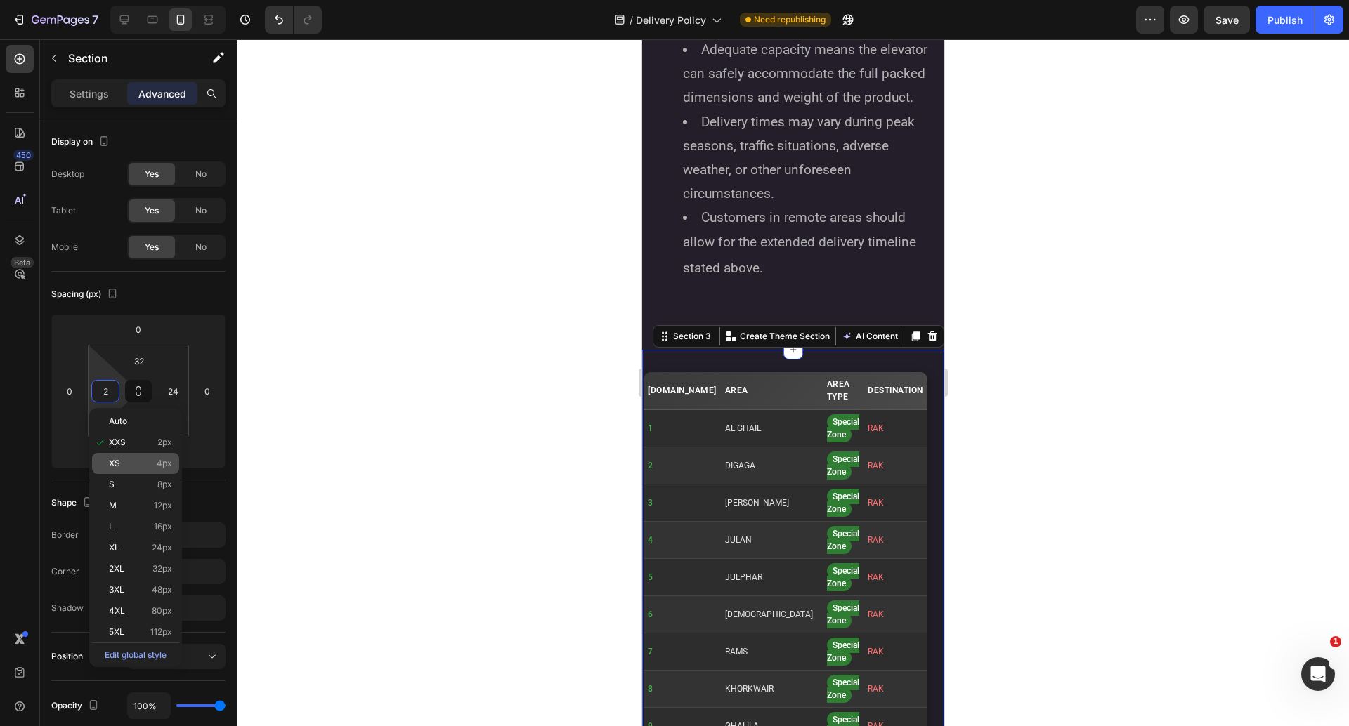
click at [122, 465] on p "XS 4px" at bounding box center [140, 464] width 63 height 10
type input "4"
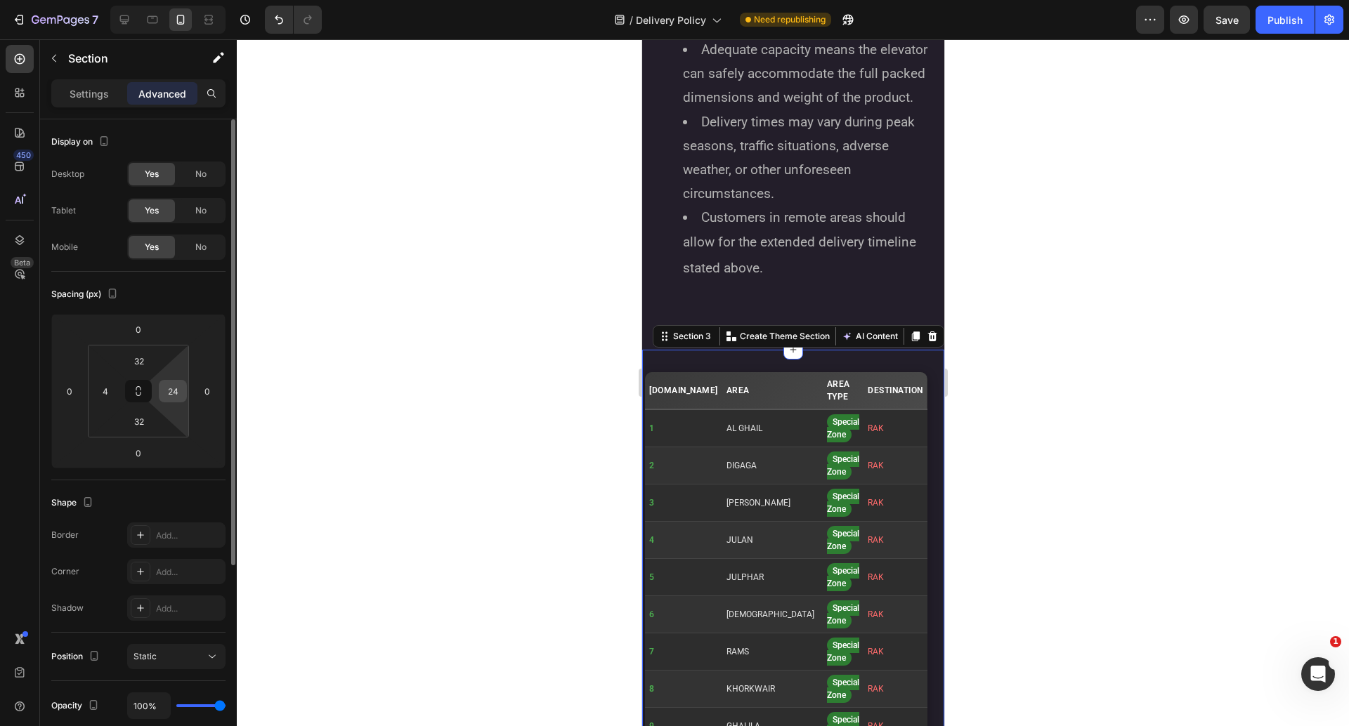
click at [171, 381] on input "24" at bounding box center [172, 391] width 21 height 21
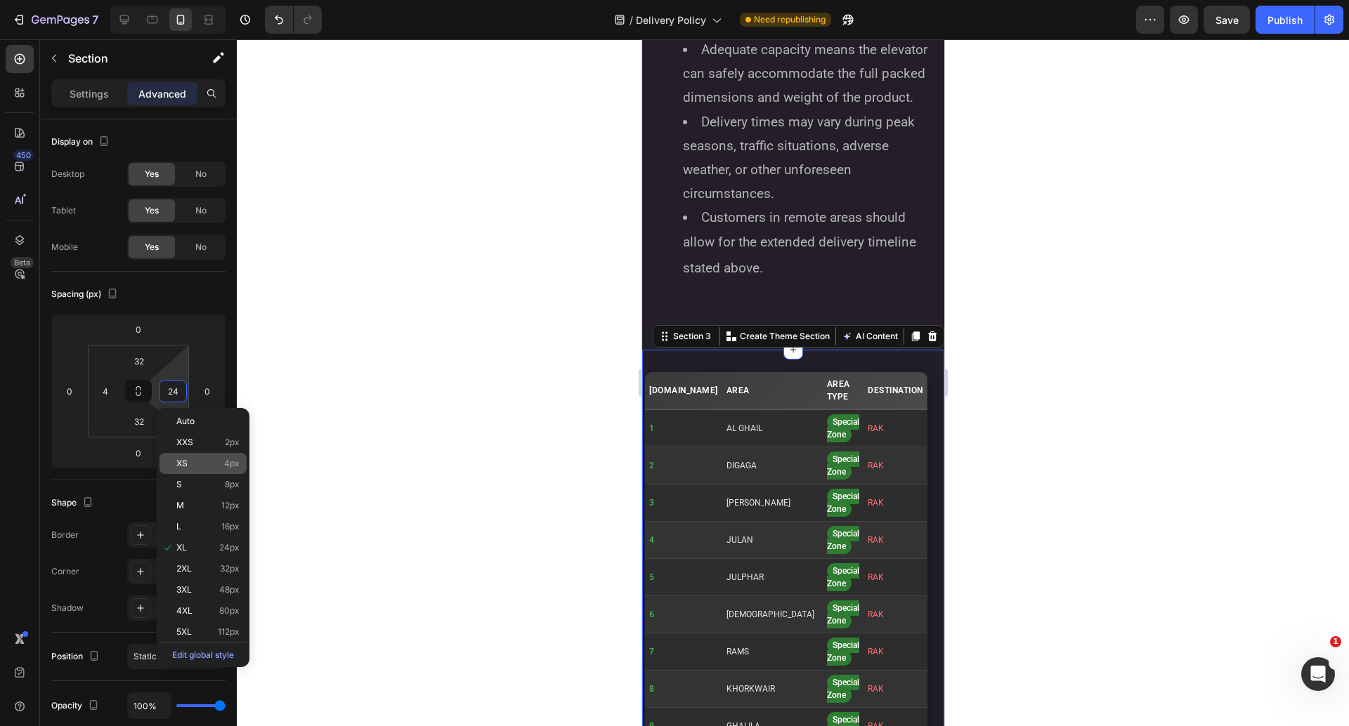
click at [195, 463] on p "XS 4px" at bounding box center [207, 464] width 63 height 10
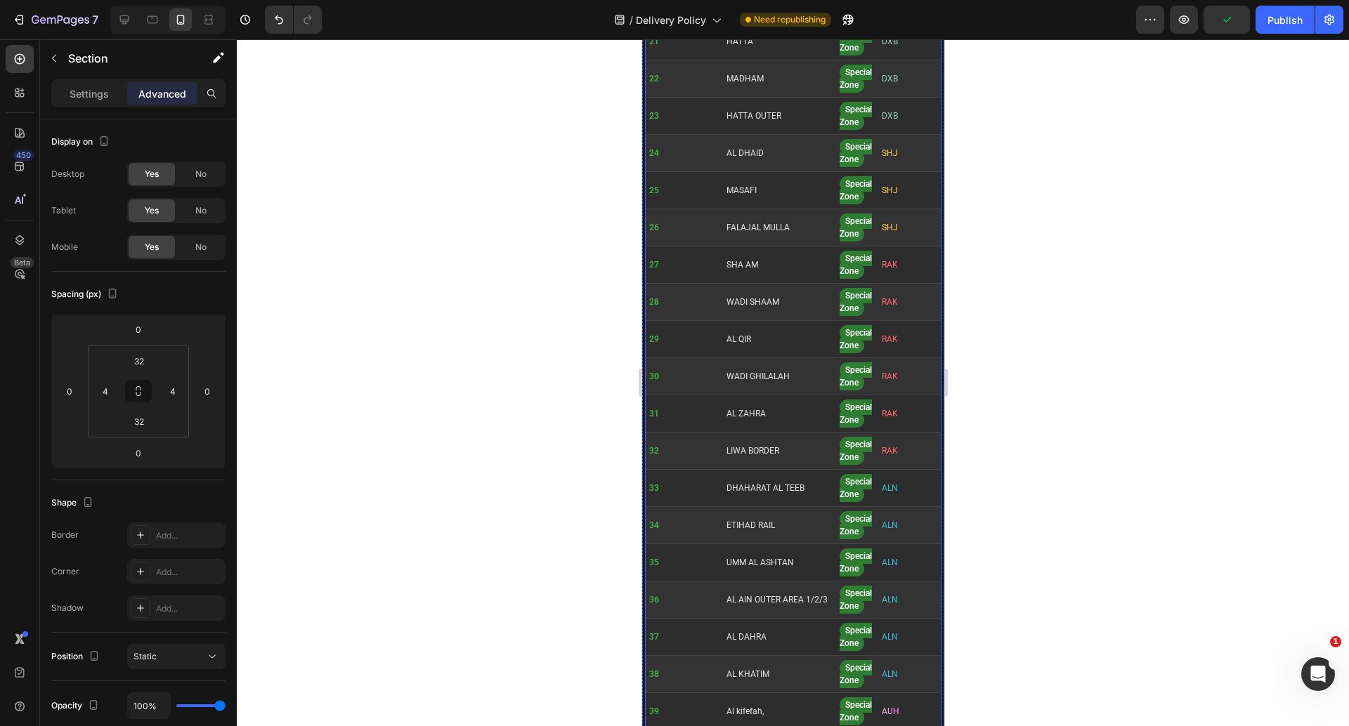
scroll to position [3750, 0]
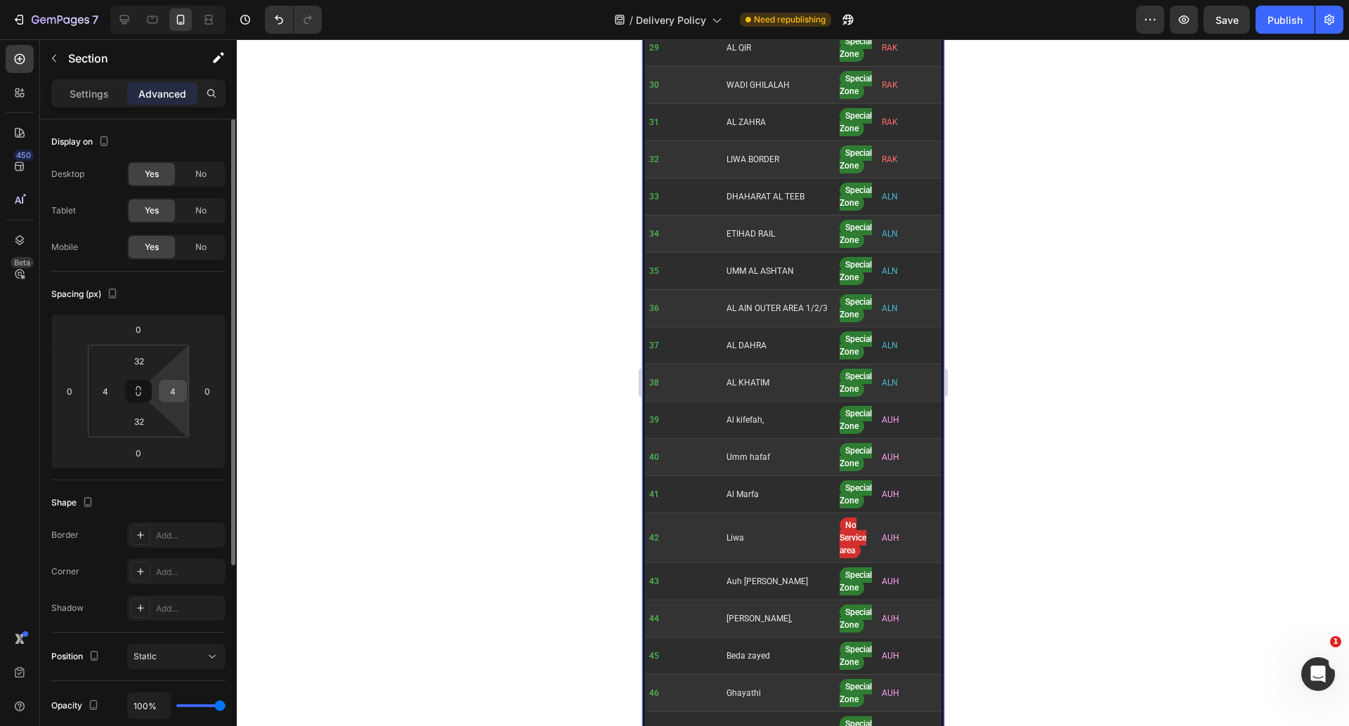
click at [167, 398] on input "4" at bounding box center [172, 391] width 21 height 21
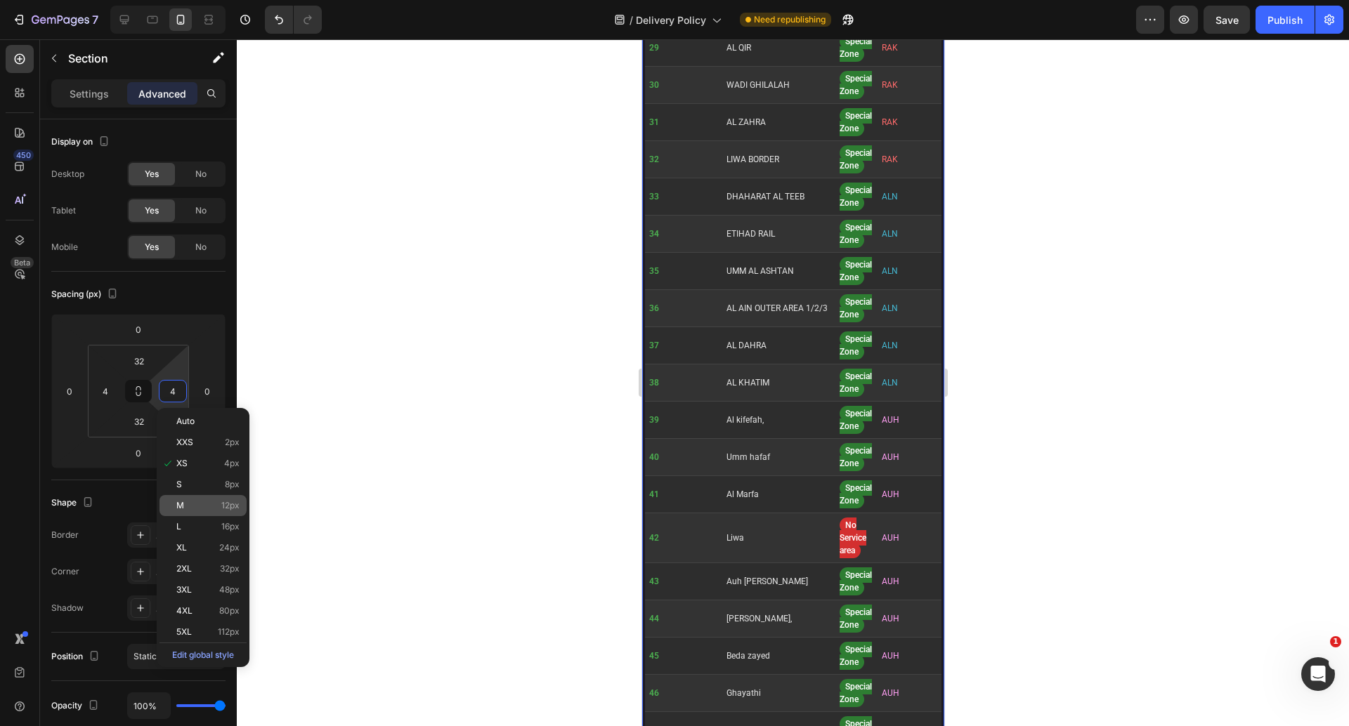
click at [191, 510] on p "M 12px" at bounding box center [207, 506] width 63 height 10
type input "12"
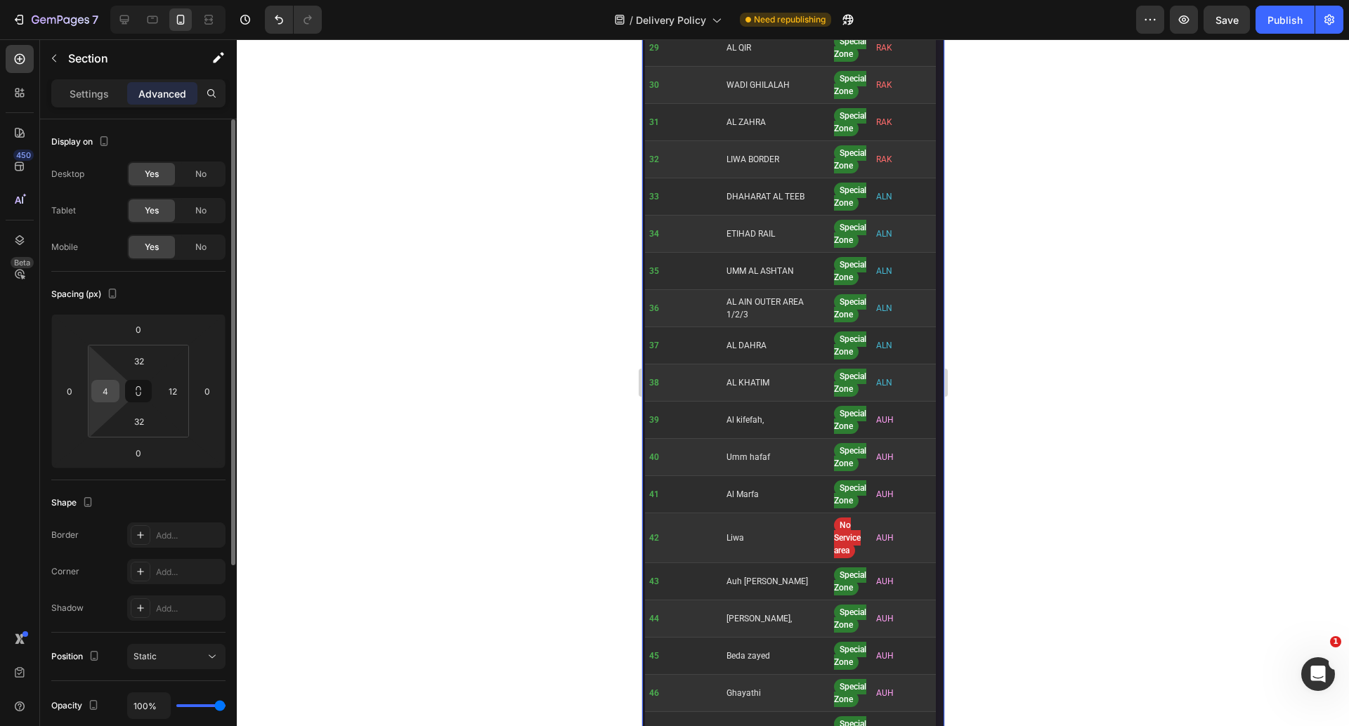
click at [105, 388] on input "4" at bounding box center [105, 391] width 21 height 21
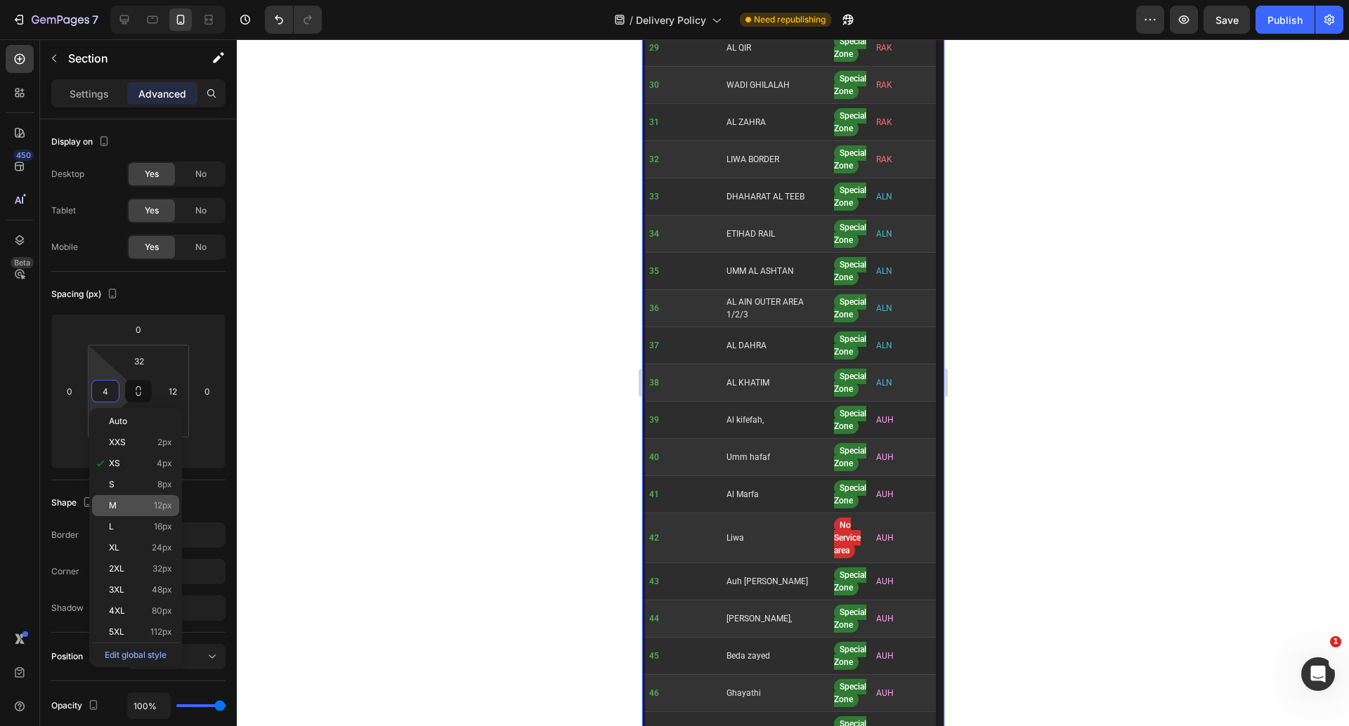
click at [145, 504] on p "M 12px" at bounding box center [140, 506] width 63 height 10
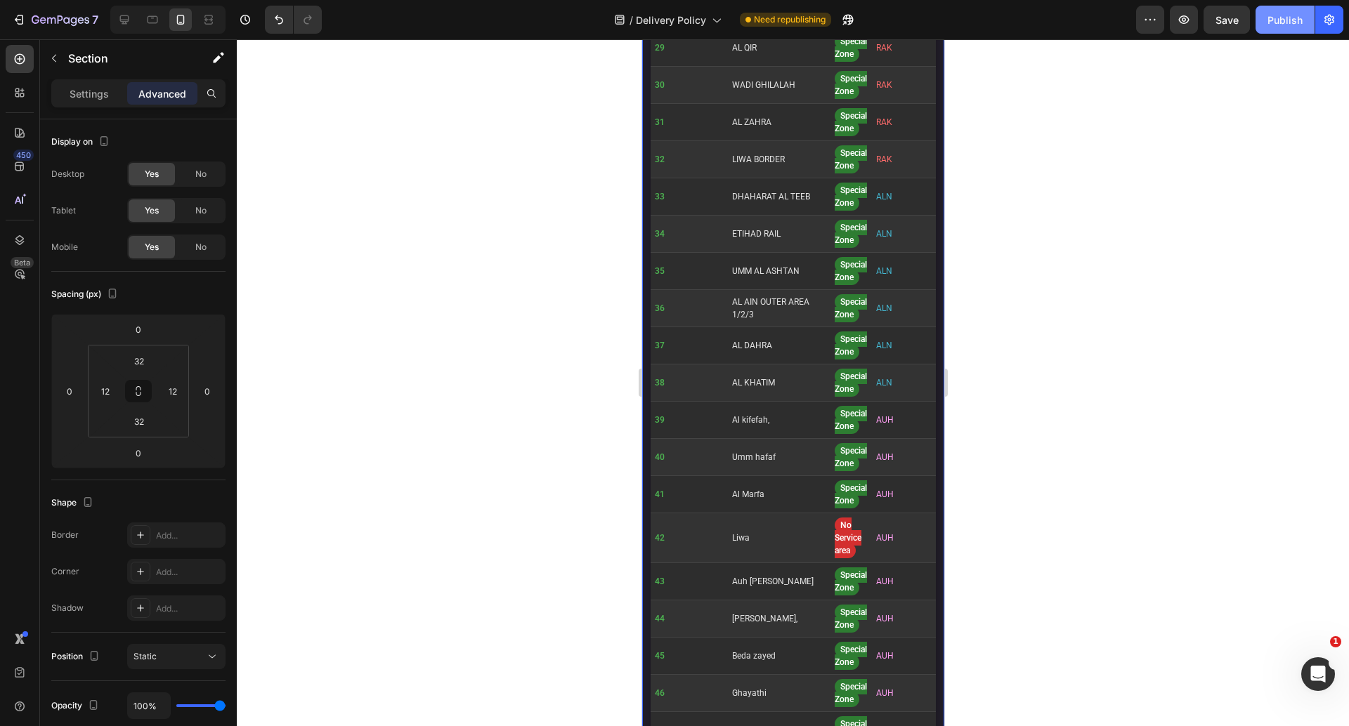
click at [1283, 25] on div "Publish" at bounding box center [1284, 20] width 35 height 15
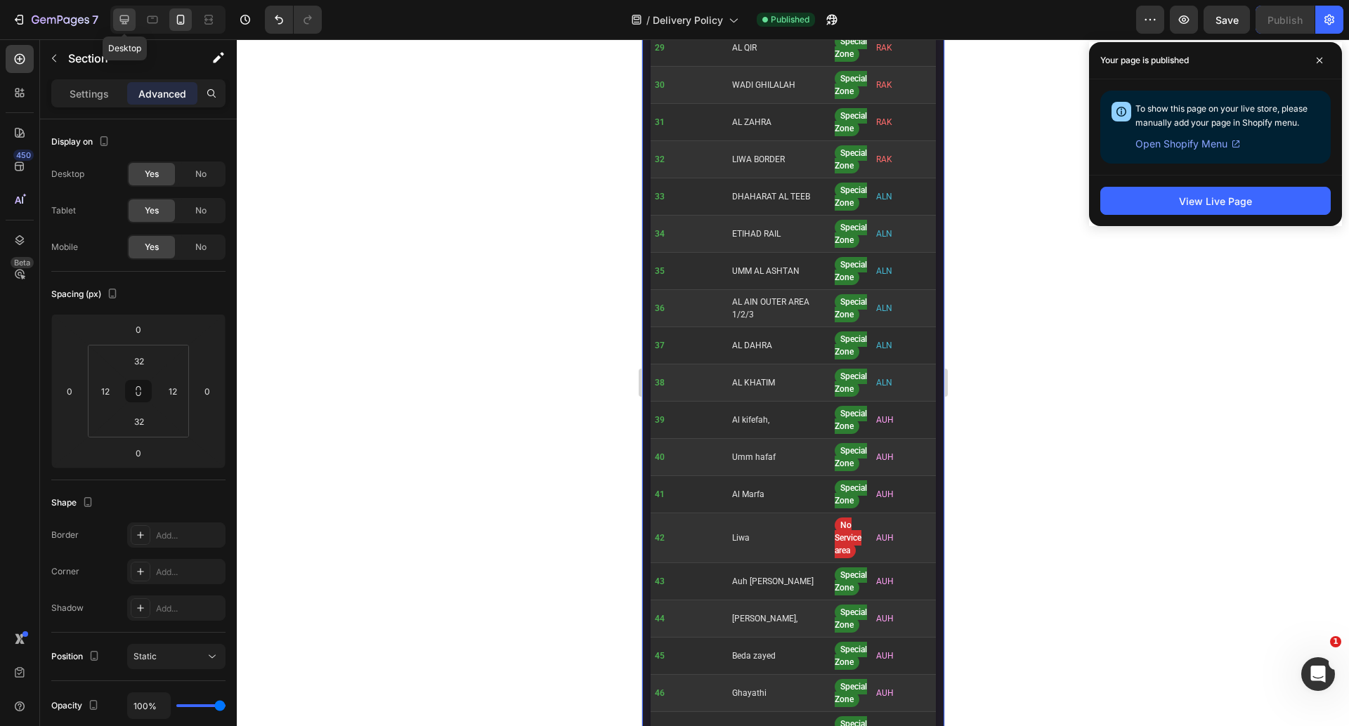
click at [127, 21] on icon at bounding box center [124, 19] width 9 height 9
type input "112"
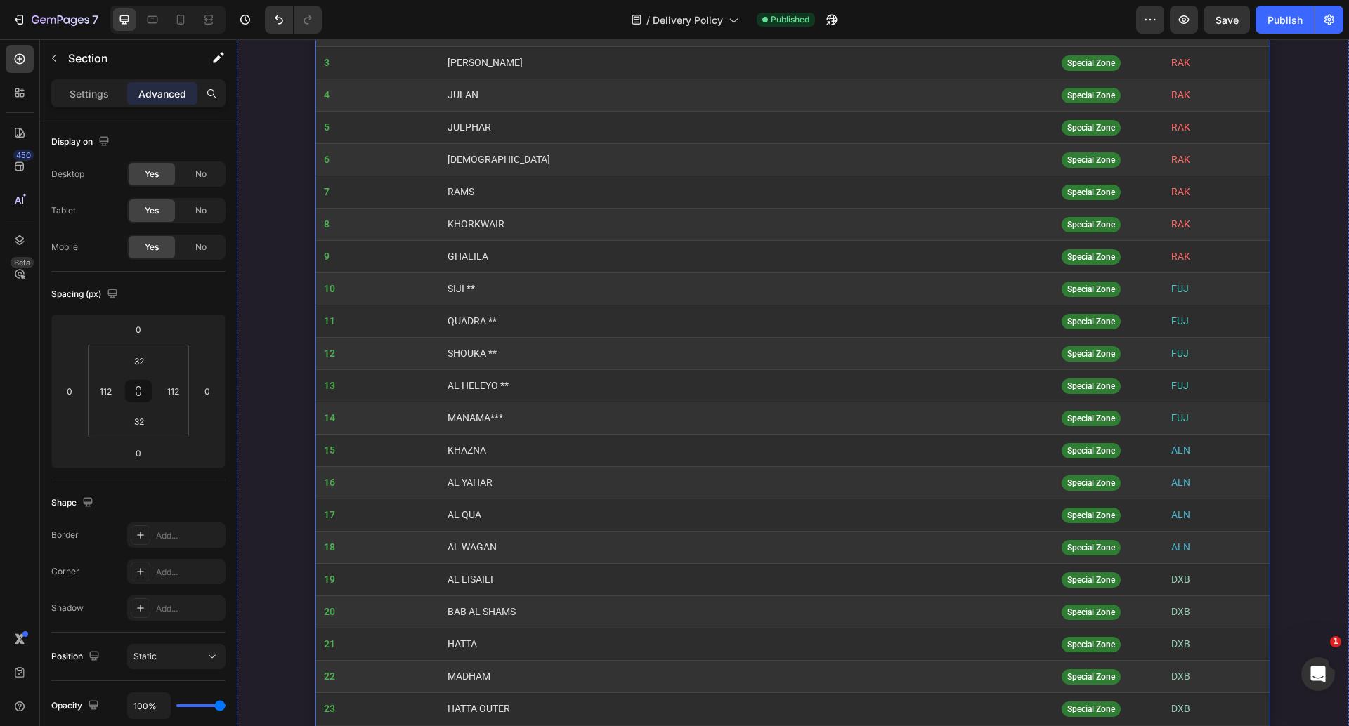
scroll to position [1401, 0]
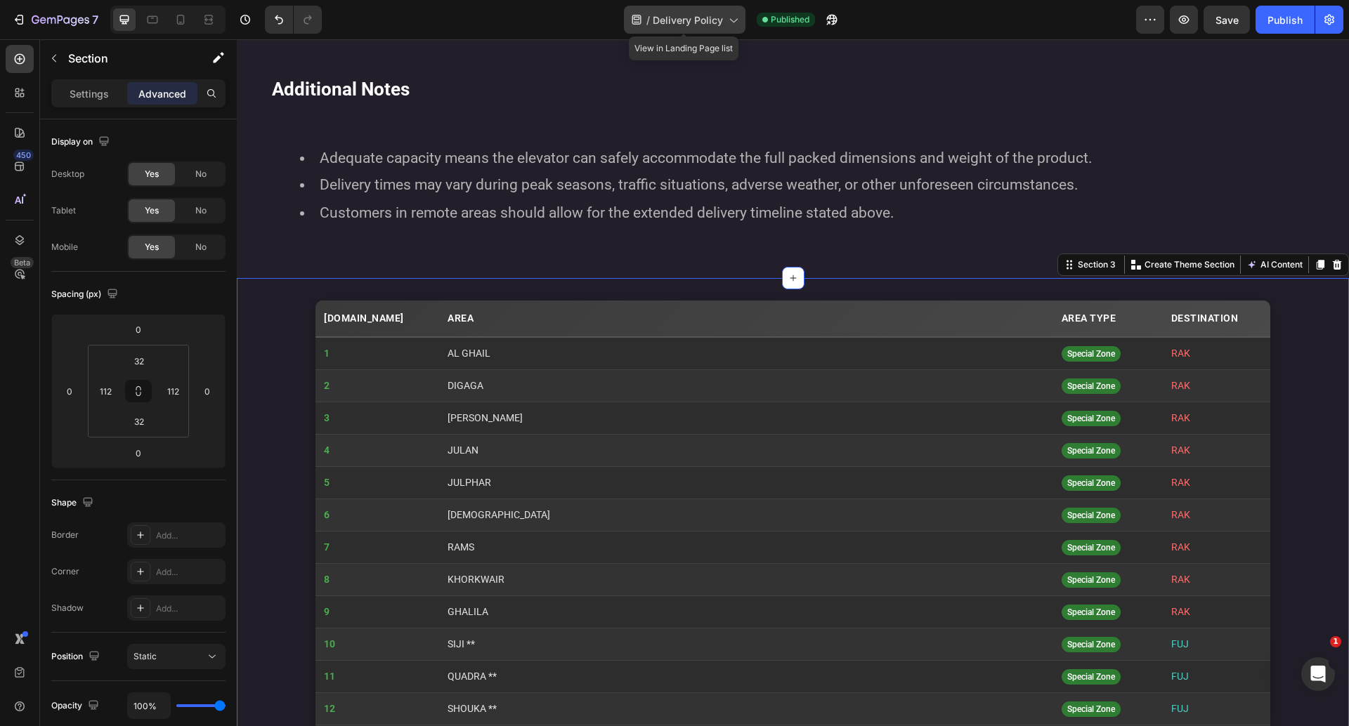
click at [669, 27] on div "/ Delivery Policy" at bounding box center [685, 20] width 122 height 28
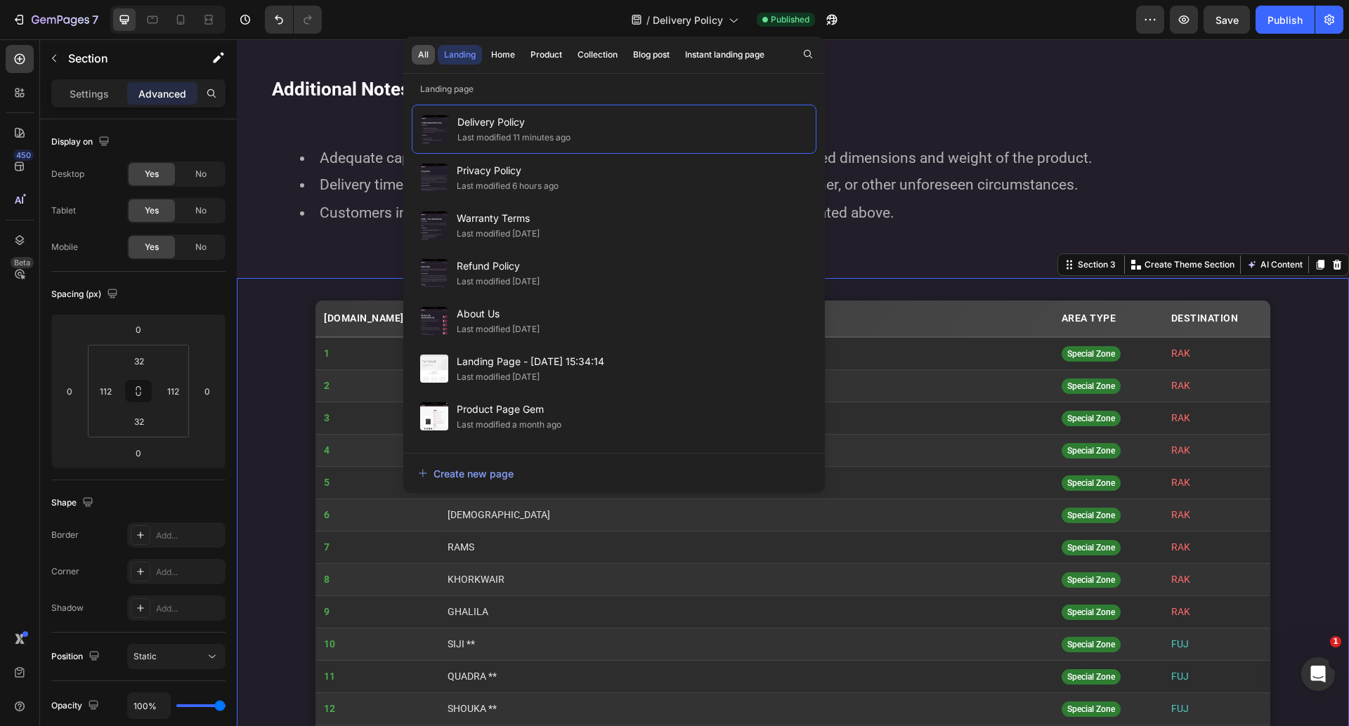
click at [418, 52] on div "All" at bounding box center [423, 54] width 11 height 13
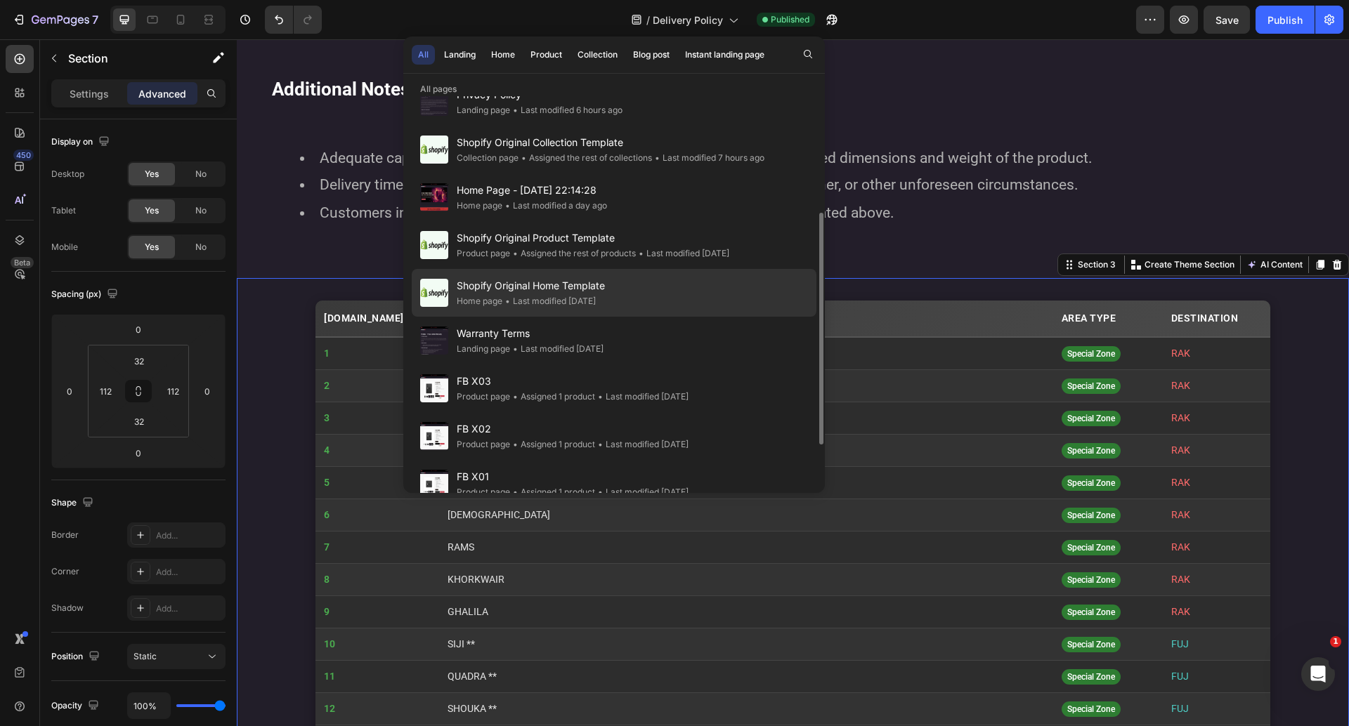
scroll to position [72, 0]
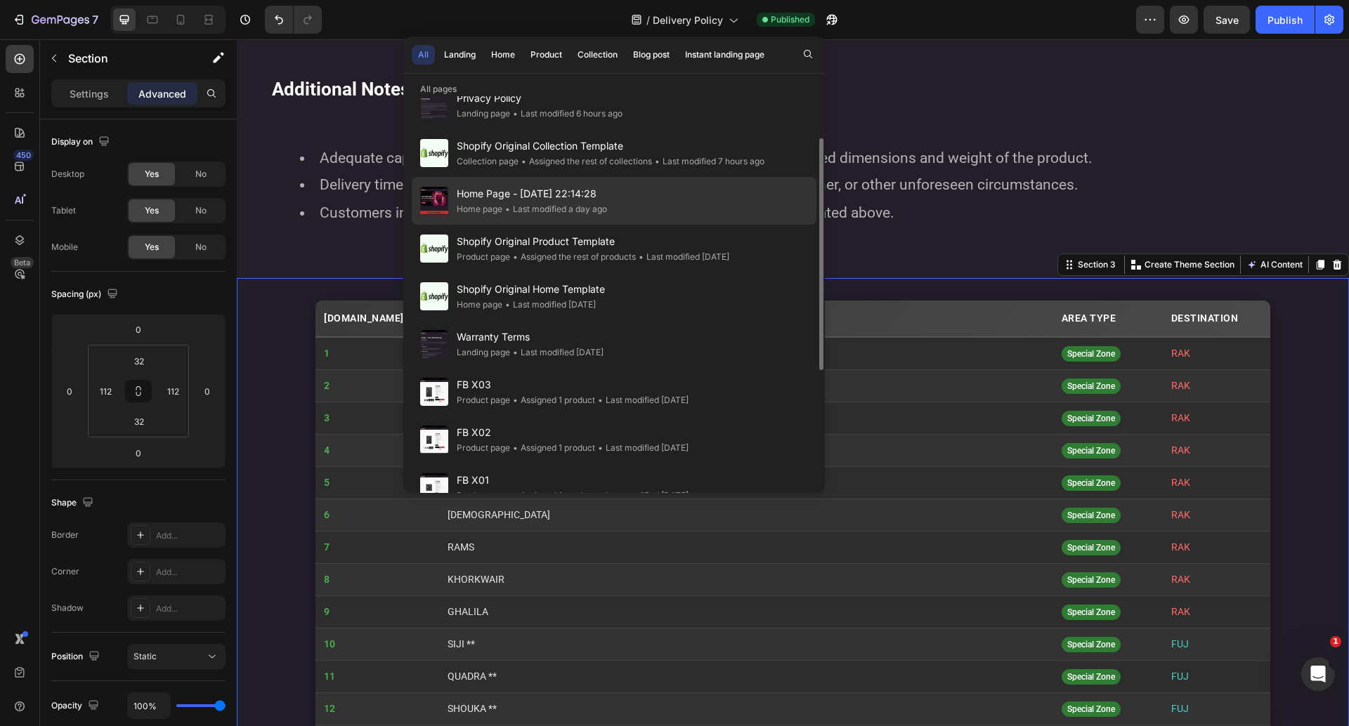
click at [530, 191] on span "Home Page - [DATE] 22:14:28" at bounding box center [532, 193] width 150 height 17
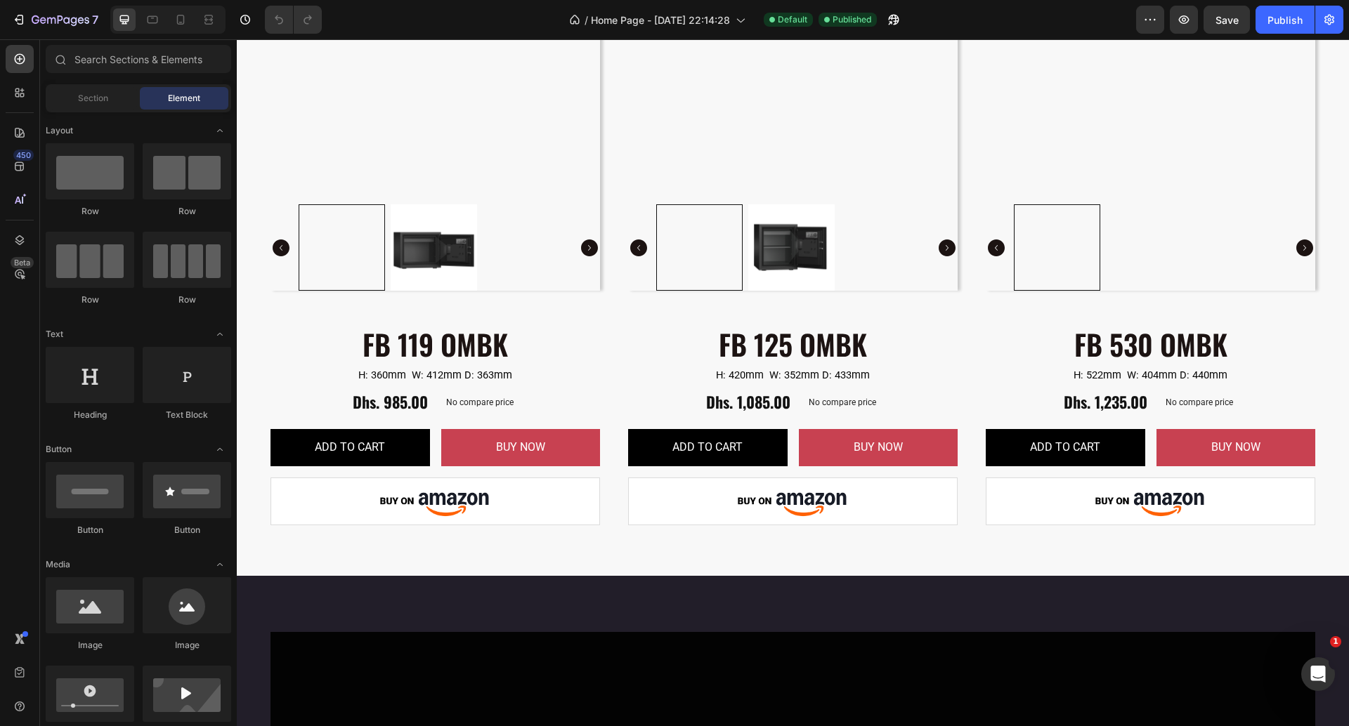
scroll to position [1800, 0]
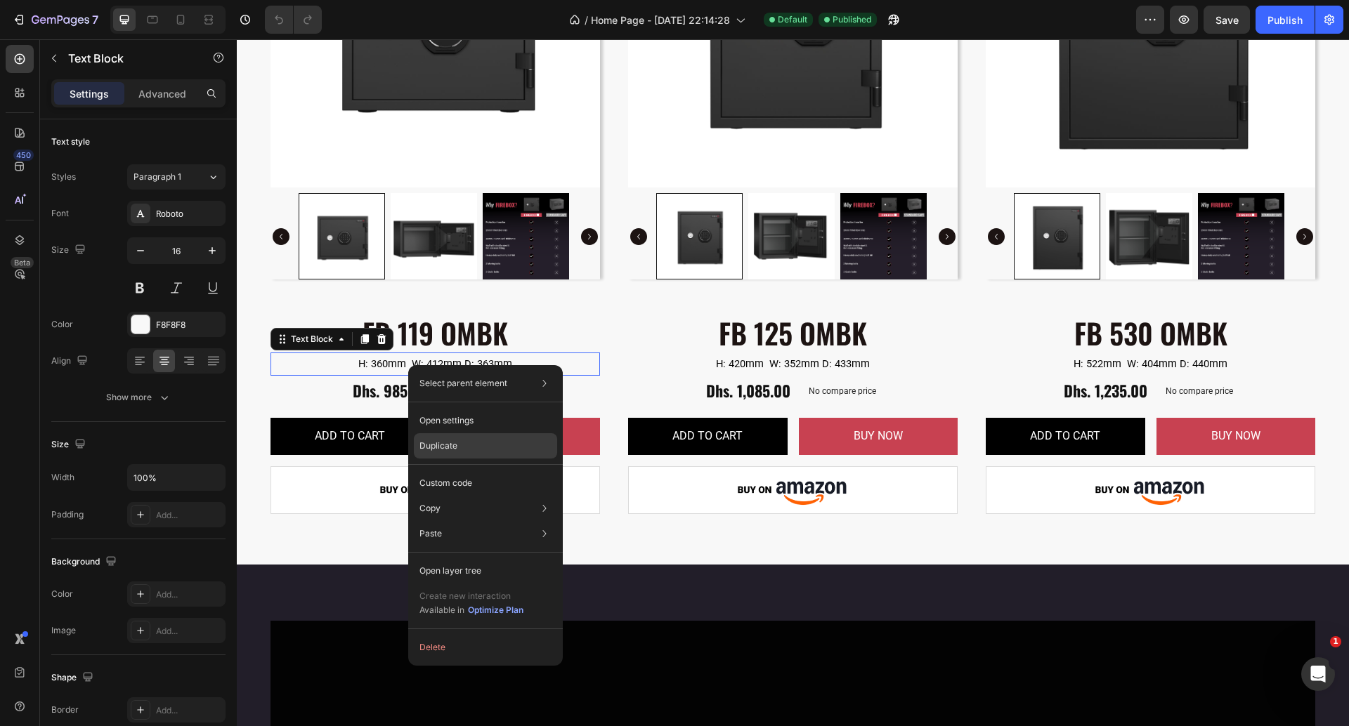
click at [444, 447] on p "Duplicate" at bounding box center [438, 446] width 38 height 13
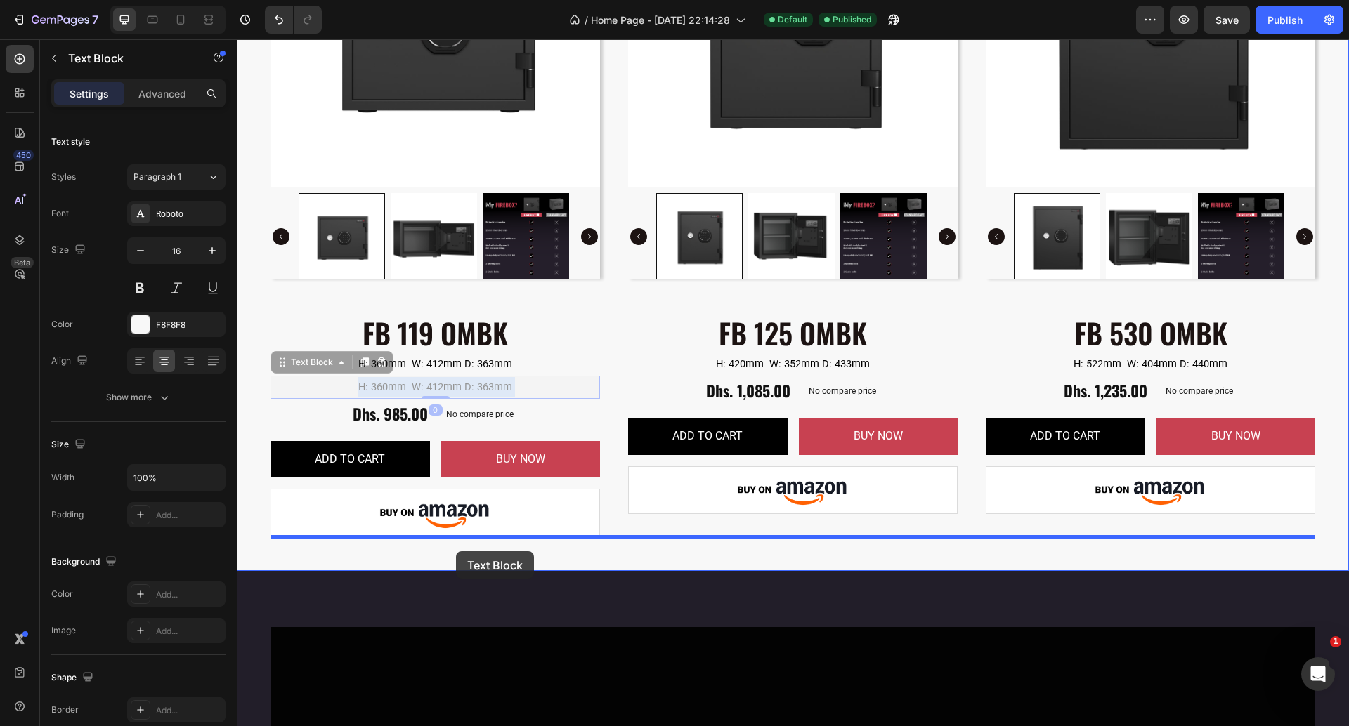
drag, startPoint x: 450, startPoint y: 386, endPoint x: 456, endPoint y: 551, distance: 165.2
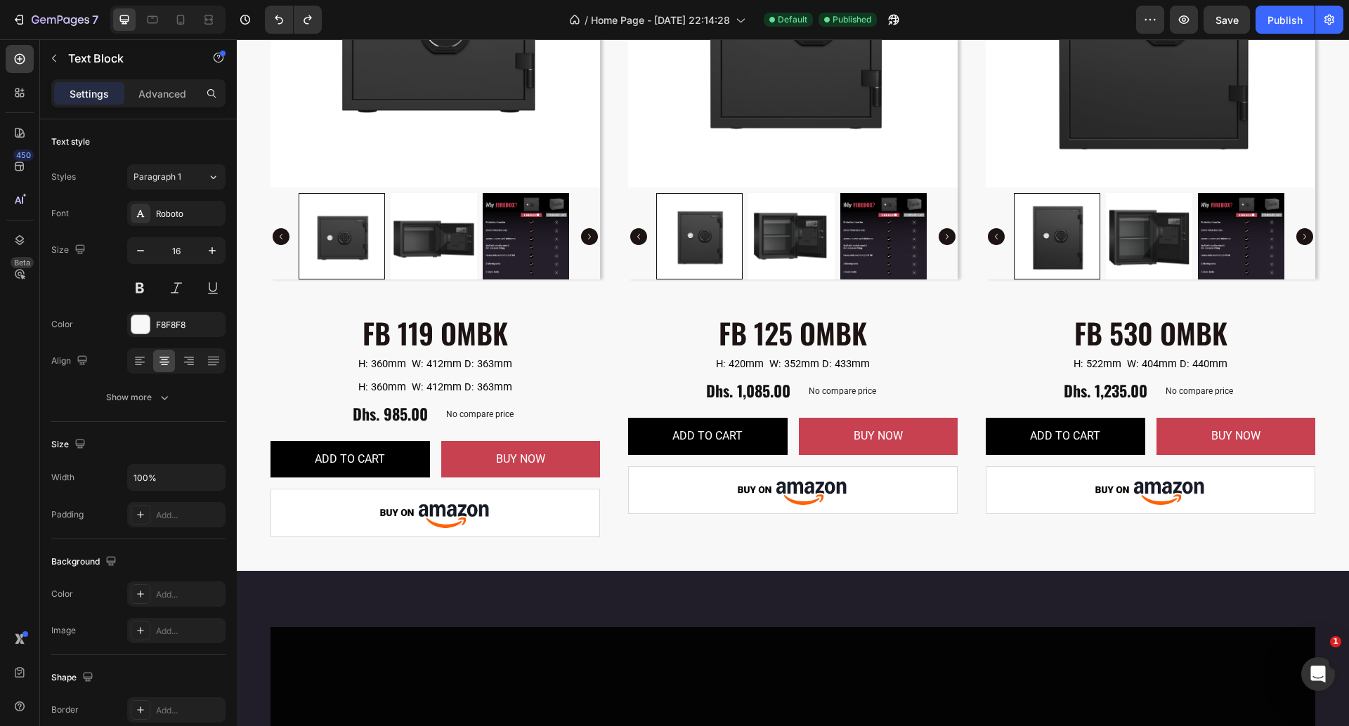
click at [417, 388] on span "H: 360mm W: 412mm D: 363mm" at bounding box center [435, 387] width 154 height 13
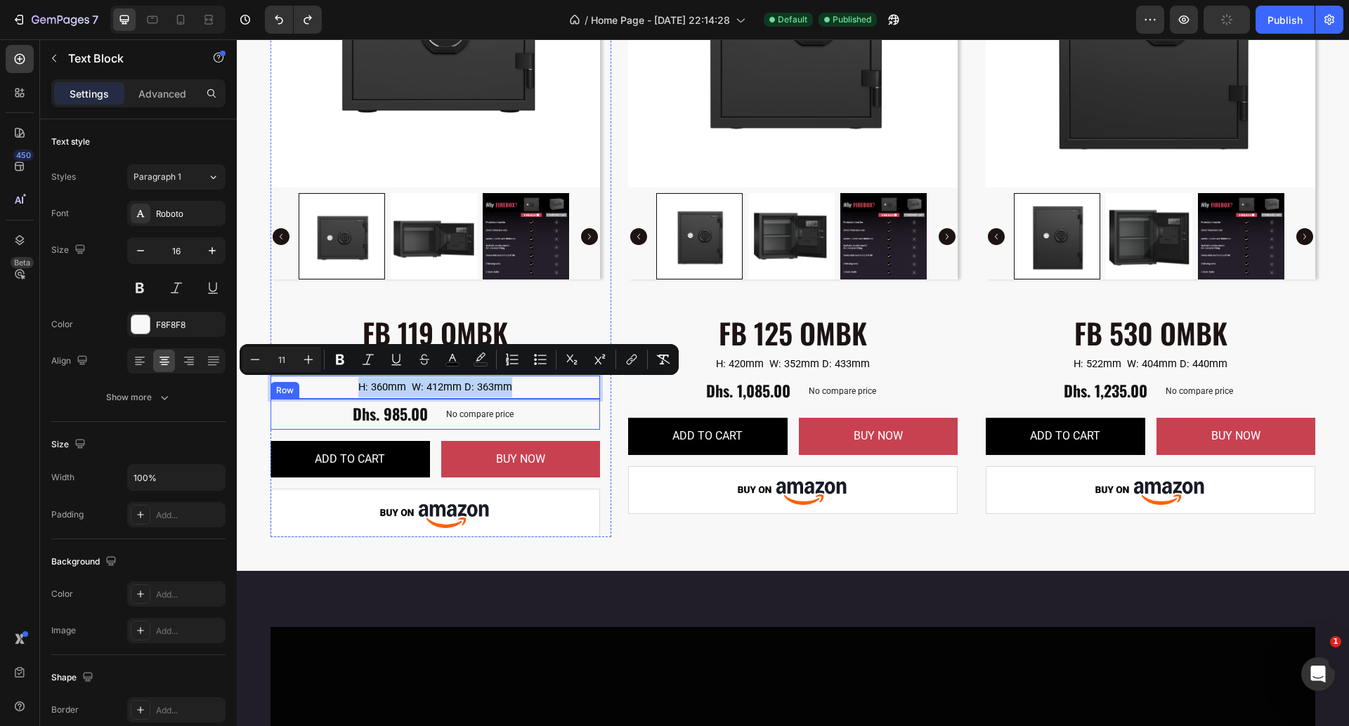
drag, startPoint x: 348, startPoint y: 389, endPoint x: 340, endPoint y: 403, distance: 16.4
click at [340, 403] on div "FB 119 OMBK Product Title H: 360mm W: 412mm D: 363mm Text Block H: 360mm W: 412…" at bounding box center [434, 424] width 329 height 223
click at [254, 322] on div "Product Images FB 530 OMBK Product Title H: 522mm W: 404mm D: 440mm Color: Blac…" at bounding box center [793, 157] width 1112 height 828
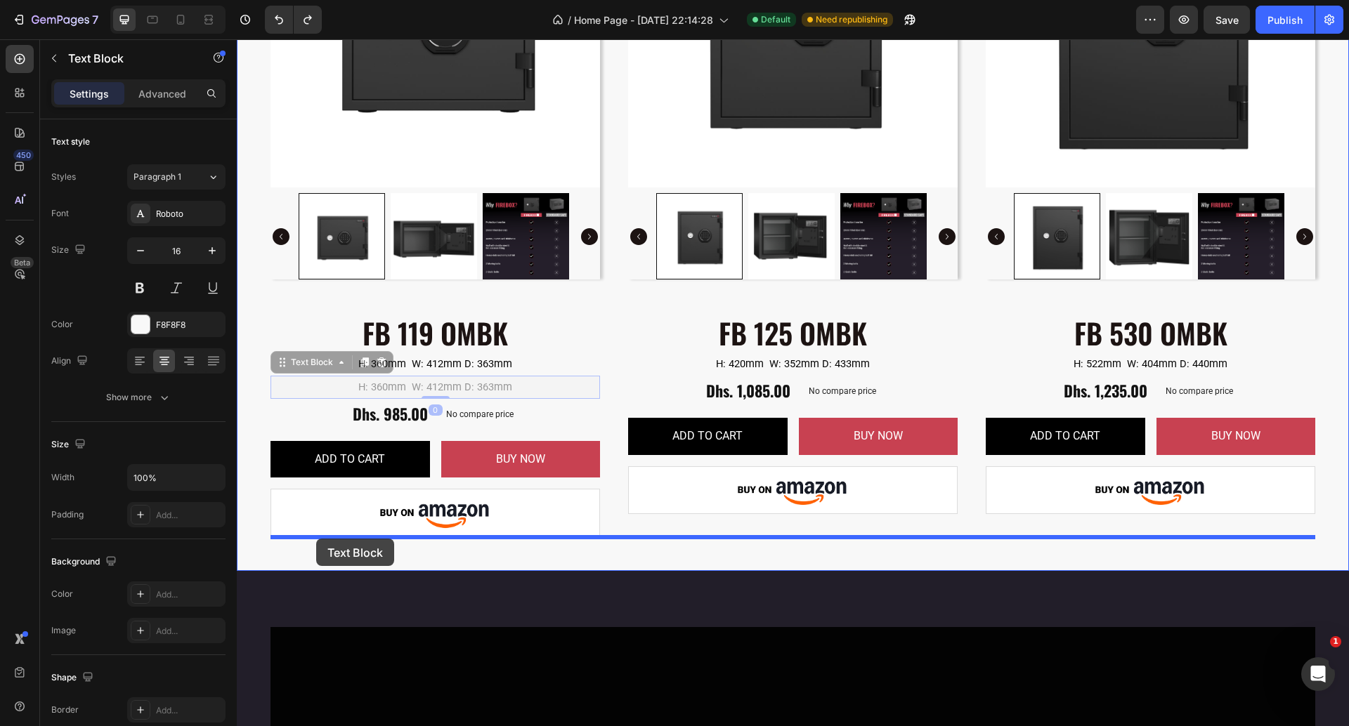
drag, startPoint x: 287, startPoint y: 369, endPoint x: 315, endPoint y: 539, distance: 171.7
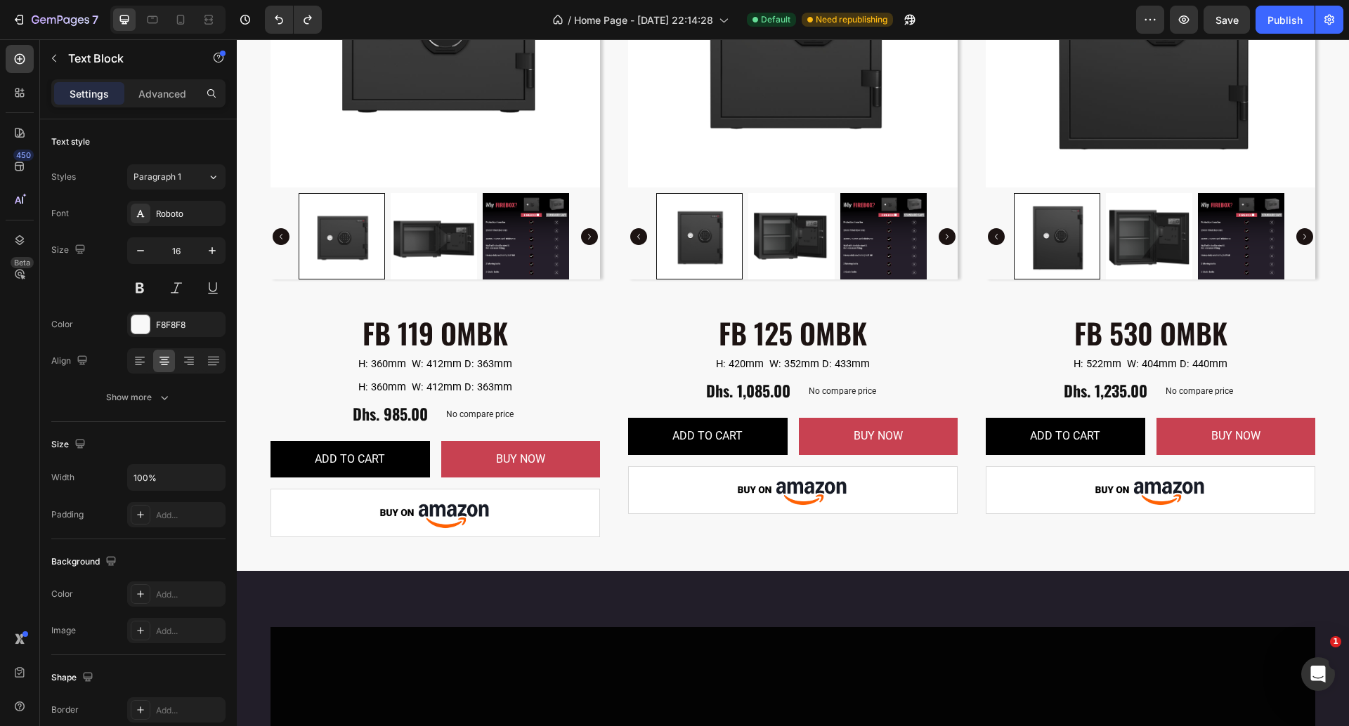
click at [485, 385] on span "H: 360mm W: 412mm D: 363mm" at bounding box center [435, 387] width 154 height 13
click at [587, 360] on p "H: 360mm W: 412mm D: 363mm" at bounding box center [435, 364] width 327 height 20
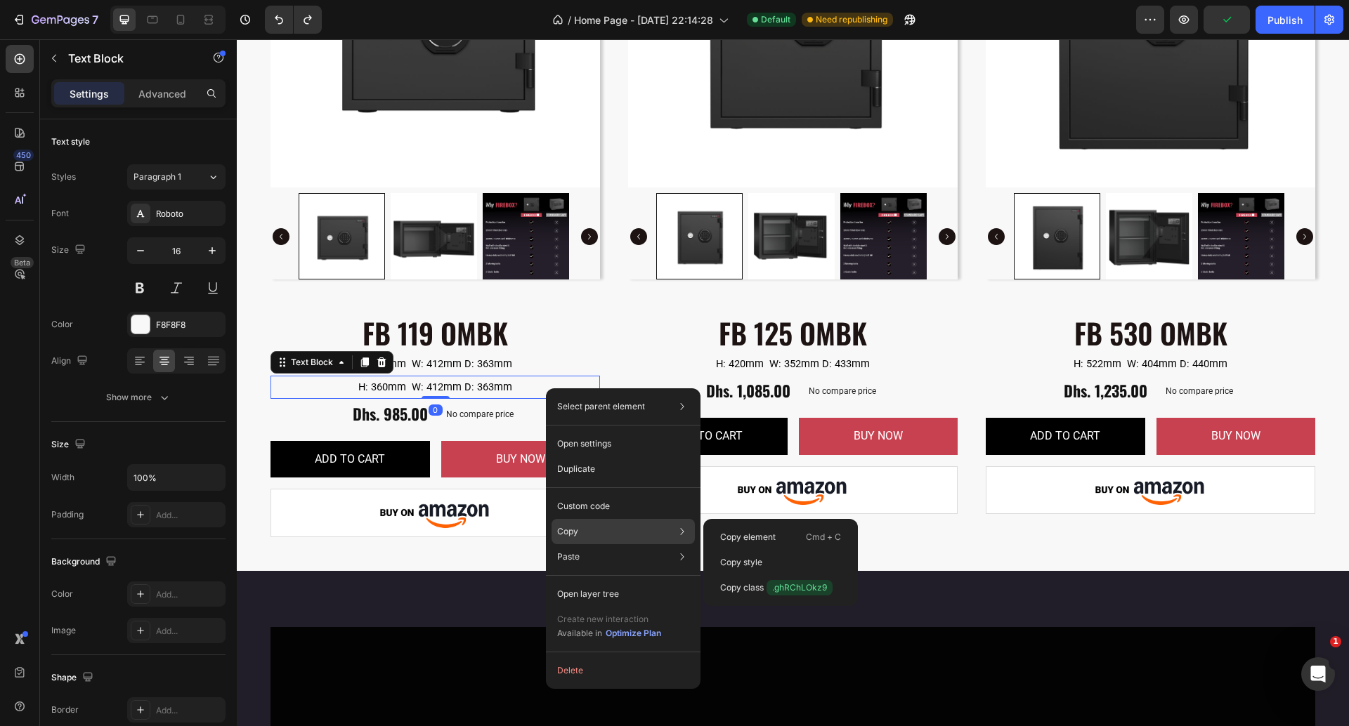
click at [569, 535] on p "Copy" at bounding box center [567, 531] width 21 height 13
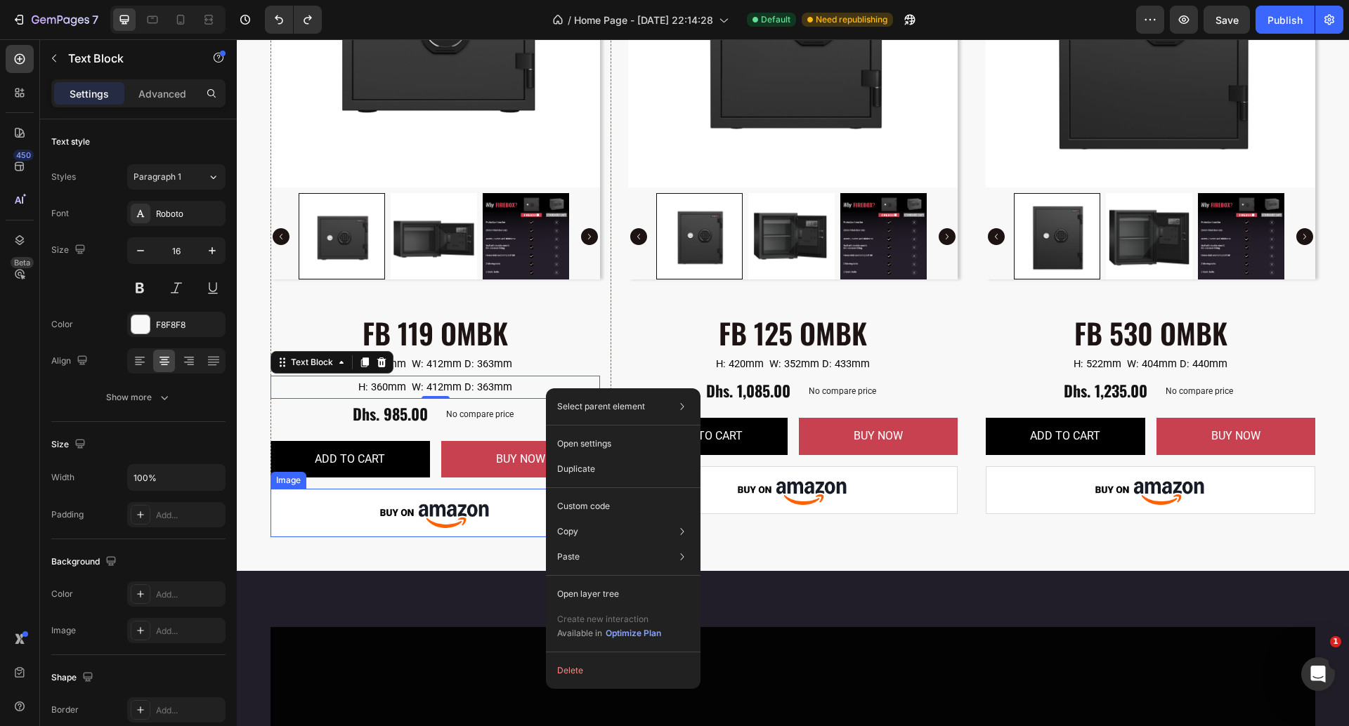
click at [443, 535] on img at bounding box center [434, 513] width 329 height 48
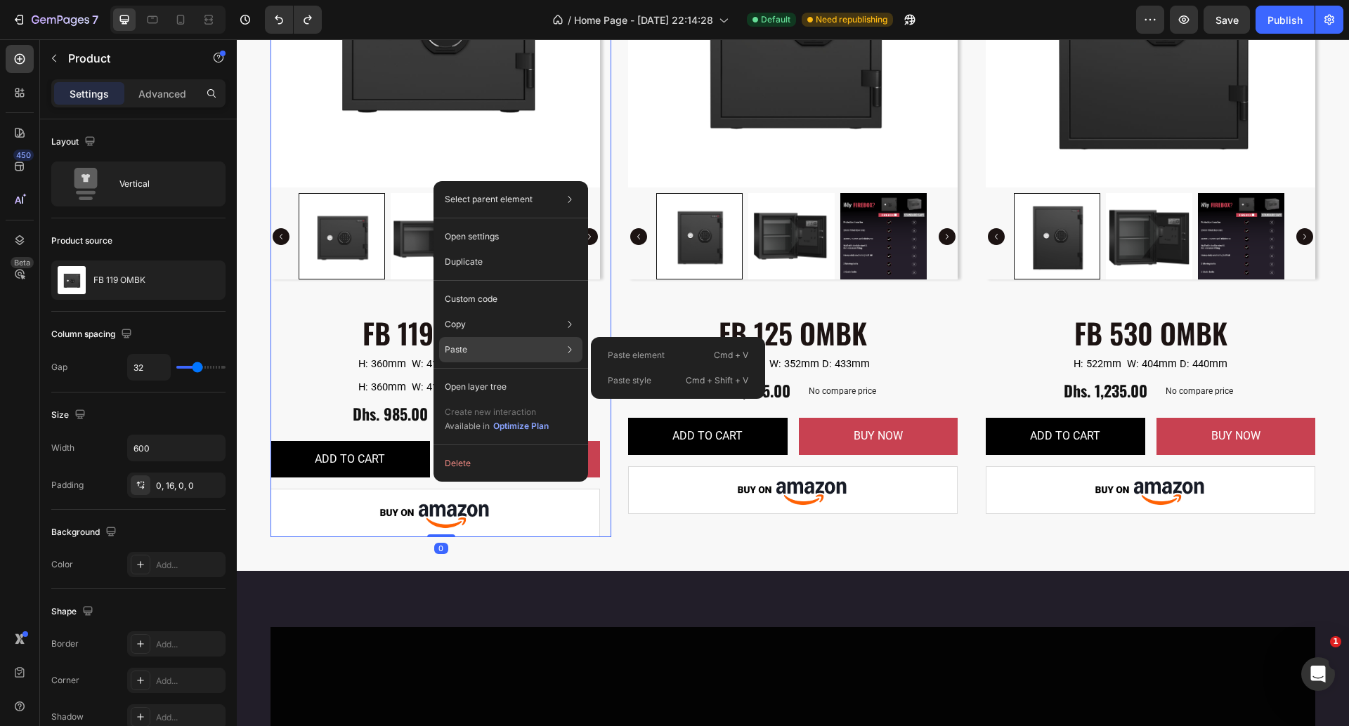
click at [636, 353] on p "Paste element" at bounding box center [636, 355] width 57 height 13
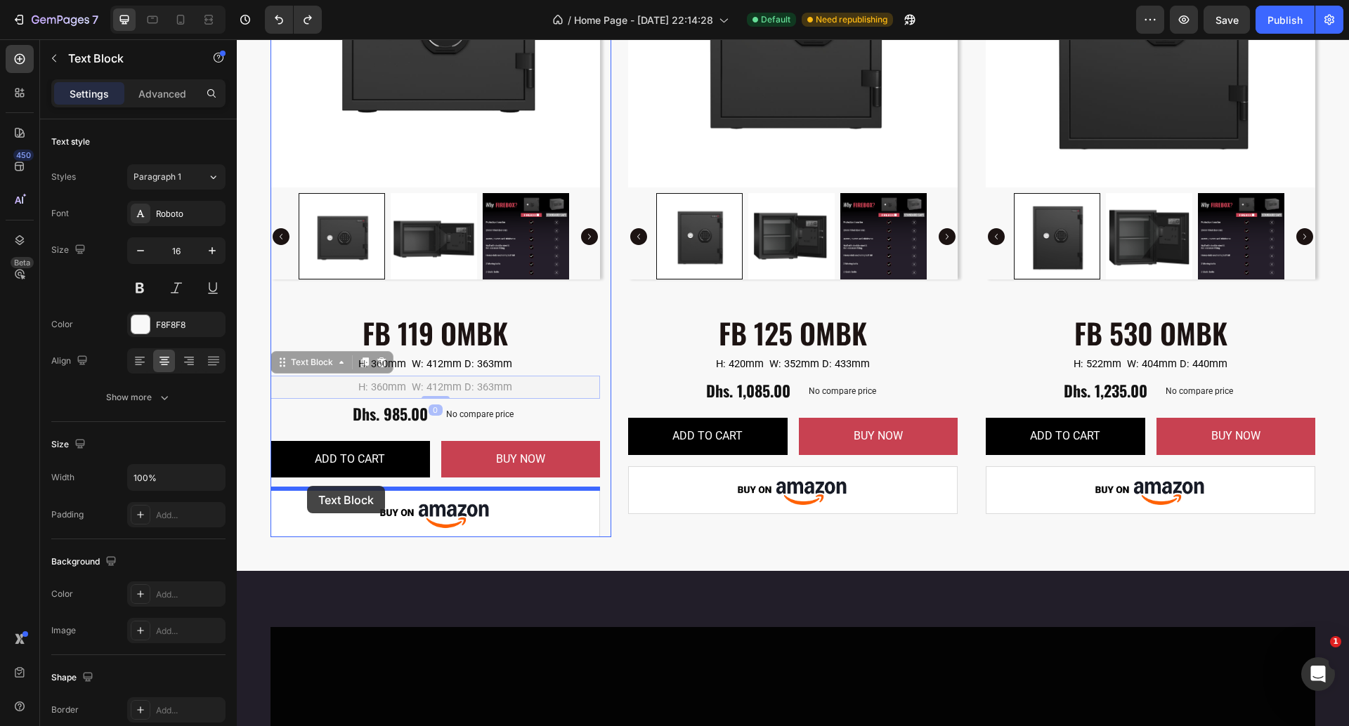
drag, startPoint x: 304, startPoint y: 374, endPoint x: 307, endPoint y: 487, distance: 113.1
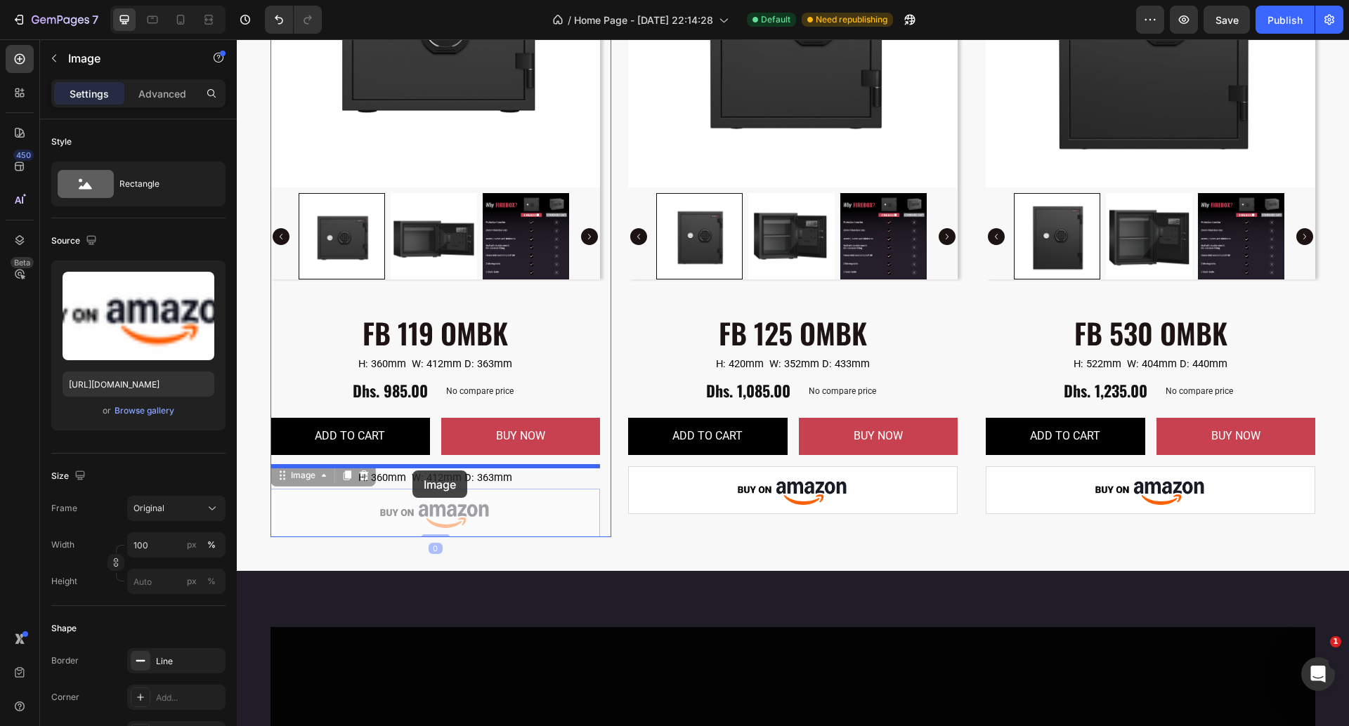
drag, startPoint x: 412, startPoint y: 495, endPoint x: 412, endPoint y: 471, distance: 23.9
click at [412, 471] on div "Header Product Images FB 530 OMBK Product Title H: 522mm W: 404mm D: 440mm Colo…" at bounding box center [793, 217] width 1112 height 3957
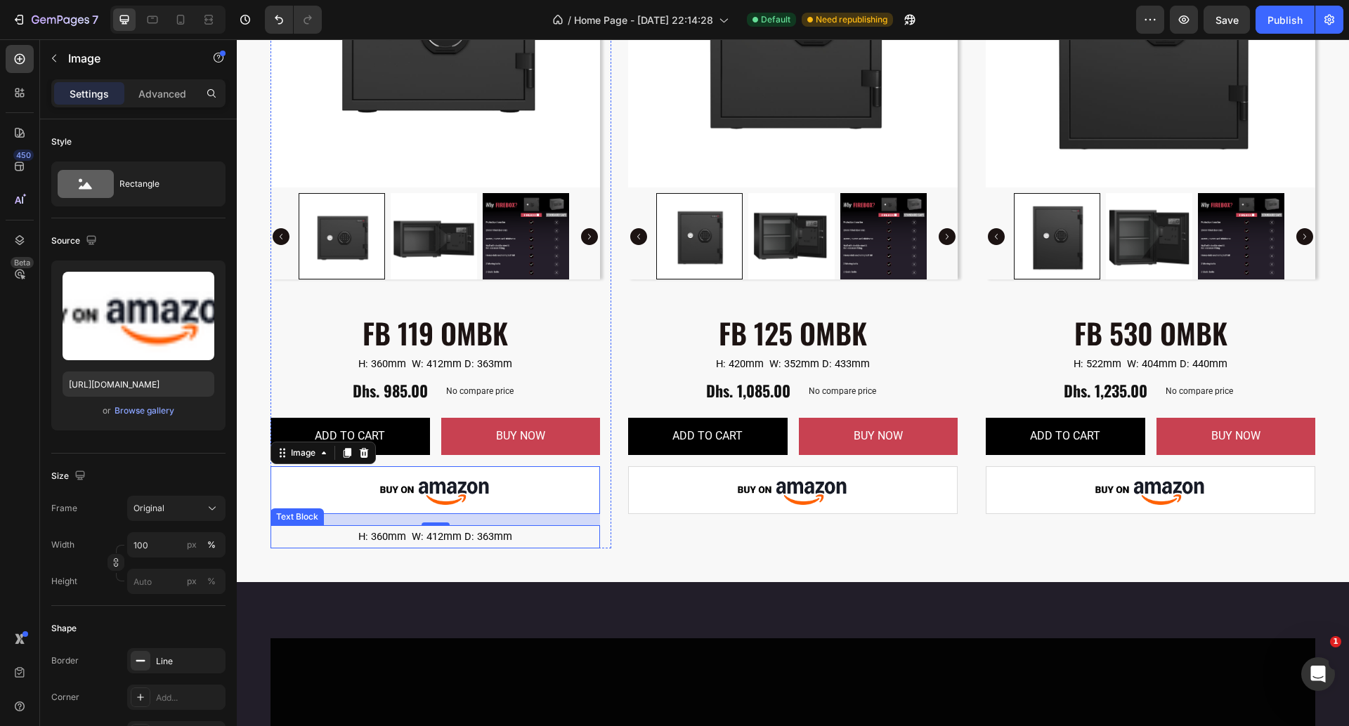
click at [452, 537] on span "H: 360mm W: 412mm D: 363mm" at bounding box center [435, 536] width 154 height 13
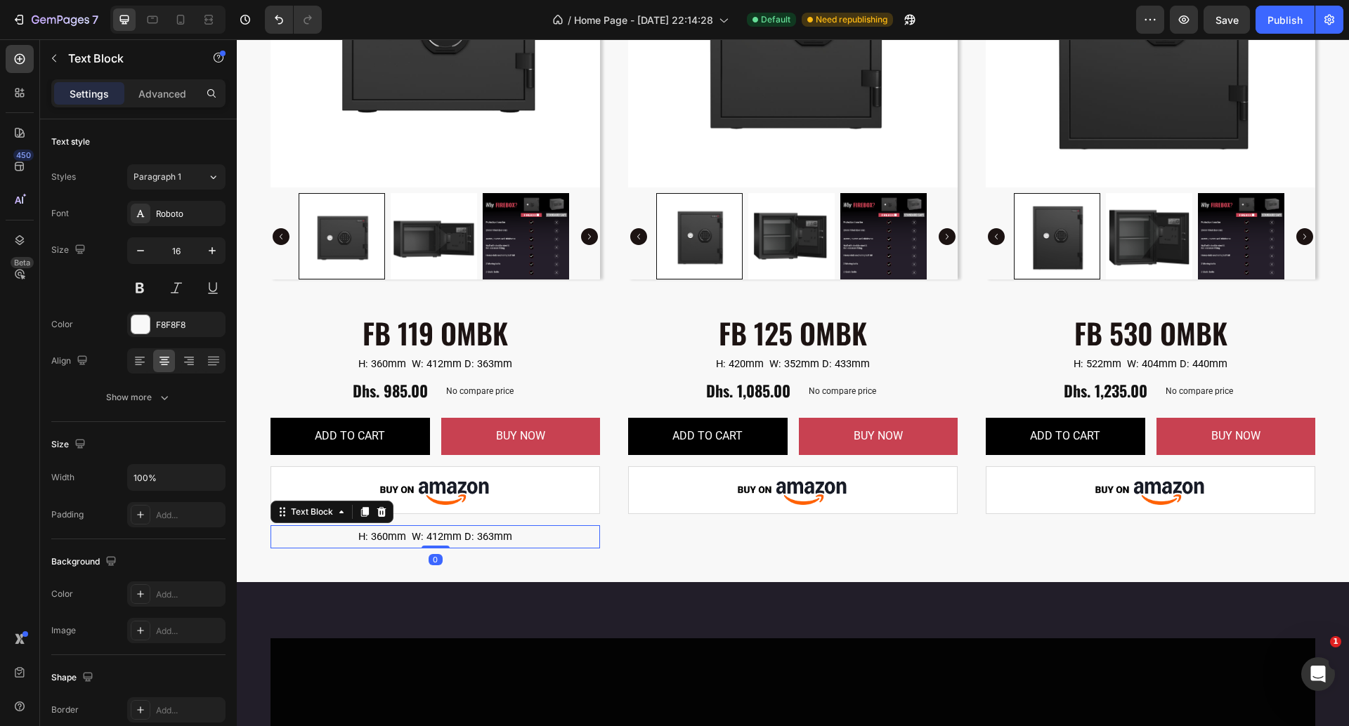
click at [452, 537] on span "H: 360mm W: 412mm D: 363mm" at bounding box center [435, 536] width 154 height 13
click at [639, 554] on div "Product Images FB 530 OMBK Product Title H: 522mm W: 404mm D: 440mm Color: Blac…" at bounding box center [793, 162] width 1112 height 839
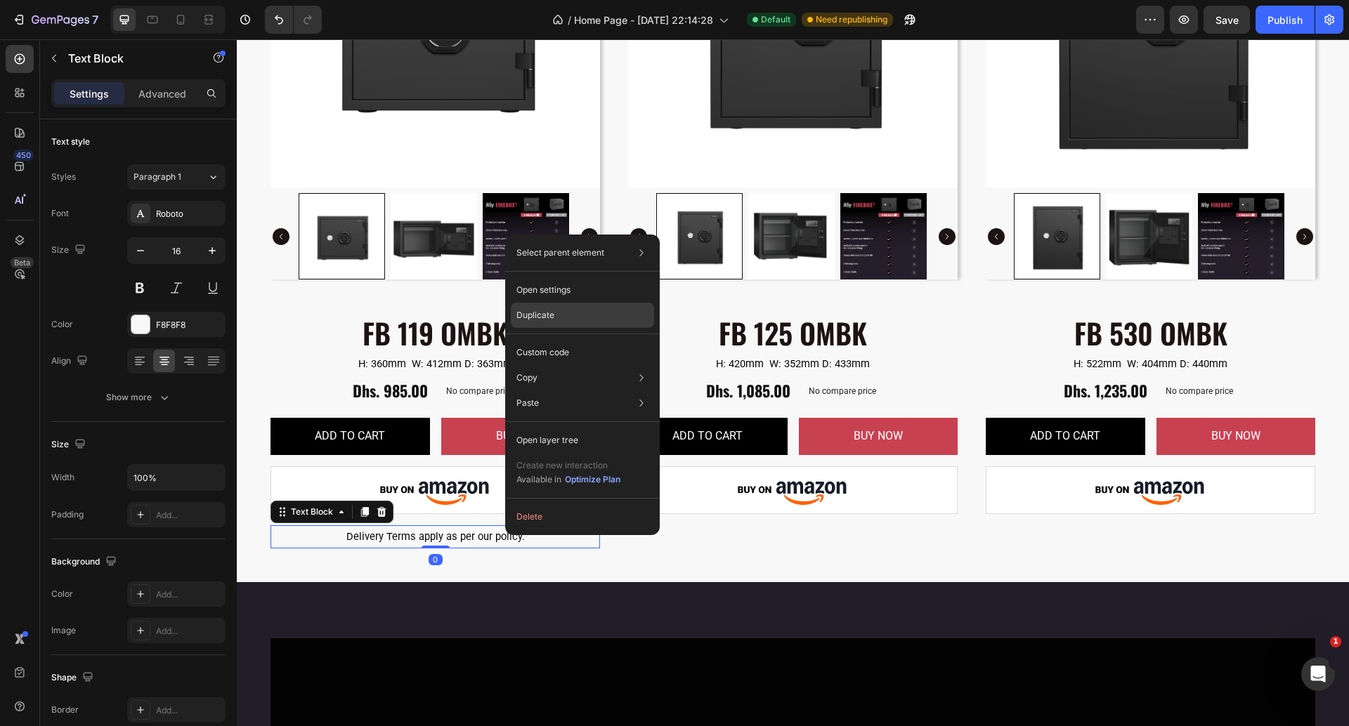
click at [585, 340] on div "Duplicate" at bounding box center [582, 352] width 143 height 25
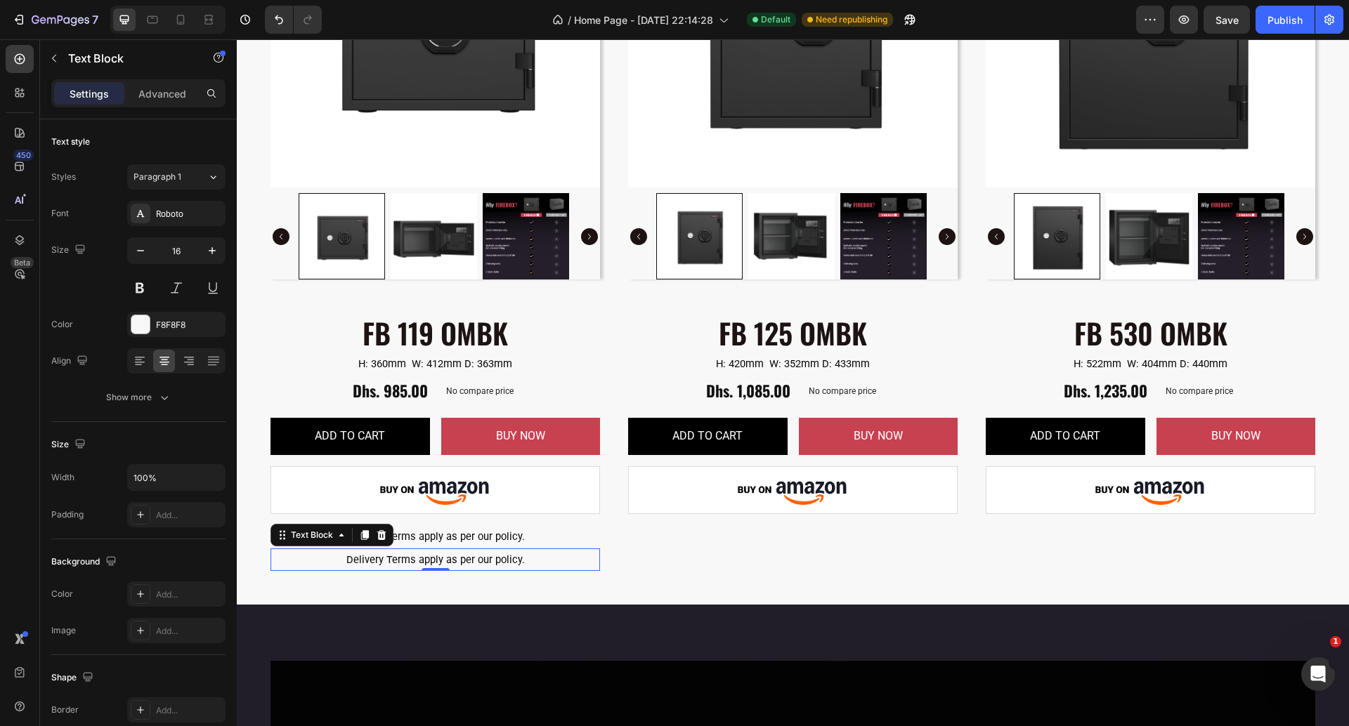
click at [496, 563] on span "Delivery Terms apply as per our policy." at bounding box center [435, 560] width 178 height 13
click at [671, 553] on div "NEW Product Badge Product Images NEW Product Badge FB 125 OMBK Product Title H:…" at bounding box center [792, 214] width 341 height 713
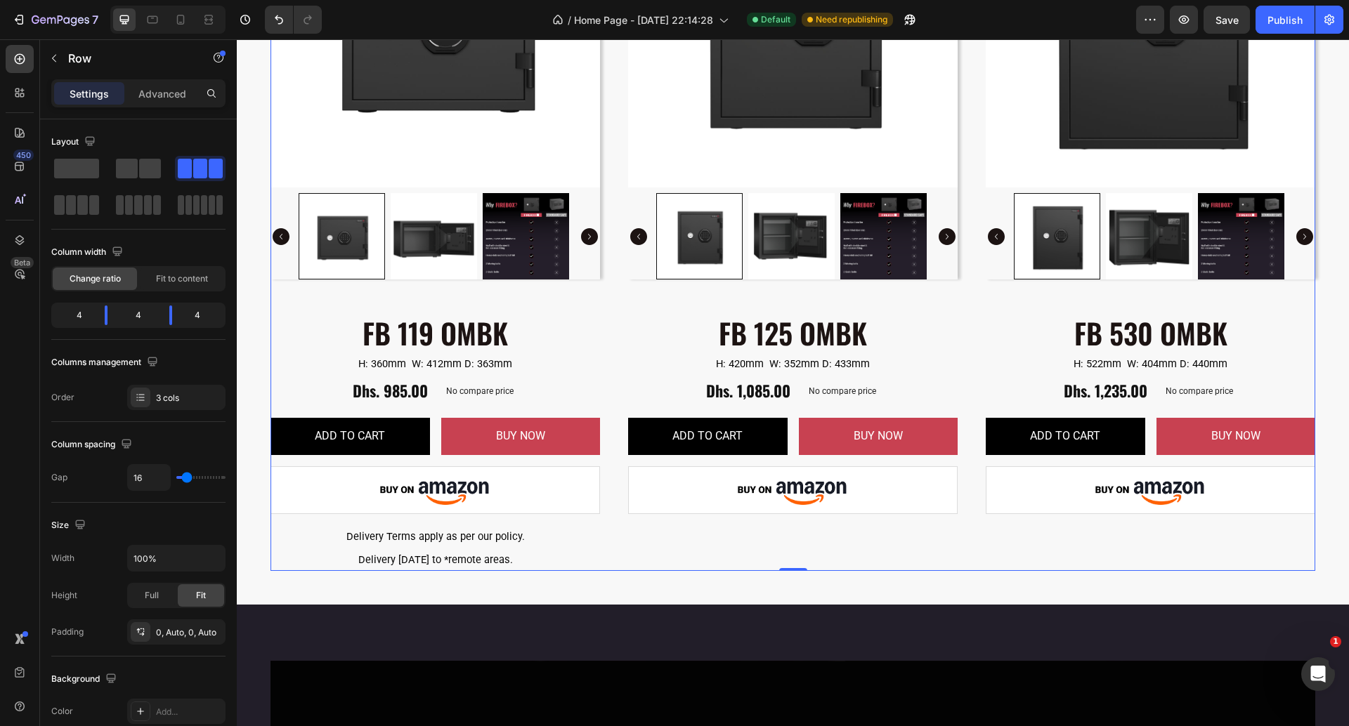
click at [509, 542] on span "Delivery Terms apply as per our policy." at bounding box center [435, 536] width 178 height 13
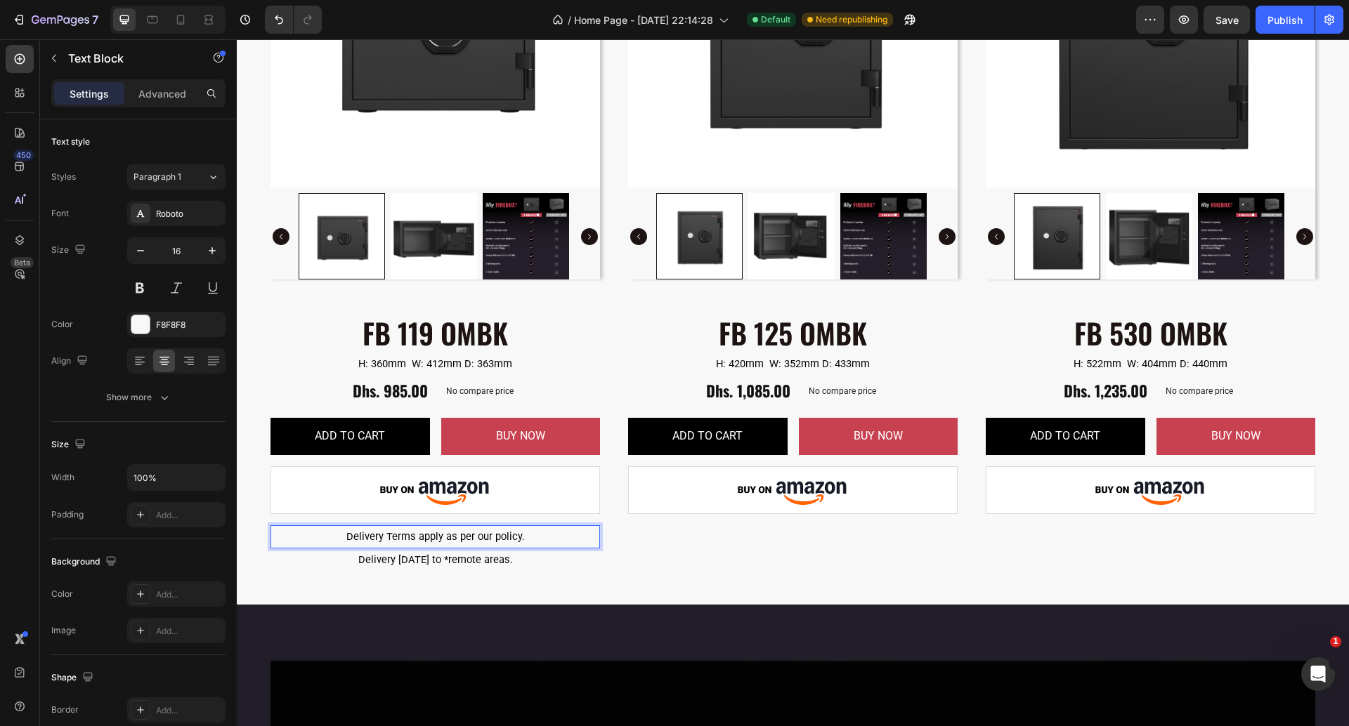
click at [525, 535] on p "Delivery Terms apply as per our policy." at bounding box center [435, 537] width 327 height 20
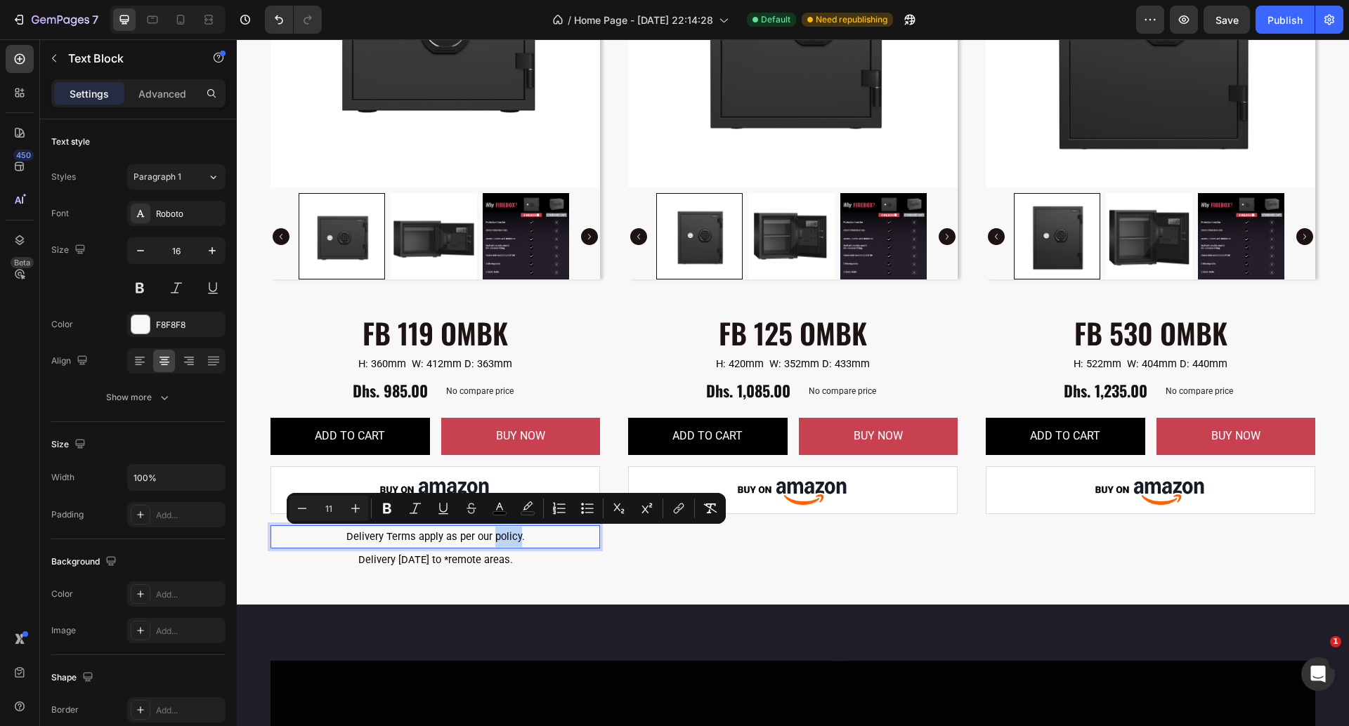
drag, startPoint x: 519, startPoint y: 539, endPoint x: 492, endPoint y: 540, distance: 26.7
click at [492, 540] on span "Delivery Terms apply as per our policy." at bounding box center [435, 536] width 178 height 13
click at [680, 507] on icon "Editor contextual toolbar" at bounding box center [679, 509] width 14 height 14
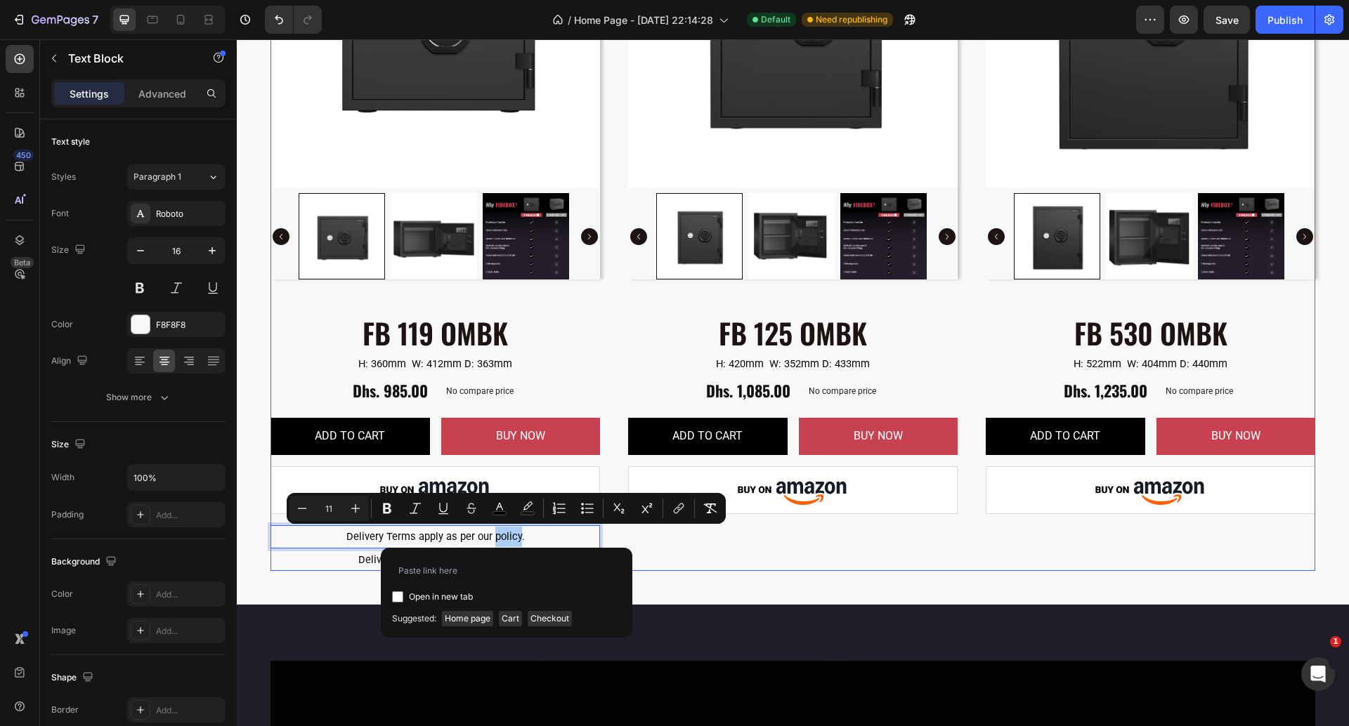
click at [654, 553] on div "NEW Product Badge Product Images NEW Product Badge FB 125 OMBK Product Title H:…" at bounding box center [792, 214] width 341 height 713
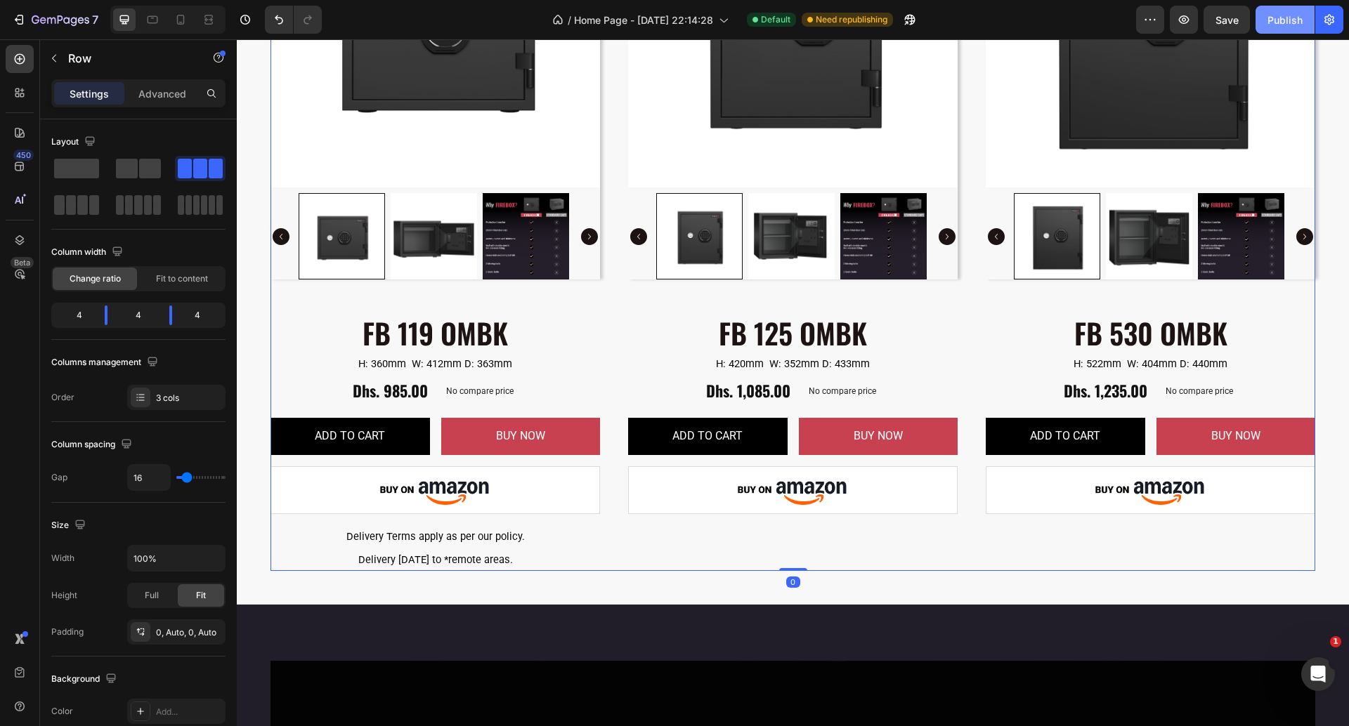
click at [1278, 18] on div "Publish" at bounding box center [1284, 20] width 35 height 15
